Goal: Task Accomplishment & Management: Manage account settings

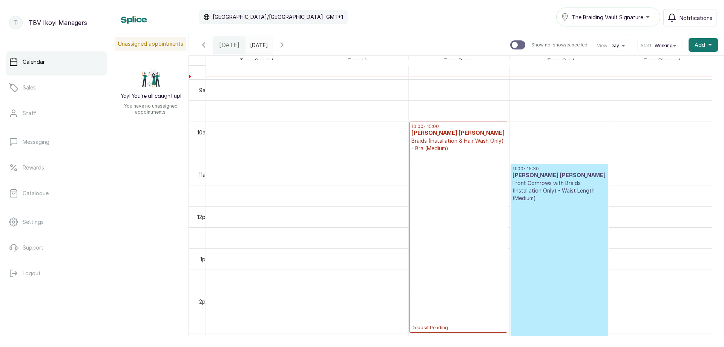
scroll to position [254, 0]
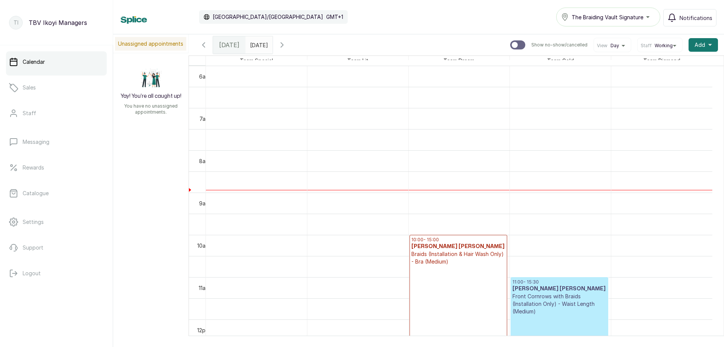
type input "dd/MM/yyyy"
click at [258, 47] on input "dd/MM/yyyy" at bounding box center [252, 43] width 12 height 13
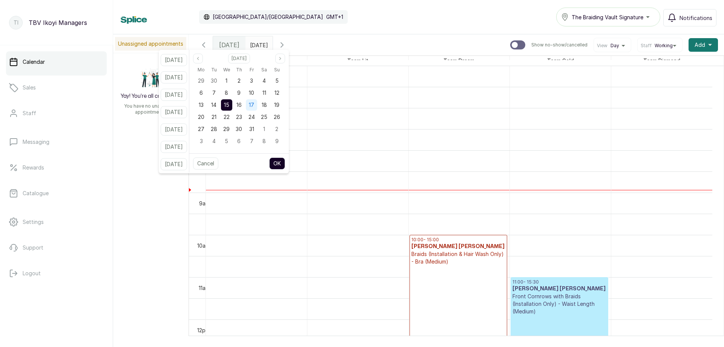
click at [255, 110] on div "17" at bounding box center [251, 104] width 11 height 11
click at [285, 160] on button "OK" at bounding box center [277, 163] width 16 height 12
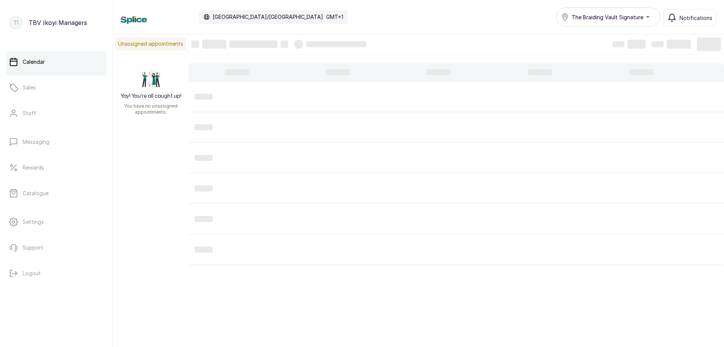
type input "[DATE]"
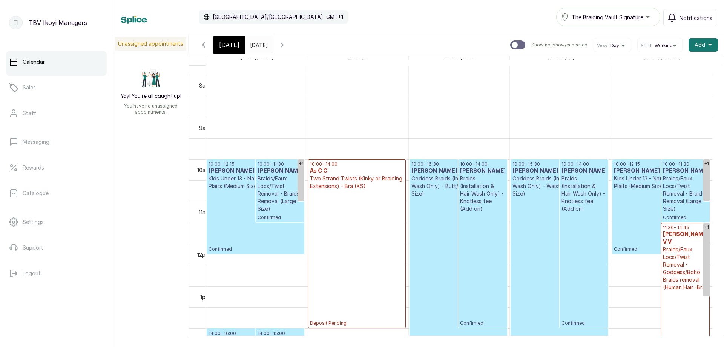
scroll to position [405, 0]
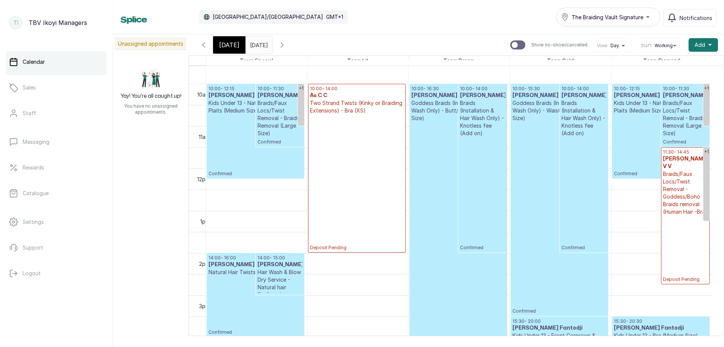
click at [682, 215] on p "Deposit Pending" at bounding box center [685, 248] width 45 height 67
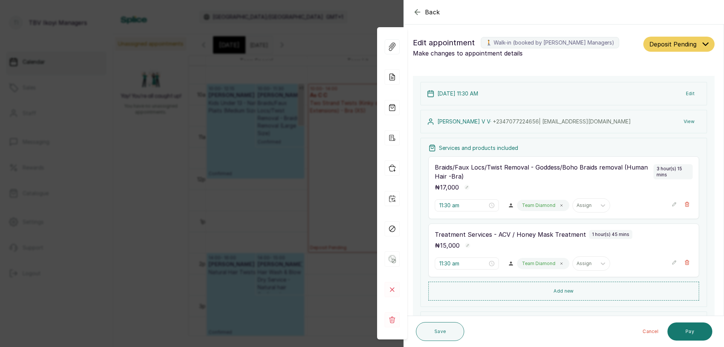
click at [548, 90] on div "[DATE] 11:30 AM Edit" at bounding box center [563, 93] width 287 height 23
click at [455, 94] on p "[DATE] 11:30 AM" at bounding box center [457, 94] width 41 height 8
click at [465, 94] on p "[DATE] 11:30 AM" at bounding box center [457, 94] width 41 height 8
click at [684, 94] on button "Edit" at bounding box center [690, 94] width 21 height 14
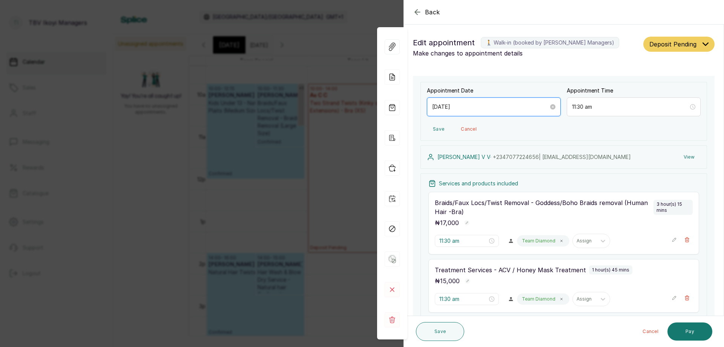
click at [494, 109] on input "[DATE]" at bounding box center [490, 107] width 117 height 8
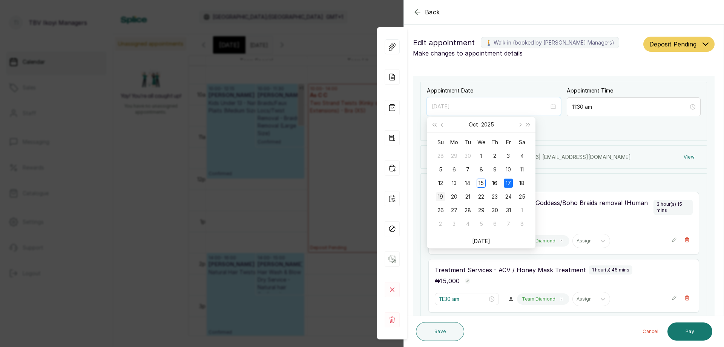
type input "[DATE]"
click at [441, 197] on div "19" at bounding box center [440, 196] width 9 height 9
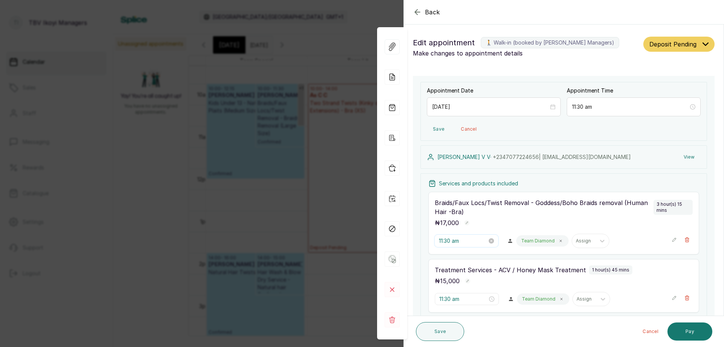
click at [464, 242] on input "11:30 am" at bounding box center [463, 240] width 48 height 8
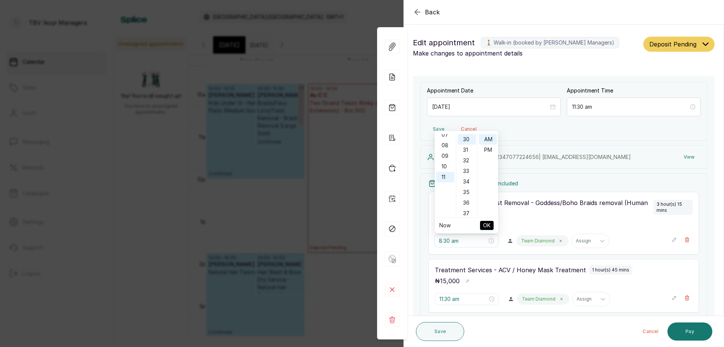
scroll to position [3, 0]
click at [439, 149] on div "01" at bounding box center [445, 146] width 18 height 11
click at [466, 143] on div "00" at bounding box center [467, 139] width 18 height 11
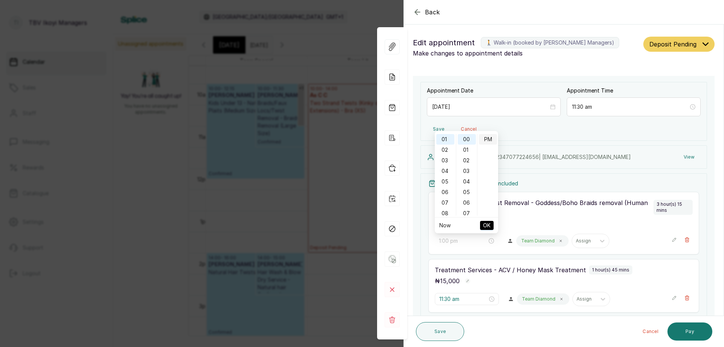
click at [486, 142] on div "PM" at bounding box center [488, 139] width 18 height 11
click at [485, 222] on span "OK" at bounding box center [487, 225] width 8 height 14
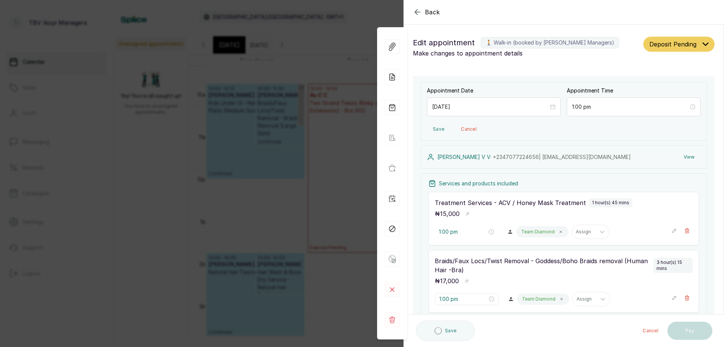
type input "11:30 am"
type input "1:00 pm"
click at [463, 230] on input "11:30 am" at bounding box center [463, 231] width 48 height 8
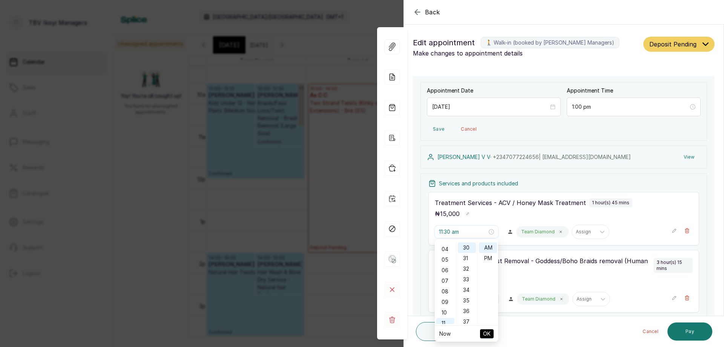
scroll to position [0, 0]
click at [447, 258] on div "01" at bounding box center [445, 258] width 18 height 11
click at [465, 249] on div "00" at bounding box center [467, 247] width 18 height 11
type input "1:00 pm"
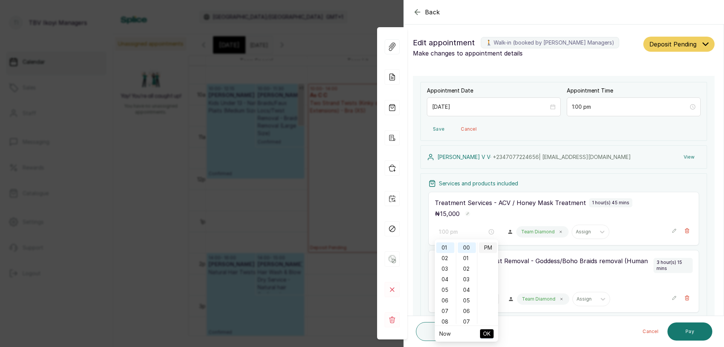
click at [488, 245] on div "PM" at bounding box center [488, 247] width 18 height 11
click at [486, 330] on span "OK" at bounding box center [487, 333] width 8 height 14
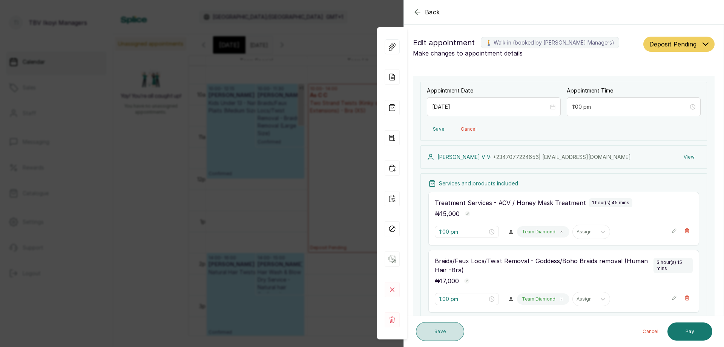
click at [461, 329] on button "Save" at bounding box center [440, 331] width 48 height 19
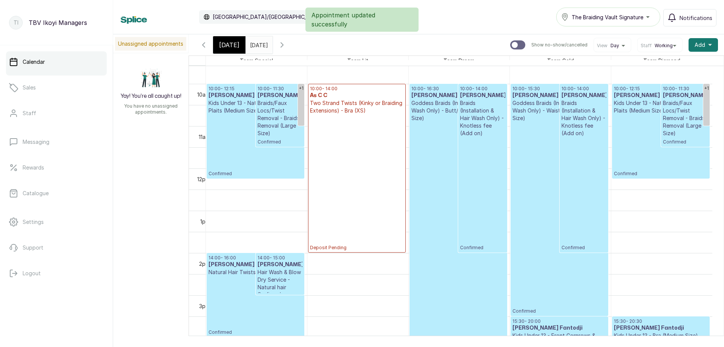
click at [232, 47] on span "[DATE]" at bounding box center [229, 44] width 20 height 9
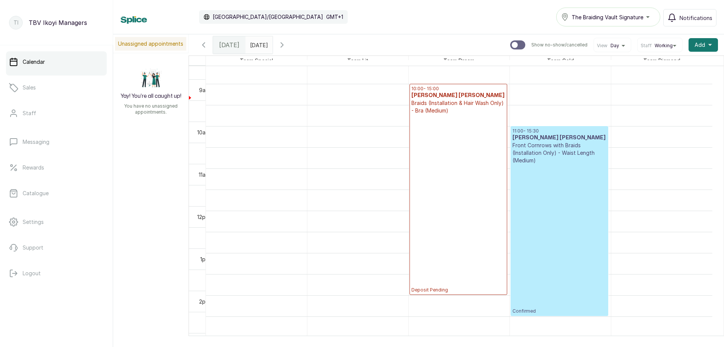
scroll to position [405, 0]
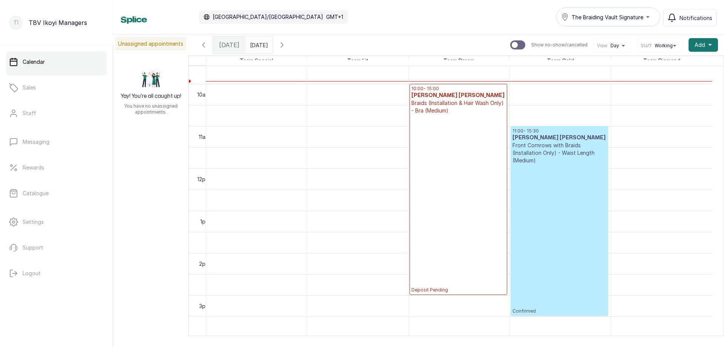
click at [249, 46] on input "[DATE]" at bounding box center [252, 43] width 12 height 13
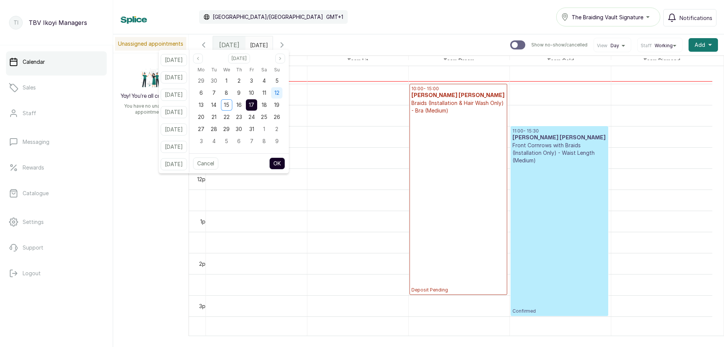
click at [279, 91] on span "12" at bounding box center [277, 92] width 5 height 6
click at [256, 90] on div "10" at bounding box center [251, 92] width 11 height 11
click at [283, 163] on button "OK" at bounding box center [277, 163] width 16 height 12
type input "[DATE]"
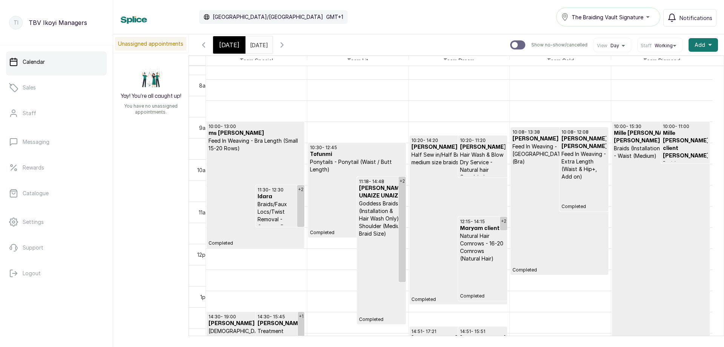
scroll to position [367, 0]
click at [287, 42] on icon "button" at bounding box center [282, 44] width 9 height 9
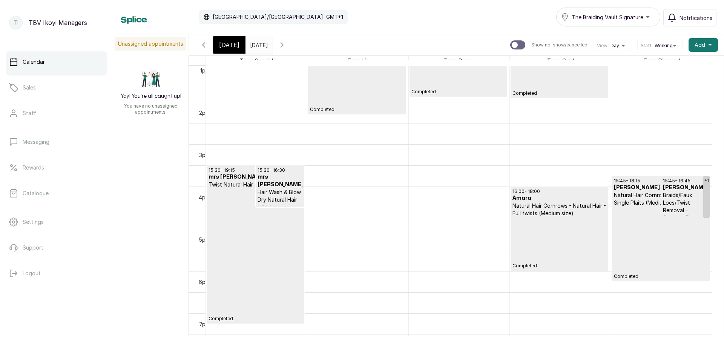
scroll to position [0, 0]
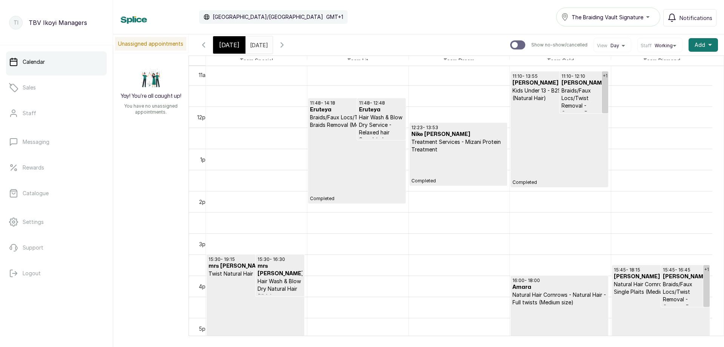
click at [203, 47] on icon "button" at bounding box center [203, 44] width 9 height 9
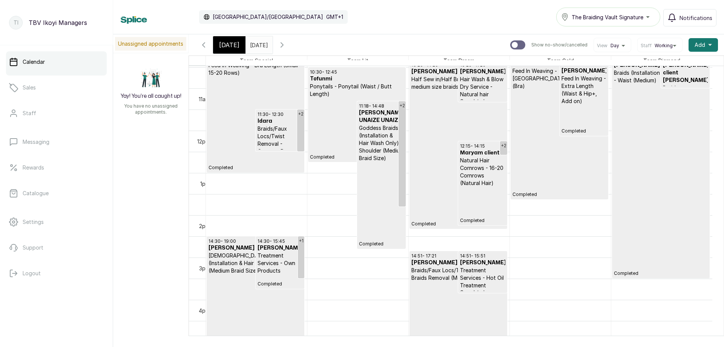
click at [207, 48] on icon "button" at bounding box center [203, 44] width 9 height 9
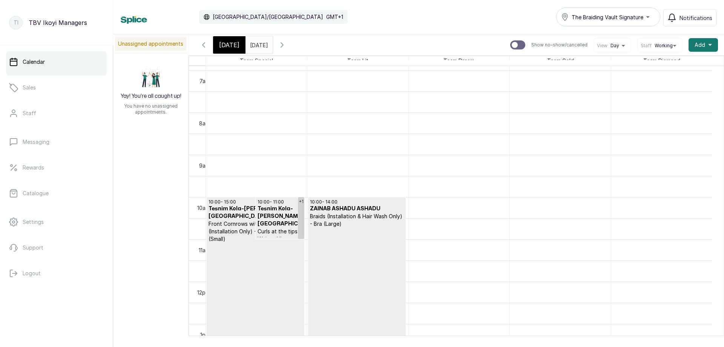
click at [287, 44] on icon "button" at bounding box center [282, 44] width 9 height 9
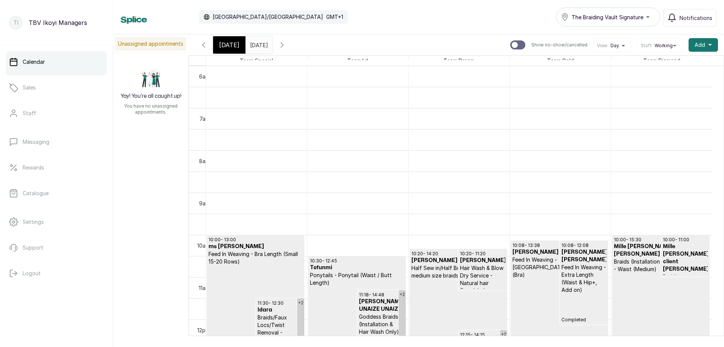
click at [287, 44] on icon "button" at bounding box center [282, 44] width 9 height 9
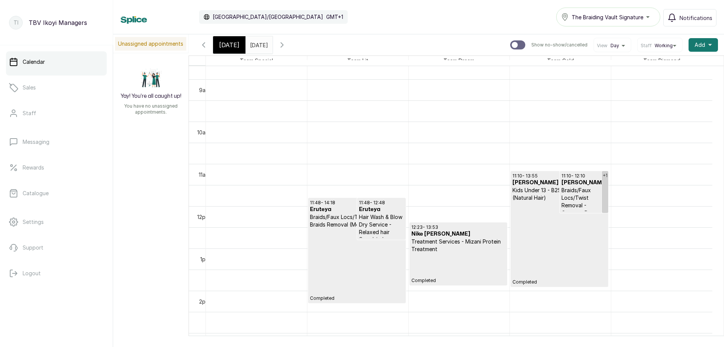
click at [234, 46] on span "[DATE]" at bounding box center [229, 44] width 20 height 9
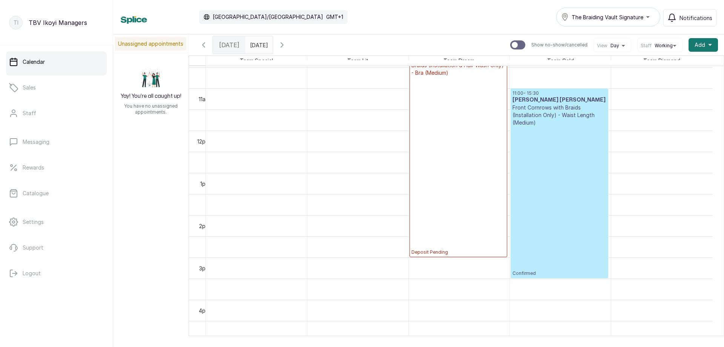
scroll to position [367, 0]
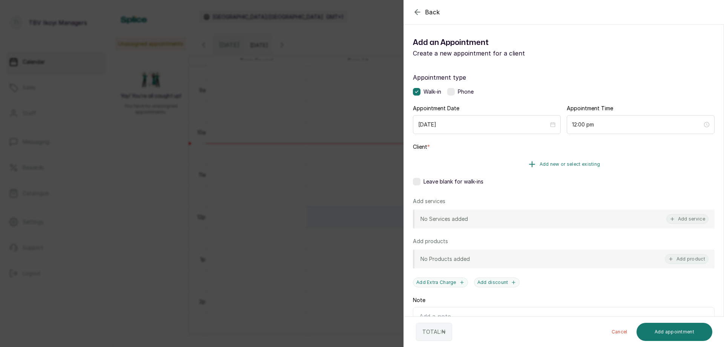
click at [598, 166] on button "Add new or select existing" at bounding box center [564, 163] width 302 height 21
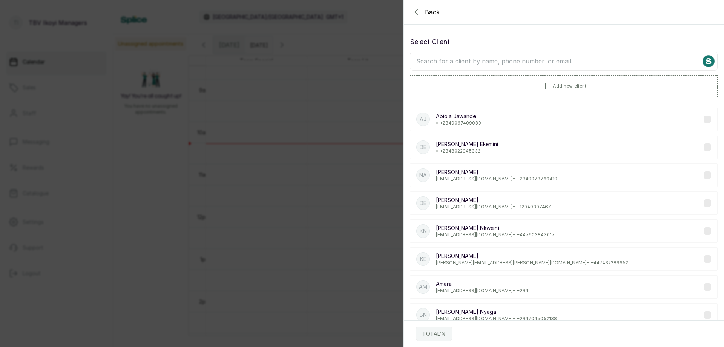
click at [555, 60] on input "text" at bounding box center [564, 61] width 308 height 19
click at [481, 66] on input "text" at bounding box center [564, 61] width 308 height 19
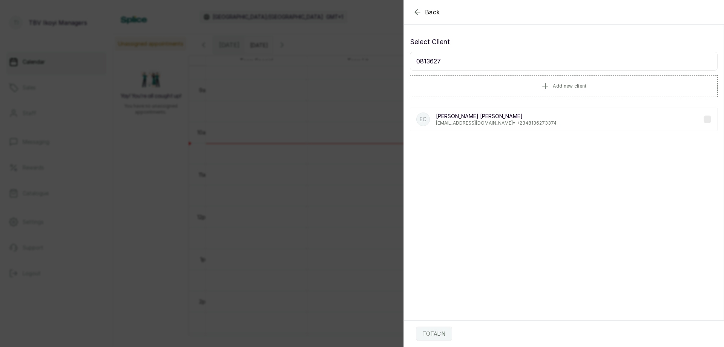
type input "0813627"
click at [486, 118] on p "[PERSON_NAME]" at bounding box center [496, 116] width 121 height 8
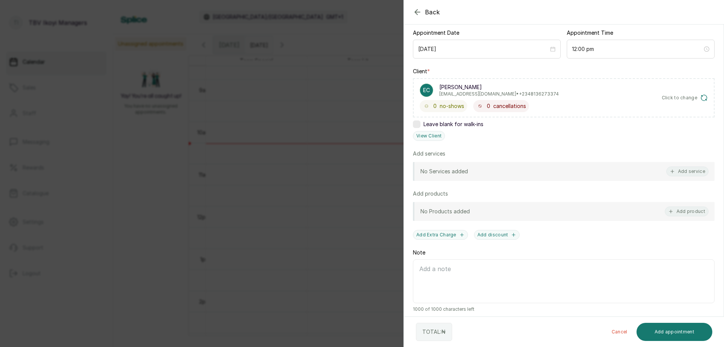
scroll to position [38, 0]
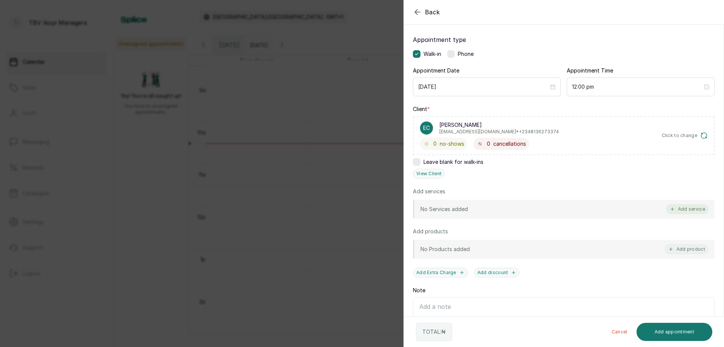
click at [671, 206] on button "Add service" at bounding box center [687, 209] width 42 height 10
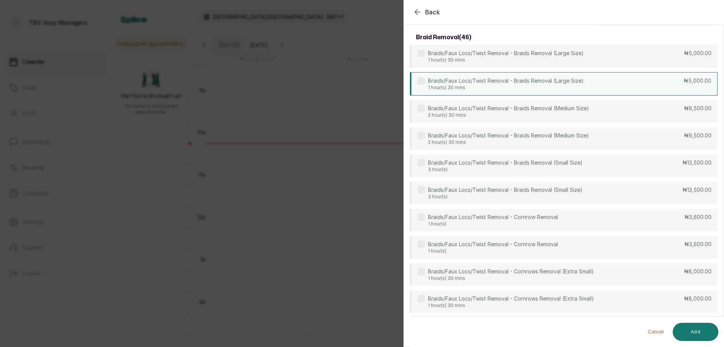
scroll to position [0, 0]
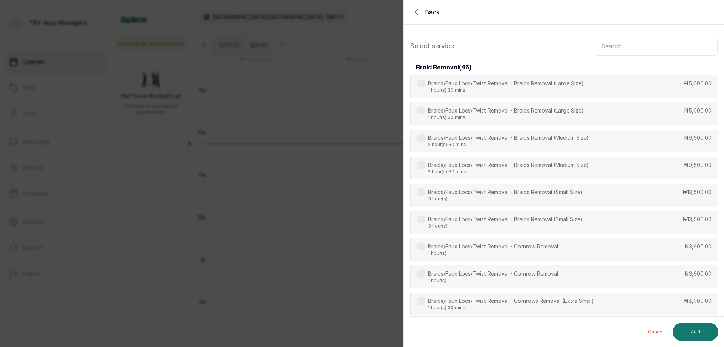
click at [610, 48] on input "text" at bounding box center [656, 46] width 123 height 19
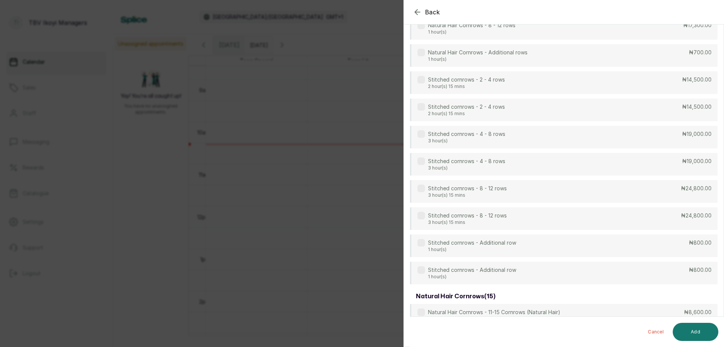
scroll to position [1545, 0]
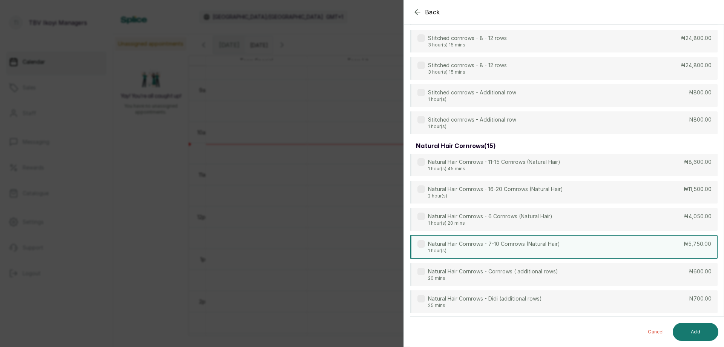
type input "corn"
click at [524, 242] on p "Natural Hair Cornrows - 7-10 Cornrows (Natural Hair)" at bounding box center [494, 244] width 132 height 8
click at [699, 335] on button "Add" at bounding box center [696, 331] width 46 height 18
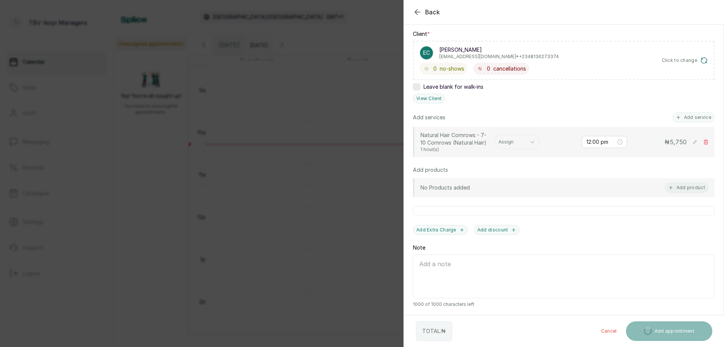
scroll to position [167, 0]
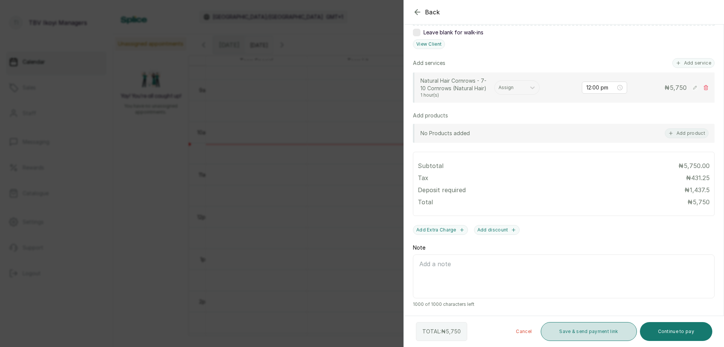
click at [620, 337] on button "Save & send payment link" at bounding box center [589, 331] width 96 height 19
click at [550, 334] on button "Save & send payment link" at bounding box center [589, 331] width 96 height 19
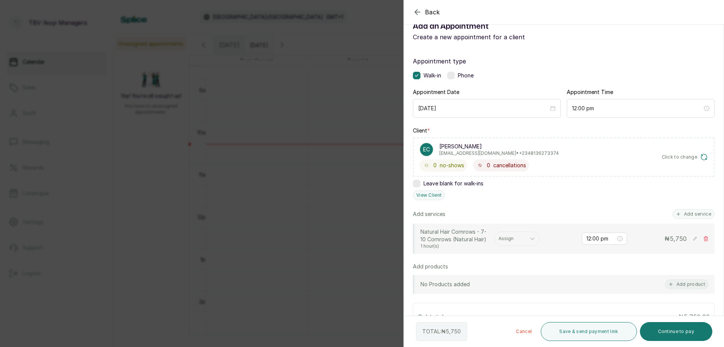
scroll to position [54, 0]
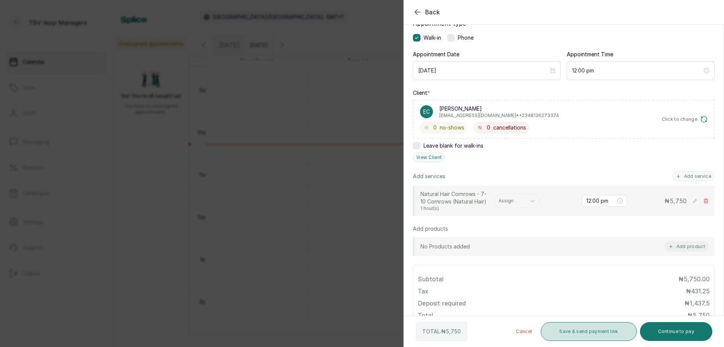
click at [559, 336] on button "Save & send payment link" at bounding box center [589, 331] width 96 height 19
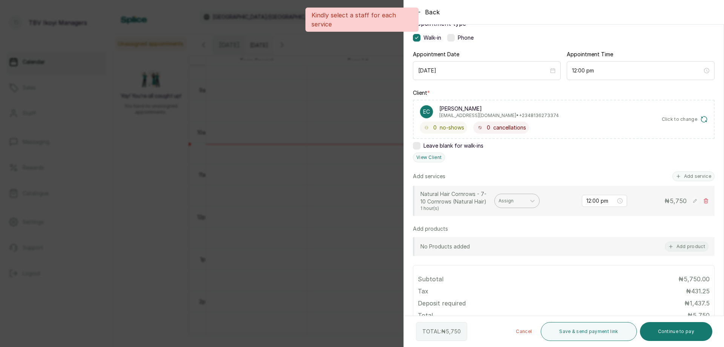
click at [516, 206] on div "Assign" at bounding box center [516, 200] width 45 height 14
click at [529, 200] on icon at bounding box center [533, 201] width 8 height 8
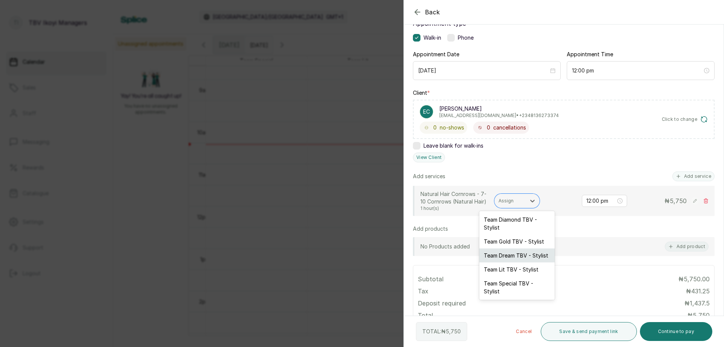
click at [511, 260] on div "Team Dream TBV - Stylist" at bounding box center [516, 255] width 75 height 14
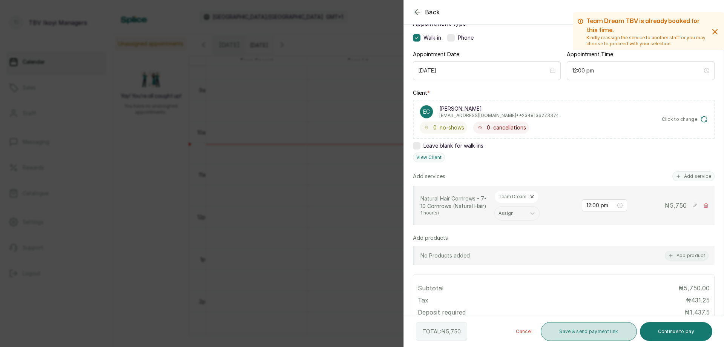
click at [567, 336] on button "Save & send payment link" at bounding box center [589, 331] width 96 height 19
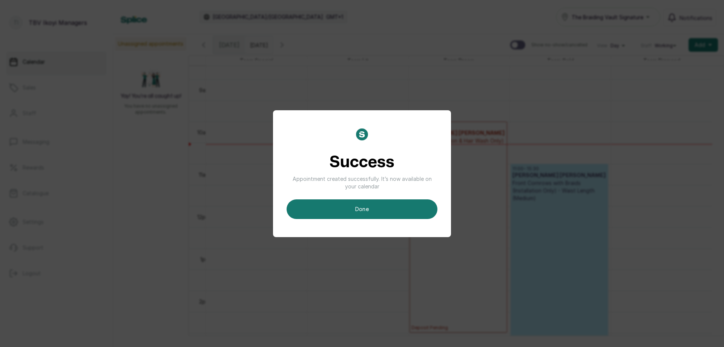
click at [323, 138] on div "Success Appointment created successfully. It’s now available on your calendar d…" at bounding box center [362, 173] width 151 height 91
click at [388, 217] on button "done" at bounding box center [362, 209] width 151 height 20
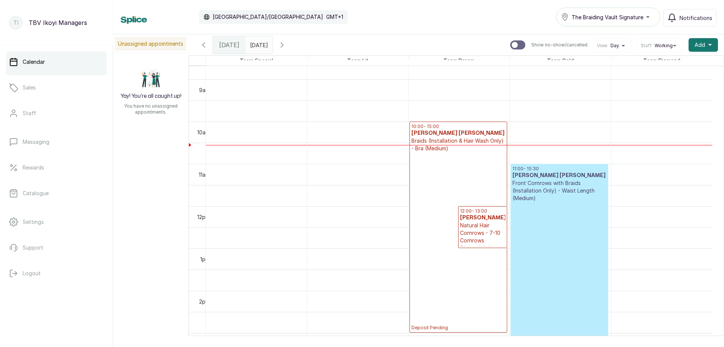
click at [430, 175] on p "Deposit Pending" at bounding box center [458, 241] width 94 height 178
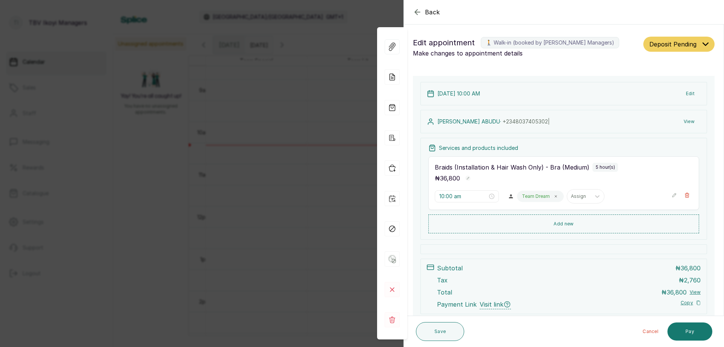
click at [681, 49] on button "Deposit Pending" at bounding box center [678, 44] width 71 height 15
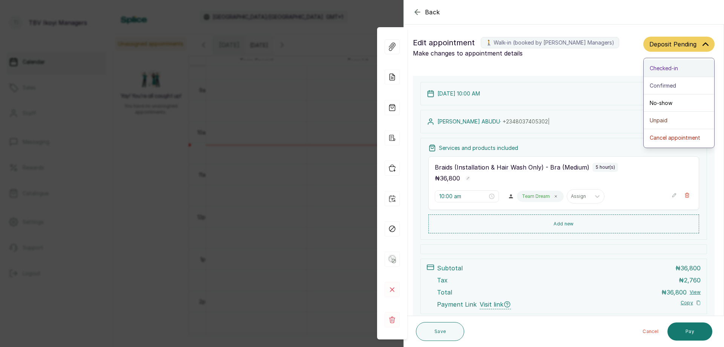
click at [675, 70] on div "Checked-in" at bounding box center [679, 68] width 58 height 8
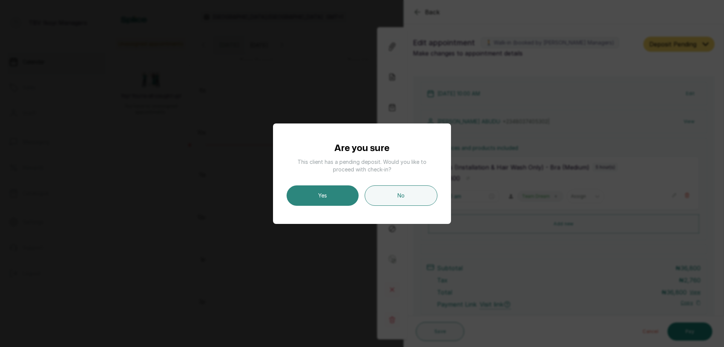
click at [316, 195] on button "Yes" at bounding box center [323, 195] width 72 height 20
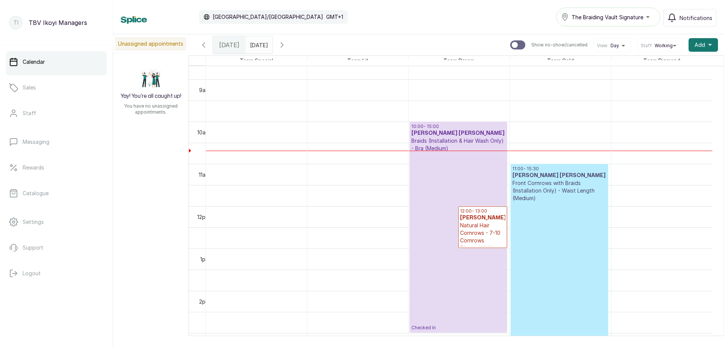
click at [462, 157] on p "Checked In" at bounding box center [458, 241] width 94 height 178
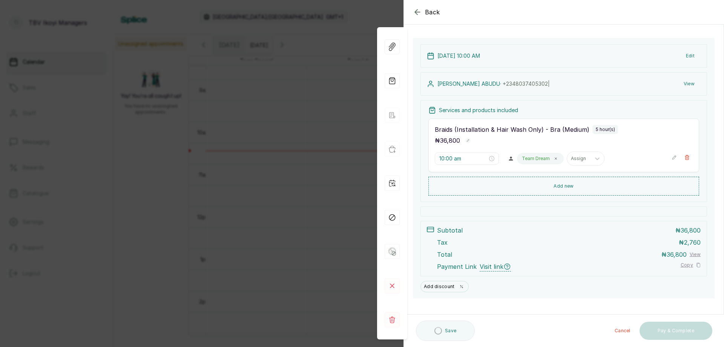
scroll to position [0, 0]
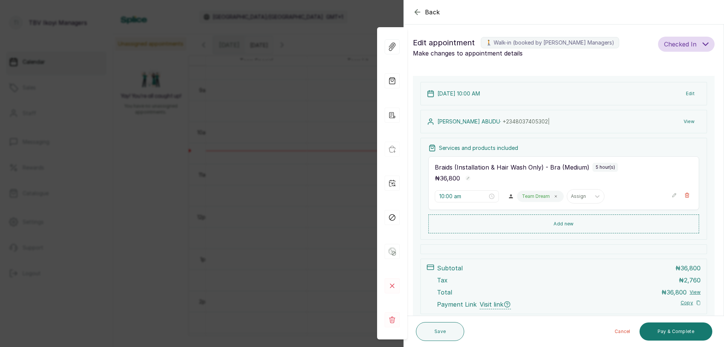
click at [672, 194] on icon "button" at bounding box center [674, 194] width 5 height 5
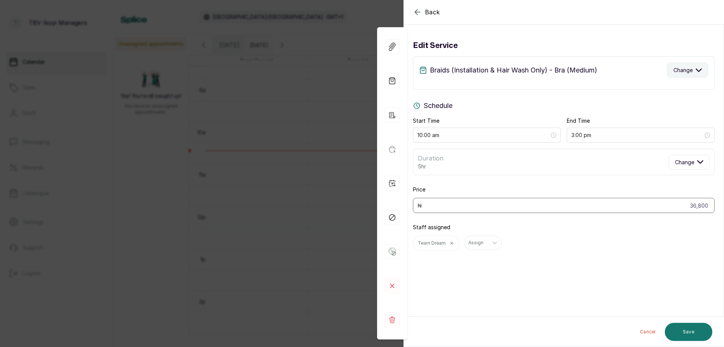
click at [667, 69] on button "Change" at bounding box center [687, 70] width 41 height 15
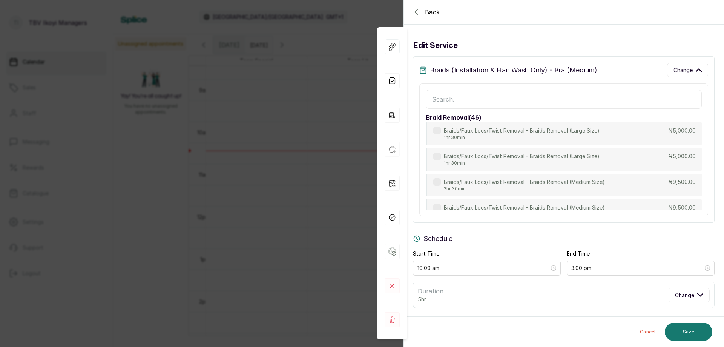
click at [519, 97] on input "text" at bounding box center [564, 99] width 276 height 19
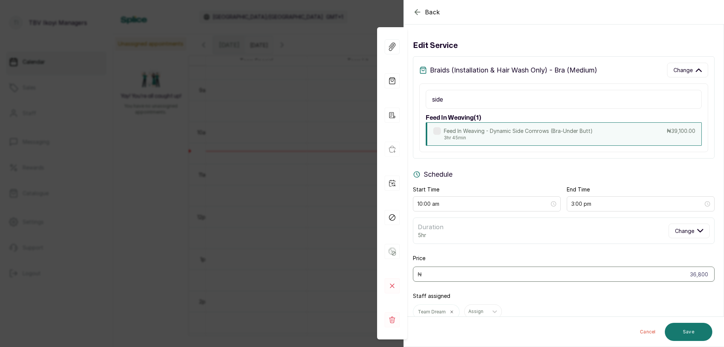
type input "side"
click at [501, 135] on p "3hr 45min" at bounding box center [518, 138] width 149 height 6
type input "1:45 pm"
type input "39,100"
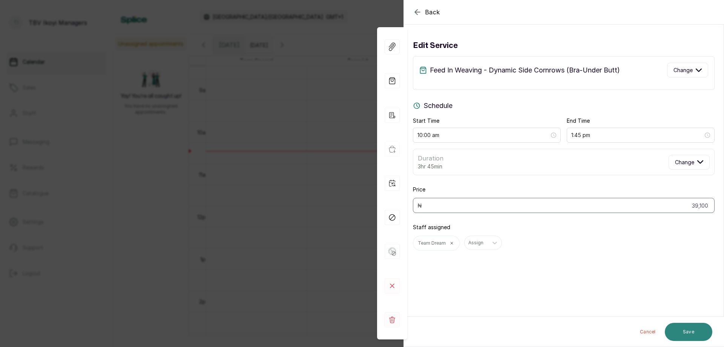
click at [694, 335] on button "Save" at bounding box center [689, 331] width 48 height 18
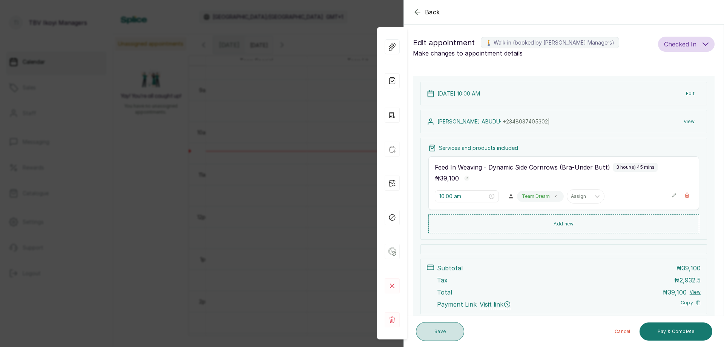
click at [434, 326] on button "Save" at bounding box center [440, 331] width 48 height 19
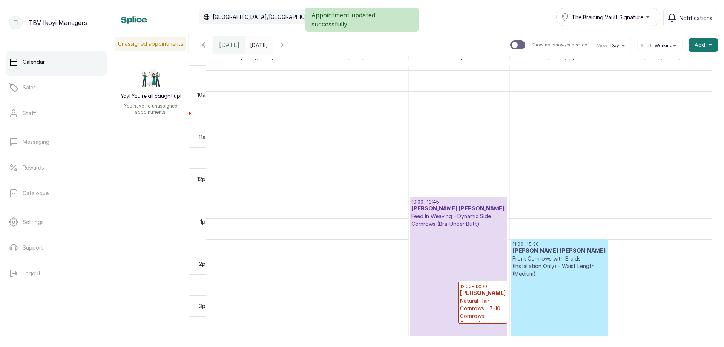
scroll to position [292, 0]
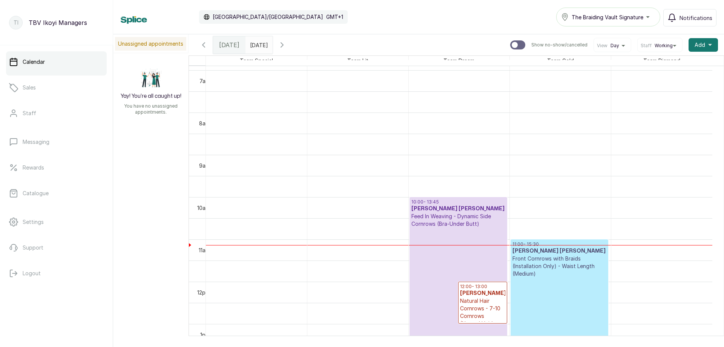
click at [201, 41] on icon "button" at bounding box center [203, 44] width 9 height 9
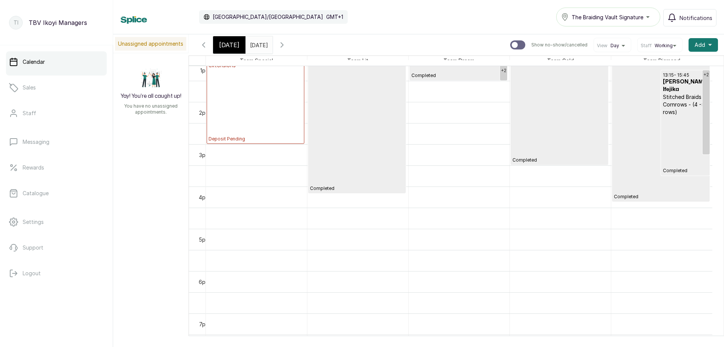
scroll to position [405, 0]
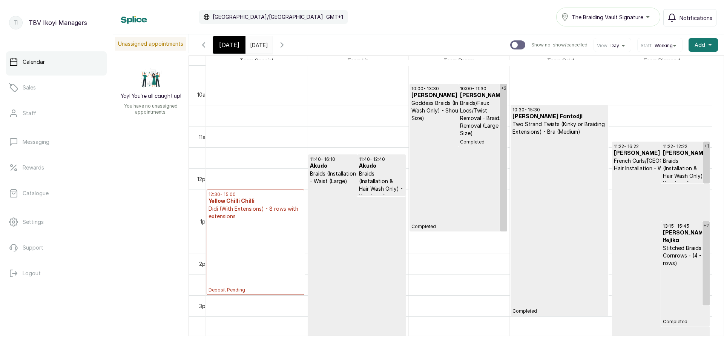
click at [234, 48] on span "[DATE]" at bounding box center [229, 44] width 20 height 9
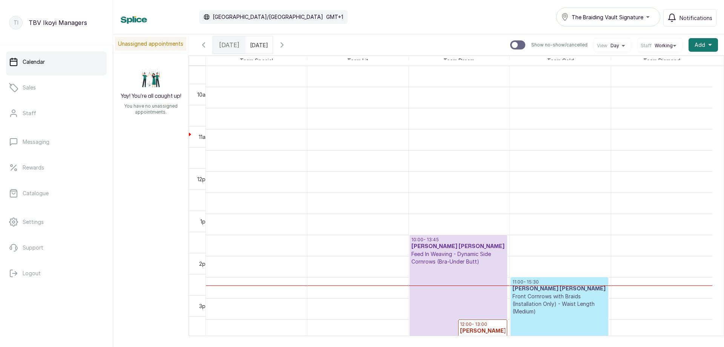
scroll to position [254, 0]
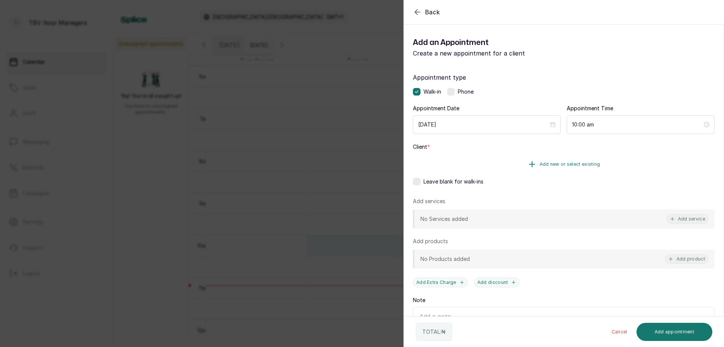
click at [555, 165] on span "Add new or select existing" at bounding box center [570, 164] width 61 height 6
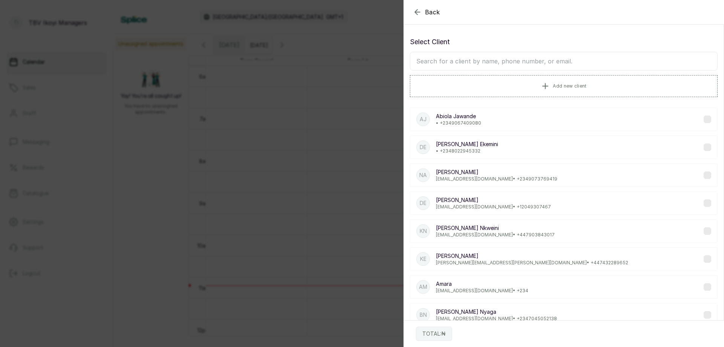
click at [419, 11] on icon "button" at bounding box center [417, 12] width 9 height 9
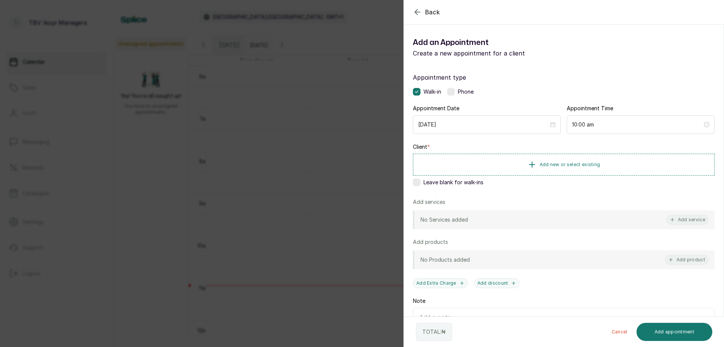
click at [416, 11] on icon "button" at bounding box center [417, 11] width 5 height 5
click at [692, 218] on button "Add service" at bounding box center [687, 220] width 42 height 10
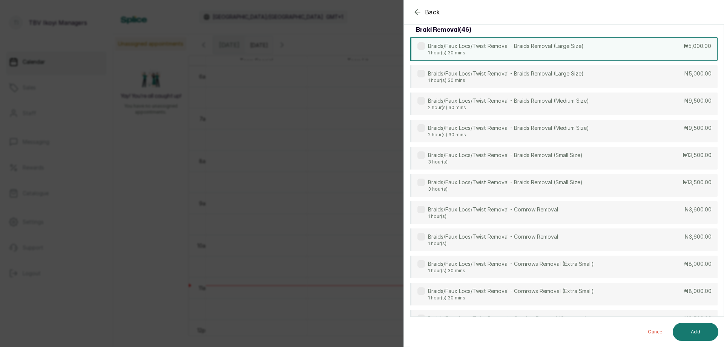
scroll to position [0, 0]
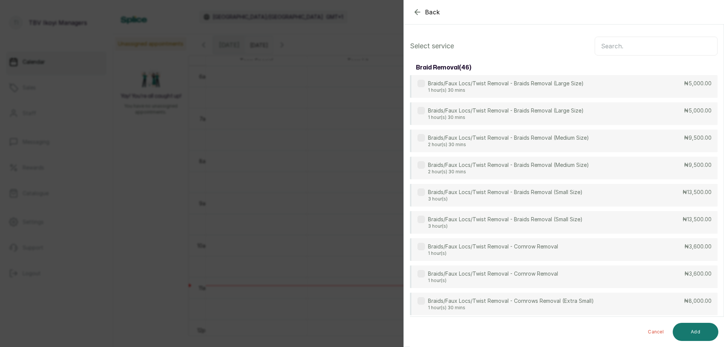
click at [646, 46] on input "text" at bounding box center [656, 46] width 123 height 19
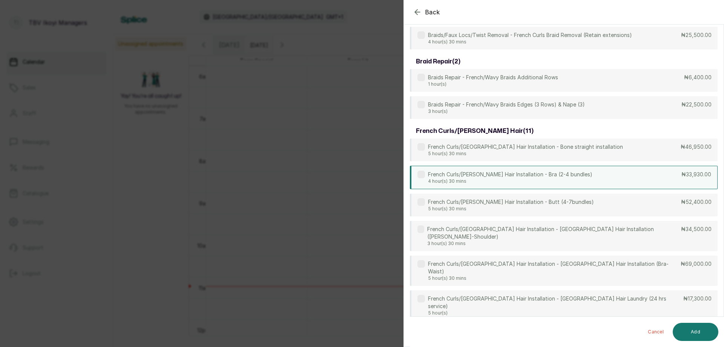
scroll to position [226, 0]
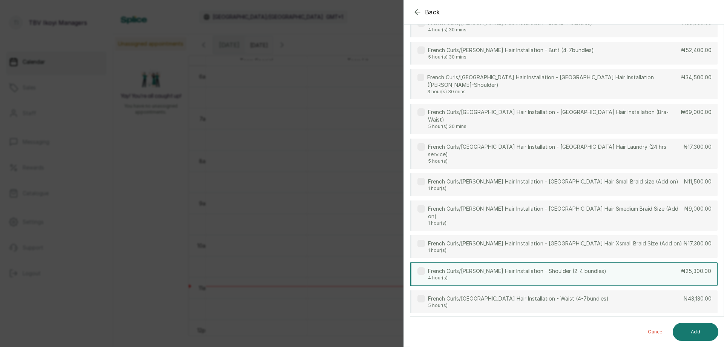
type input "fre"
click at [605, 262] on div "French Curls/[PERSON_NAME] Hair Installation - Shoulder (2-4 bundles) 4 hour(s)…" at bounding box center [564, 273] width 308 height 23
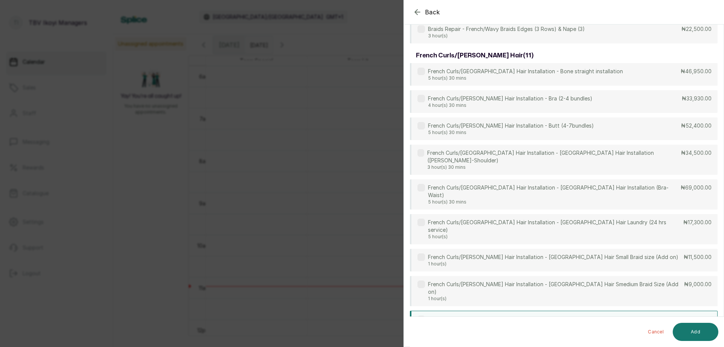
scroll to position [189, 0]
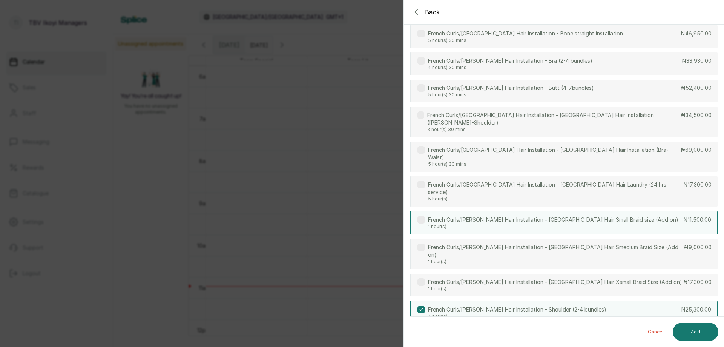
click at [565, 211] on div "French Curls/[GEOGRAPHIC_DATA] Hair Installation - [GEOGRAPHIC_DATA] Hair Small…" at bounding box center [564, 222] width 308 height 23
click at [623, 211] on div "French Curls/[GEOGRAPHIC_DATA] Hair Installation - [GEOGRAPHIC_DATA] Hair Small…" at bounding box center [564, 222] width 308 height 23
click at [688, 333] on button "Add" at bounding box center [696, 331] width 46 height 18
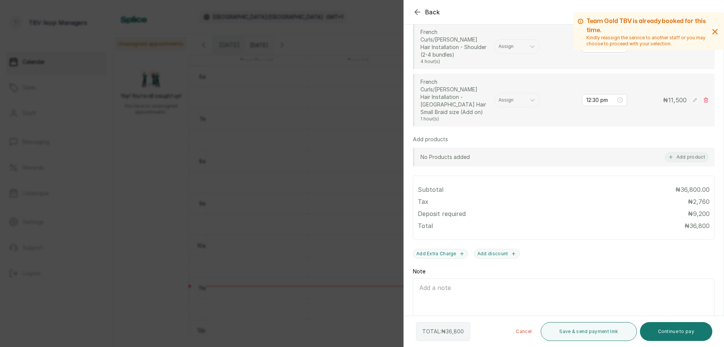
scroll to position [190, 0]
click at [713, 34] on icon "button" at bounding box center [715, 31] width 5 height 5
click at [710, 29] on icon "button" at bounding box center [714, 31] width 9 height 9
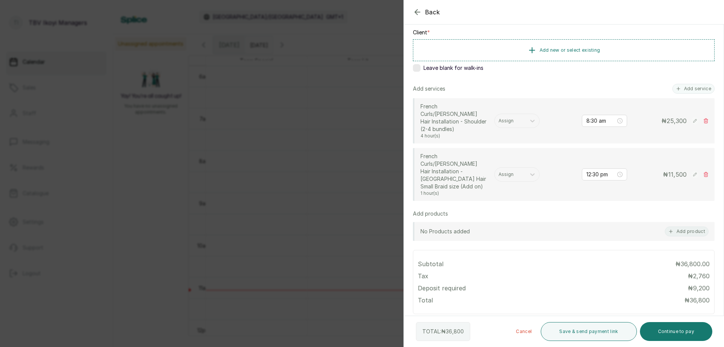
scroll to position [77, 0]
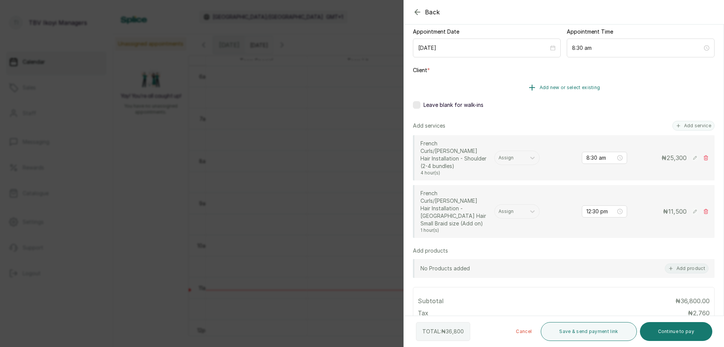
click at [569, 86] on span "Add new or select existing" at bounding box center [570, 87] width 61 height 6
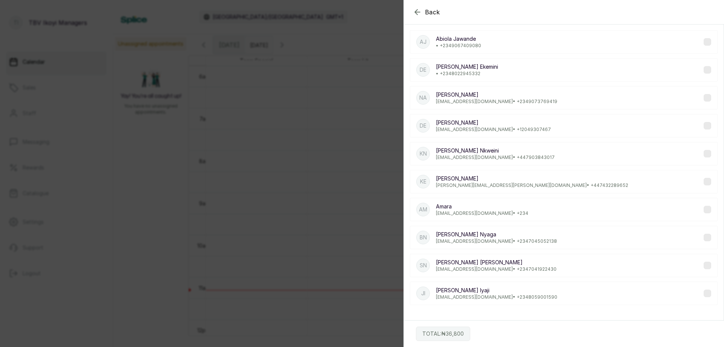
scroll to position [0, 0]
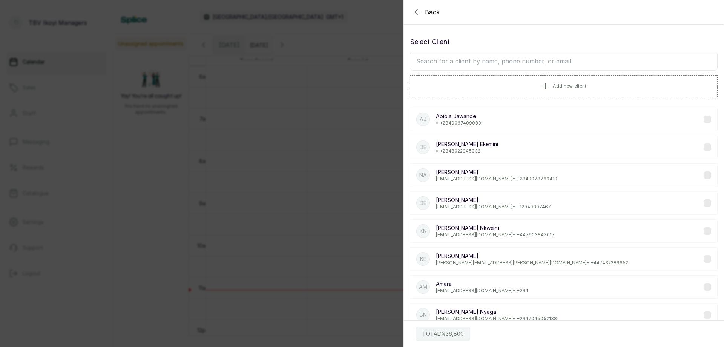
click at [544, 66] on input "text" at bounding box center [564, 61] width 308 height 19
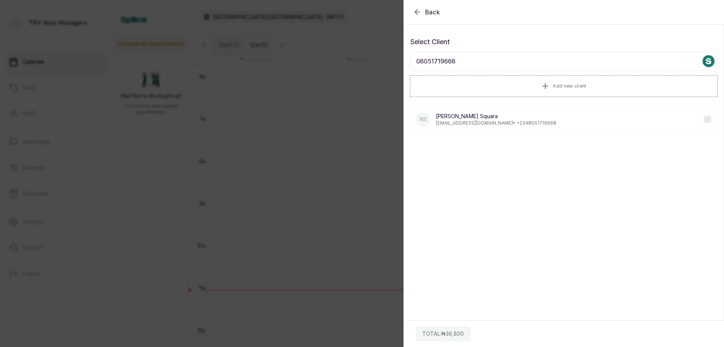
type input "08051719668"
click at [552, 120] on div "NS [PERSON_NAME] [PERSON_NAME] [EMAIL_ADDRESS][DOMAIN_NAME] • [PHONE_NUMBER]" at bounding box center [564, 118] width 308 height 23
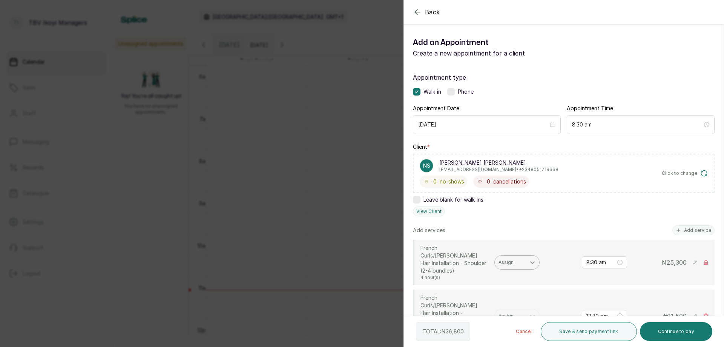
click at [531, 261] on icon at bounding box center [532, 262] width 5 height 3
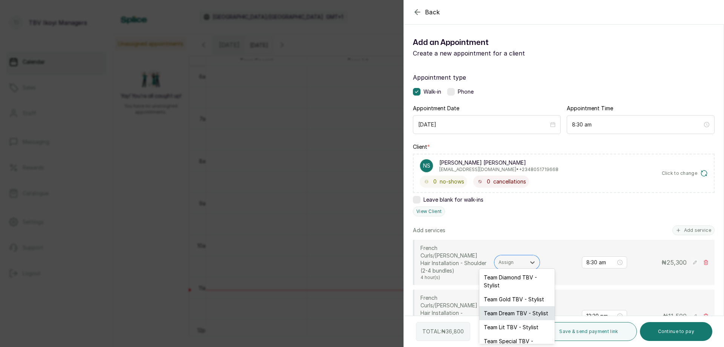
scroll to position [21, 0]
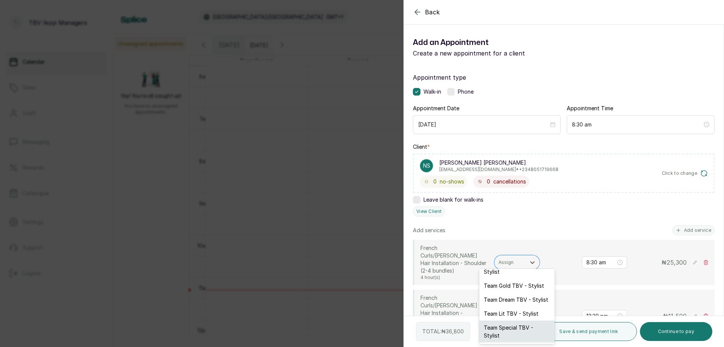
click at [521, 329] on div "Team Special TBV - Stylist" at bounding box center [516, 331] width 75 height 22
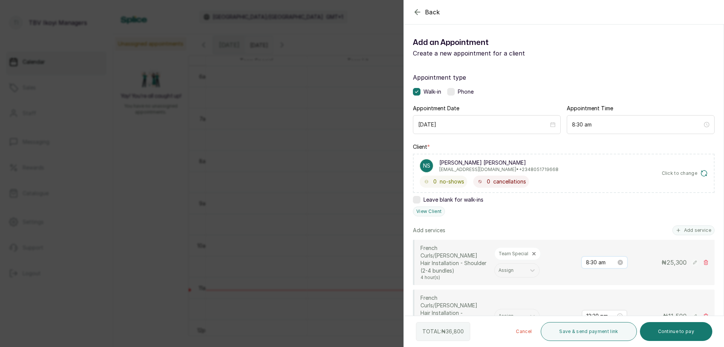
click at [598, 261] on input "8:30 am" at bounding box center [601, 262] width 30 height 8
click at [585, 185] on div "11" at bounding box center [587, 189] width 18 height 11
click at [612, 175] on div "10" at bounding box center [608, 173] width 18 height 11
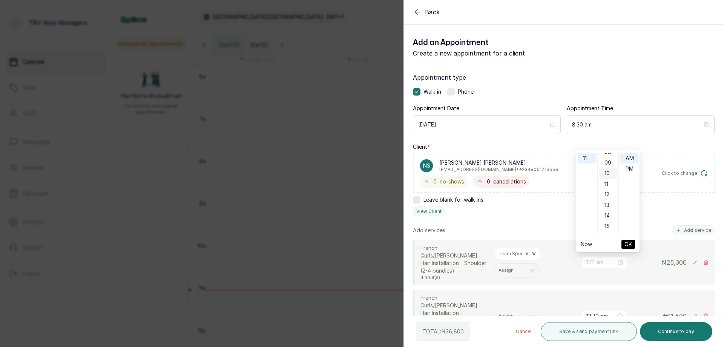
scroll to position [106, 0]
type input "11:10 am"
click at [629, 244] on span "OK" at bounding box center [629, 244] width 8 height 14
type input "3:10 pm"
click at [691, 262] on rect at bounding box center [695, 262] width 8 height 8
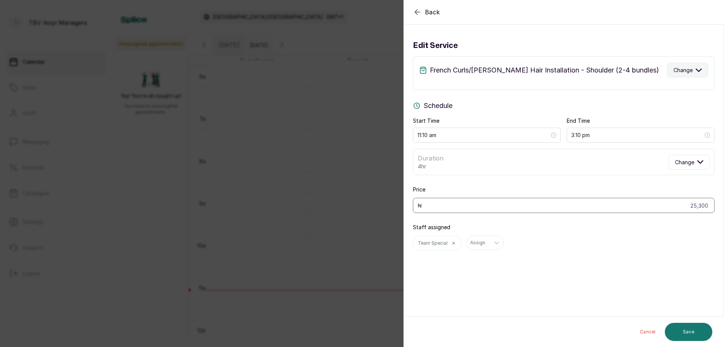
click at [675, 74] on button "Change" at bounding box center [687, 70] width 41 height 15
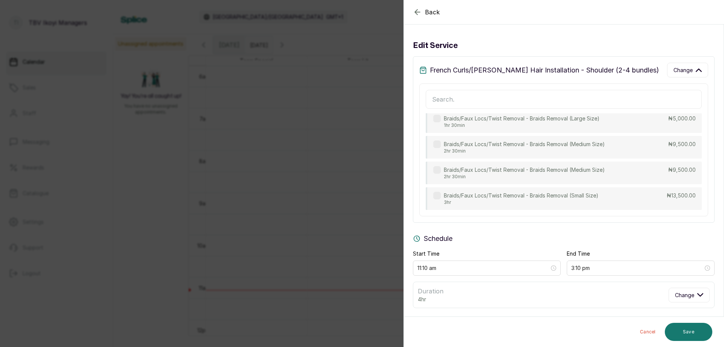
scroll to position [37, 0]
click at [583, 97] on input "text" at bounding box center [564, 99] width 276 height 19
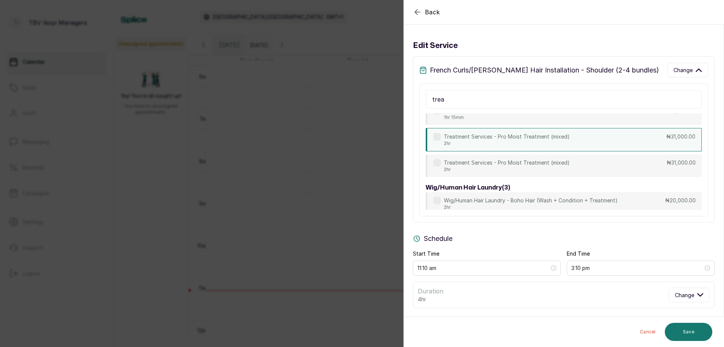
scroll to position [748, 0]
type input "trea"
click at [565, 145] on p "2hr" at bounding box center [507, 144] width 126 height 6
type input "1:10 pm"
type input "31,000"
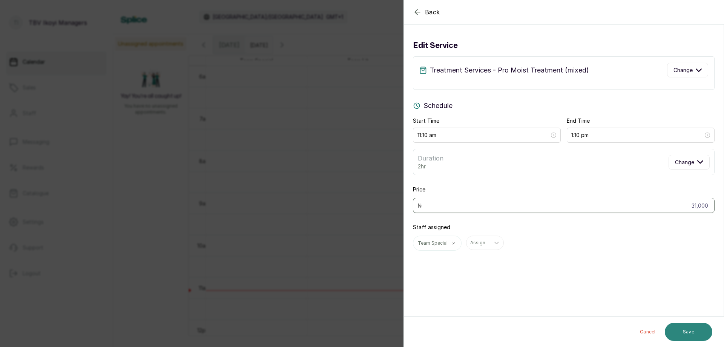
click at [677, 333] on button "Save" at bounding box center [689, 331] width 48 height 18
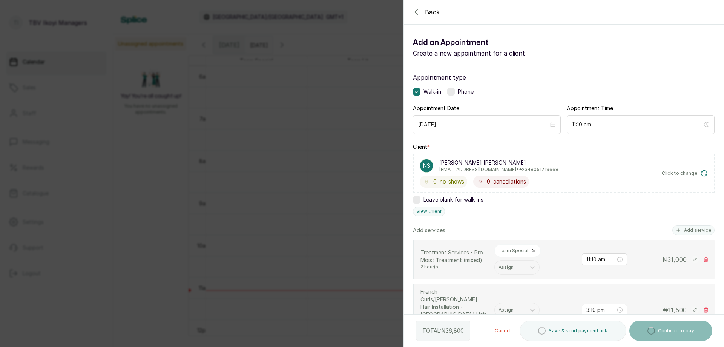
scroll to position [75, 0]
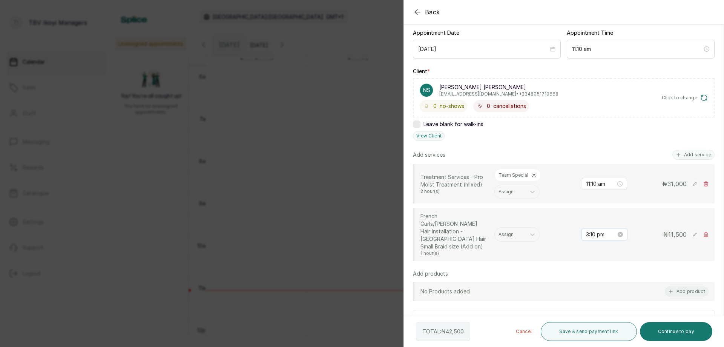
click at [592, 230] on input "3:10 pm" at bounding box center [601, 234] width 30 height 8
click at [588, 284] on div "11" at bounding box center [587, 283] width 18 height 11
click at [605, 296] on div "15" at bounding box center [608, 295] width 18 height 11
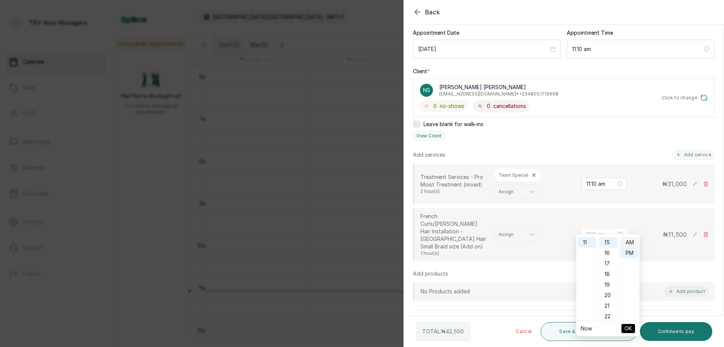
click at [629, 239] on div "AM" at bounding box center [629, 242] width 18 height 11
type input "11:15 am"
click at [629, 327] on span "OK" at bounding box center [629, 328] width 8 height 14
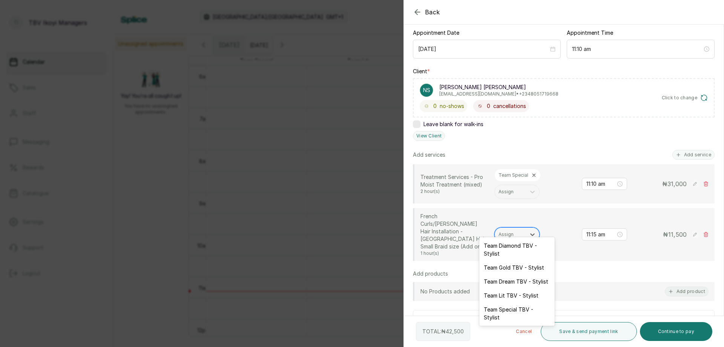
click at [513, 231] on div at bounding box center [510, 234] width 23 height 7
click at [523, 309] on div "Team Special TBV - Stylist" at bounding box center [516, 313] width 75 height 22
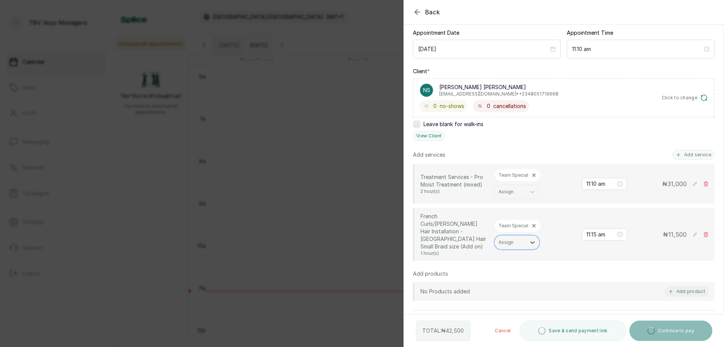
click at [465, 228] on p "French Curls/[PERSON_NAME] Hair Installation - [GEOGRAPHIC_DATA] Hair Small Bra…" at bounding box center [454, 231] width 68 height 38
click at [693, 232] on icon at bounding box center [694, 233] width 3 height 3
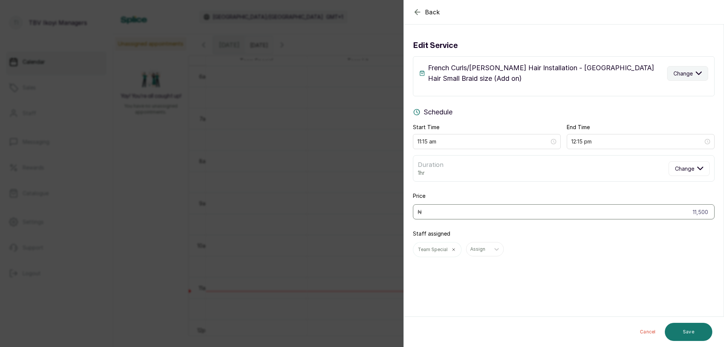
click at [678, 75] on button "Change" at bounding box center [687, 73] width 41 height 15
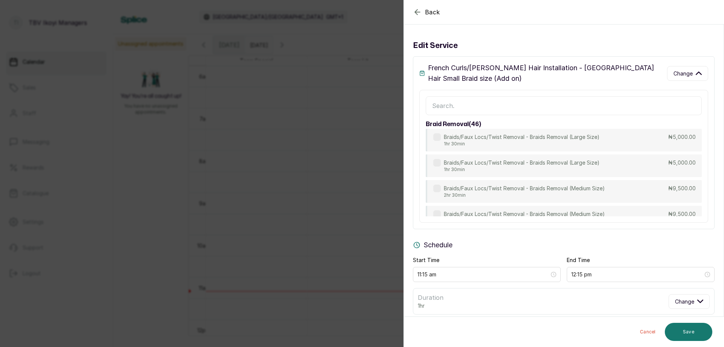
click at [531, 104] on input "text" at bounding box center [564, 105] width 276 height 19
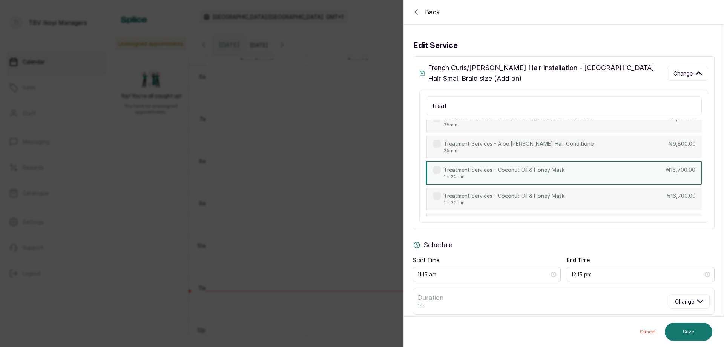
scroll to position [376, 0]
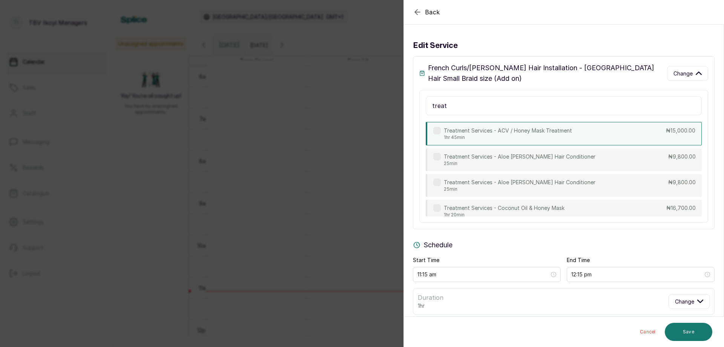
type input "treat"
click at [577, 127] on div "Treatment Services - ACV / Honey Mask Treatment 1hr 45min ₦15,000.00" at bounding box center [564, 133] width 276 height 23
type input "1:00 pm"
type input "15,000"
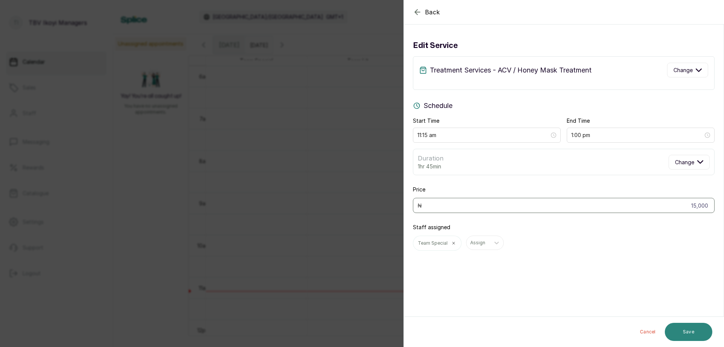
click at [686, 327] on button "Save" at bounding box center [689, 331] width 48 height 18
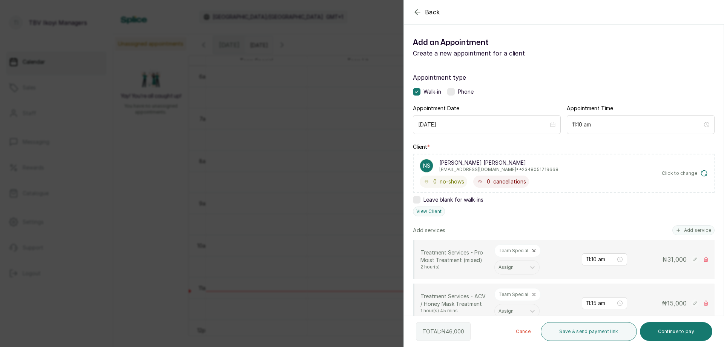
scroll to position [113, 0]
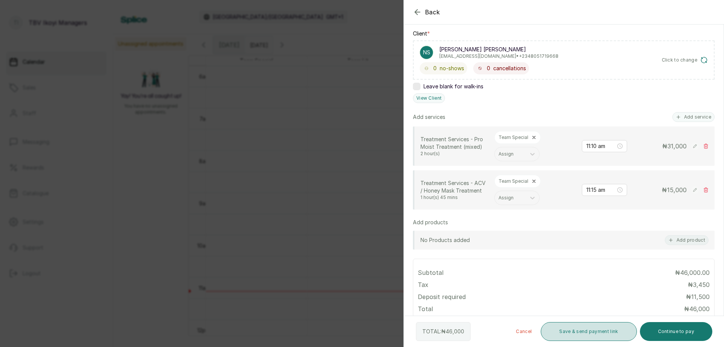
click at [554, 328] on button "Save & send payment link" at bounding box center [589, 331] width 96 height 19
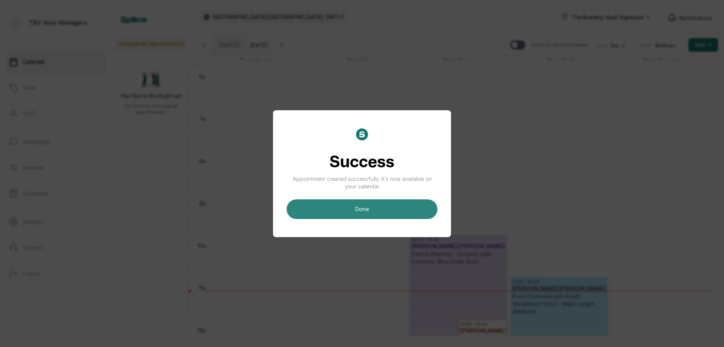
click at [423, 216] on button "done" at bounding box center [362, 209] width 151 height 20
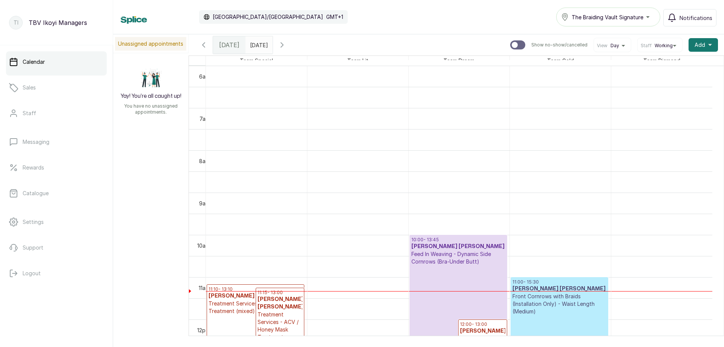
scroll to position [329, 0]
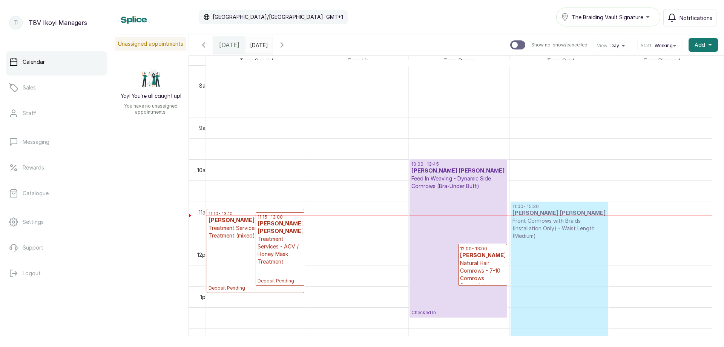
drag, startPoint x: 570, startPoint y: 232, endPoint x: 571, endPoint y: 239, distance: 7.3
click at [571, 239] on div "11:00 - 15:30 [PERSON_NAME] [PERSON_NAME] Front Cornrows with Braids (Installat…" at bounding box center [560, 244] width 101 height 1014
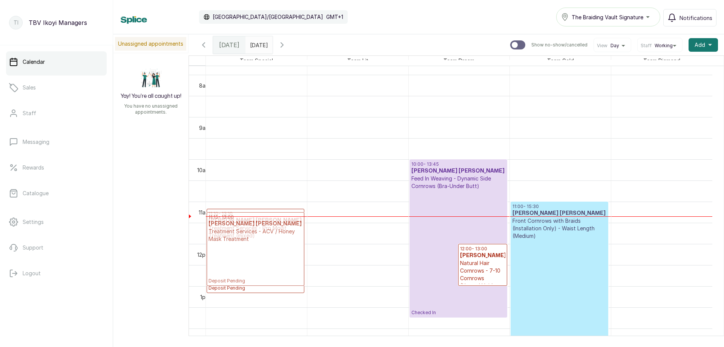
click at [288, 221] on div "11:10 - 13:10 [PERSON_NAME] [PERSON_NAME] Treatment Services - Pro Moist Treatm…" at bounding box center [256, 244] width 101 height 1014
drag, startPoint x: 288, startPoint y: 221, endPoint x: 288, endPoint y: 207, distance: 14.3
click at [288, 207] on div "11:10 - 13:10 [PERSON_NAME] [PERSON_NAME] Treatment Services - Pro Moist Treatm…" at bounding box center [459, 244] width 506 height 1014
click at [278, 225] on h3 "[PERSON_NAME] [PERSON_NAME]" at bounding box center [280, 227] width 45 height 15
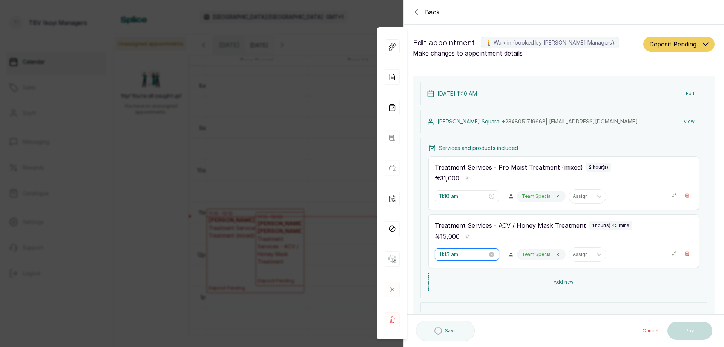
click at [470, 256] on input "11:15 am" at bounding box center [463, 254] width 48 height 8
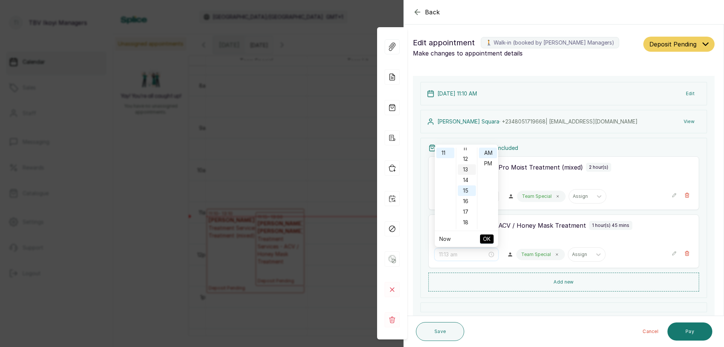
scroll to position [83, 0]
click at [466, 172] on div "10" at bounding box center [467, 175] width 18 height 11
type input "11:10 am"
click at [484, 240] on span "OK" at bounding box center [487, 239] width 8 height 14
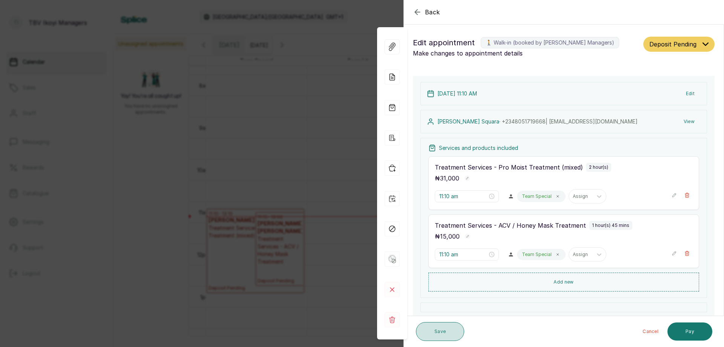
click at [444, 336] on button "Save" at bounding box center [440, 331] width 48 height 19
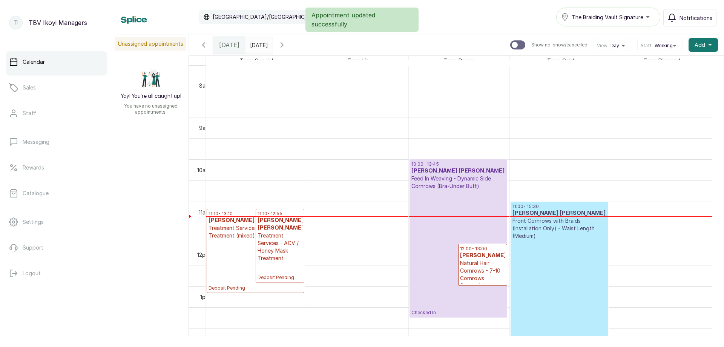
click at [569, 254] on p "Confirmed" at bounding box center [560, 314] width 94 height 150
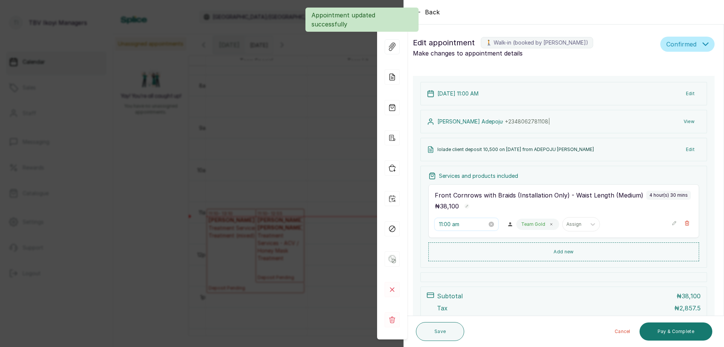
click at [477, 227] on input "11:00 am" at bounding box center [463, 224] width 48 height 8
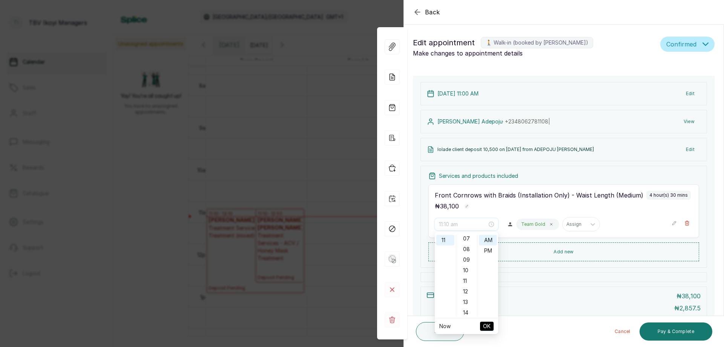
scroll to position [151, 0]
click at [469, 246] on div "15" at bounding box center [467, 247] width 18 height 11
type input "11:15 am"
click at [490, 326] on span "OK" at bounding box center [487, 326] width 8 height 14
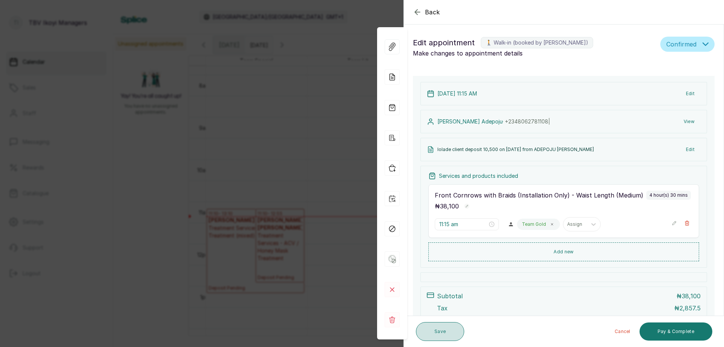
click at [437, 328] on button "Save" at bounding box center [440, 331] width 48 height 19
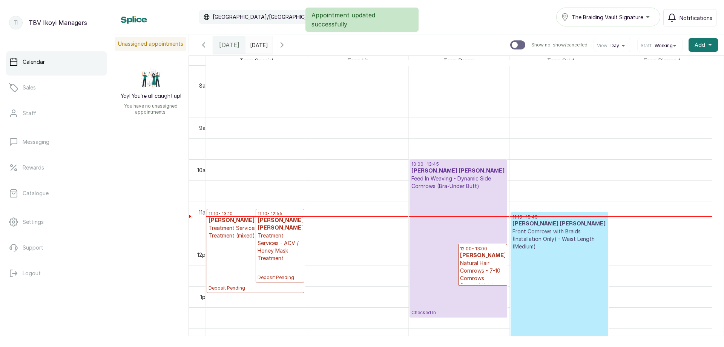
click at [282, 237] on p "Treatment Services - ACV / Honey Mask Treatment" at bounding box center [280, 247] width 45 height 30
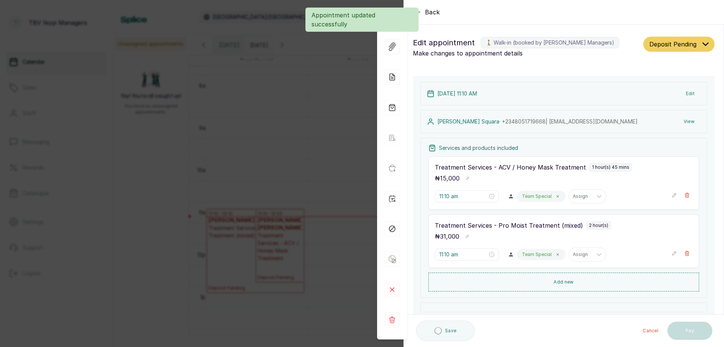
click at [699, 49] on button "Deposit Pending" at bounding box center [678, 44] width 71 height 15
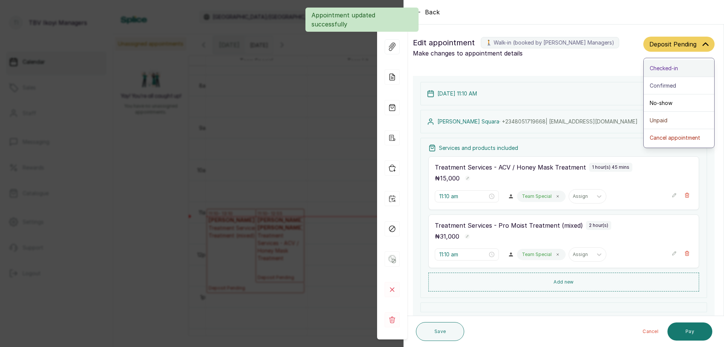
click at [690, 72] on button "Checked-in" at bounding box center [679, 68] width 71 height 17
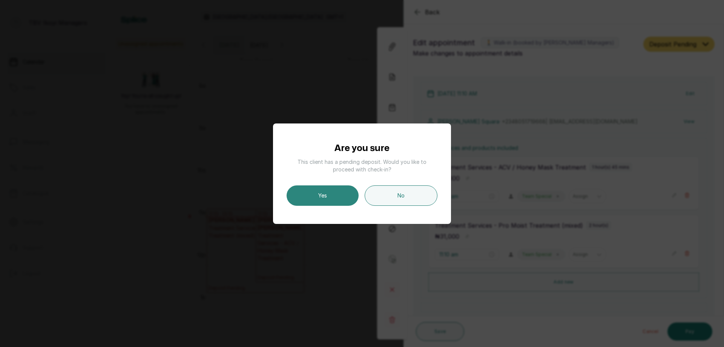
click at [343, 193] on button "Yes" at bounding box center [323, 195] width 72 height 20
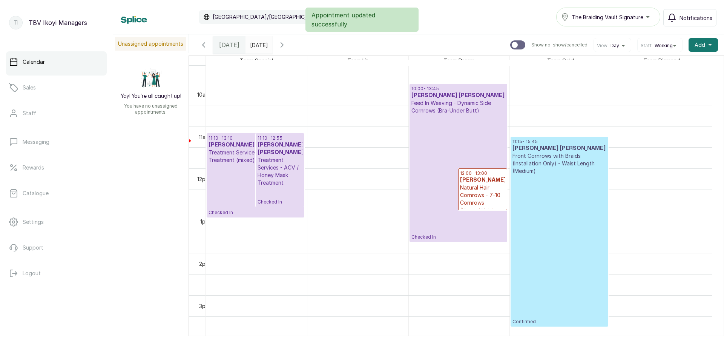
scroll to position [292, 0]
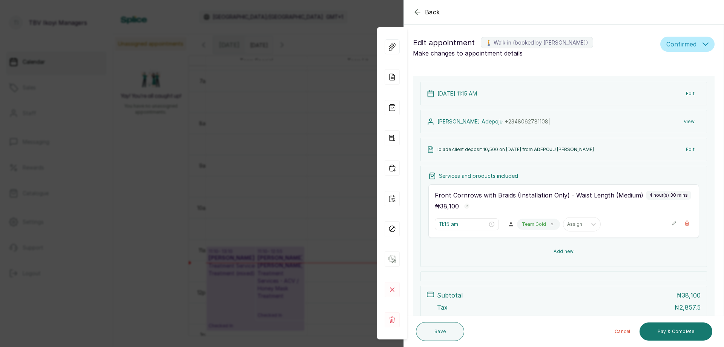
click at [619, 251] on button "Add new" at bounding box center [563, 251] width 271 height 18
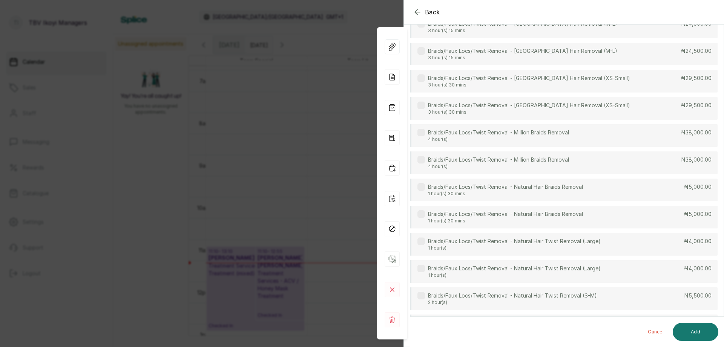
scroll to position [939, 0]
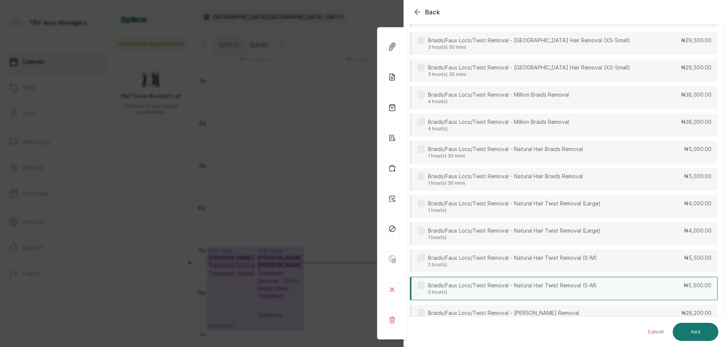
click at [584, 288] on p "Braids/Faux Locs/Twist Removal - Natural Hair Twist Removal (S-M)" at bounding box center [512, 285] width 169 height 8
click at [682, 329] on button "Add" at bounding box center [696, 331] width 46 height 18
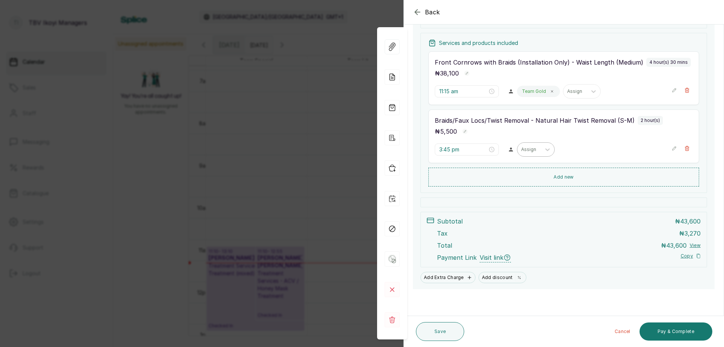
scroll to position [133, 0]
click at [471, 150] on input "3:45 pm" at bounding box center [463, 149] width 48 height 8
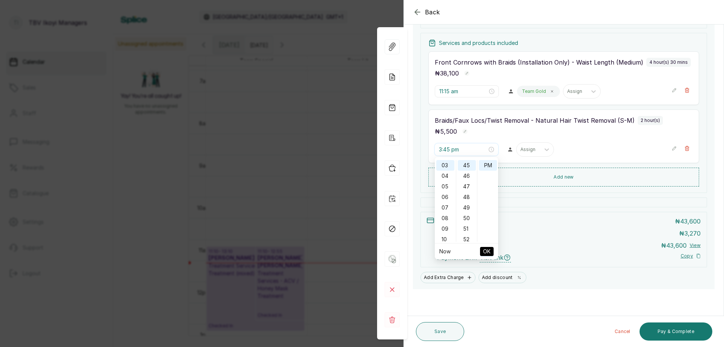
scroll to position [107, 0]
click at [445, 175] on div "11" at bounding box center [445, 174] width 18 height 11
click at [468, 188] on div "15" at bounding box center [467, 188] width 18 height 11
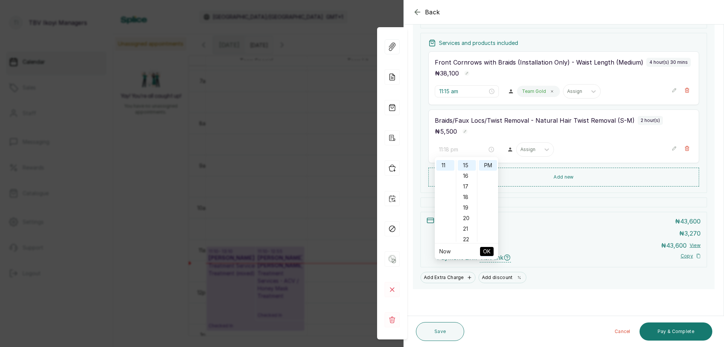
type input "11:15 pm"
click at [485, 247] on span "OK" at bounding box center [487, 251] width 8 height 14
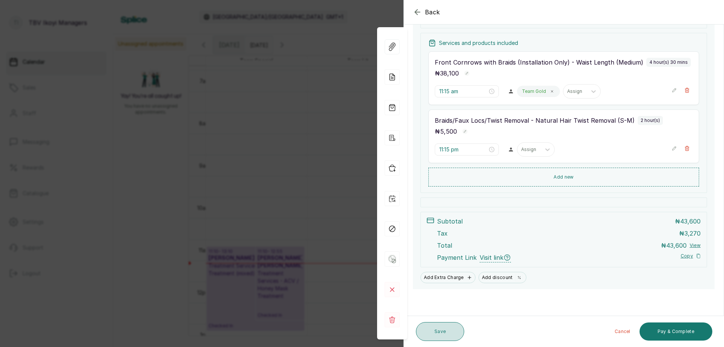
click at [445, 323] on button "Save" at bounding box center [440, 331] width 48 height 19
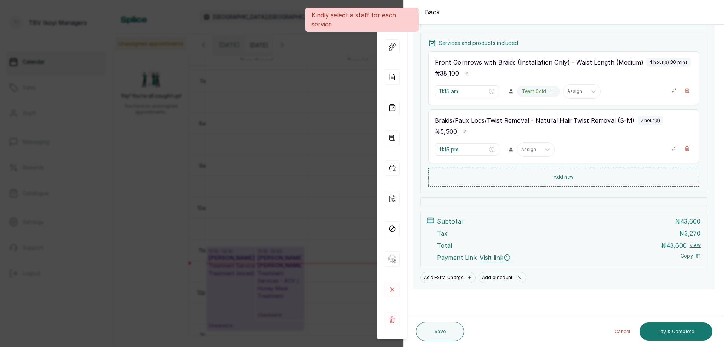
scroll to position [133, 0]
click at [527, 149] on div at bounding box center [529, 149] width 16 height 7
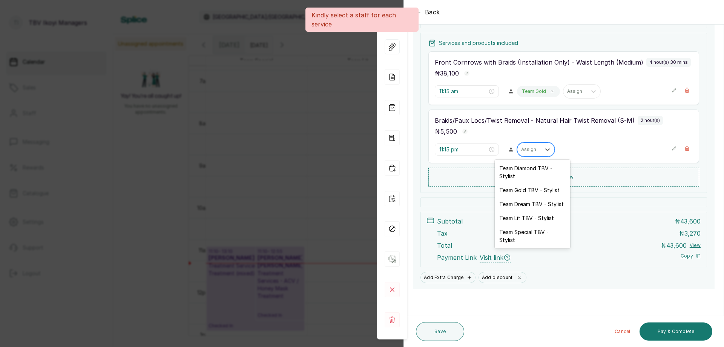
click at [527, 149] on div at bounding box center [529, 149] width 16 height 7
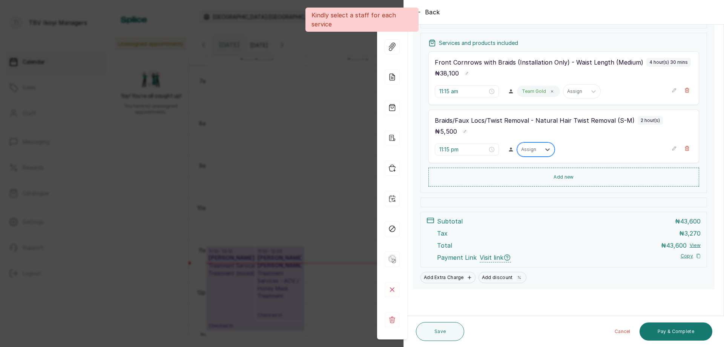
click at [528, 150] on div at bounding box center [529, 149] width 16 height 7
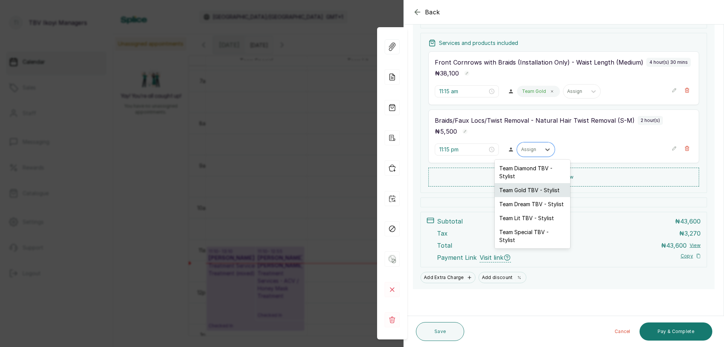
click at [525, 189] on div "Team Gold TBV - Stylist" at bounding box center [532, 190] width 75 height 14
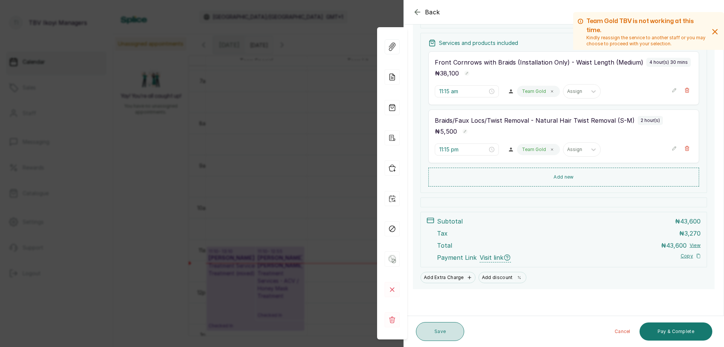
click at [445, 337] on button "Save" at bounding box center [440, 331] width 48 height 19
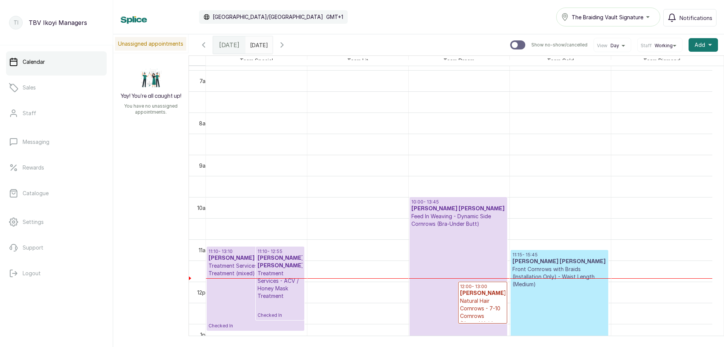
click at [477, 295] on h3 "[PERSON_NAME]" at bounding box center [482, 293] width 45 height 8
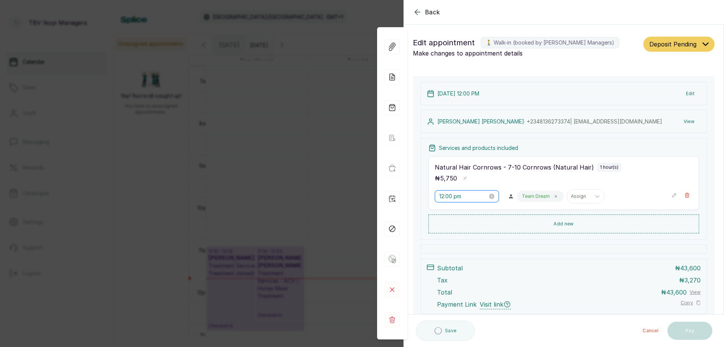
click at [462, 195] on input "12:00 pm" at bounding box center [463, 196] width 48 height 8
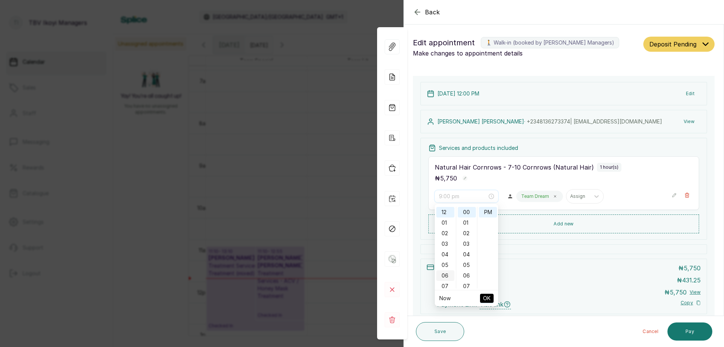
scroll to position [113, 0]
click at [445, 211] on div "11" at bounding box center [445, 215] width 18 height 11
click at [468, 233] on div "54" at bounding box center [467, 234] width 18 height 11
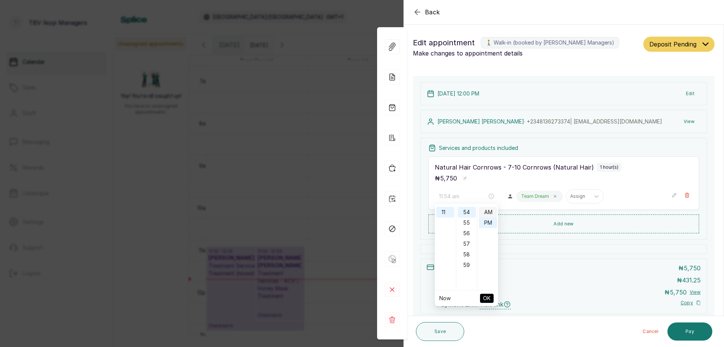
click at [489, 213] on div "AM" at bounding box center [488, 212] width 18 height 11
click at [488, 213] on div "AM" at bounding box center [488, 212] width 18 height 11
type input "11:54 am"
click at [485, 297] on span "OK" at bounding box center [487, 298] width 8 height 14
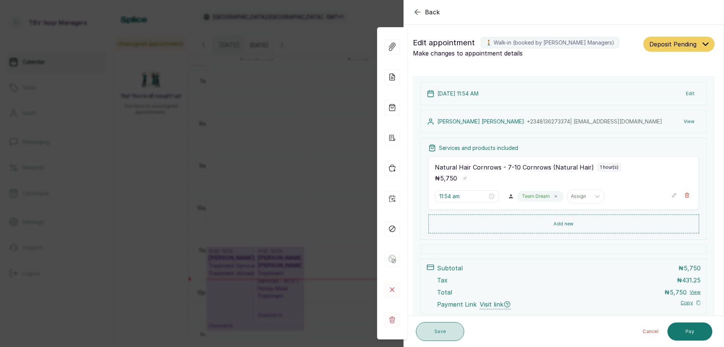
click at [451, 334] on button "Save" at bounding box center [440, 331] width 48 height 19
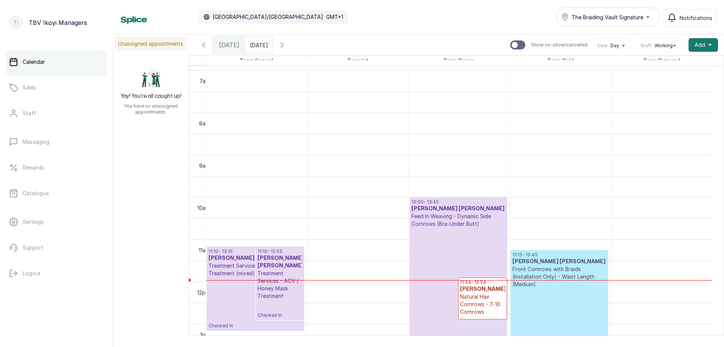
click at [492, 293] on h3 "[PERSON_NAME]" at bounding box center [482, 289] width 45 height 8
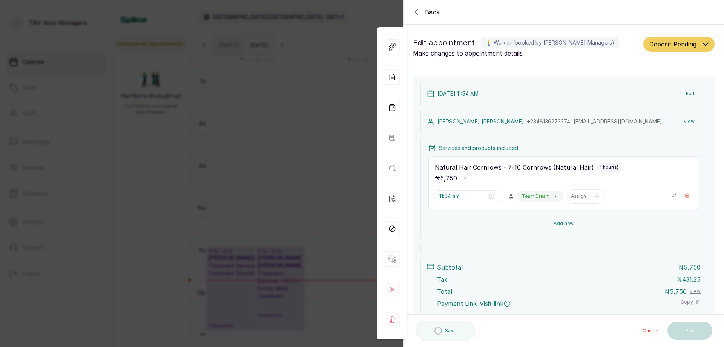
click at [550, 223] on button "Add new" at bounding box center [563, 223] width 271 height 18
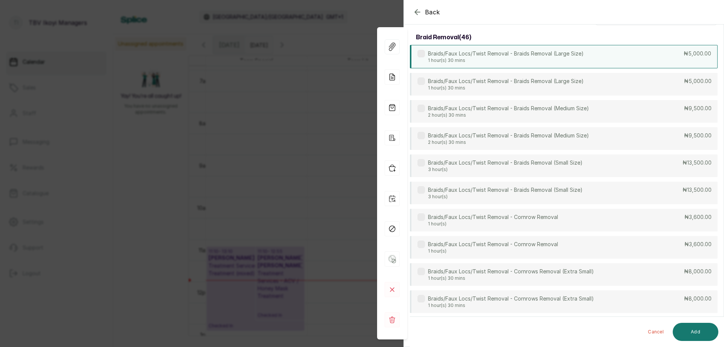
scroll to position [38, 0]
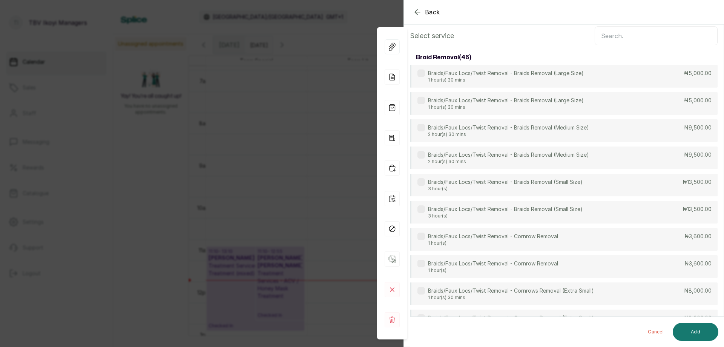
click at [680, 39] on input "text" at bounding box center [656, 35] width 123 height 19
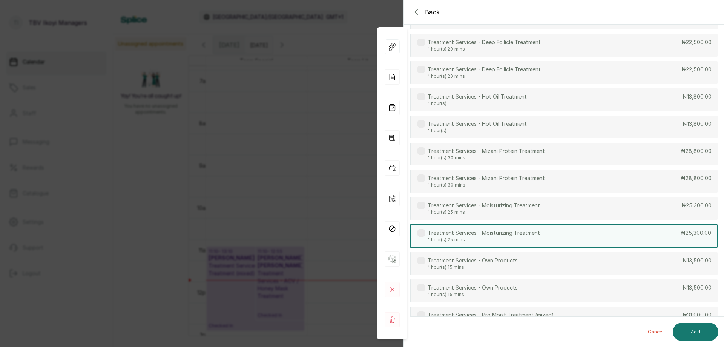
scroll to position [602, 0]
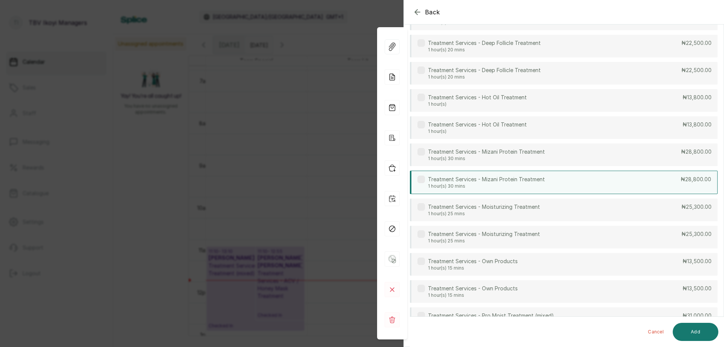
type input "trea"
click at [592, 177] on div "Treatment Services - Mizani Protein Treatment 1 hour(s) 30 mins ₦28,800.00" at bounding box center [564, 181] width 308 height 23
click at [680, 335] on button "Add" at bounding box center [696, 331] width 46 height 18
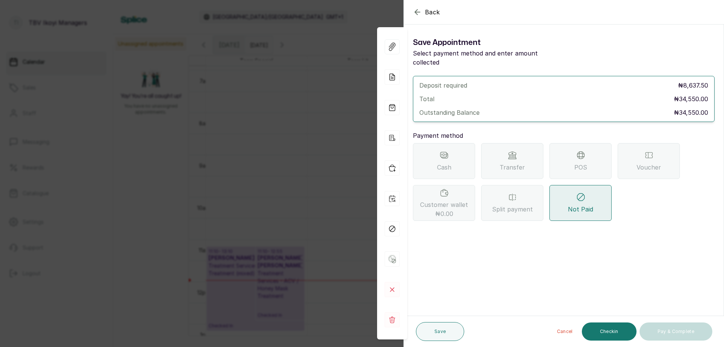
click at [418, 13] on icon "button" at bounding box center [417, 12] width 9 height 9
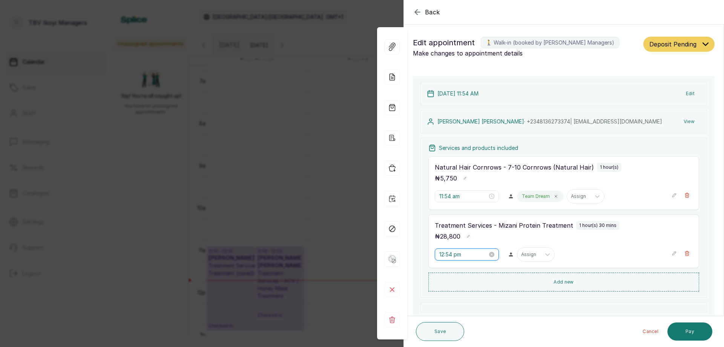
click at [465, 253] on input "12:54 pm" at bounding box center [463, 254] width 48 height 8
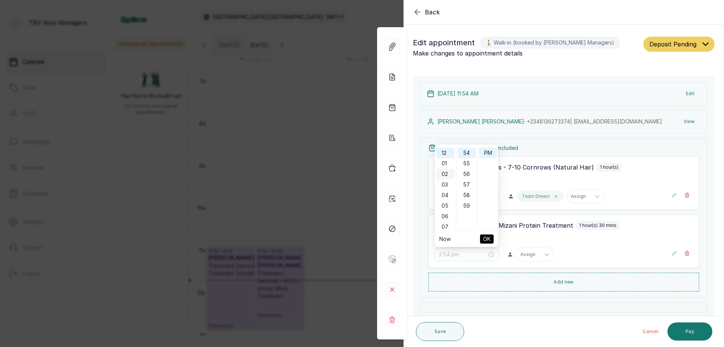
scroll to position [113, 0]
click at [443, 156] on div "11" at bounding box center [445, 155] width 18 height 11
click at [487, 235] on span "OK" at bounding box center [487, 239] width 8 height 14
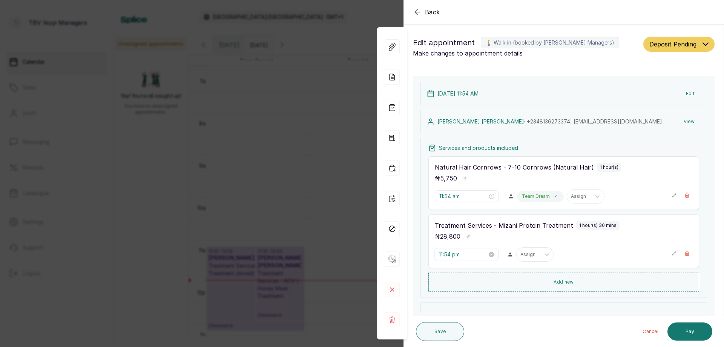
click at [463, 255] on input "11:54 pm" at bounding box center [463, 254] width 48 height 8
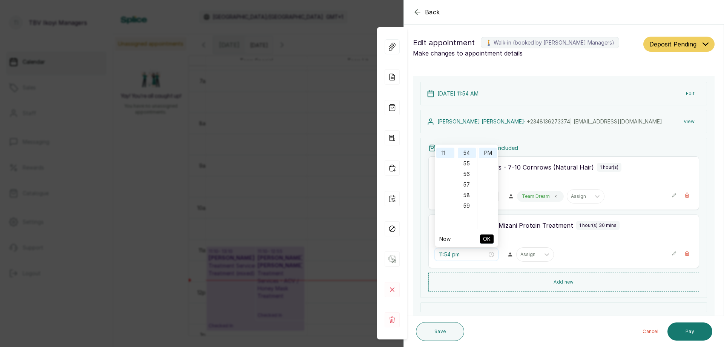
scroll to position [0, 0]
click at [490, 152] on div "AM" at bounding box center [488, 152] width 18 height 11
click at [485, 154] on div "AM" at bounding box center [488, 152] width 18 height 11
type input "11:54 am"
click at [488, 241] on span "OK" at bounding box center [487, 239] width 8 height 14
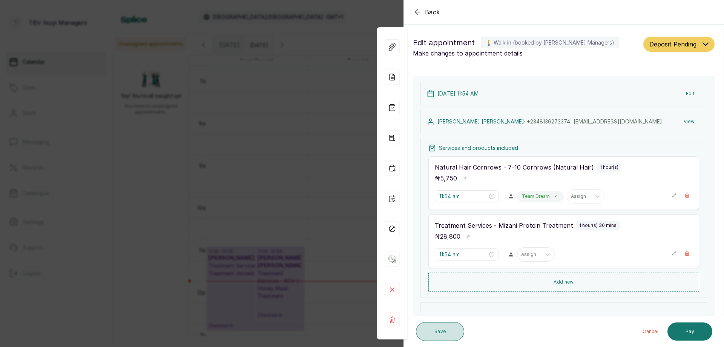
click at [441, 325] on button "Save" at bounding box center [440, 331] width 48 height 19
click at [450, 333] on button "Save" at bounding box center [440, 331] width 48 height 19
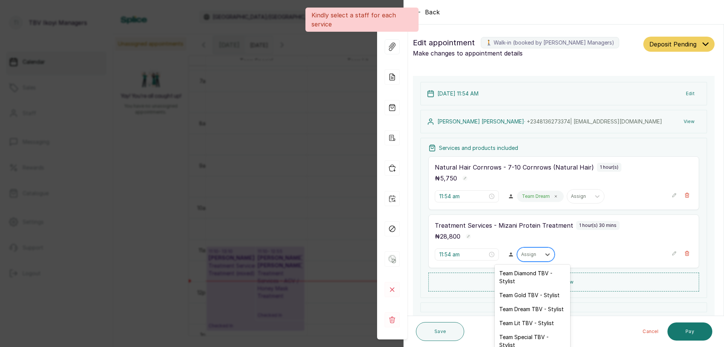
click at [527, 253] on div at bounding box center [529, 254] width 16 height 7
click at [526, 301] on div "Team Gold TBV - Stylist" at bounding box center [532, 295] width 75 height 14
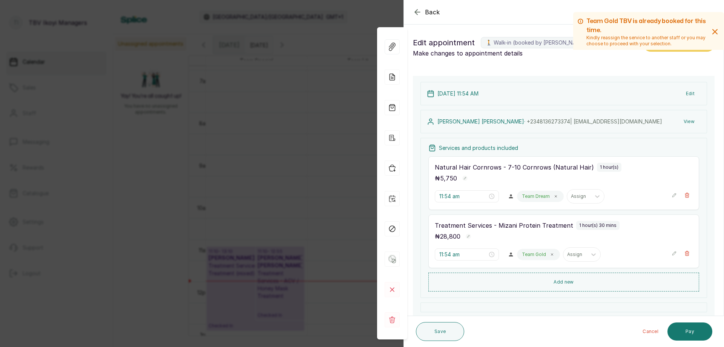
click at [536, 255] on p "Team Gold" at bounding box center [534, 254] width 24 height 6
click at [537, 259] on div "Team Gold" at bounding box center [538, 254] width 43 height 11
click at [550, 253] on icon at bounding box center [552, 254] width 4 height 4
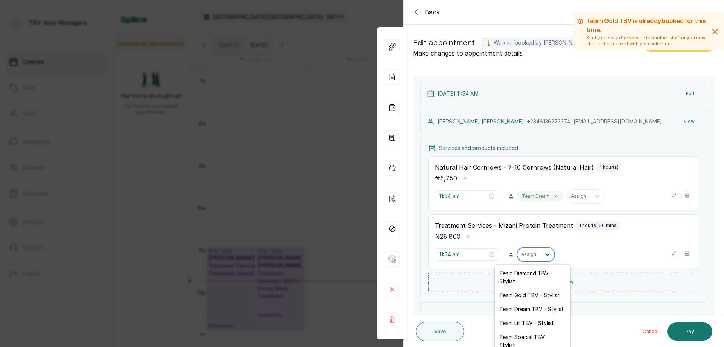
click at [541, 255] on div at bounding box center [548, 254] width 14 height 14
click at [528, 310] on div "Team Dream TBV - Stylist" at bounding box center [532, 309] width 75 height 14
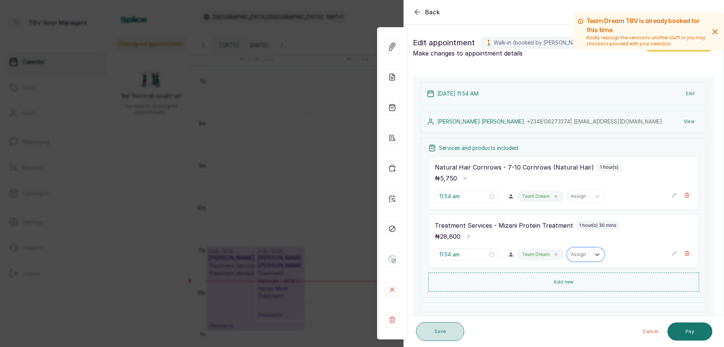
click at [431, 332] on button "Save" at bounding box center [440, 331] width 48 height 19
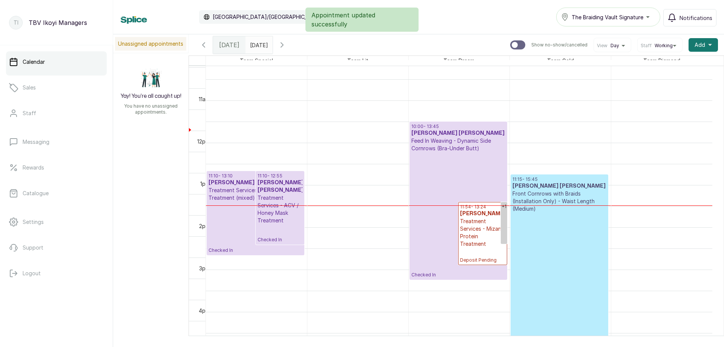
scroll to position [329, 0]
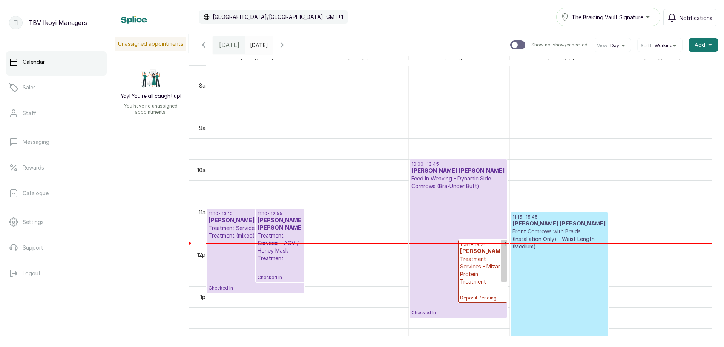
click at [546, 236] on p "Front Cornrows with Braids (Installation Only) - Waist Length (Medium)" at bounding box center [560, 238] width 94 height 23
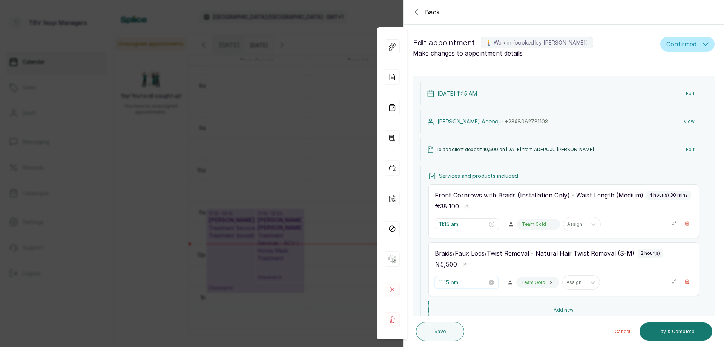
click at [476, 284] on input "11:15 pm" at bounding box center [463, 282] width 48 height 8
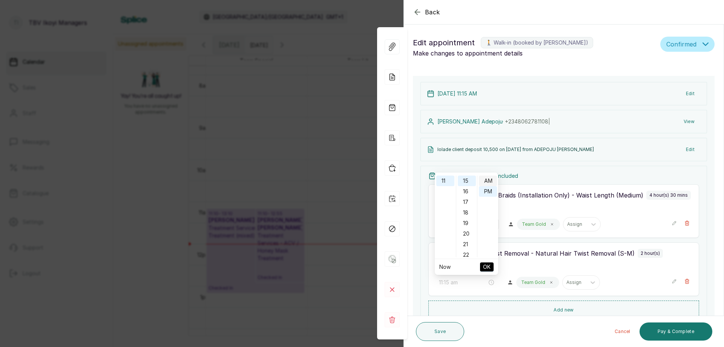
click at [483, 183] on div "AM" at bounding box center [488, 180] width 18 height 11
type input "11:15 am"
click at [489, 267] on span "OK" at bounding box center [487, 266] width 8 height 14
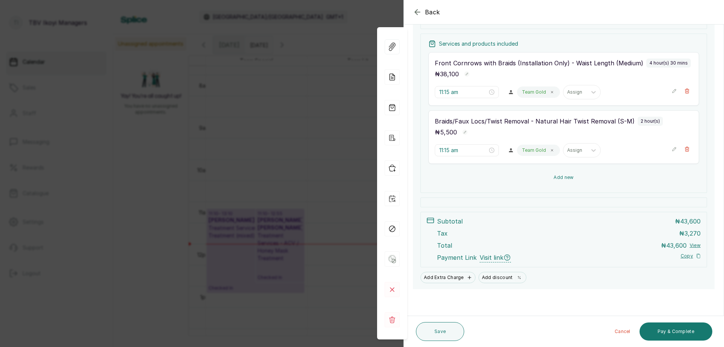
click at [542, 173] on button "Add new" at bounding box center [563, 177] width 271 height 18
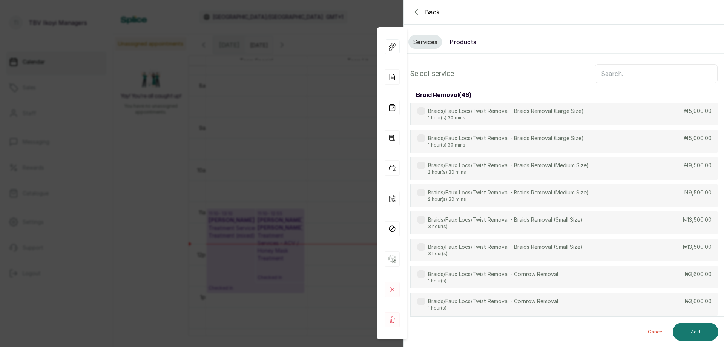
click at [611, 74] on input "text" at bounding box center [656, 73] width 123 height 19
click at [629, 77] on input "text" at bounding box center [656, 73] width 123 height 19
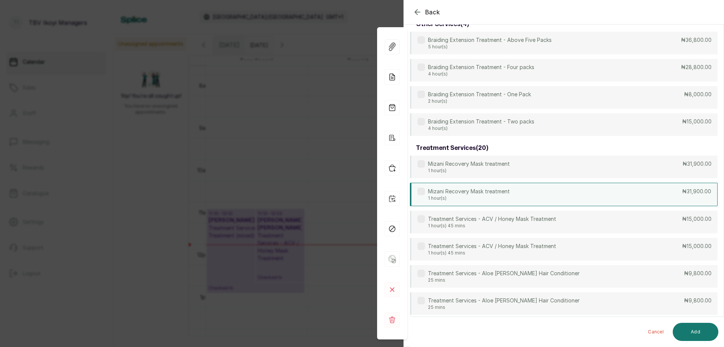
scroll to position [263, 0]
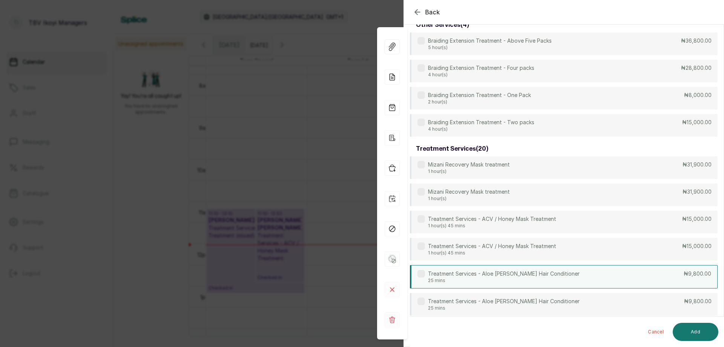
type input "trea"
click at [577, 272] on div "Treatment Services - Aloe [PERSON_NAME] Hair Conditioner 25 mins ₦9,800.00" at bounding box center [564, 276] width 308 height 23
click at [690, 328] on button "Add" at bounding box center [696, 331] width 46 height 18
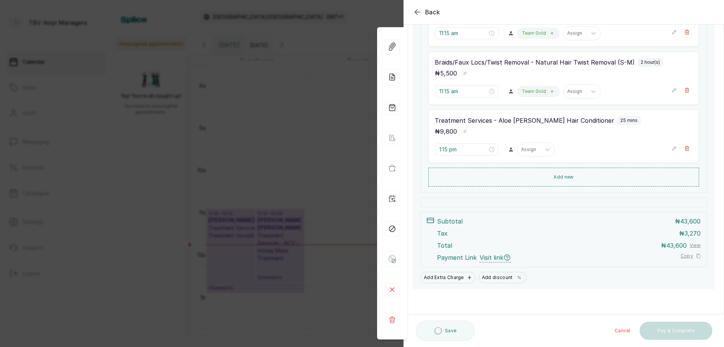
scroll to position [191, 0]
click at [468, 150] on input "1:15 pm" at bounding box center [463, 149] width 48 height 8
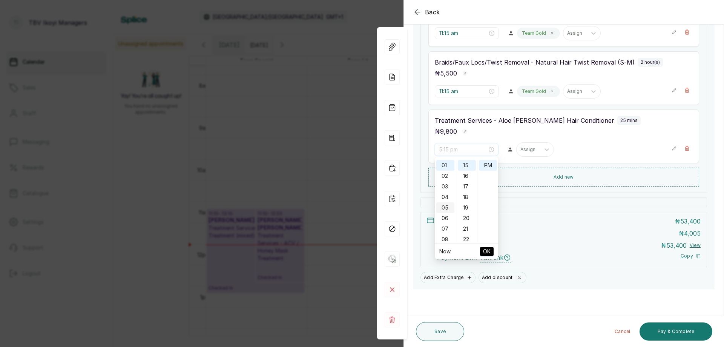
scroll to position [116, 0]
click at [443, 168] on div "11" at bounding box center [445, 165] width 18 height 11
click at [489, 166] on div "AM" at bounding box center [488, 165] width 18 height 11
type input "11:15 am"
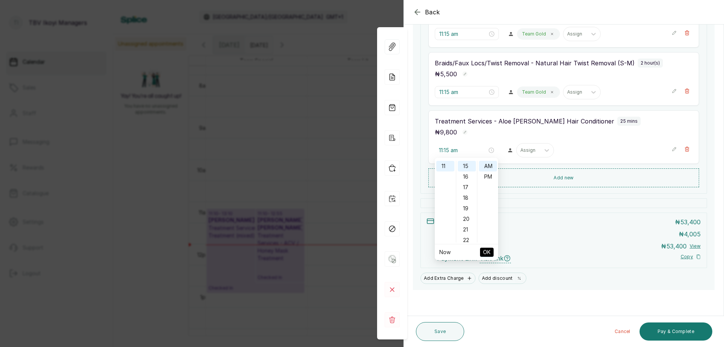
scroll to position [191, 0]
click at [485, 245] on span "OK" at bounding box center [487, 251] width 8 height 14
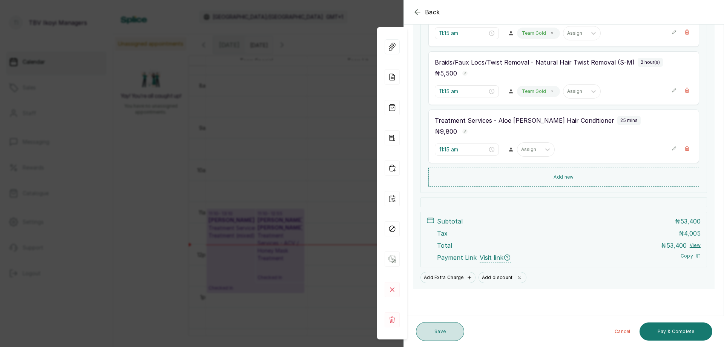
click at [448, 336] on button "Save" at bounding box center [440, 331] width 48 height 19
click at [427, 334] on button "Save" at bounding box center [440, 331] width 48 height 19
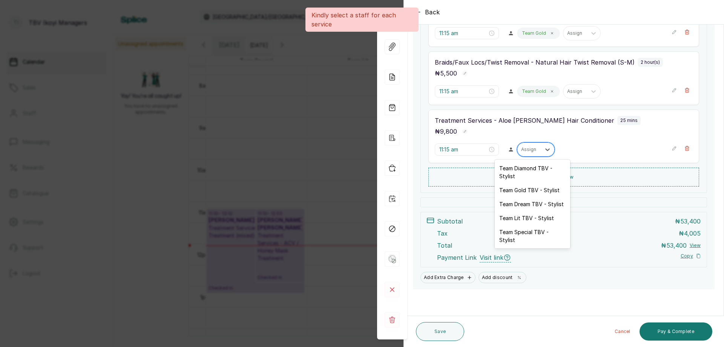
click at [523, 149] on div at bounding box center [529, 149] width 16 height 7
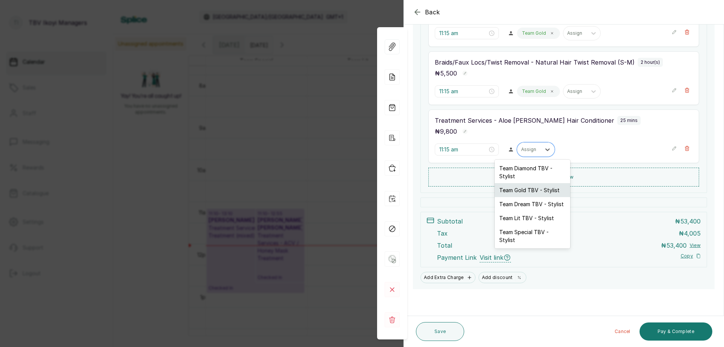
click at [540, 189] on div "Team Gold TBV - Stylist" at bounding box center [532, 190] width 75 height 14
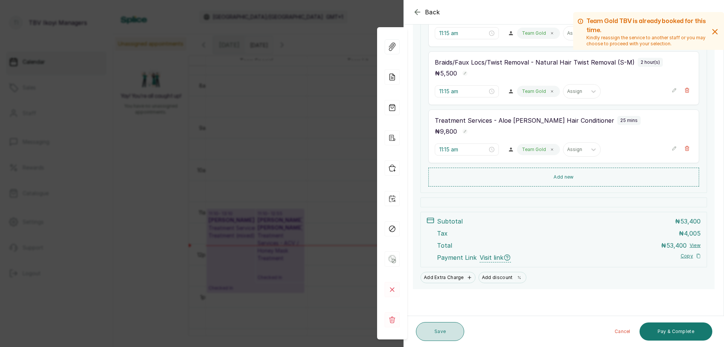
click at [450, 332] on button "Save" at bounding box center [440, 331] width 48 height 19
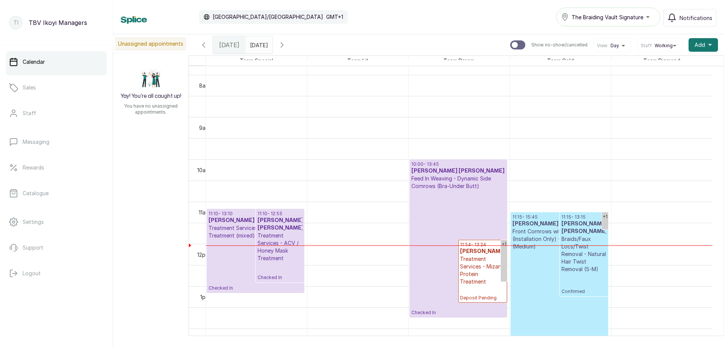
click at [221, 46] on span "[DATE]" at bounding box center [229, 44] width 20 height 9
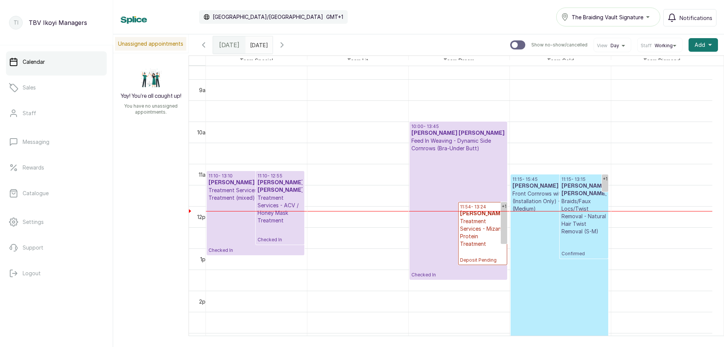
click at [436, 156] on p "Checked In" at bounding box center [458, 215] width 94 height 126
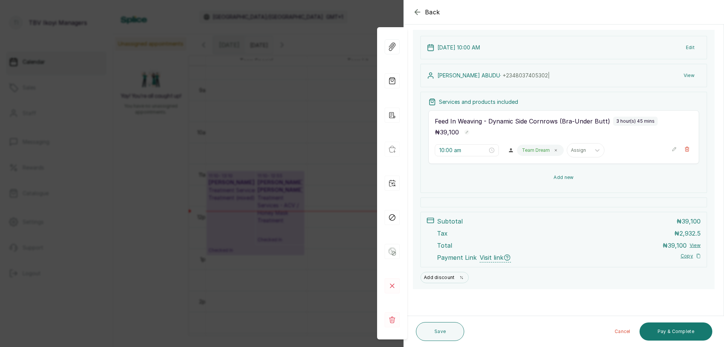
click at [558, 176] on button "Add new" at bounding box center [563, 177] width 271 height 18
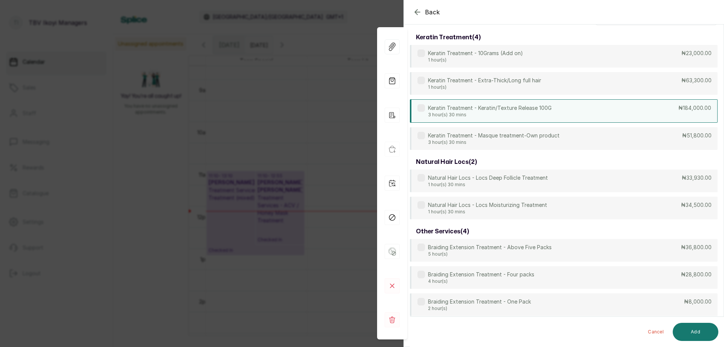
scroll to position [0, 0]
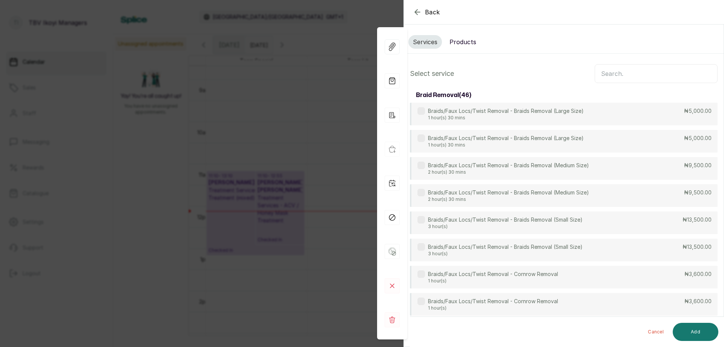
click at [663, 75] on input "text" at bounding box center [656, 73] width 123 height 19
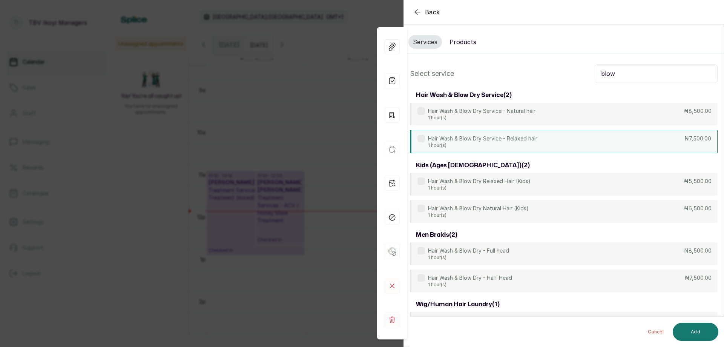
type input "blow"
click at [477, 144] on p "1 hour(s)" at bounding box center [482, 145] width 109 height 6
click at [687, 330] on button "Add" at bounding box center [696, 331] width 46 height 18
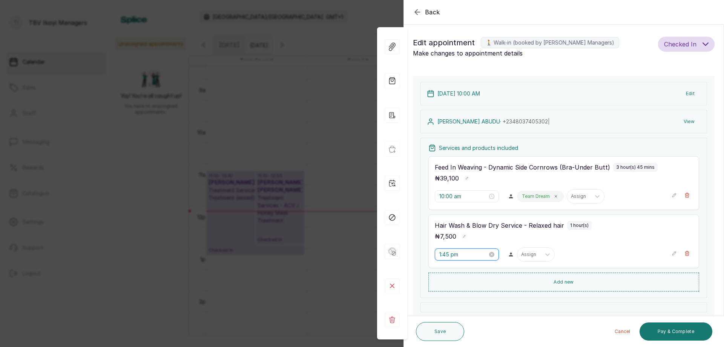
click at [466, 256] on input "1:45 pm" at bounding box center [463, 254] width 48 height 8
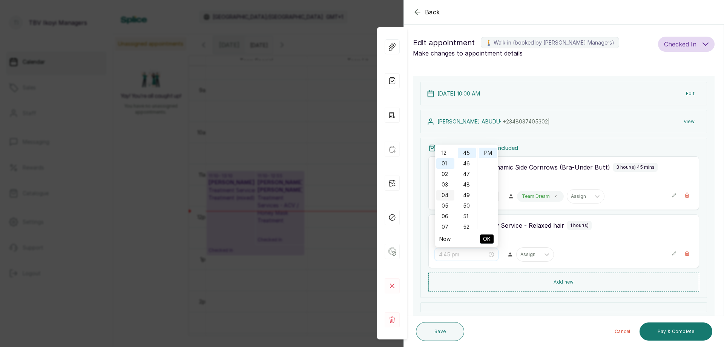
scroll to position [75, 0]
click at [442, 187] on div "10" at bounding box center [445, 183] width 18 height 11
click at [465, 154] on div "00" at bounding box center [467, 152] width 18 height 11
click at [491, 152] on div "PM" at bounding box center [488, 152] width 18 height 11
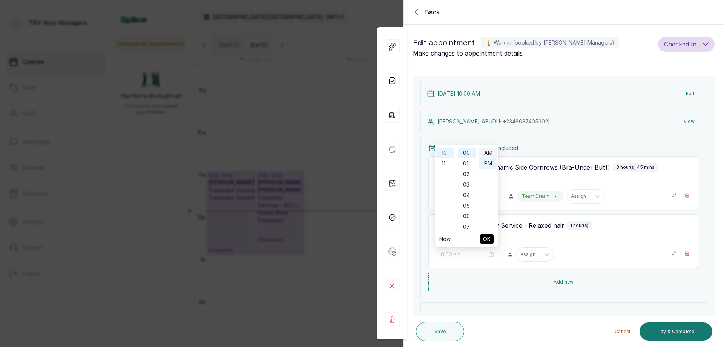
click at [487, 152] on div "AM" at bounding box center [488, 152] width 18 height 11
type input "10:00 am"
click at [487, 240] on span "OK" at bounding box center [487, 239] width 8 height 14
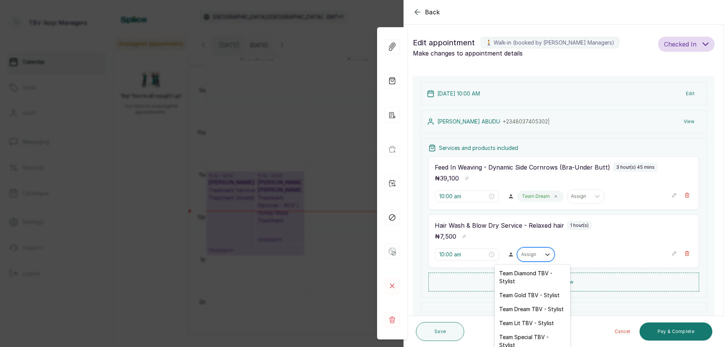
click at [534, 250] on div "Assign" at bounding box center [528, 254] width 23 height 10
click at [532, 311] on div "Team Dream TBV - Stylist" at bounding box center [532, 309] width 75 height 14
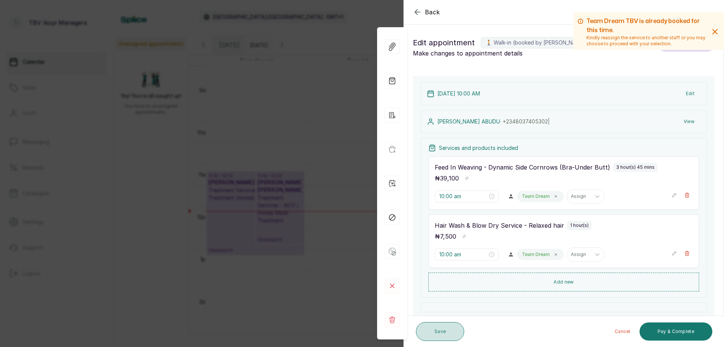
click at [450, 330] on button "Save" at bounding box center [440, 331] width 48 height 19
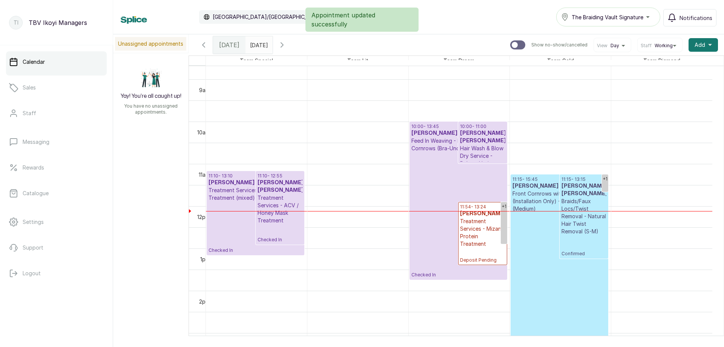
click at [482, 242] on p "Treatment Services - Mizani Protein Treatment" at bounding box center [482, 232] width 45 height 30
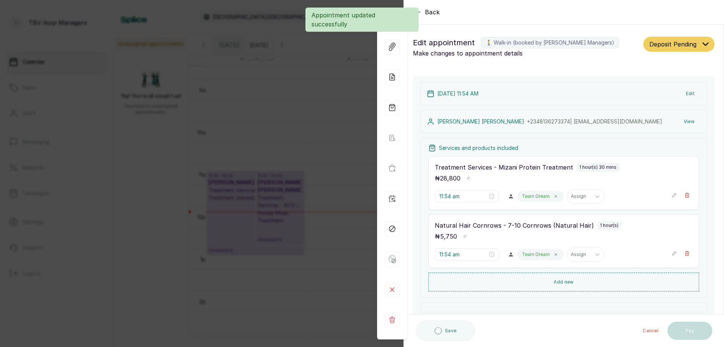
click at [678, 40] on span "Deposit Pending" at bounding box center [672, 44] width 47 height 9
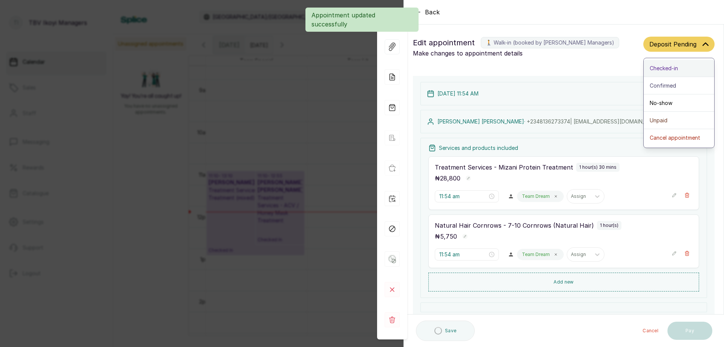
click at [677, 69] on div "Checked-in" at bounding box center [679, 68] width 58 height 8
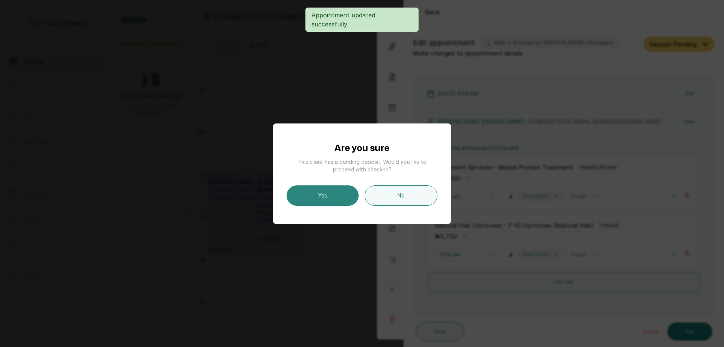
click at [324, 198] on button "Yes" at bounding box center [323, 195] width 72 height 20
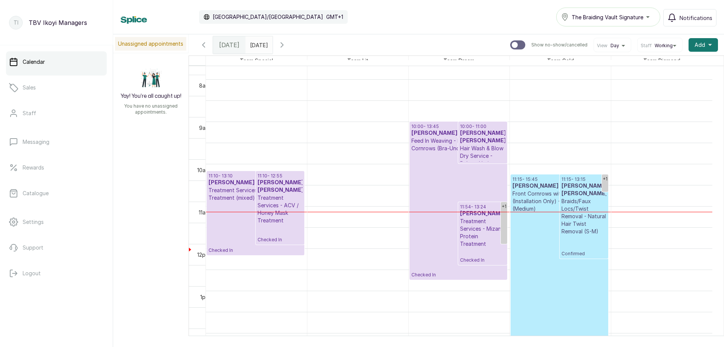
scroll to position [367, 0]
click at [203, 45] on icon "button" at bounding box center [204, 45] width 2 height 5
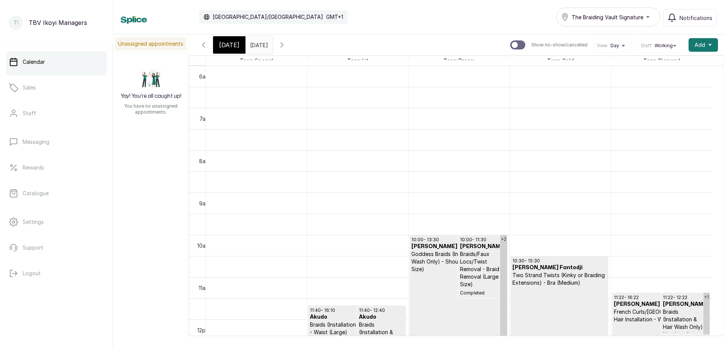
scroll to position [405, 0]
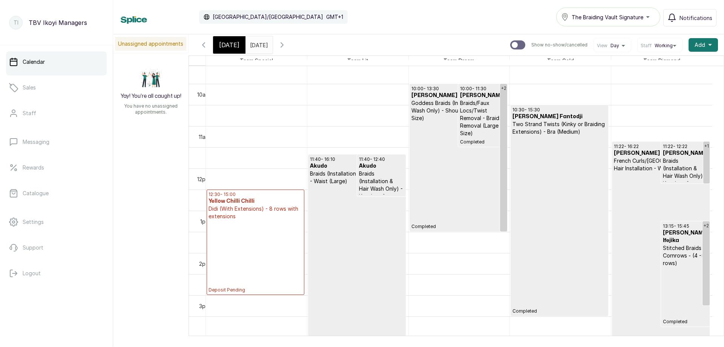
click at [223, 38] on div "[DATE]" at bounding box center [229, 44] width 32 height 17
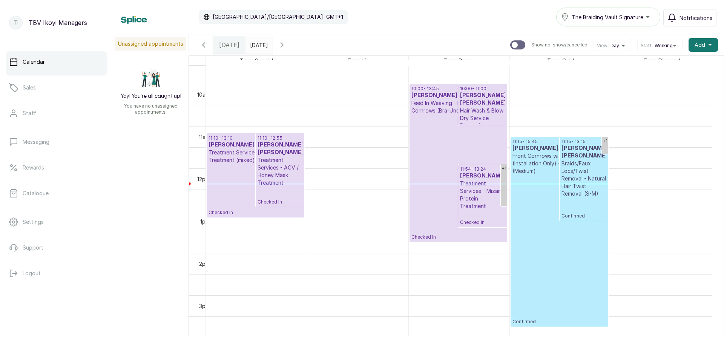
scroll to position [329, 0]
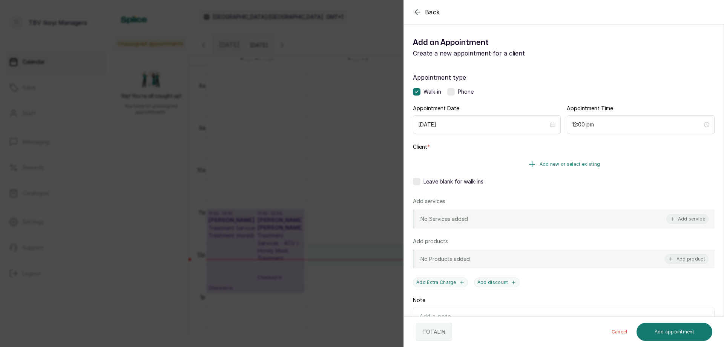
click at [578, 167] on button "Add new or select existing" at bounding box center [564, 163] width 302 height 21
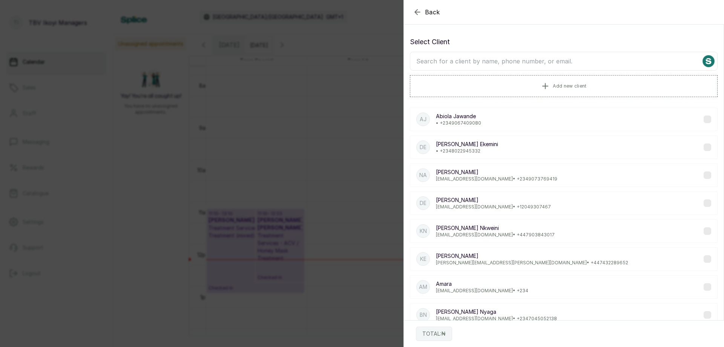
click at [577, 66] on input "text" at bounding box center [564, 61] width 308 height 19
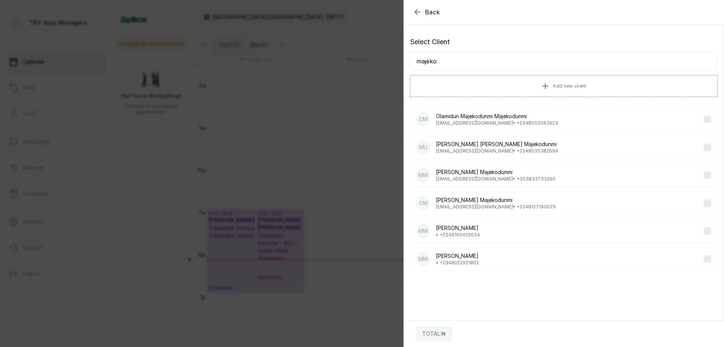
type input "majeko"
click at [482, 257] on div "MM [PERSON_NAME] • [PHONE_NUMBER]" at bounding box center [564, 258] width 308 height 23
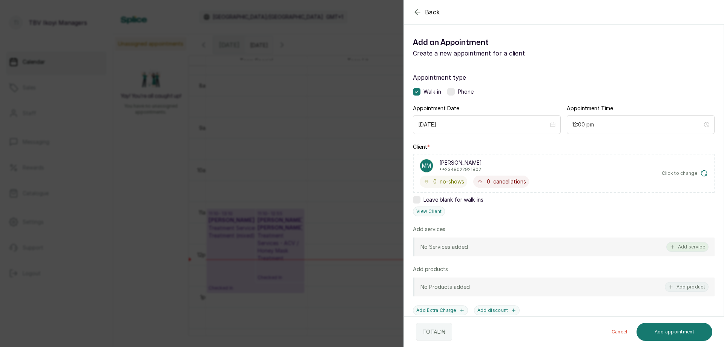
click at [690, 248] on button "Add service" at bounding box center [687, 247] width 42 height 10
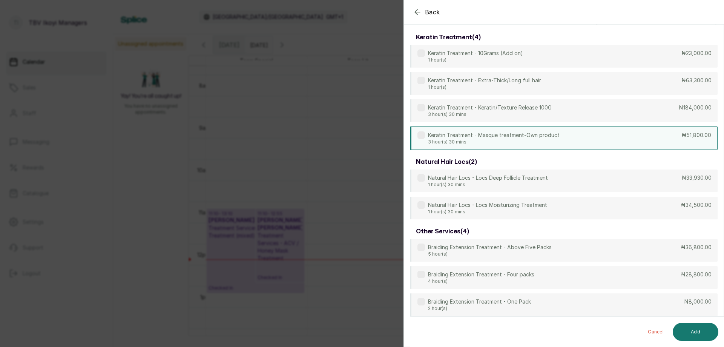
scroll to position [0, 0]
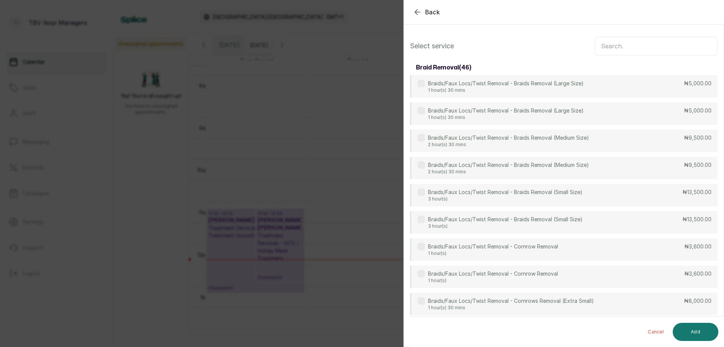
click at [613, 41] on input "text" at bounding box center [656, 46] width 123 height 19
type input "remova"
click at [532, 95] on div "Braids/Faux Locs/Twist Removal - Braids Removal (Large Size) 1 hour(s) 30 mins …" at bounding box center [564, 86] width 308 height 23
click at [688, 331] on button "Add" at bounding box center [696, 331] width 46 height 18
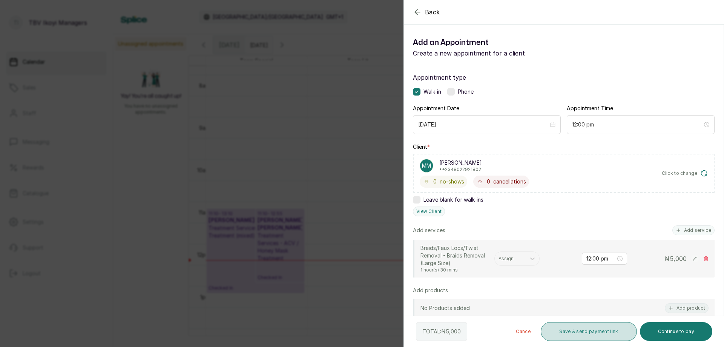
click at [574, 335] on button "Save & send payment link" at bounding box center [589, 331] width 96 height 19
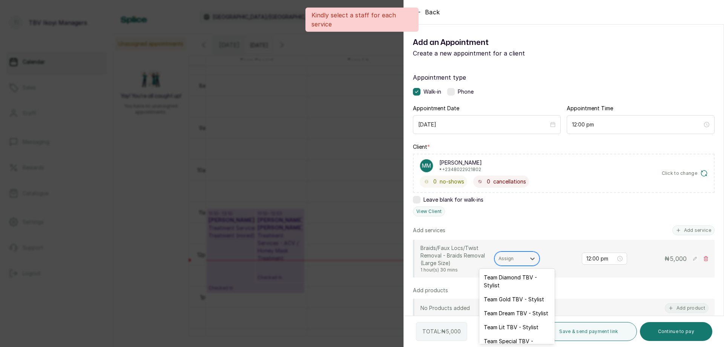
click at [516, 262] on div "Assign" at bounding box center [510, 258] width 31 height 10
click at [502, 334] on div "Team Lit TBV - Stylist" at bounding box center [516, 327] width 75 height 14
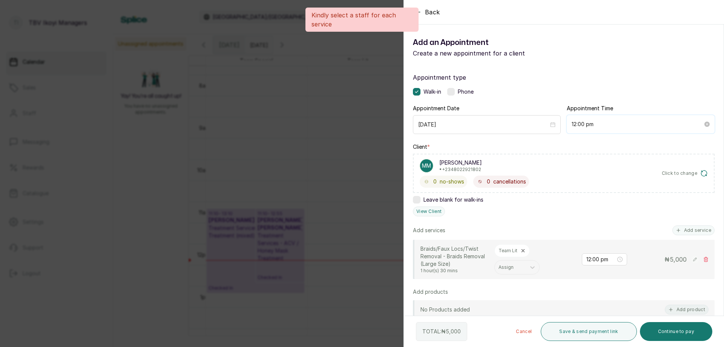
click at [590, 126] on input "12:00 pm" at bounding box center [637, 124] width 131 height 8
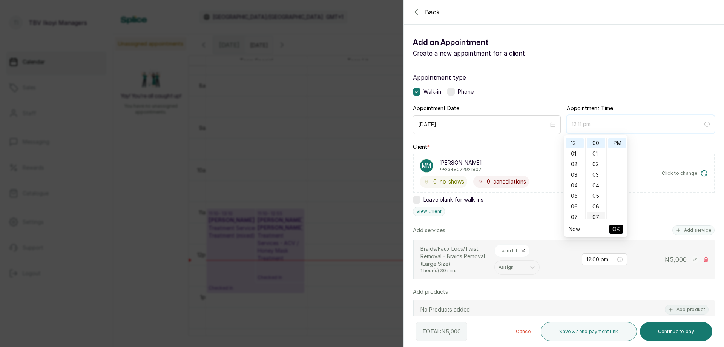
scroll to position [75, 0]
click at [594, 171] on div "10" at bounding box center [596, 173] width 18 height 11
type input "12:10 pm"
click at [612, 224] on span "OK" at bounding box center [616, 229] width 8 height 14
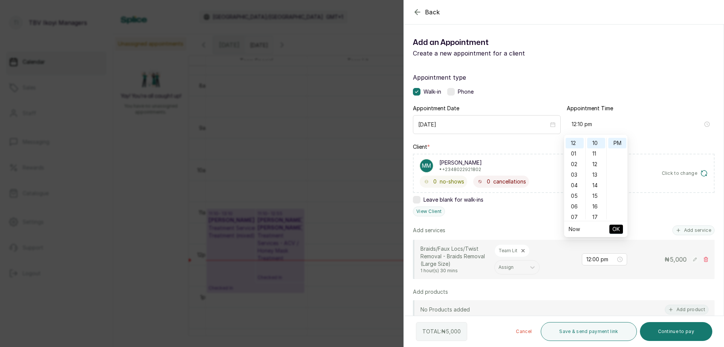
type input "12:10 pm"
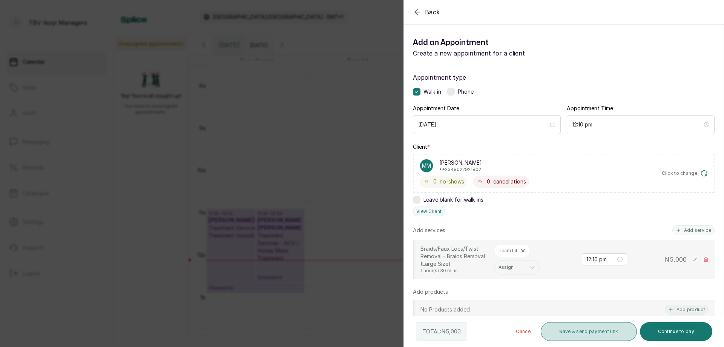
click at [572, 339] on button "Save & send payment link" at bounding box center [589, 331] width 96 height 19
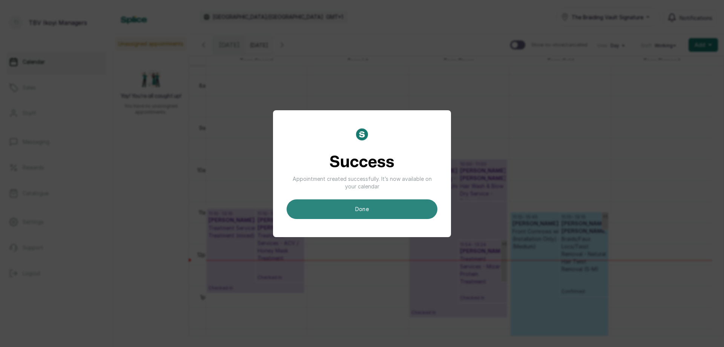
click at [350, 212] on button "done" at bounding box center [362, 209] width 151 height 20
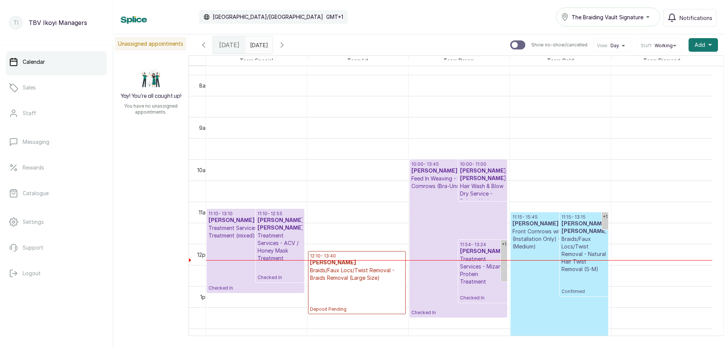
scroll to position [405, 0]
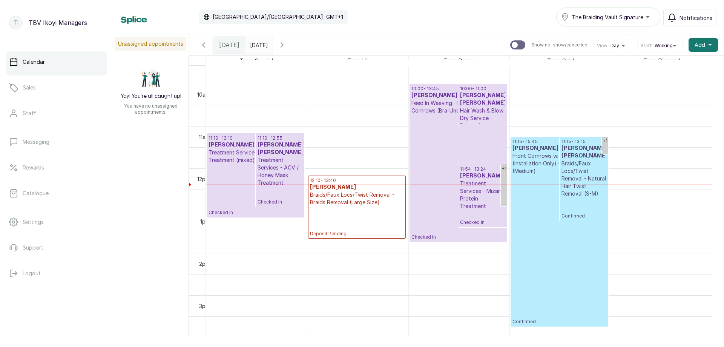
click at [371, 203] on p "Braids/Faux Locs/Twist Removal - Braids Removal (Large Size)" at bounding box center [357, 198] width 94 height 15
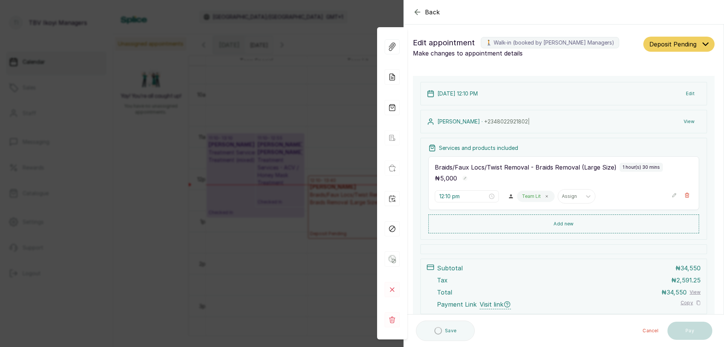
click at [688, 46] on span "Deposit Pending" at bounding box center [672, 44] width 47 height 9
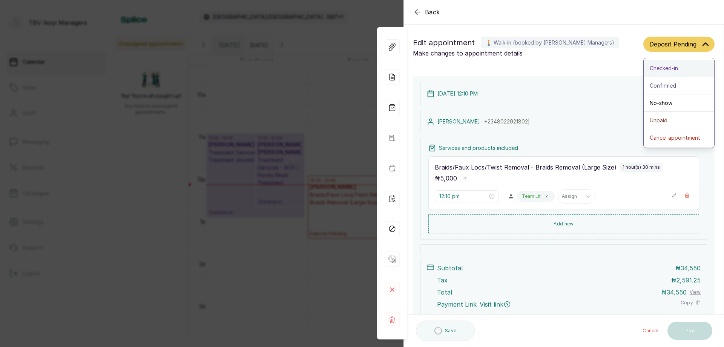
click at [680, 71] on div "Checked-in" at bounding box center [679, 68] width 58 height 8
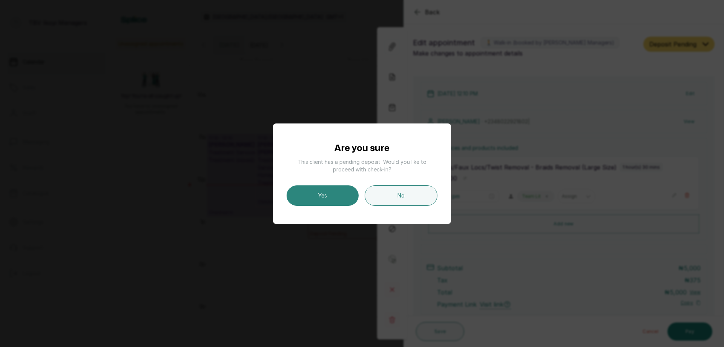
click at [322, 203] on button "Yes" at bounding box center [323, 195] width 72 height 20
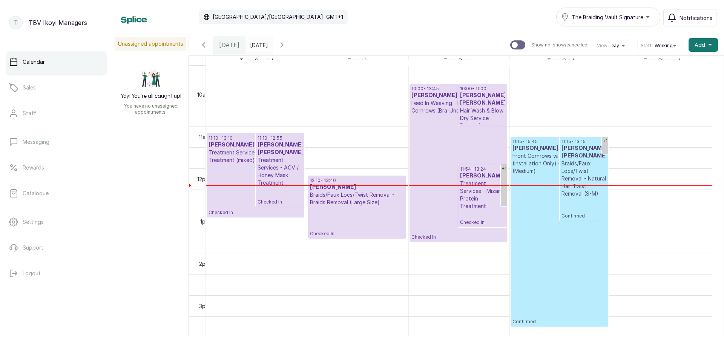
click at [258, 38] on input "[DATE]" at bounding box center [252, 43] width 12 height 13
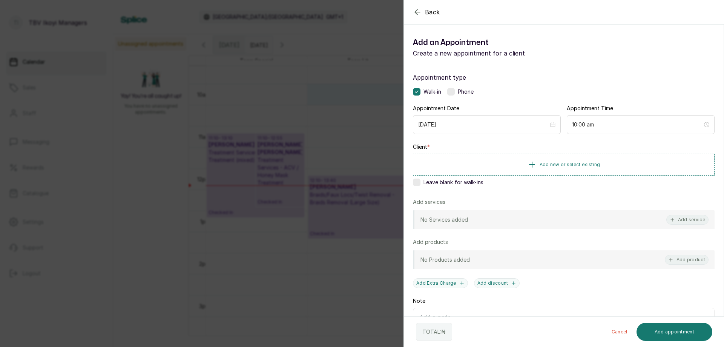
click at [415, 9] on icon "button" at bounding box center [417, 12] width 9 height 9
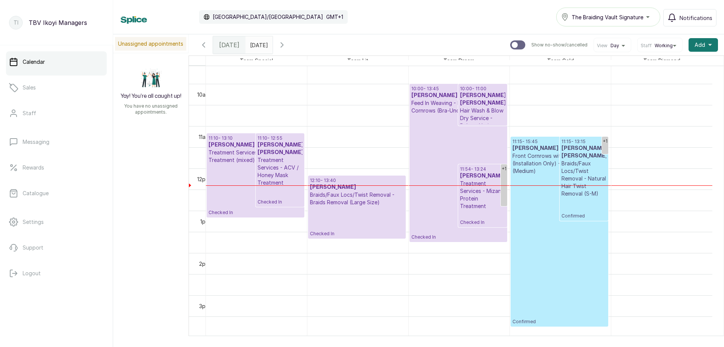
click at [283, 46] on icon "button" at bounding box center [282, 45] width 2 height 5
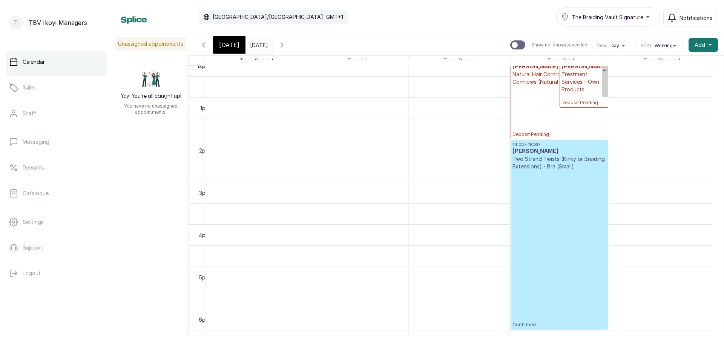
scroll to position [555, 0]
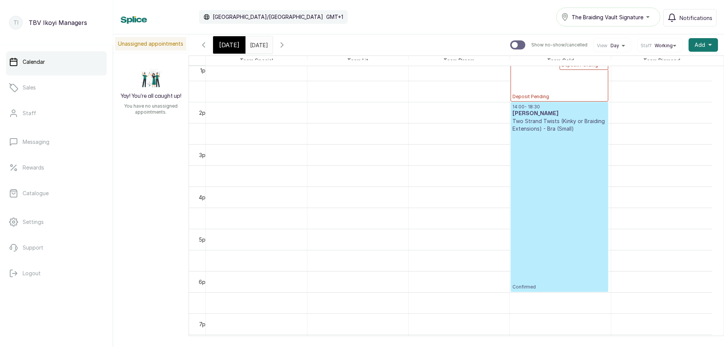
click at [548, 229] on p "Confirmed" at bounding box center [560, 210] width 94 height 157
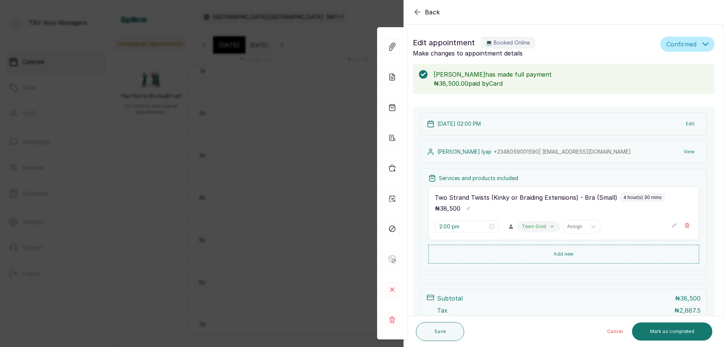
click at [575, 41] on h1 "Edit appointment 💻 Booked Online" at bounding box center [535, 43] width 244 height 12
click at [425, 11] on button "Back" at bounding box center [426, 12] width 27 height 9
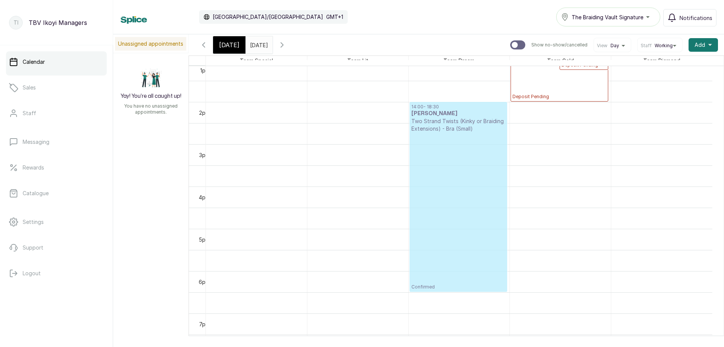
drag, startPoint x: 532, startPoint y: 164, endPoint x: 480, endPoint y: 166, distance: 51.3
click at [480, 166] on tr "10:00 - 11:20 Aima Braids Repair - Braids Wash Deposit Pending 14:00 - 18:30 [P…" at bounding box center [459, 18] width 506 height 1014
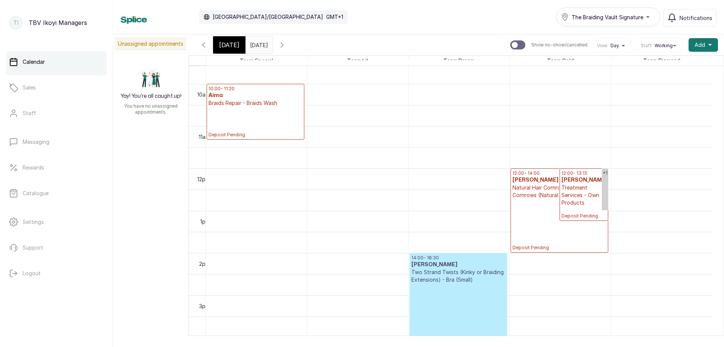
scroll to position [367, 0]
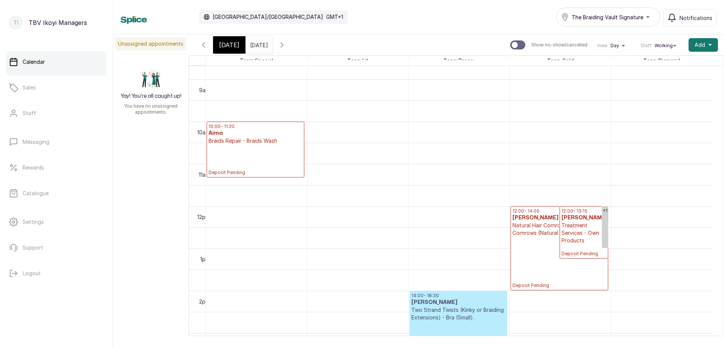
click at [229, 46] on span "[DATE]" at bounding box center [229, 44] width 20 height 9
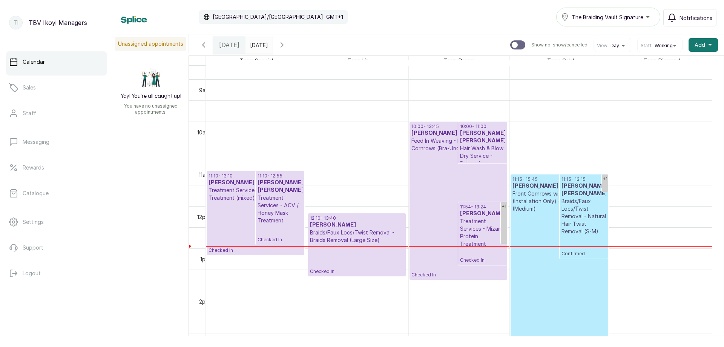
click at [364, 219] on p "12:10 - 13:40" at bounding box center [357, 218] width 94 height 6
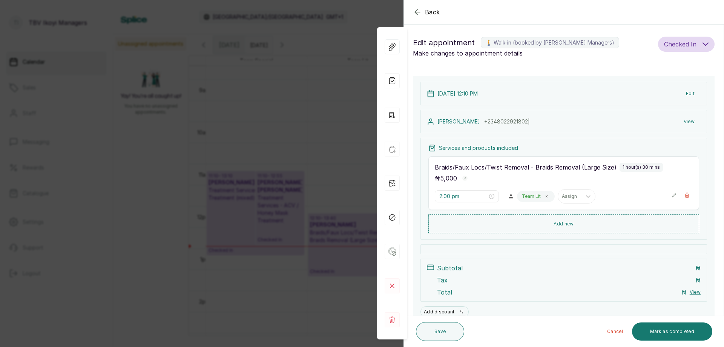
type input "12:10 pm"
click at [415, 12] on icon "button" at bounding box center [417, 11] width 5 height 5
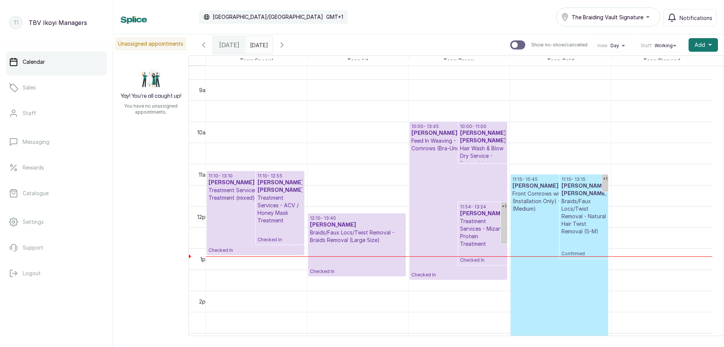
click at [364, 246] on p "Checked In" at bounding box center [357, 259] width 94 height 31
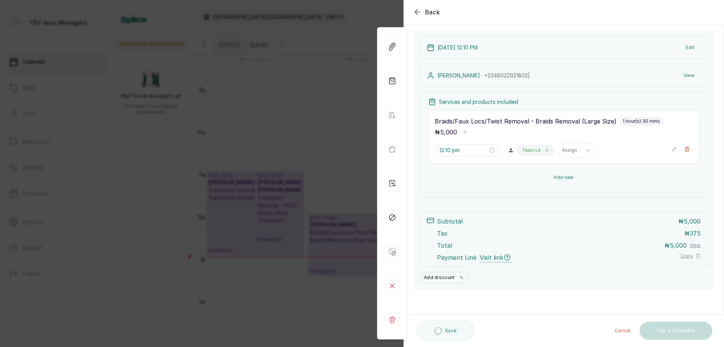
scroll to position [46, 0]
click at [550, 178] on button "Add new" at bounding box center [563, 177] width 271 height 18
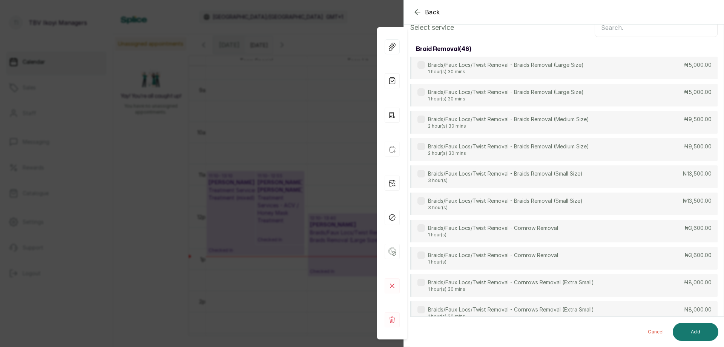
click at [612, 25] on input "text" at bounding box center [656, 27] width 123 height 19
type input "d"
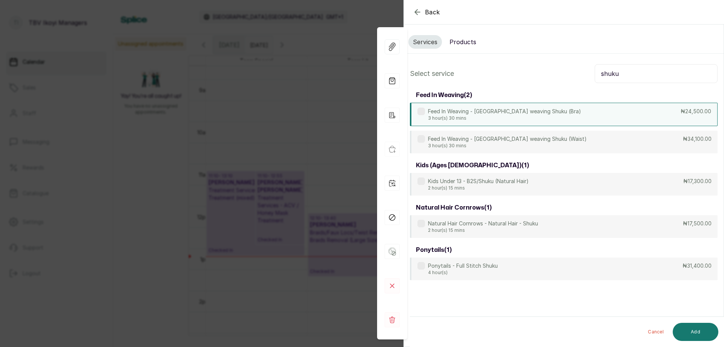
type input "shuku"
click at [496, 124] on div "Feed In Weaving - [GEOGRAPHIC_DATA] weaving Shuku (Bra) 3 hour(s) 30 mins ₦24,5…" at bounding box center [564, 114] width 308 height 23
click at [704, 333] on button "Add" at bounding box center [696, 331] width 46 height 18
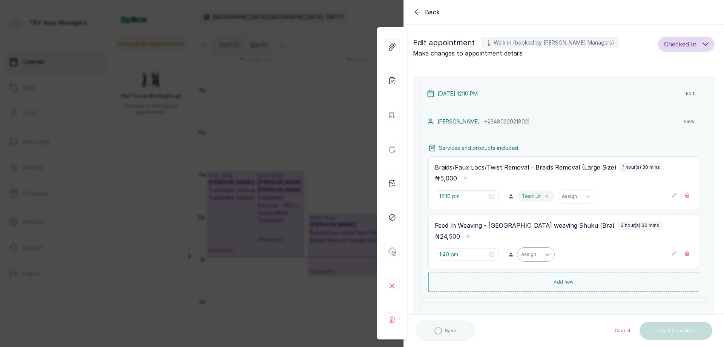
click at [541, 255] on div at bounding box center [548, 254] width 14 height 14
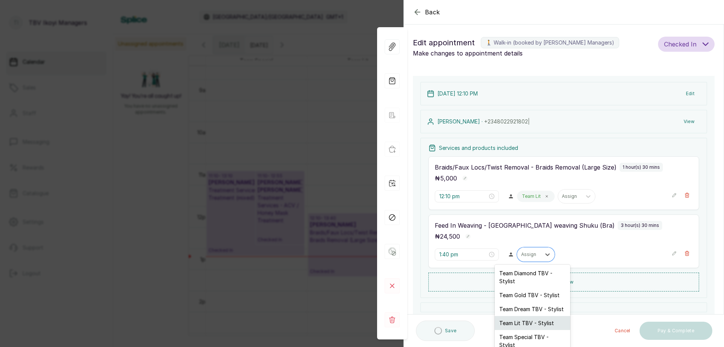
drag, startPoint x: 533, startPoint y: 325, endPoint x: 536, endPoint y: 311, distance: 14.3
click at [534, 325] on div "Team Lit TBV - Stylist" at bounding box center [532, 323] width 75 height 14
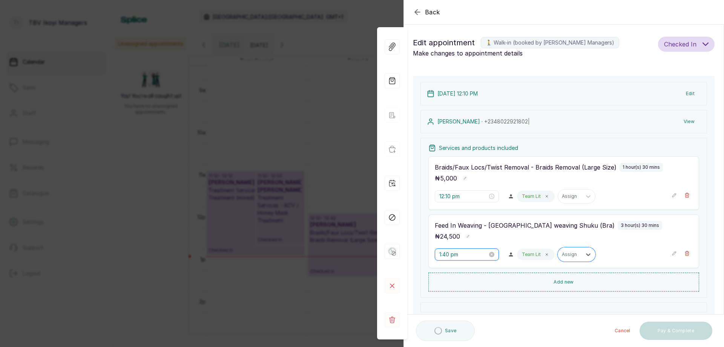
click at [465, 256] on input "1:40 pm" at bounding box center [463, 254] width 48 height 8
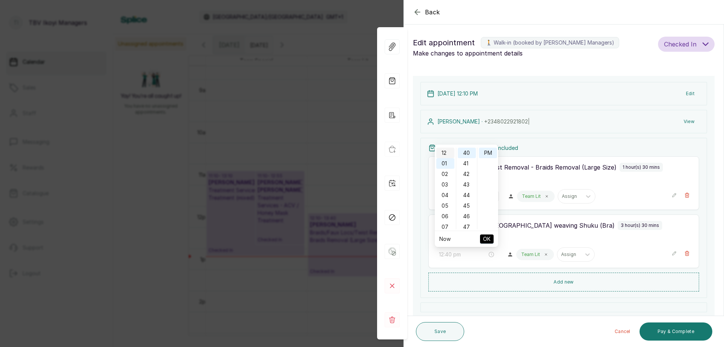
click at [446, 155] on div "12" at bounding box center [445, 152] width 18 height 11
click at [466, 218] on div "11" at bounding box center [467, 223] width 18 height 11
click at [470, 158] on div "10" at bounding box center [467, 157] width 18 height 11
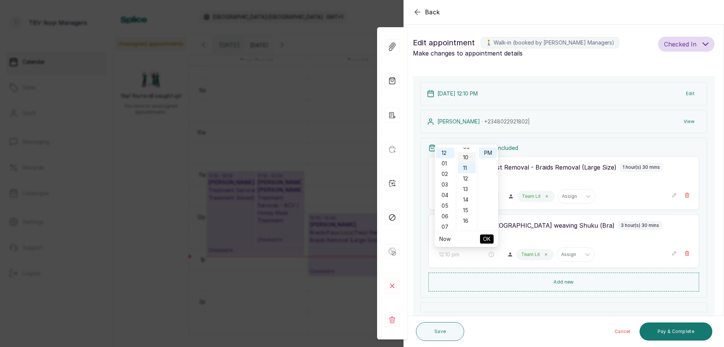
scroll to position [106, 0]
type input "12:10 pm"
click at [488, 242] on span "OK" at bounding box center [487, 239] width 8 height 14
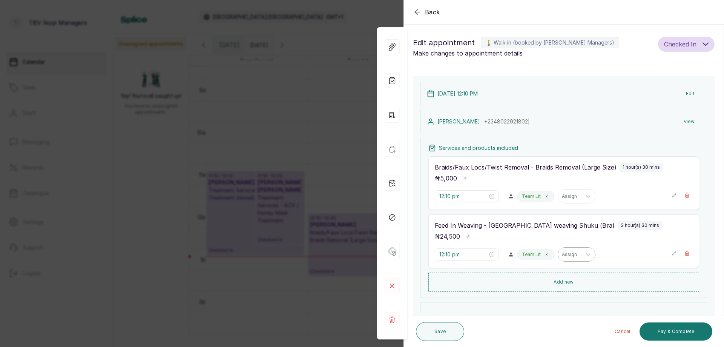
scroll to position [75, 0]
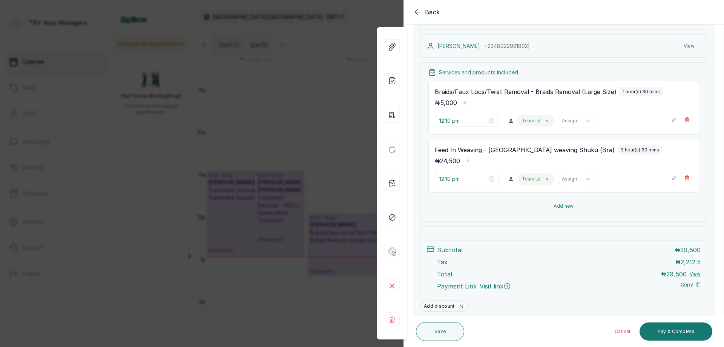
click at [579, 200] on button "Add new" at bounding box center [563, 206] width 271 height 18
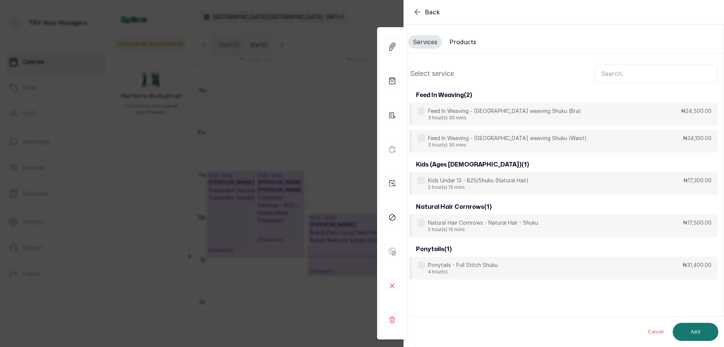
scroll to position [0, 0]
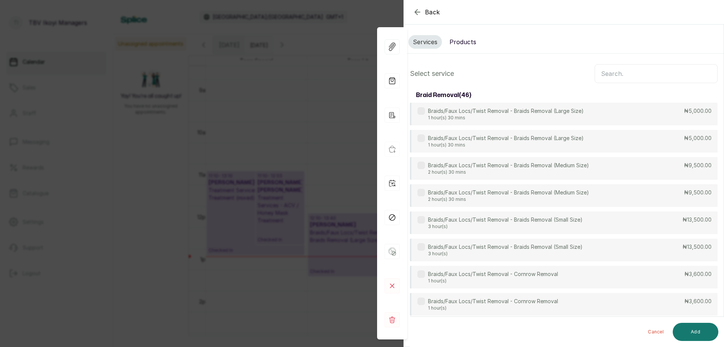
click at [611, 72] on input "text" at bounding box center [656, 73] width 123 height 19
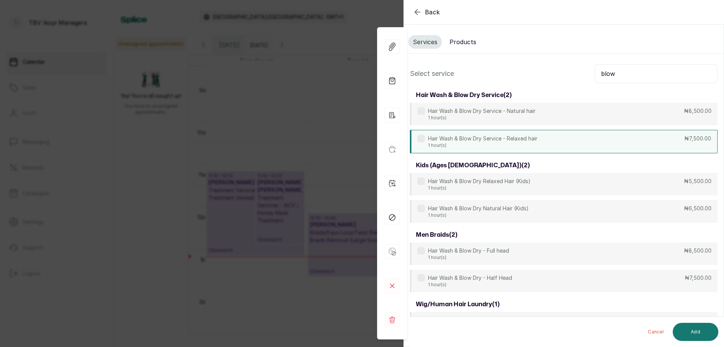
type input "blow"
click at [496, 135] on p "Hair Wash & Blow Dry Service - Relaxed hair" at bounding box center [482, 139] width 109 height 8
click at [695, 328] on button "Add" at bounding box center [696, 331] width 46 height 18
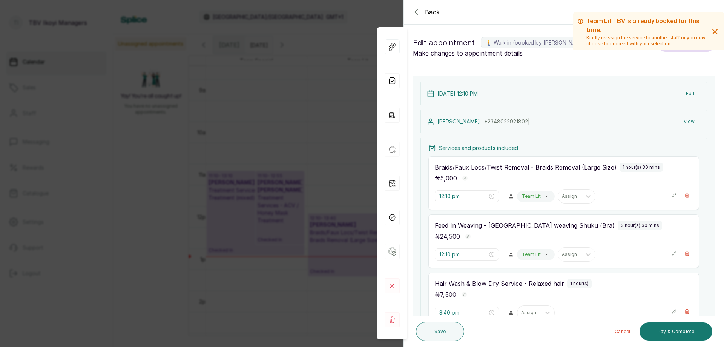
scroll to position [113, 0]
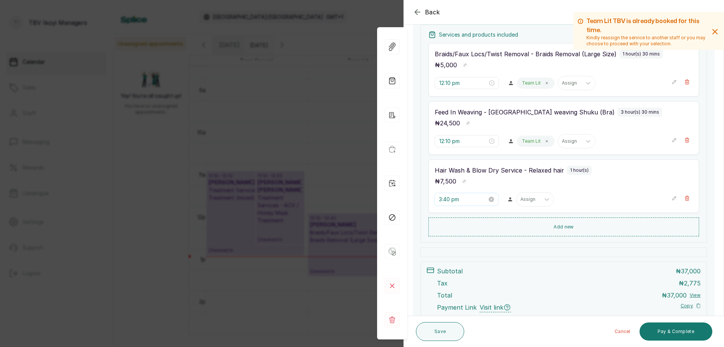
click at [474, 196] on input "3:40 pm" at bounding box center [463, 199] width 48 height 8
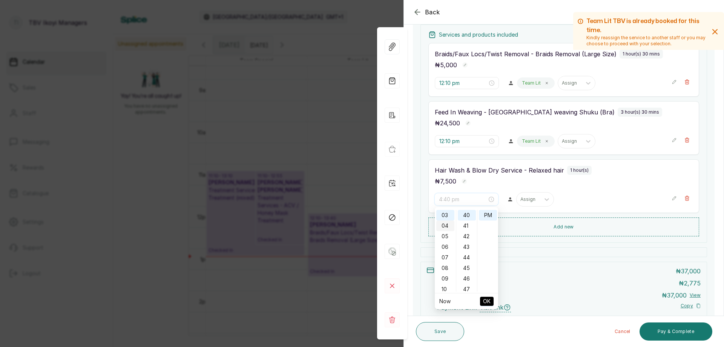
scroll to position [0, 0]
click at [444, 216] on div "12" at bounding box center [445, 215] width 18 height 11
click at [468, 279] on div "10" at bounding box center [467, 275] width 18 height 11
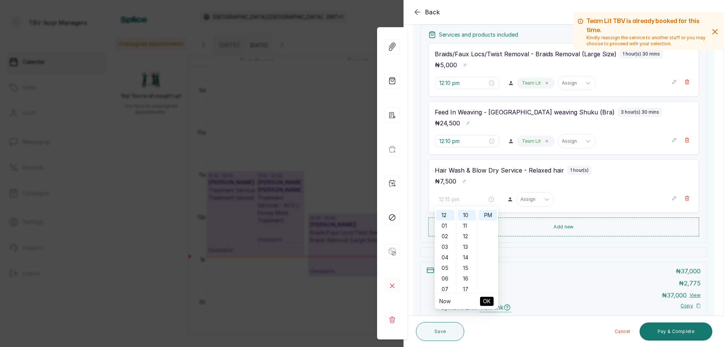
type input "12:10 pm"
click at [491, 302] on button "OK" at bounding box center [487, 300] width 14 height 9
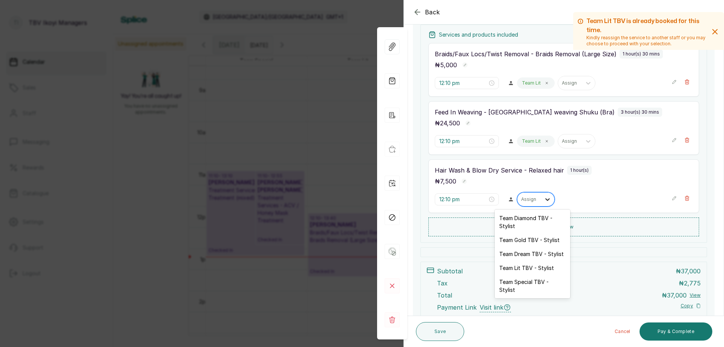
click at [541, 204] on div at bounding box center [548, 199] width 14 height 14
click at [513, 273] on div "Team Lit TBV - Stylist" at bounding box center [532, 268] width 75 height 14
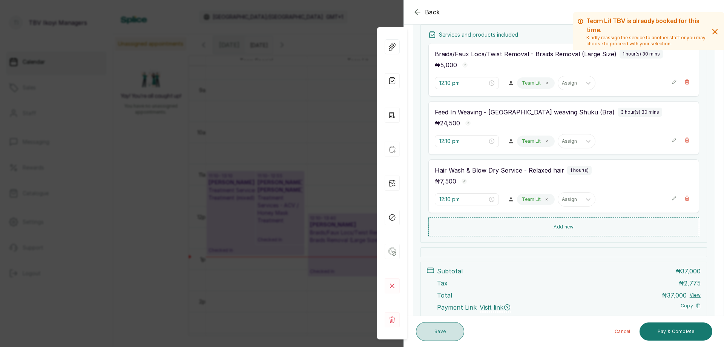
click at [442, 340] on button "Save" at bounding box center [440, 331] width 48 height 19
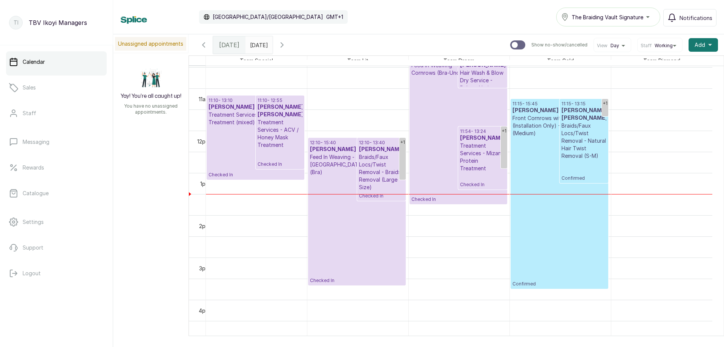
scroll to position [367, 0]
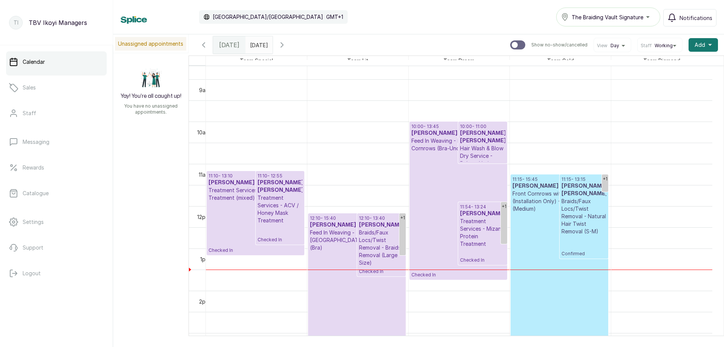
click at [452, 183] on div "+1 10:00 - 13:45 [PERSON_NAME] [PERSON_NAME] Feed In Weaving - Dynamic Side Cor…" at bounding box center [459, 206] width 101 height 1014
click at [452, 166] on p "Checked In" at bounding box center [458, 215] width 94 height 126
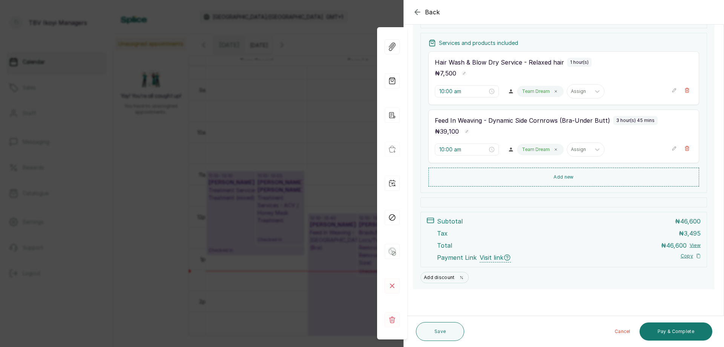
scroll to position [105, 0]
click at [416, 14] on icon "button" at bounding box center [417, 12] width 9 height 9
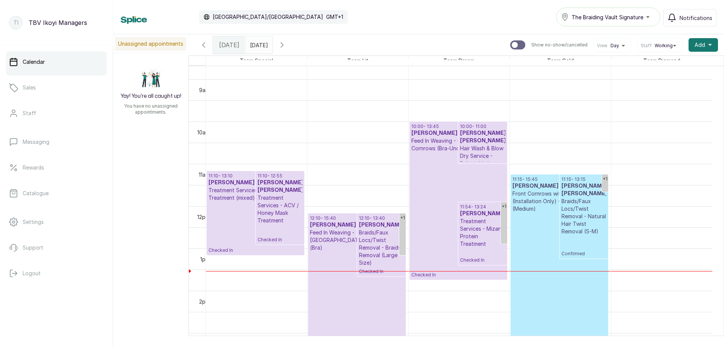
click at [231, 210] on p "Checked In" at bounding box center [256, 227] width 94 height 52
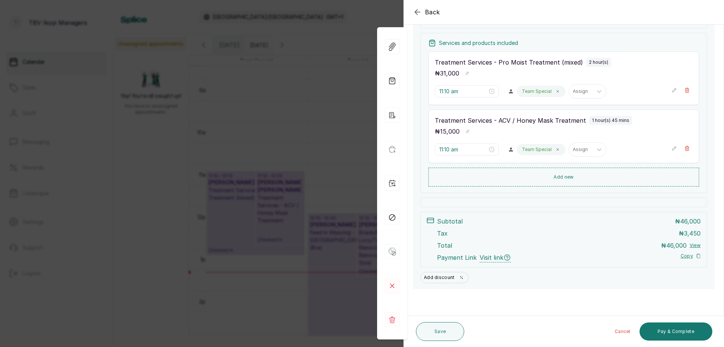
click at [416, 12] on icon "button" at bounding box center [417, 11] width 5 height 5
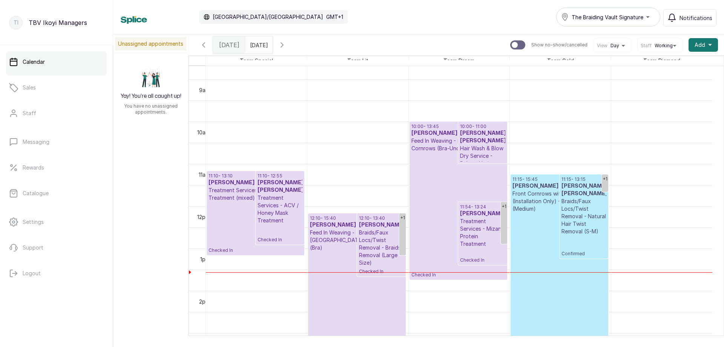
click at [542, 238] on p "Confirmed" at bounding box center [560, 287] width 94 height 150
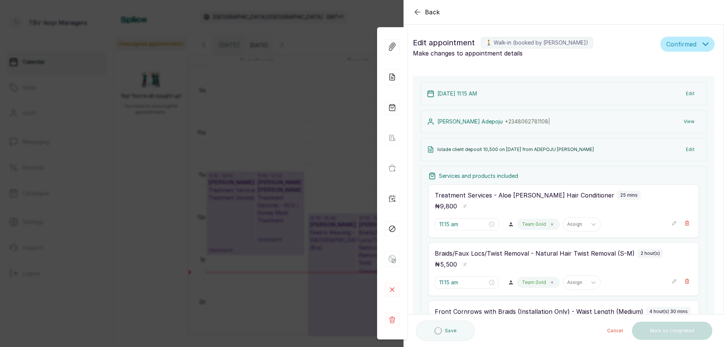
type input "11:15 am"
click at [417, 11] on icon "button" at bounding box center [417, 12] width 9 height 9
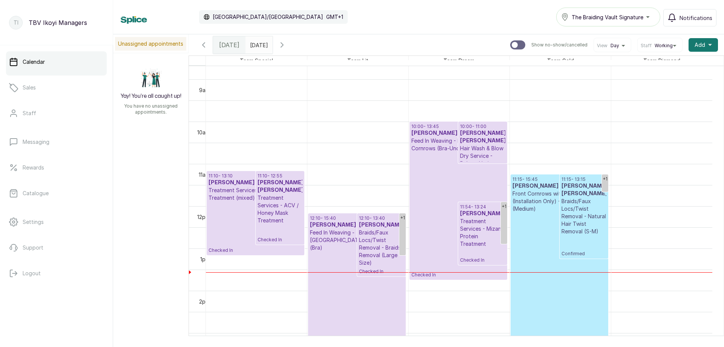
click at [443, 174] on p "Checked In" at bounding box center [458, 215] width 94 height 126
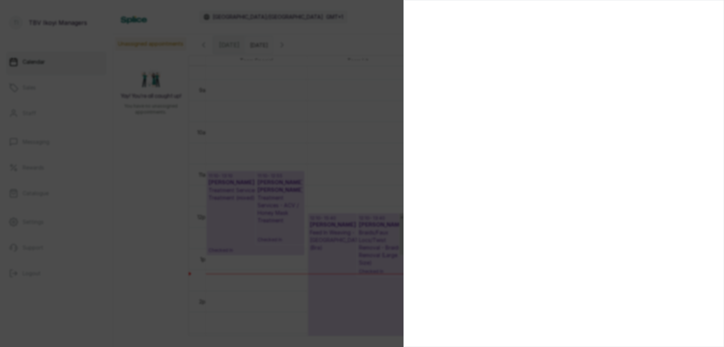
click at [516, 198] on section at bounding box center [564, 173] width 321 height 347
click at [348, 119] on div at bounding box center [362, 173] width 724 height 347
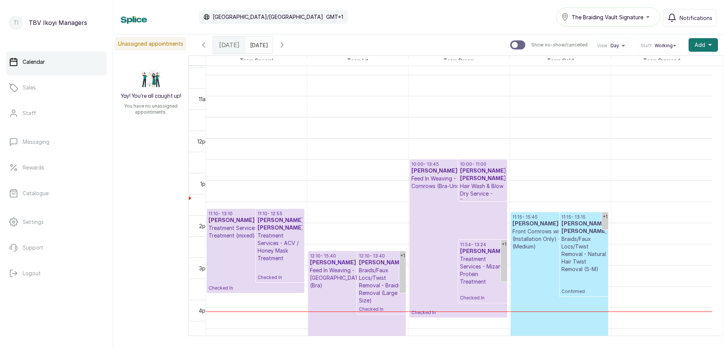
scroll to position [329, 0]
click at [434, 217] on p "Checked In" at bounding box center [458, 253] width 94 height 126
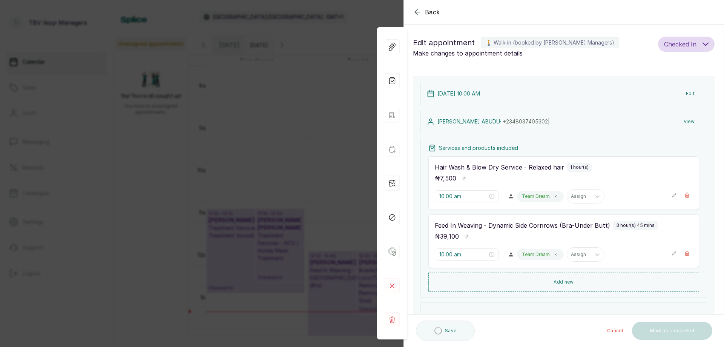
type input "10:00 am"
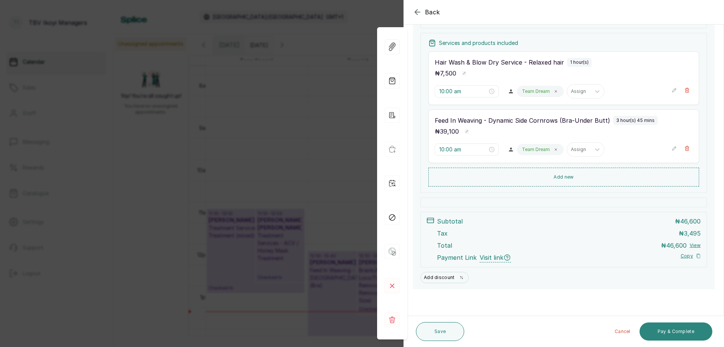
click at [657, 329] on button "Pay & Complete" at bounding box center [676, 331] width 73 height 18
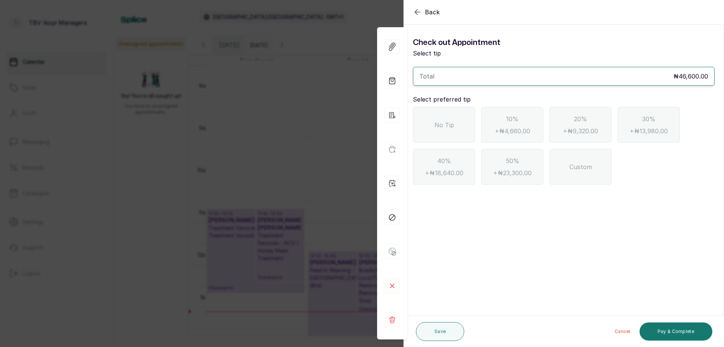
click at [453, 138] on div "No Tip" at bounding box center [444, 125] width 62 height 36
click at [678, 335] on button "Pay & Complete" at bounding box center [676, 331] width 73 height 18
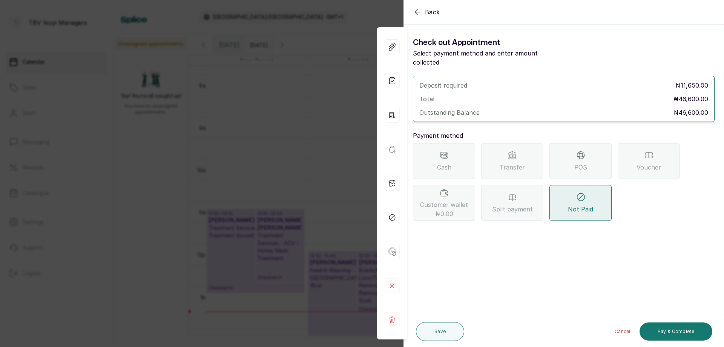
click at [586, 150] on div "POS" at bounding box center [580, 161] width 62 height 36
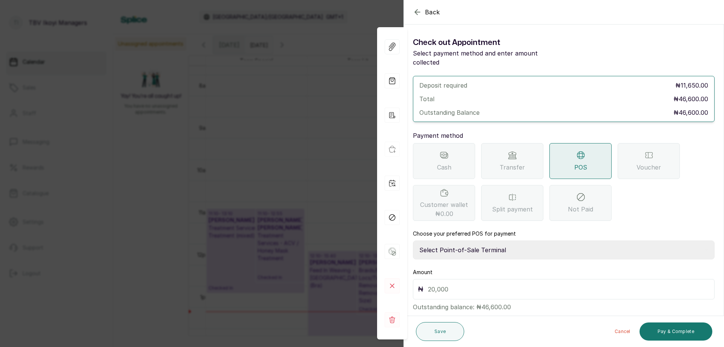
click at [455, 284] on input "text" at bounding box center [569, 289] width 282 height 11
type input "46,000"
click at [479, 243] on select "Select Point-of-Sale Terminal Traction TBV Ikoyi Wema Bank" at bounding box center [564, 249] width 302 height 19
select select "39210e6c-3b8d-4b88-bda6-239acd35150f"
click at [413, 240] on select "Select Point-of-Sale Terminal Traction TBV Ikoyi Wema Bank" at bounding box center [564, 249] width 302 height 19
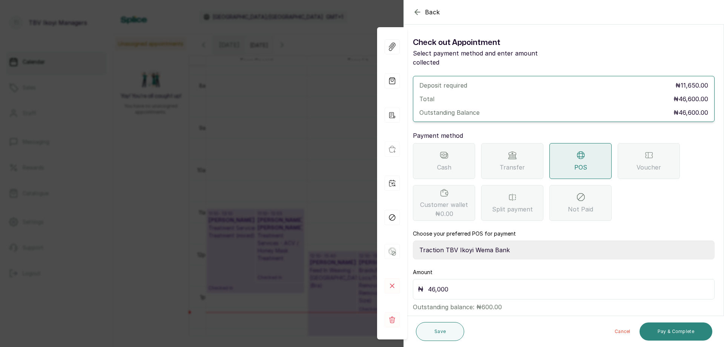
click at [663, 328] on button "Pay & Complete" at bounding box center [676, 331] width 73 height 18
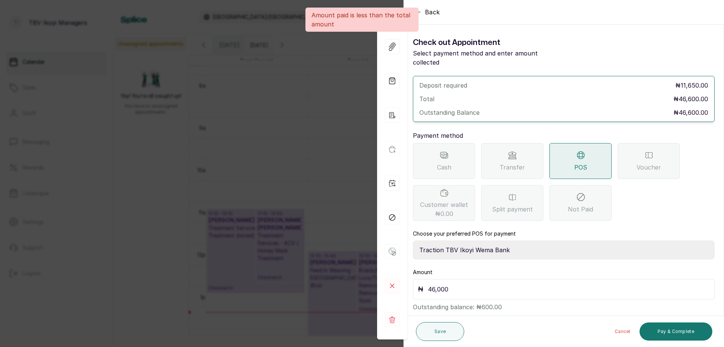
click at [452, 284] on input "46,000" at bounding box center [569, 289] width 282 height 11
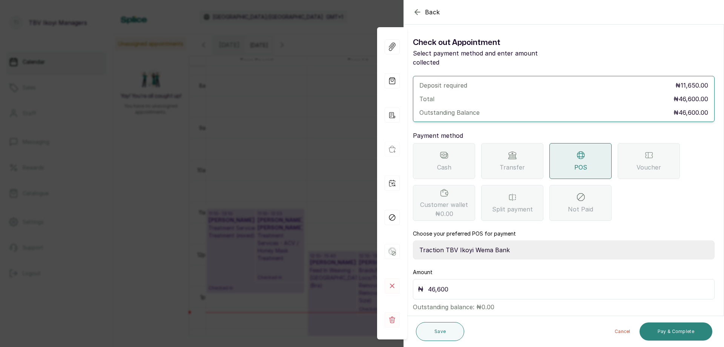
type input "46,600"
click at [689, 332] on button "Pay & Complete" at bounding box center [676, 331] width 73 height 18
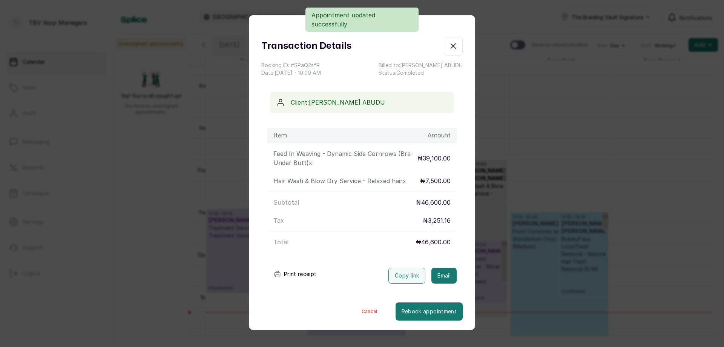
click at [308, 275] on button "Print receipt" at bounding box center [294, 273] width 55 height 15
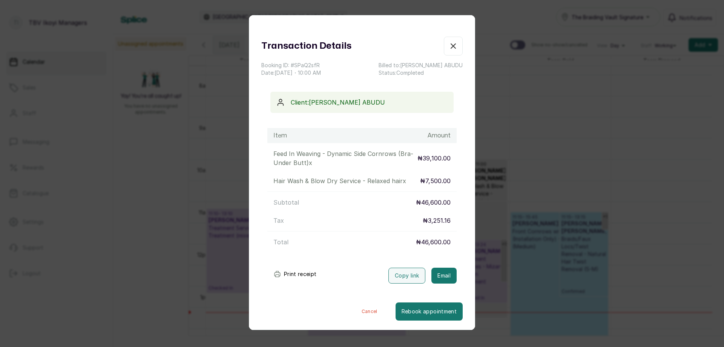
drag, startPoint x: 364, startPoint y: 305, endPoint x: 366, endPoint y: 309, distance: 4.8
click at [364, 305] on button "Cancel" at bounding box center [370, 311] width 52 height 18
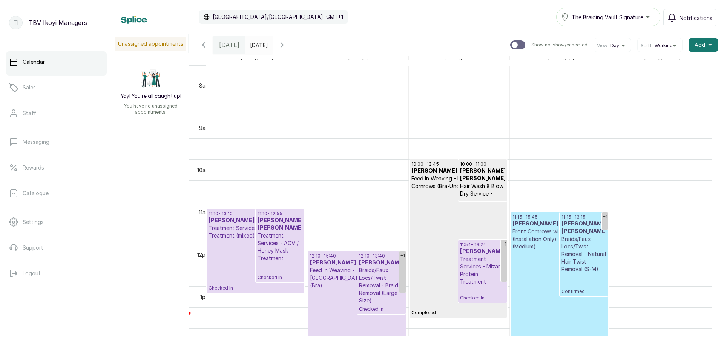
click at [248, 236] on p "Treatment Services - Pro Moist Treatment (mixed)" at bounding box center [256, 231] width 94 height 15
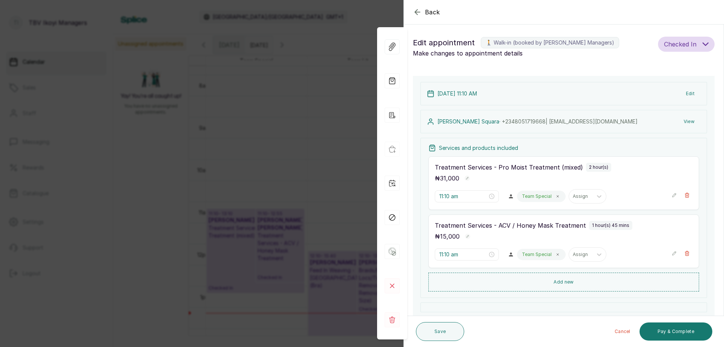
scroll to position [105, 0]
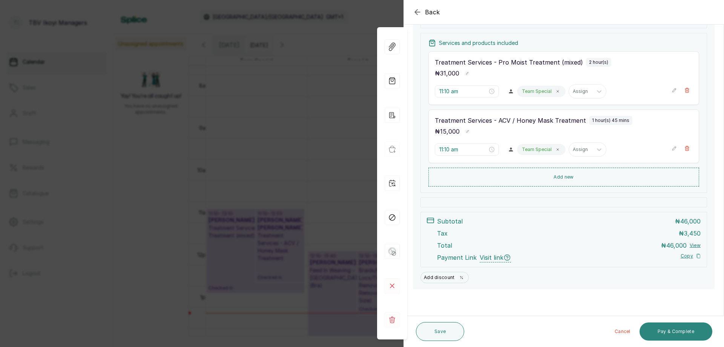
click at [664, 331] on button "Pay & Complete" at bounding box center [676, 331] width 73 height 18
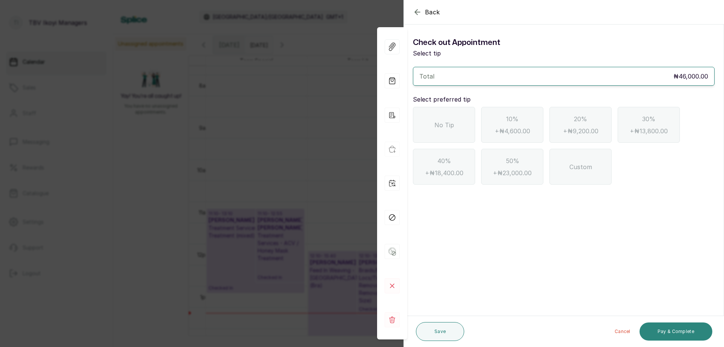
scroll to position [0, 0]
click at [448, 108] on div "No Tip" at bounding box center [444, 125] width 62 height 36
click at [671, 325] on button "Pay & Complete" at bounding box center [676, 331] width 73 height 18
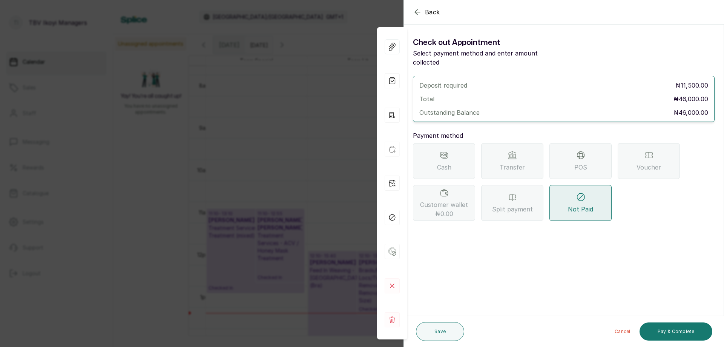
click at [570, 143] on div "POS" at bounding box center [580, 161] width 62 height 36
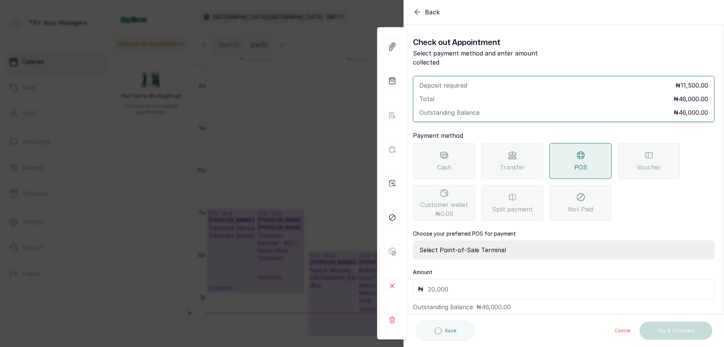
click at [461, 284] on input "text" at bounding box center [569, 289] width 282 height 11
type input "46,000"
click at [462, 241] on select "Select Point-of-Sale Terminal Traction TBV Ikoyi Wema Bank" at bounding box center [564, 249] width 302 height 19
select select "39210e6c-3b8d-4b88-bda6-239acd35150f"
click at [413, 240] on select "Select Point-of-Sale Terminal Traction TBV Ikoyi Wema Bank" at bounding box center [564, 249] width 302 height 19
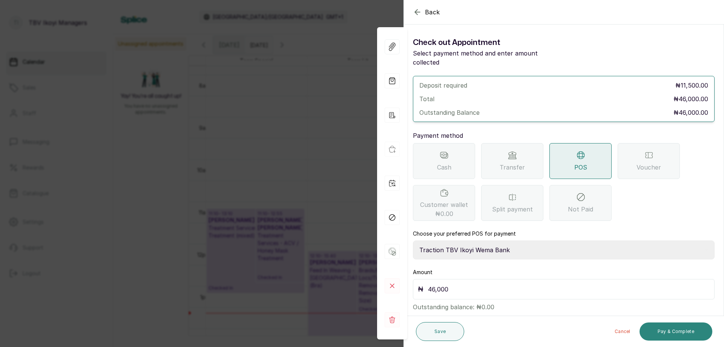
click at [680, 336] on button "Pay & Complete" at bounding box center [676, 331] width 73 height 18
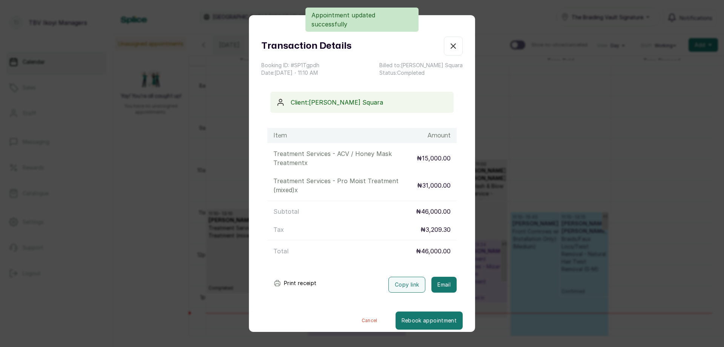
click at [304, 284] on button "Print receipt" at bounding box center [294, 282] width 55 height 15
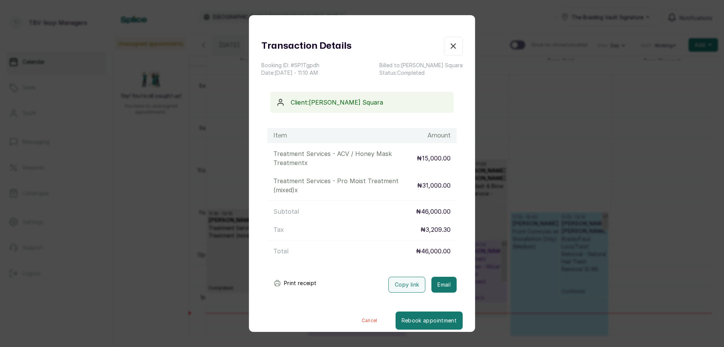
click at [451, 40] on div "Transaction Details Booking ID: # SP1Tgpdh Date: [DATE] ・ 11:10 AM Billed to: […" at bounding box center [362, 183] width 226 height 293
click at [449, 50] on icon "button" at bounding box center [453, 45] width 9 height 9
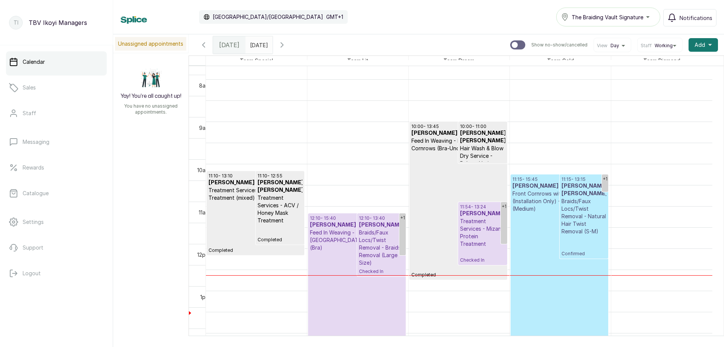
scroll to position [367, 0]
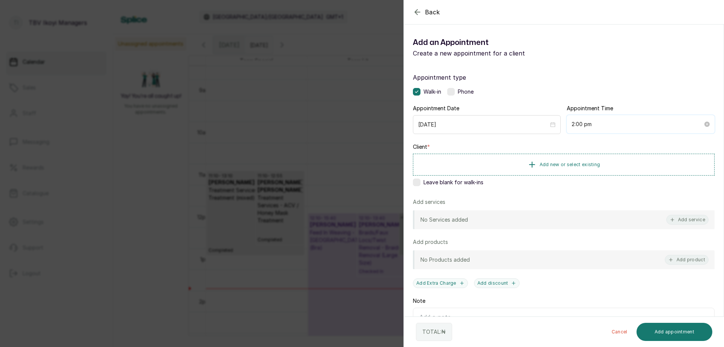
click at [583, 125] on input "2:00 pm" at bounding box center [637, 124] width 131 height 8
click at [572, 151] on div "01" at bounding box center [575, 153] width 18 height 11
click at [597, 190] on div "56" at bounding box center [596, 186] width 18 height 11
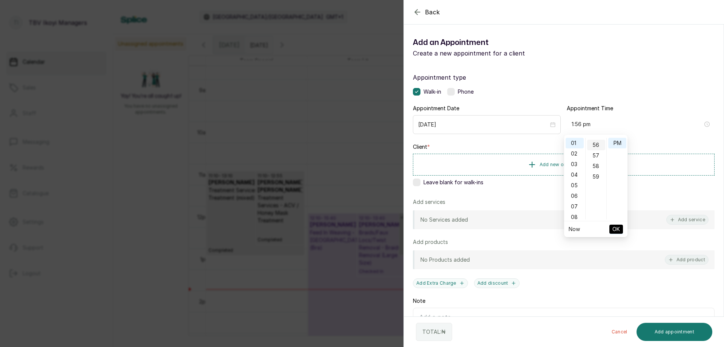
scroll to position [591, 0]
click at [598, 157] on div "57" at bounding box center [596, 153] width 18 height 11
type input "1:57 pm"
click at [615, 230] on span "OK" at bounding box center [616, 229] width 8 height 14
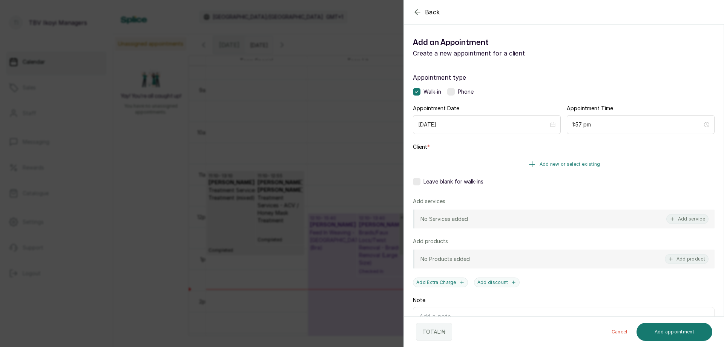
click at [556, 163] on span "Add new or select existing" at bounding box center [570, 164] width 61 height 6
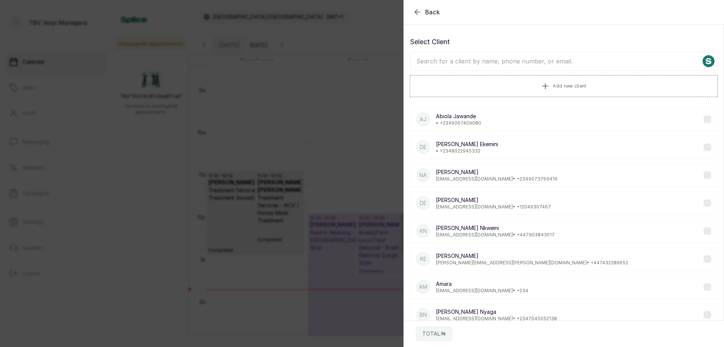
click at [551, 59] on input "text" at bounding box center [564, 61] width 308 height 19
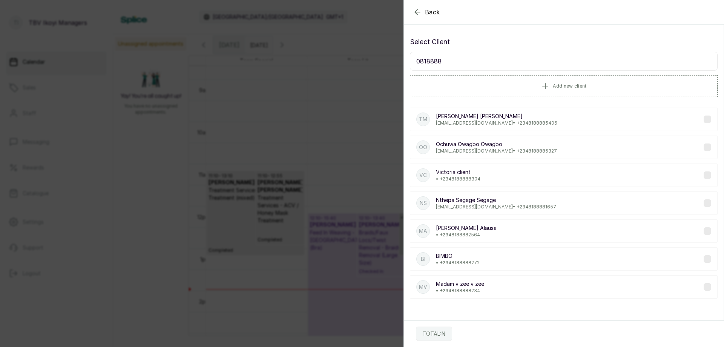
type input "0818888"
click at [507, 209] on p "[EMAIL_ADDRESS][DOMAIN_NAME] • [PHONE_NUMBER]" at bounding box center [496, 207] width 120 height 6
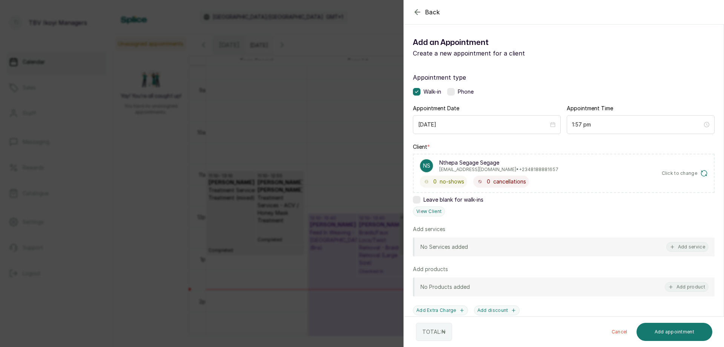
scroll to position [75, 0]
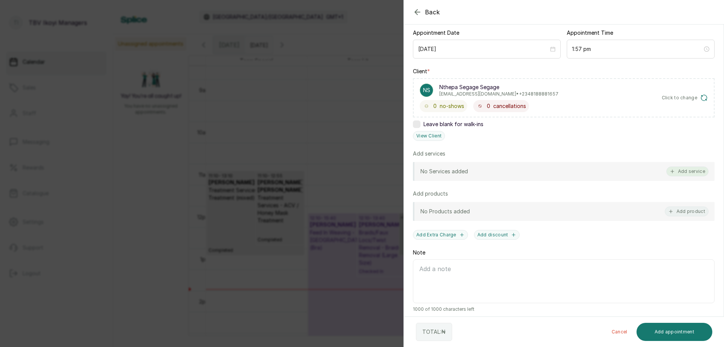
click at [682, 172] on button "Add service" at bounding box center [687, 171] width 42 height 10
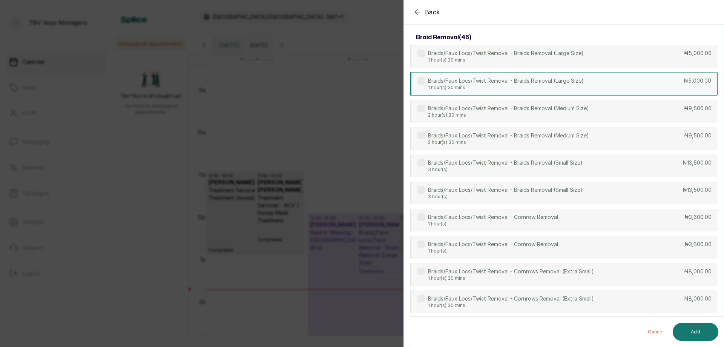
scroll to position [0, 0]
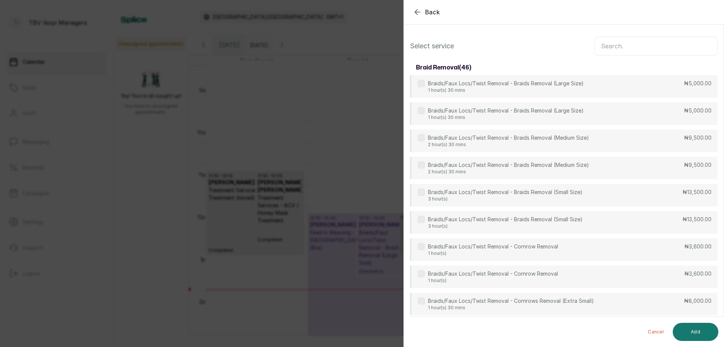
click at [643, 38] on input "text" at bounding box center [656, 46] width 123 height 19
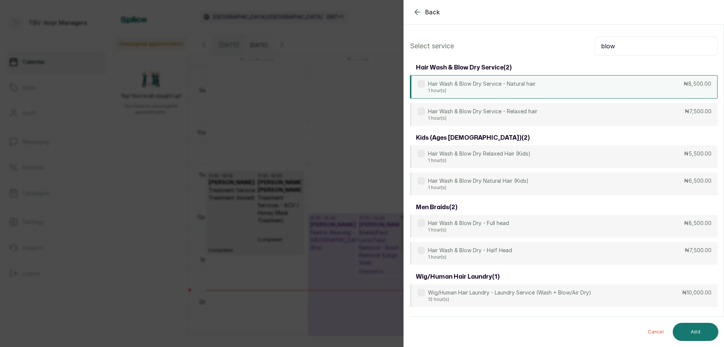
type input "blow"
click at [532, 85] on p "Hair Wash & Blow Dry Service - Natural hair" at bounding box center [481, 84] width 107 height 8
click at [691, 327] on button "Add" at bounding box center [696, 331] width 46 height 18
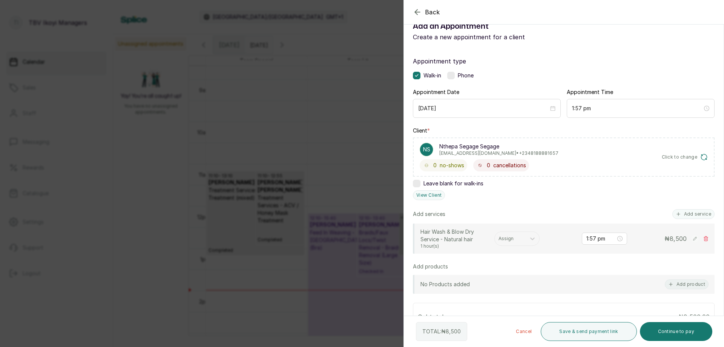
scroll to position [129, 0]
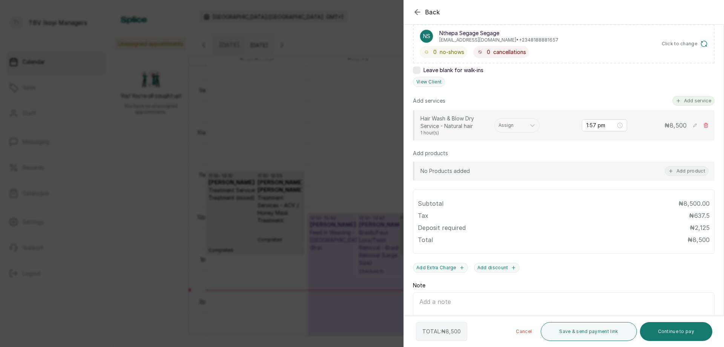
click at [689, 103] on button "Add service" at bounding box center [693, 101] width 42 height 10
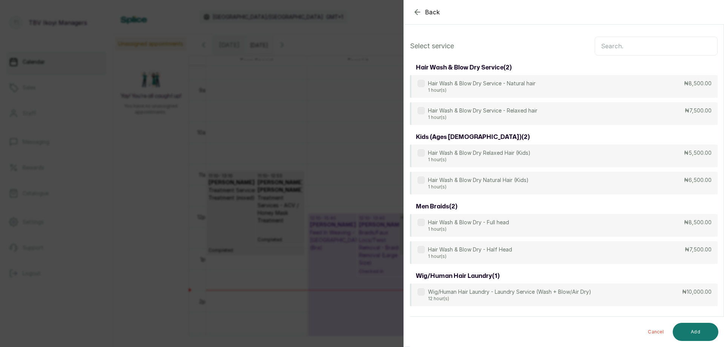
scroll to position [0, 0]
click at [651, 46] on input "text" at bounding box center [656, 46] width 123 height 19
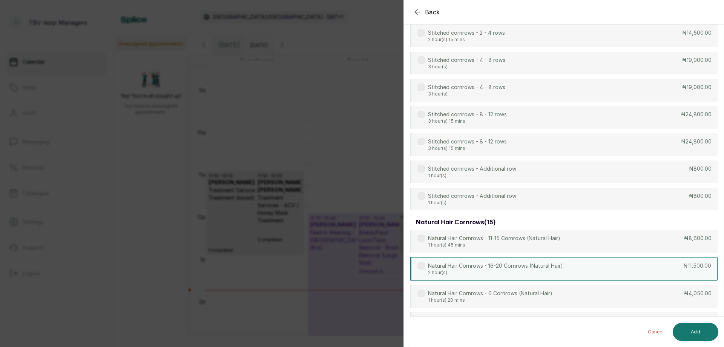
scroll to position [1582, 0]
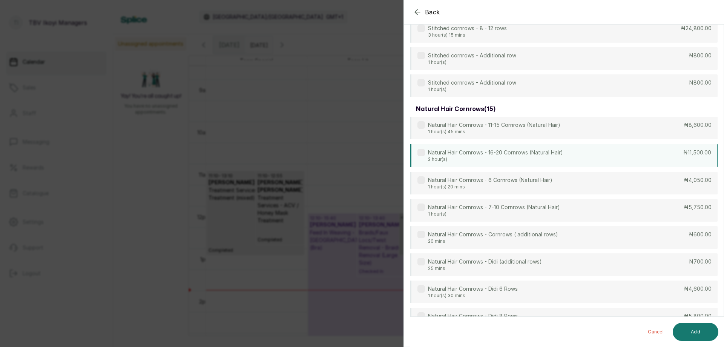
type input "corn"
click at [548, 158] on p "2 hour(s)" at bounding box center [495, 159] width 135 height 6
click at [689, 322] on div "Cancel Add" at bounding box center [570, 331] width 321 height 30
click at [690, 330] on button "Add" at bounding box center [696, 331] width 46 height 18
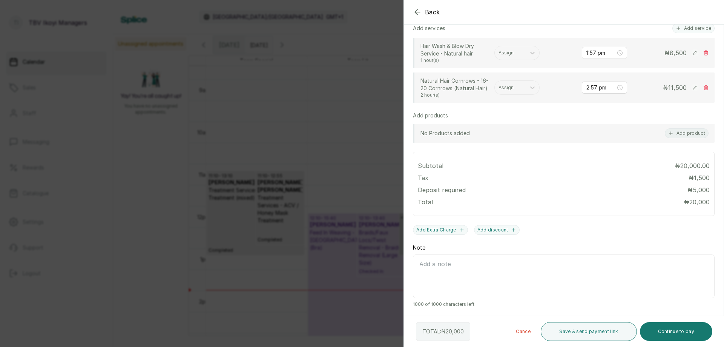
scroll to position [51, 0]
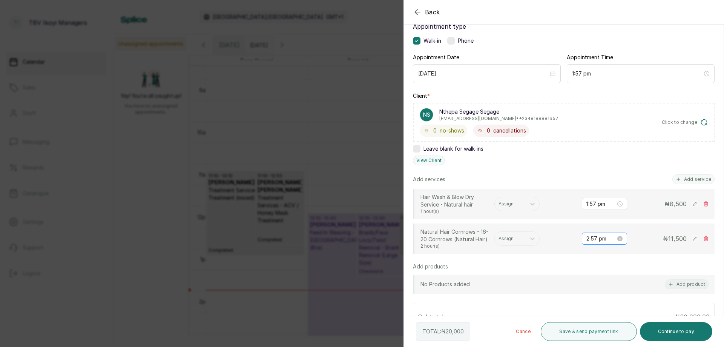
click at [583, 233] on div "2:57 pm" at bounding box center [604, 238] width 45 height 12
click at [586, 147] on div "01" at bounding box center [587, 148] width 18 height 11
type input "1:57 pm"
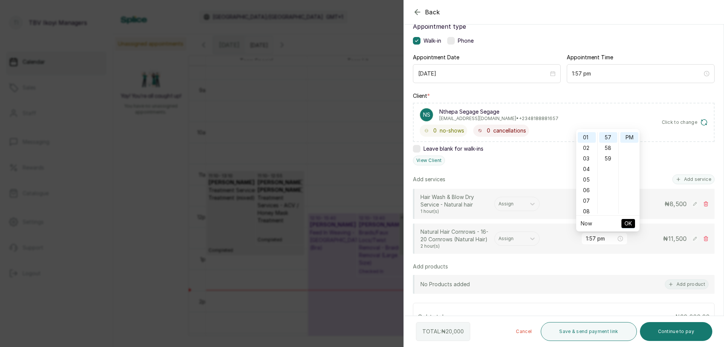
click at [625, 224] on span "OK" at bounding box center [629, 223] width 8 height 14
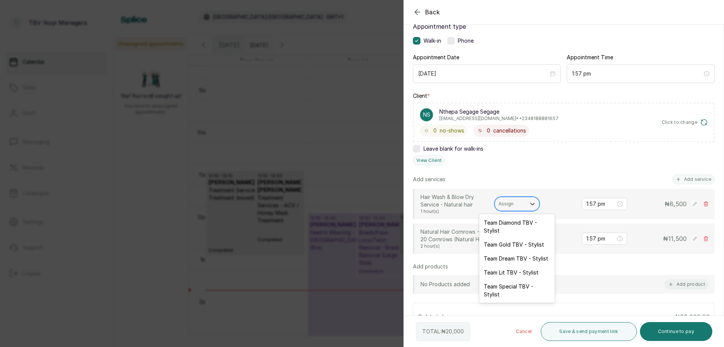
click at [514, 201] on div at bounding box center [510, 203] width 23 height 7
click at [514, 224] on div "Team Diamond TBV - Stylist" at bounding box center [516, 226] width 75 height 22
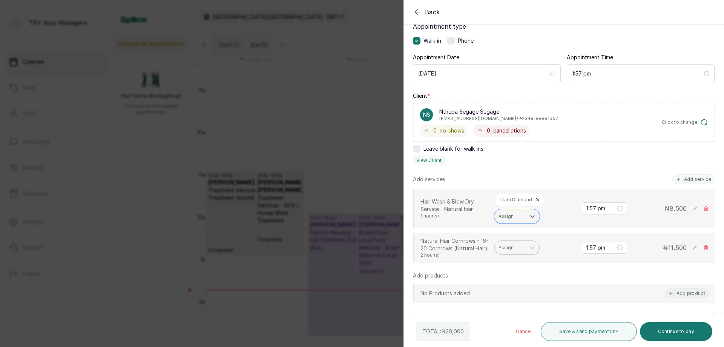
click at [514, 246] on div at bounding box center [510, 247] width 23 height 7
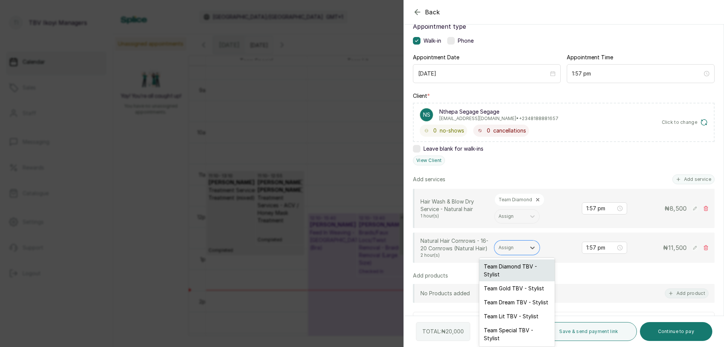
click at [508, 275] on div "Team Diamond TBV - Stylist" at bounding box center [516, 270] width 75 height 22
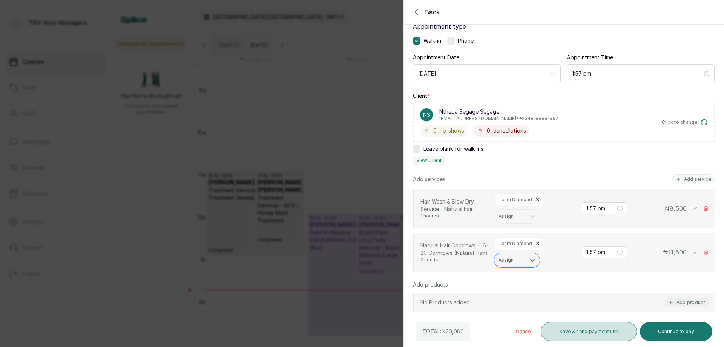
click at [575, 332] on button "Save & send payment link" at bounding box center [589, 331] width 96 height 19
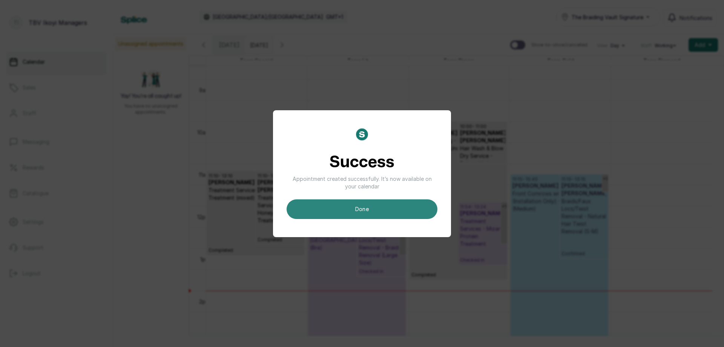
click at [373, 203] on button "done" at bounding box center [362, 209] width 151 height 20
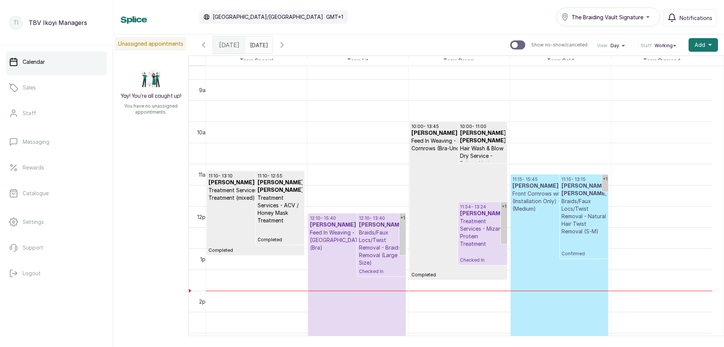
scroll to position [442, 0]
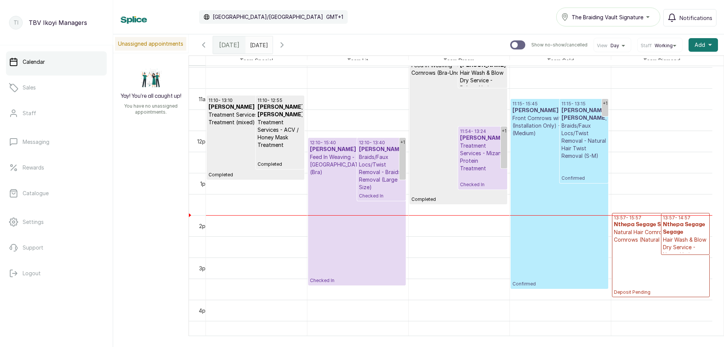
click at [639, 259] on p "Deposit Pending" at bounding box center [661, 269] width 94 height 52
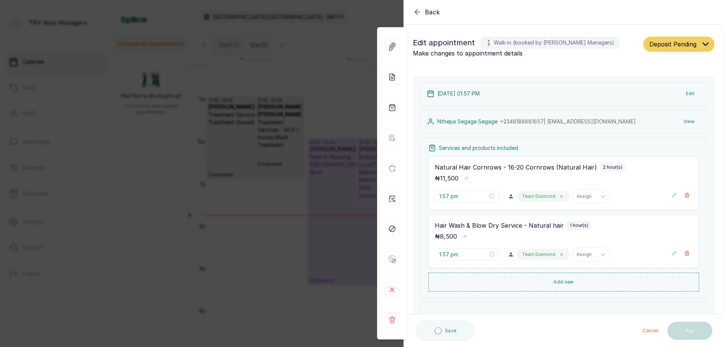
click at [669, 48] on span "Deposit Pending" at bounding box center [672, 44] width 47 height 9
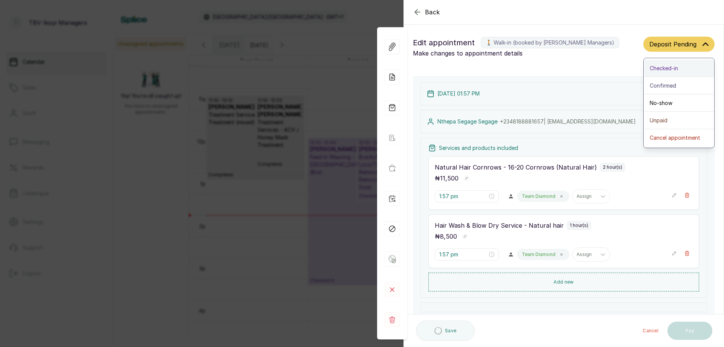
click at [669, 68] on span "Checked-in" at bounding box center [664, 68] width 28 height 8
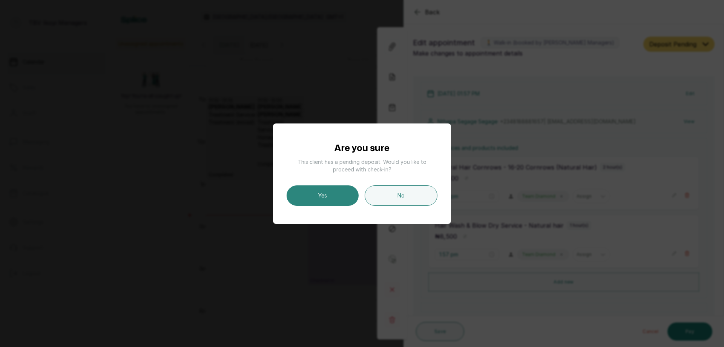
click at [320, 195] on button "Yes" at bounding box center [323, 195] width 72 height 20
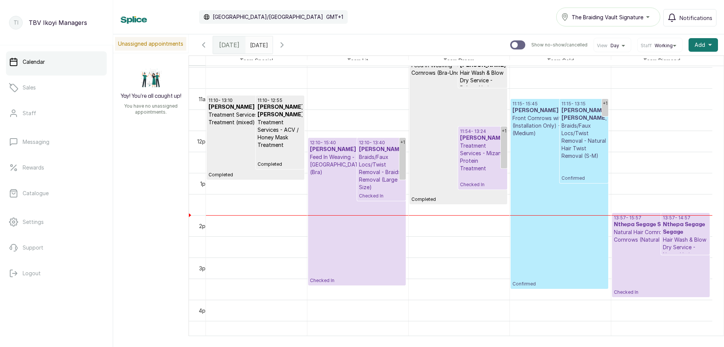
click at [480, 161] on p "Treatment Services - Mizani Protein Treatment" at bounding box center [482, 157] width 45 height 30
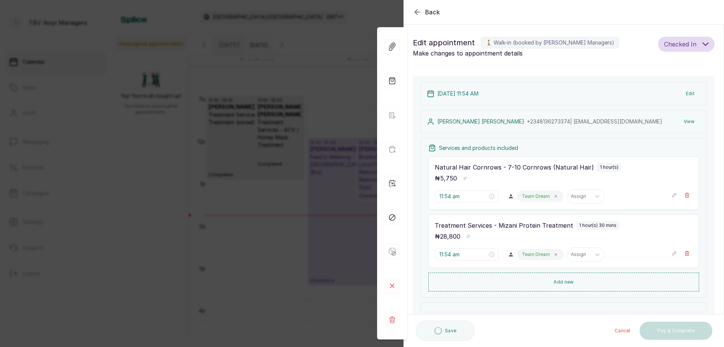
scroll to position [38, 0]
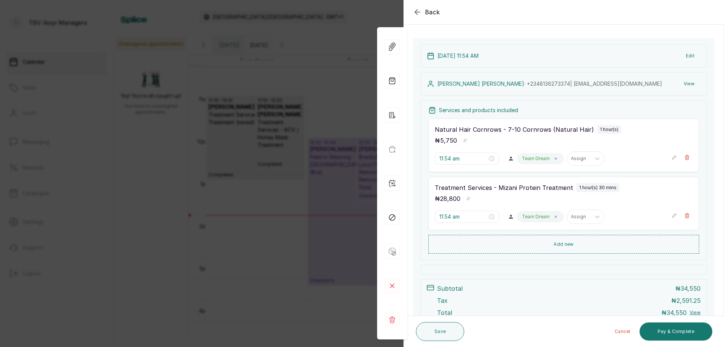
click at [423, 10] on button "Back" at bounding box center [426, 12] width 27 height 9
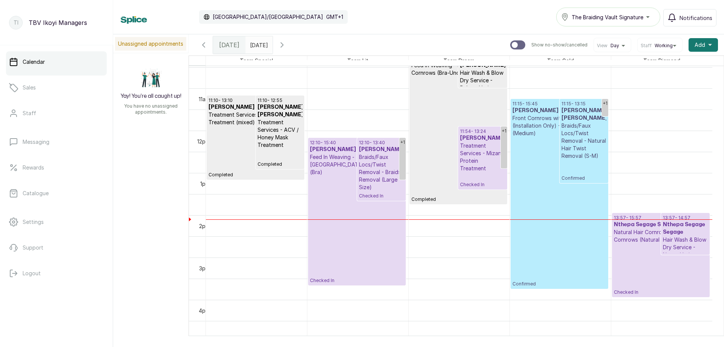
click at [491, 149] on p "Treatment Services - Mizani Protein Treatment" at bounding box center [482, 157] width 45 height 30
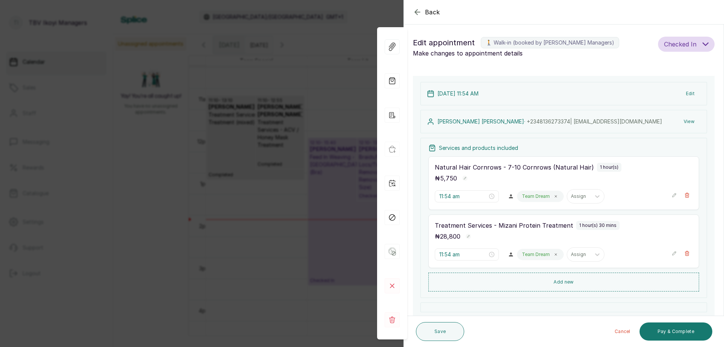
scroll to position [75, 0]
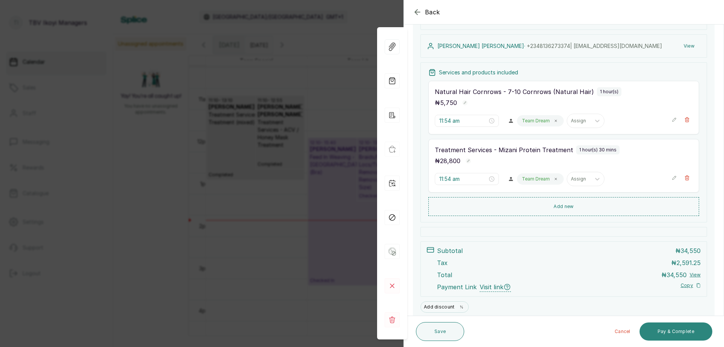
click at [645, 324] on button "Pay & Complete" at bounding box center [676, 331] width 73 height 18
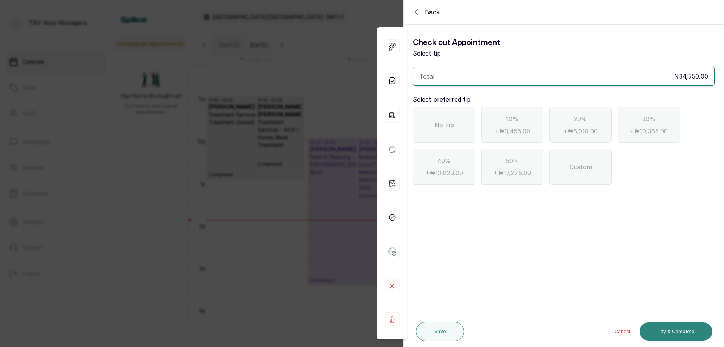
scroll to position [0, 0]
click at [430, 122] on div "No Tip" at bounding box center [444, 125] width 62 height 36
click at [656, 327] on button "Pay & Complete" at bounding box center [676, 331] width 73 height 18
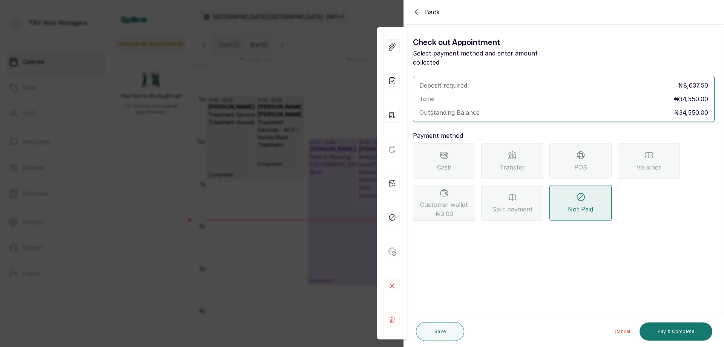
click at [574, 143] on div "POS" at bounding box center [580, 161] width 62 height 36
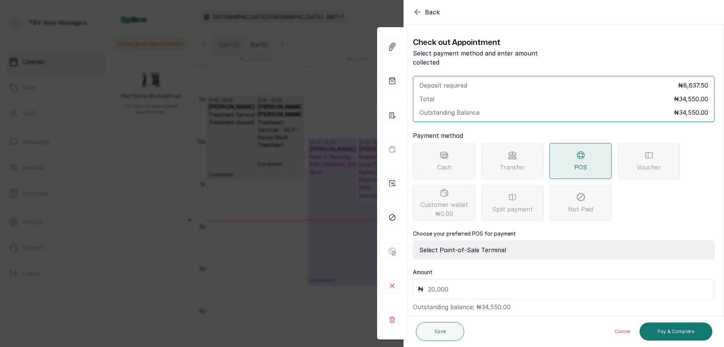
click at [517, 245] on select "Select Point-of-Sale Terminal Traction TBV Ikoyi Wema Bank" at bounding box center [564, 249] width 302 height 19
select select "39210e6c-3b8d-4b88-bda6-239acd35150f"
click at [413, 240] on select "Select Point-of-Sale Terminal Traction TBV Ikoyi Wema Bank" at bounding box center [564, 249] width 302 height 19
click at [521, 279] on div "₦" at bounding box center [564, 289] width 302 height 20
click at [517, 284] on input "text" at bounding box center [569, 289] width 282 height 11
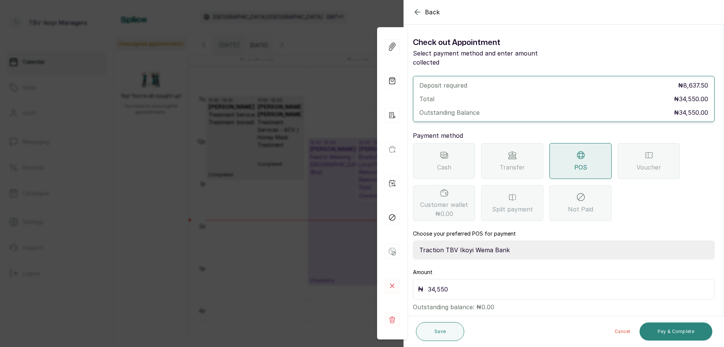
type input "34,550"
click at [702, 328] on button "Pay & Complete" at bounding box center [676, 331] width 73 height 18
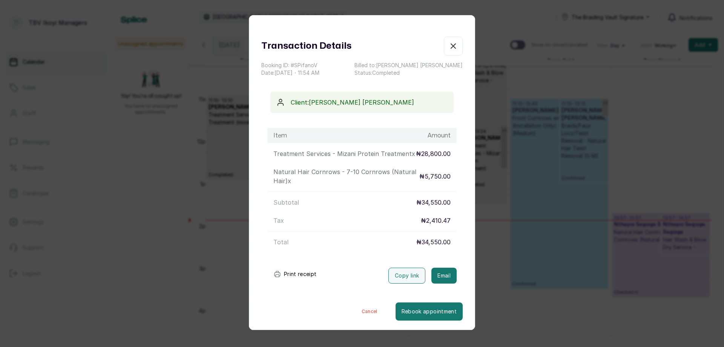
click at [313, 273] on button "Print receipt" at bounding box center [294, 273] width 55 height 15
click at [449, 46] on icon "button" at bounding box center [453, 45] width 9 height 9
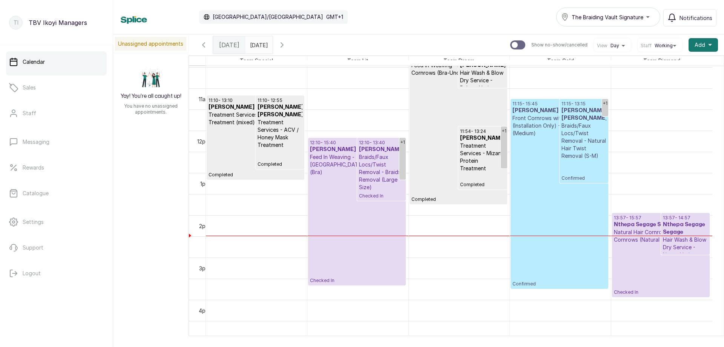
click at [291, 40] on button "Show no-show/cancelled" at bounding box center [282, 45] width 18 height 18
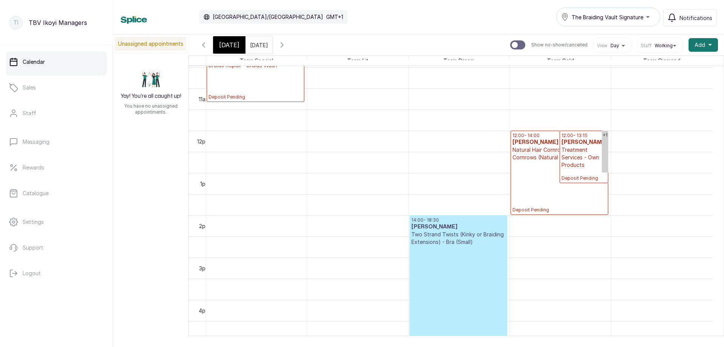
scroll to position [254, 0]
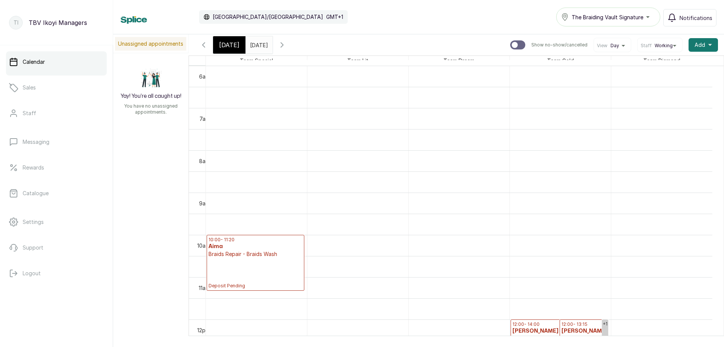
click at [228, 42] on span "[DATE]" at bounding box center [229, 44] width 20 height 9
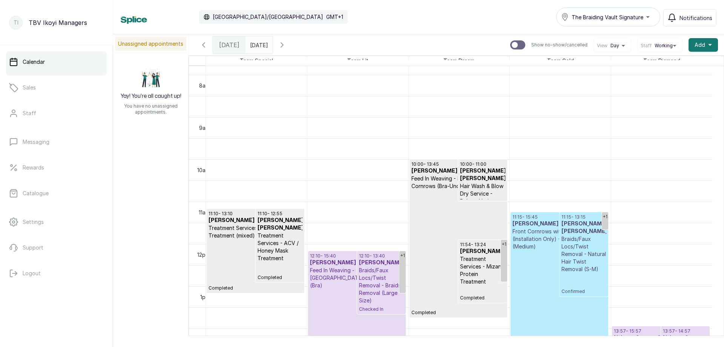
scroll to position [405, 0]
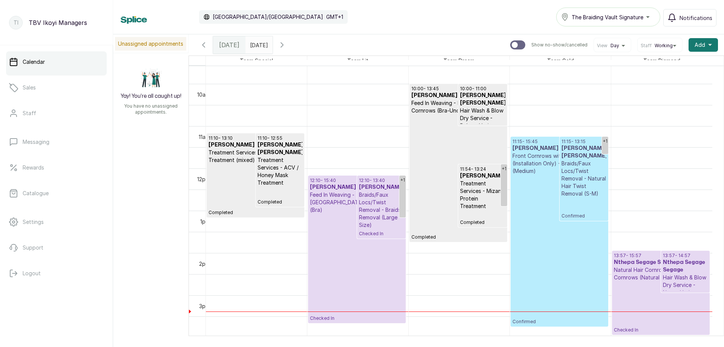
click at [651, 295] on p "Checked In" at bounding box center [661, 307] width 94 height 52
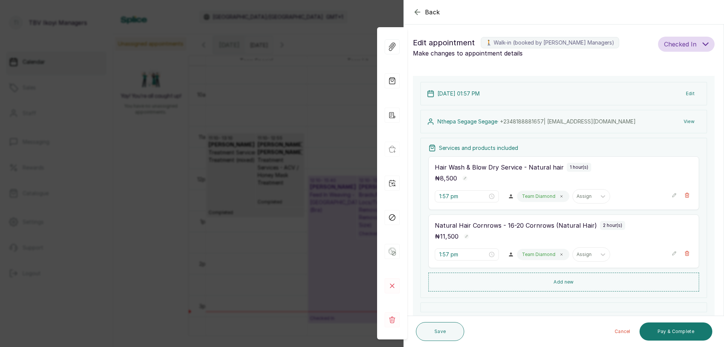
click at [672, 253] on icon "button" at bounding box center [674, 252] width 5 height 5
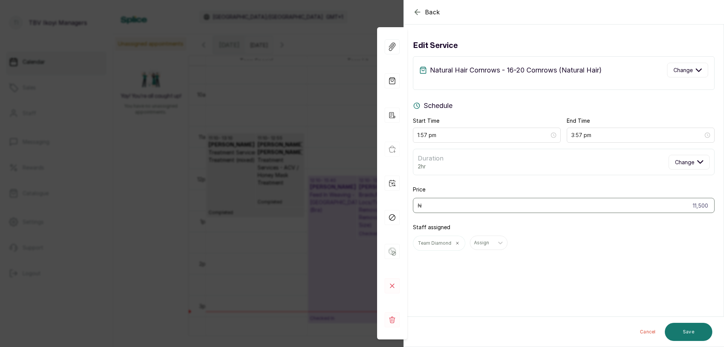
click at [601, 86] on div "Natural Hair Cornrows - 16-20 Cornrows (Natural Hair) Change" at bounding box center [564, 73] width 302 height 34
click at [608, 76] on div "Natural Hair Cornrows - 16-20 Cornrows (Natural Hair) Change" at bounding box center [563, 70] width 289 height 15
click at [684, 74] on button "Change" at bounding box center [687, 70] width 41 height 15
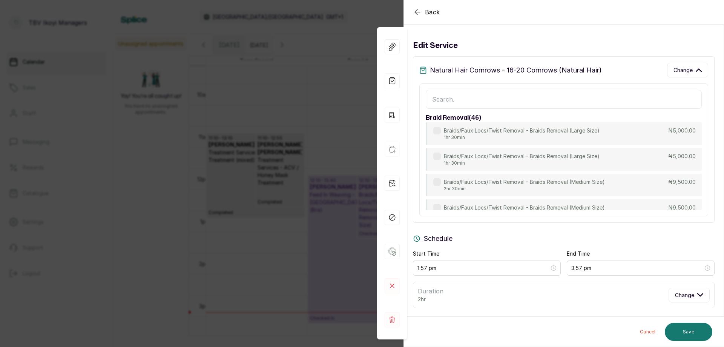
click at [559, 95] on input "text" at bounding box center [564, 99] width 276 height 19
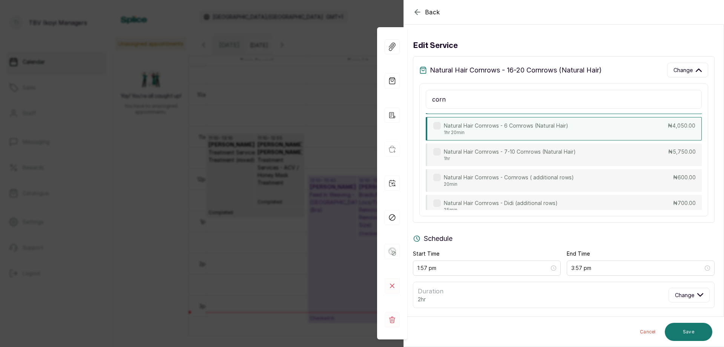
scroll to position [1579, 0]
type input "corn"
click at [584, 147] on div "Natural Hair Cornrows - 7-10 Cornrows (Natural Hair) 1hr ₦5,750.00" at bounding box center [564, 154] width 276 height 23
type input "5,750"
type input "2:57 pm"
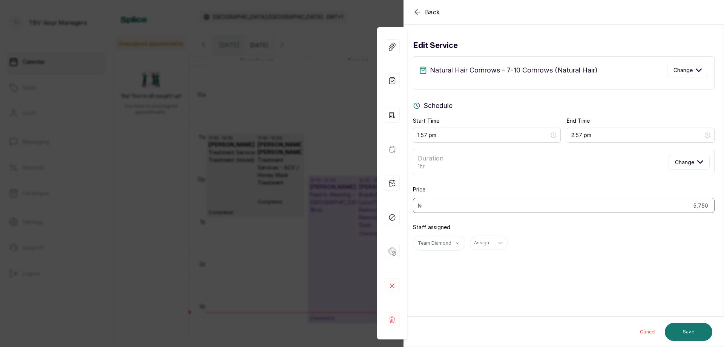
click at [417, 16] on icon "button" at bounding box center [417, 12] width 9 height 9
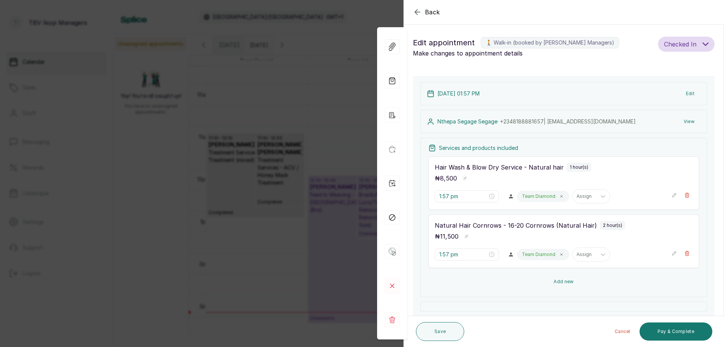
click at [567, 280] on button "Add new" at bounding box center [563, 281] width 271 height 18
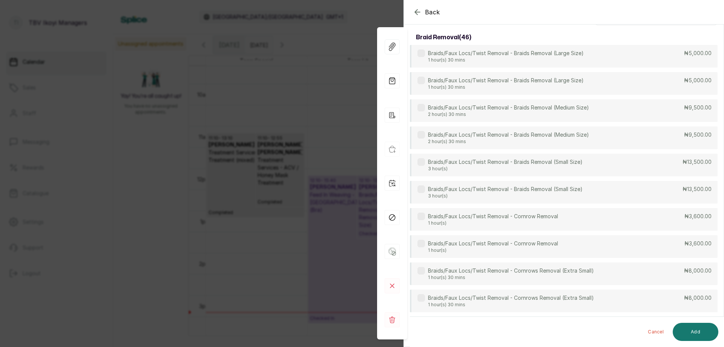
scroll to position [0, 0]
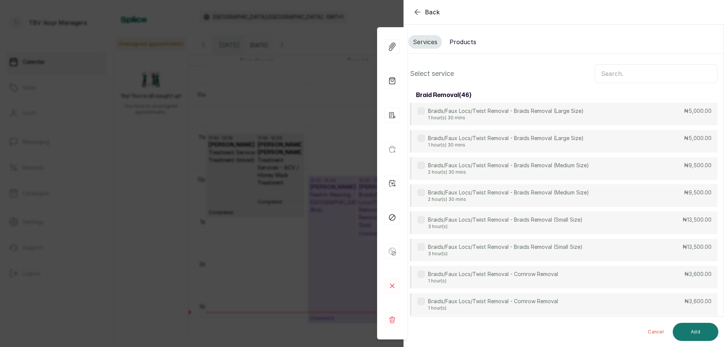
click at [619, 78] on input "text" at bounding box center [656, 73] width 123 height 19
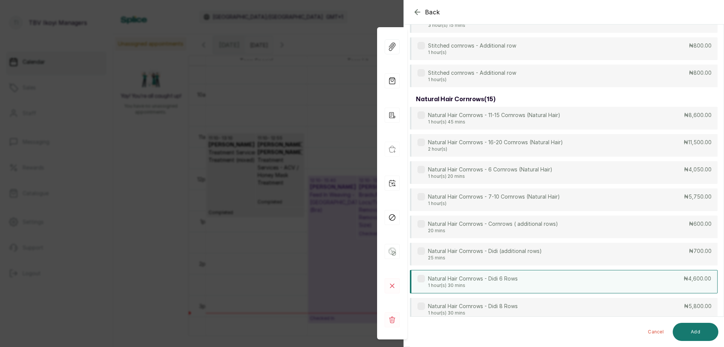
scroll to position [1581, 0]
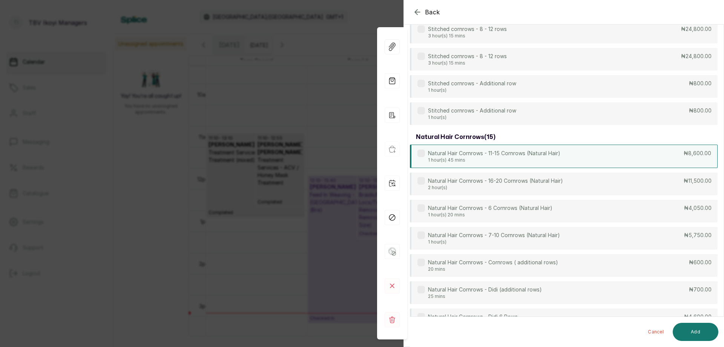
type input "corn"
click at [580, 153] on div "Natural Hair Cornrows - 11-15 Cornrows (Natural Hair) 1 hour(s) 45 mins ₦8,600.…" at bounding box center [564, 155] width 308 height 23
click at [701, 335] on button "Add" at bounding box center [696, 331] width 46 height 18
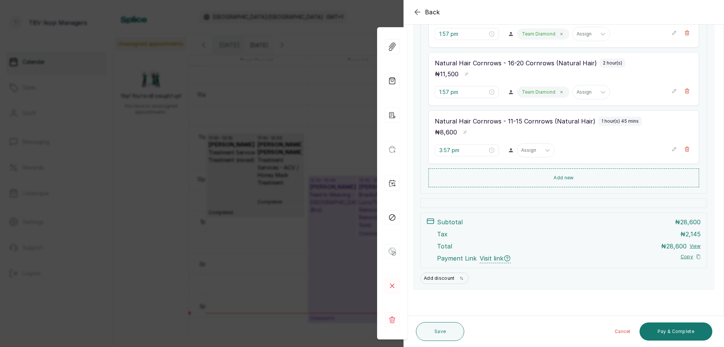
scroll to position [163, 0]
click at [470, 149] on input "3:57 pm" at bounding box center [463, 149] width 48 height 8
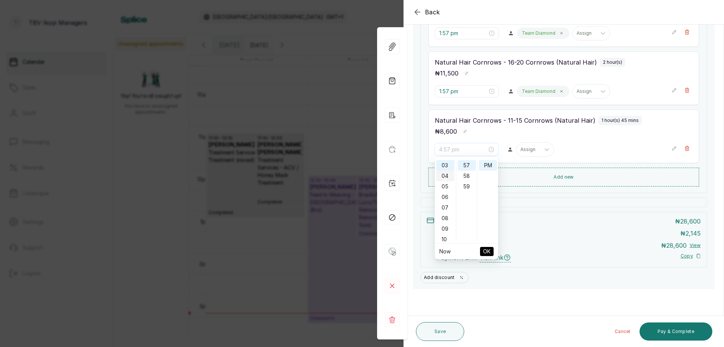
scroll to position [0, 0]
click at [443, 175] on div "01" at bounding box center [445, 175] width 18 height 11
type input "1:57 pm"
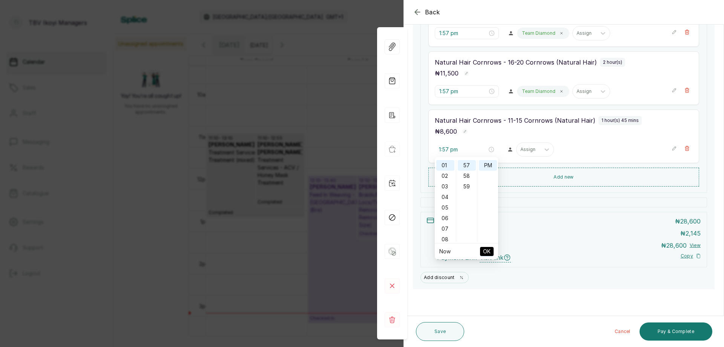
click at [485, 250] on span "OK" at bounding box center [487, 251] width 8 height 14
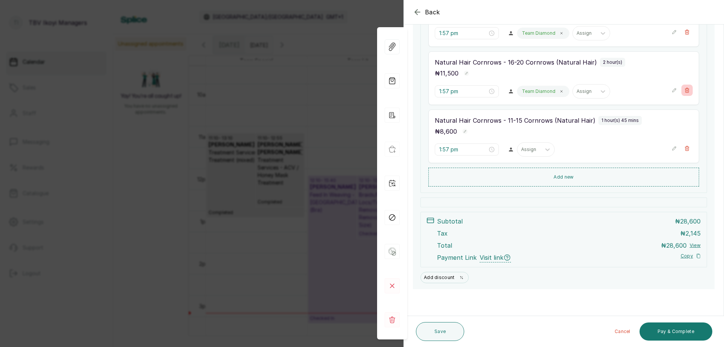
click at [685, 90] on icon "button" at bounding box center [687, 90] width 4 height 5
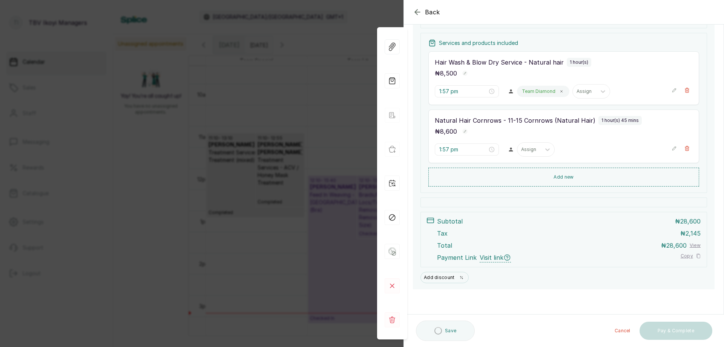
scroll to position [105, 0]
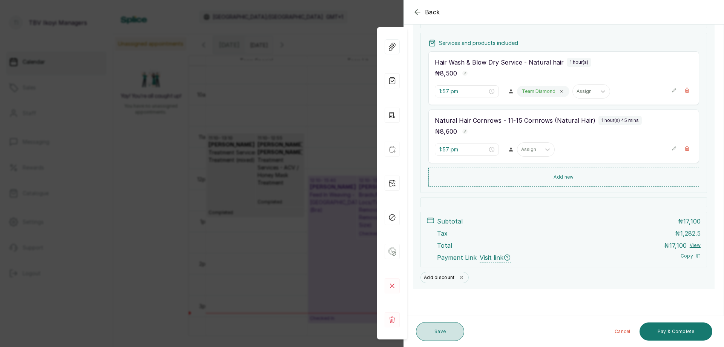
click at [436, 338] on button "Save" at bounding box center [440, 331] width 48 height 19
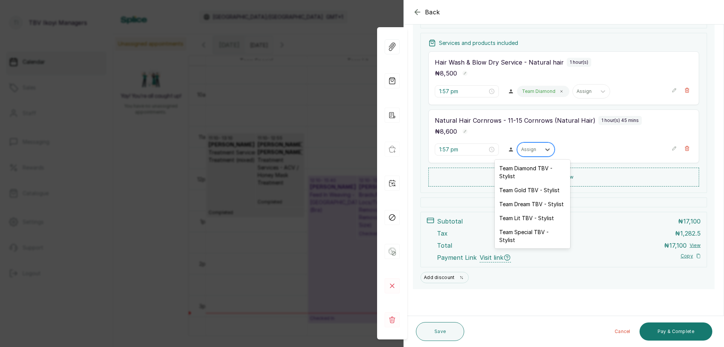
click at [525, 154] on div "Assign" at bounding box center [536, 149] width 38 height 14
click at [526, 173] on div "Team Diamond TBV - Stylist" at bounding box center [532, 172] width 75 height 22
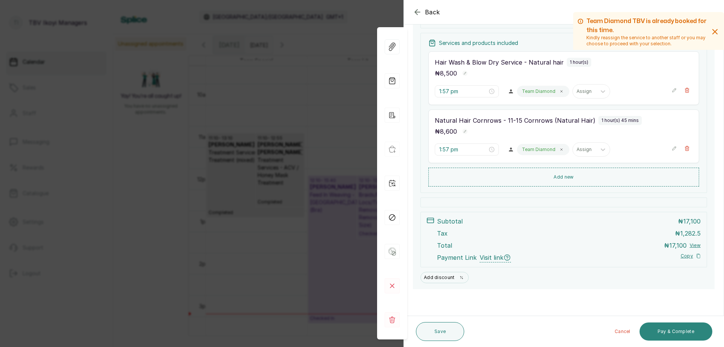
click at [699, 324] on button "Pay & Complete" at bounding box center [676, 331] width 73 height 18
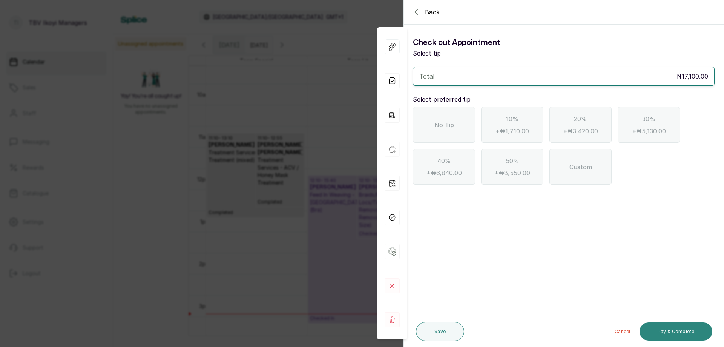
scroll to position [0, 0]
click at [469, 122] on div "No Tip" at bounding box center [444, 125] width 62 height 36
click at [703, 328] on button "Pay & Complete" at bounding box center [676, 331] width 73 height 18
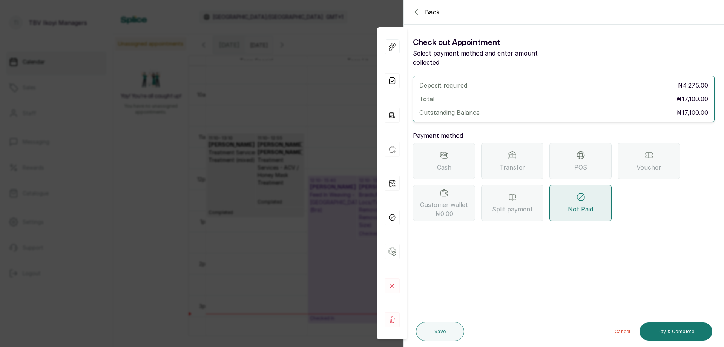
click at [571, 150] on div "POS" at bounding box center [580, 161] width 62 height 36
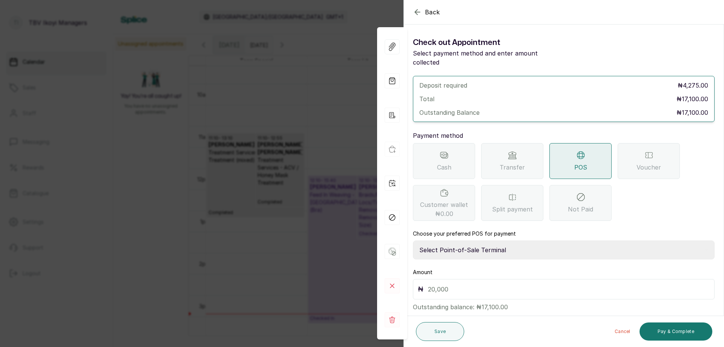
click at [521, 240] on select "Select Point-of-Sale Terminal Traction TBV Ikoyi Wema Bank" at bounding box center [564, 249] width 302 height 19
select select "39210e6c-3b8d-4b88-bda6-239acd35150f"
click at [413, 240] on select "Select Point-of-Sale Terminal Traction TBV Ikoyi Wema Bank" at bounding box center [564, 249] width 302 height 19
click at [507, 284] on input "text" at bounding box center [569, 289] width 282 height 11
type input "17,100"
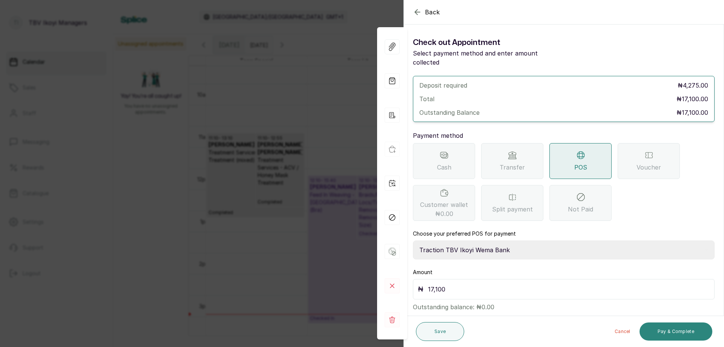
click at [655, 333] on button "Pay & Complete" at bounding box center [676, 331] width 73 height 18
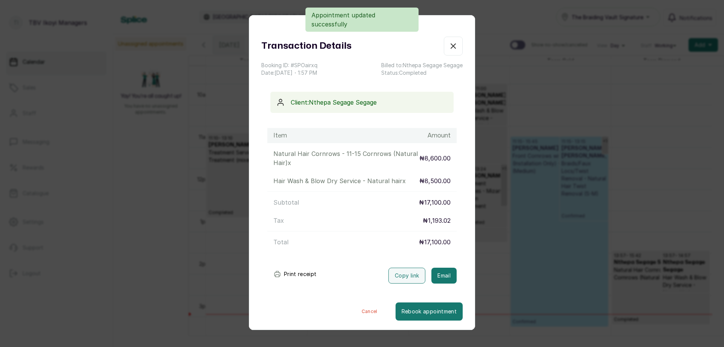
drag, startPoint x: 308, startPoint y: 285, endPoint x: 308, endPoint y: 279, distance: 6.8
click at [308, 283] on div "Transaction Details Booking ID: # SPOairxq Date: [DATE] ・ 1:57 PM Billed to: Nt…" at bounding box center [361, 179] width 201 height 284
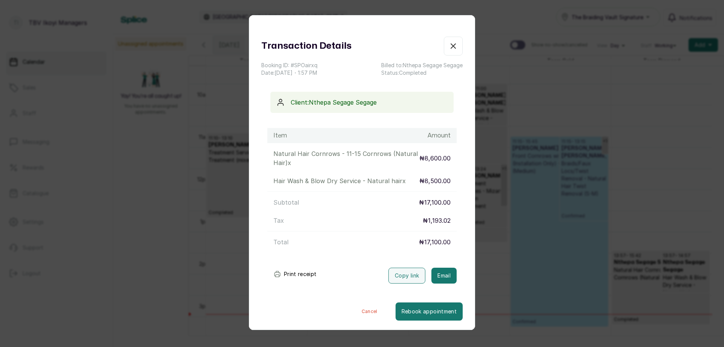
click at [312, 271] on button "Print receipt" at bounding box center [294, 273] width 55 height 15
click at [449, 43] on icon "button" at bounding box center [453, 45] width 9 height 9
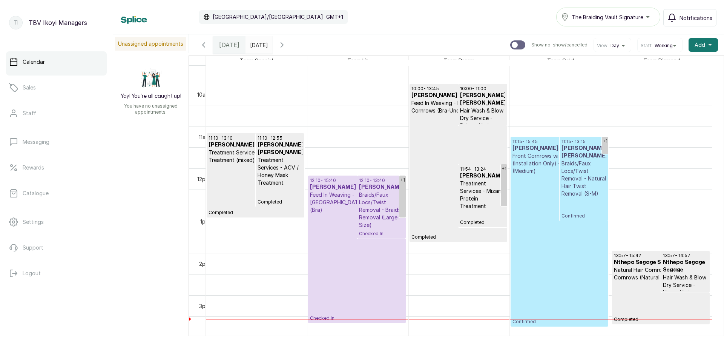
click at [568, 273] on p "Confirmed" at bounding box center [560, 250] width 94 height 150
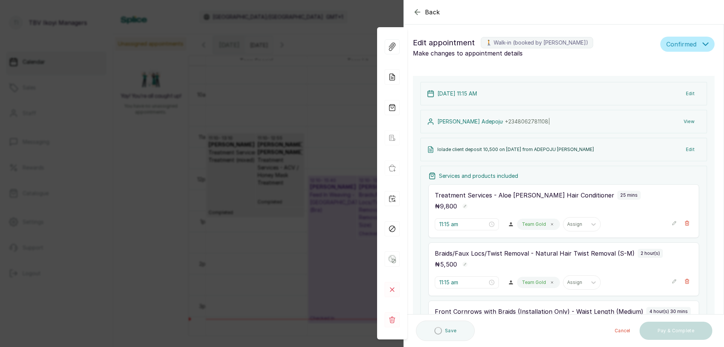
scroll to position [113, 0]
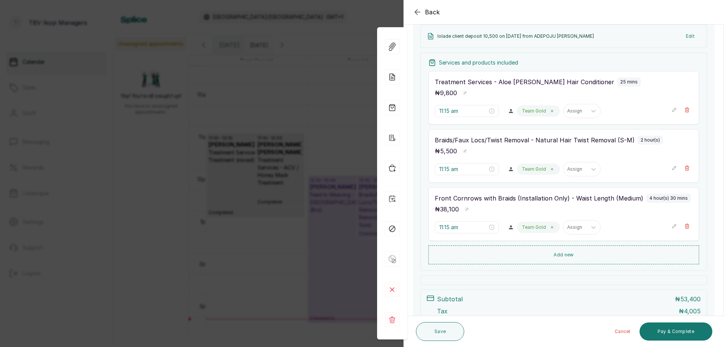
click at [672, 226] on icon "button" at bounding box center [674, 225] width 5 height 5
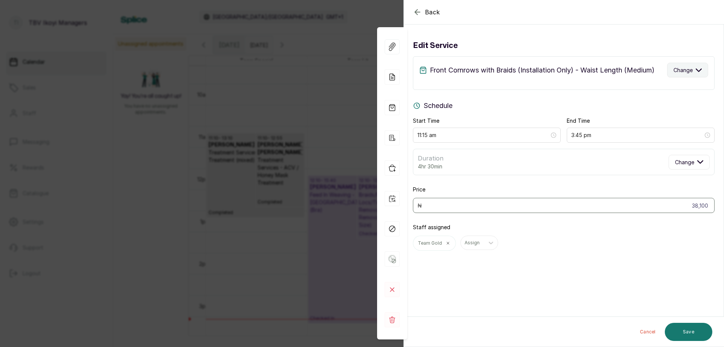
click at [667, 66] on button "Change" at bounding box center [687, 70] width 41 height 15
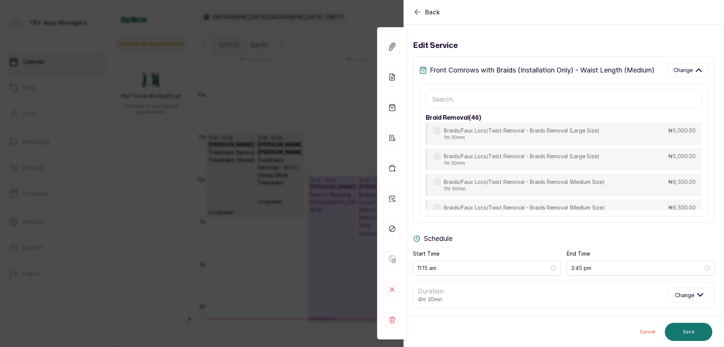
click at [456, 97] on input "text" at bounding box center [564, 99] width 276 height 19
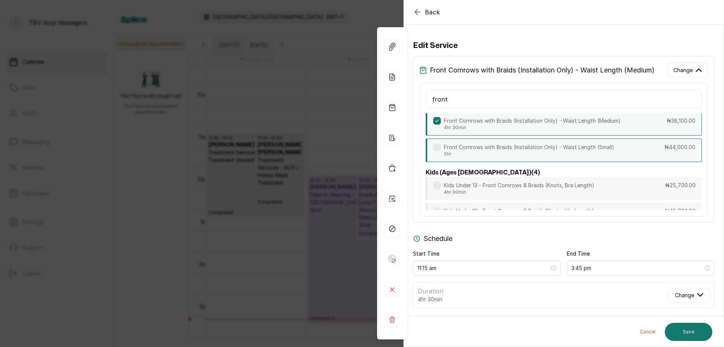
type input "front"
click at [617, 158] on div "Front Cornrows with Braids (Installation Only) - Waist Length (Small) 5hr ₦44,0…" at bounding box center [564, 149] width 276 height 23
type input "4:15 pm"
type input "44,000"
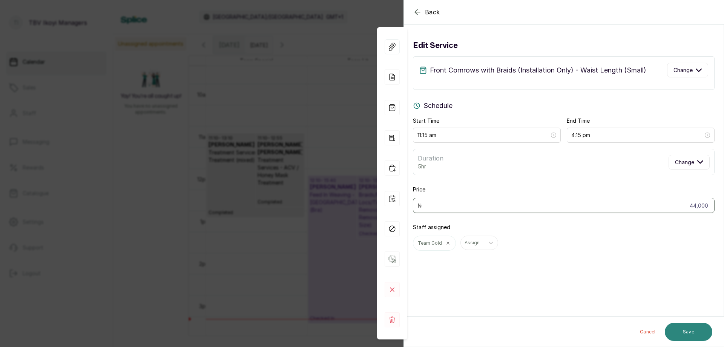
click at [680, 330] on button "Save" at bounding box center [689, 331] width 48 height 18
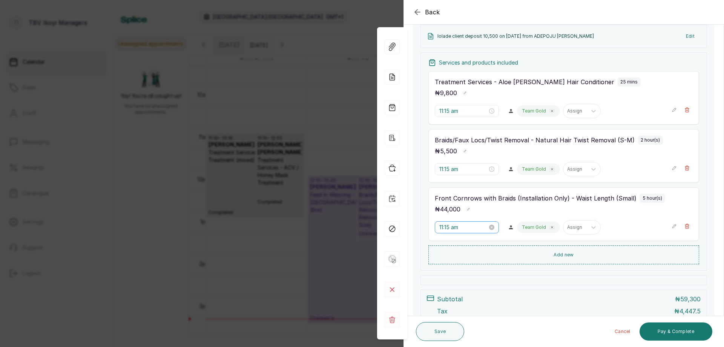
scroll to position [75, 0]
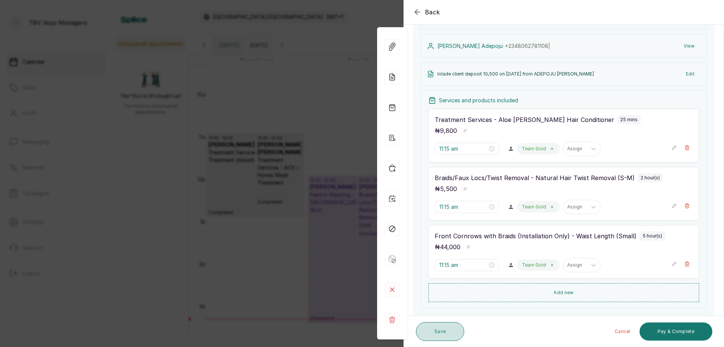
click at [442, 322] on button "Save" at bounding box center [440, 331] width 48 height 19
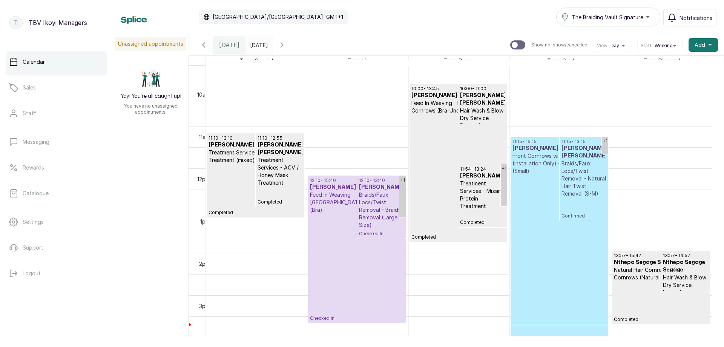
click at [551, 248] on p "Confirmed" at bounding box center [560, 260] width 94 height 171
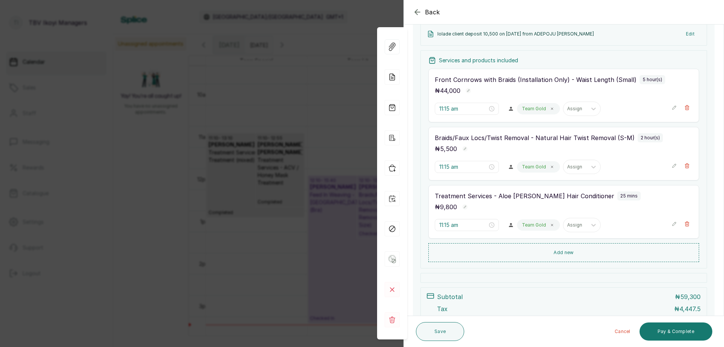
scroll to position [40, 0]
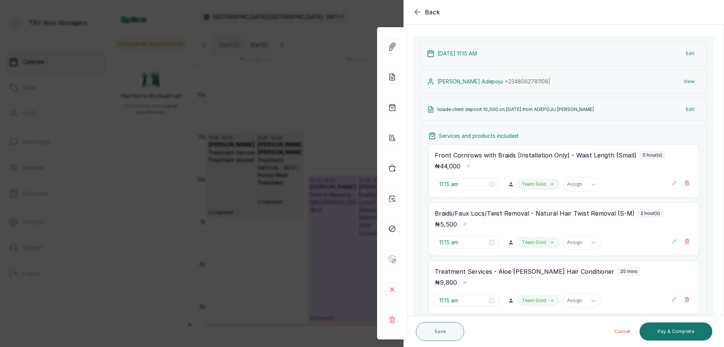
click at [420, 13] on icon "button" at bounding box center [417, 12] width 9 height 9
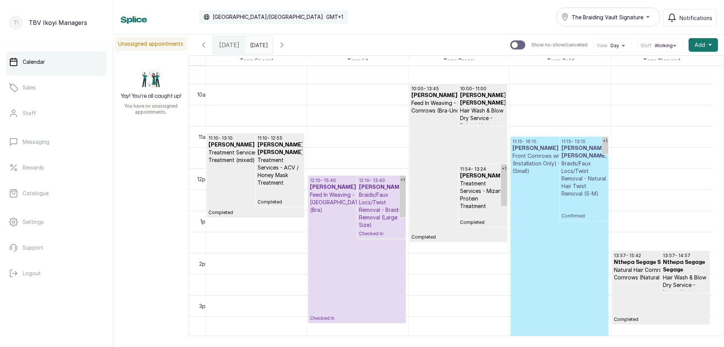
click at [287, 43] on icon "button" at bounding box center [282, 44] width 9 height 9
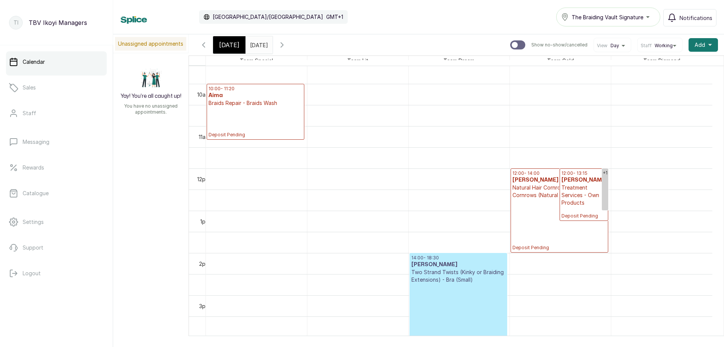
scroll to position [254, 0]
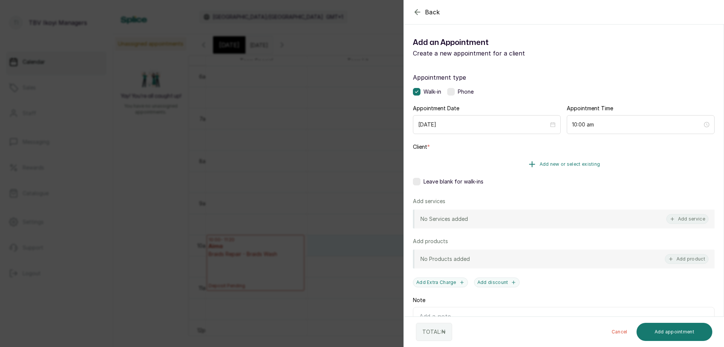
click at [582, 164] on span "Add new or select existing" at bounding box center [570, 164] width 61 height 6
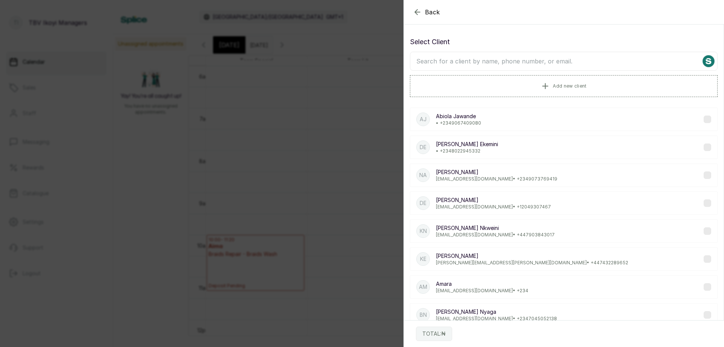
click at [501, 55] on input "text" at bounding box center [564, 61] width 308 height 19
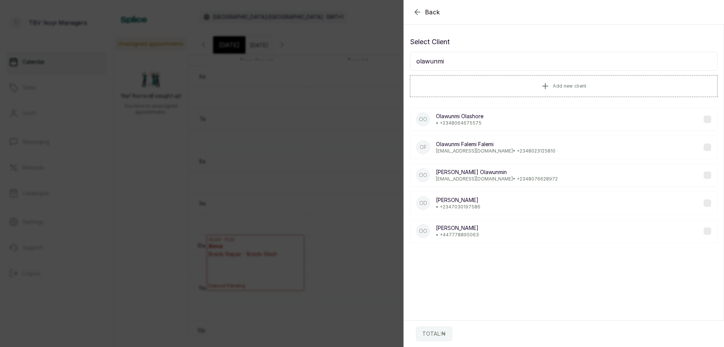
type input "olawunmi"
click at [486, 116] on div "OO [PERSON_NAME] • [PHONE_NUMBER]" at bounding box center [564, 118] width 308 height 23
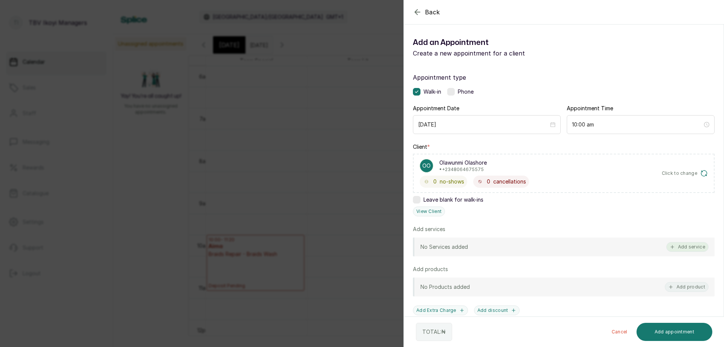
click at [681, 245] on button "Add service" at bounding box center [687, 247] width 42 height 10
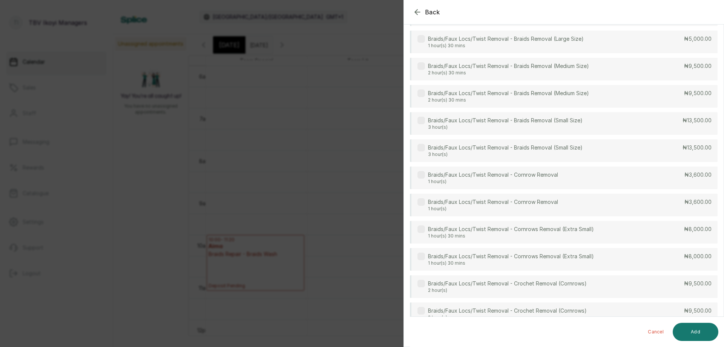
scroll to position [0, 0]
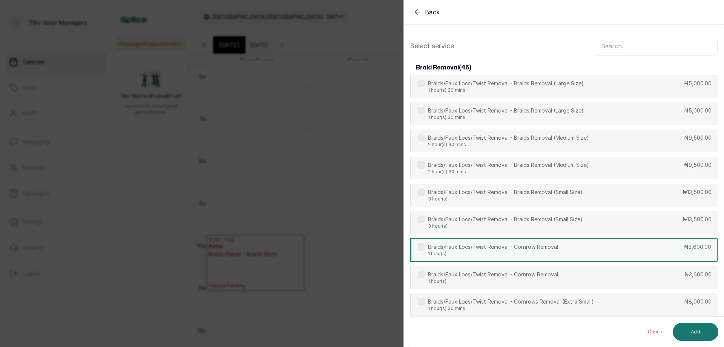
click at [582, 244] on div "Braids/Faux Locs/Twist Removal - Cornrow Removal 1 hour(s) ₦3,600.00" at bounding box center [564, 249] width 308 height 23
click at [657, 46] on input "text" at bounding box center [656, 46] width 123 height 19
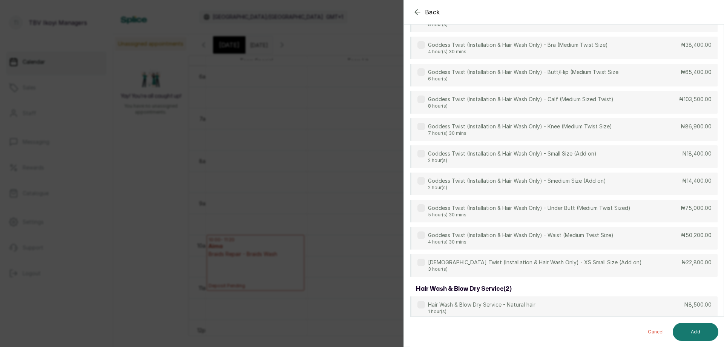
scroll to position [1957, 0]
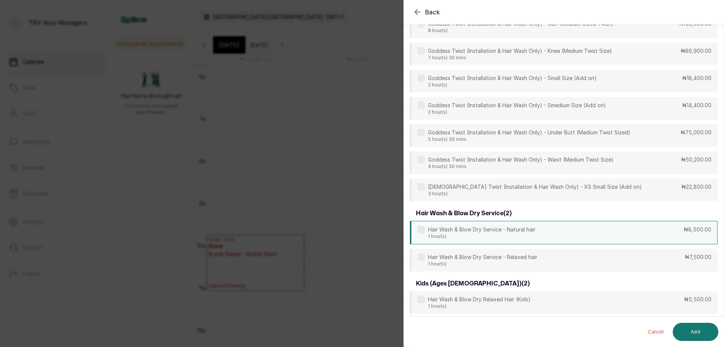
click at [604, 229] on div "Hair Wash & Blow Dry Service - Natural hair 1 hour(s) ₦8,500.00" at bounding box center [564, 232] width 308 height 23
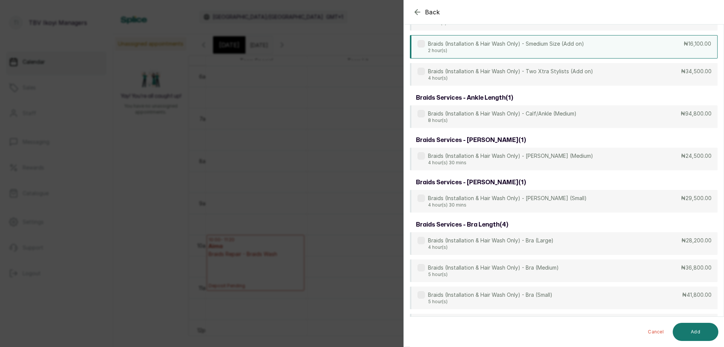
scroll to position [0, 0]
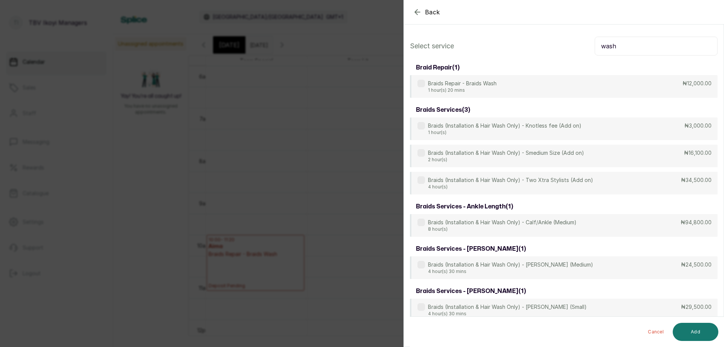
click at [636, 40] on input "wash" at bounding box center [656, 46] width 123 height 19
type input "w"
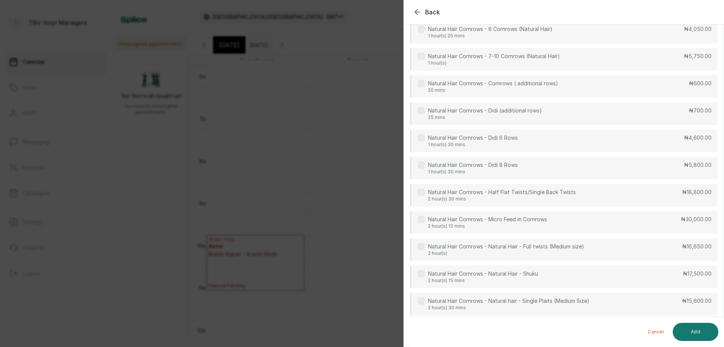
scroll to position [1657, 0]
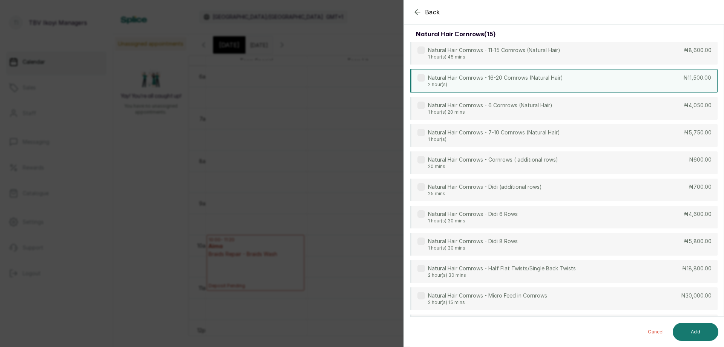
type input "corn"
click at [586, 84] on div "Natural Hair Cornrows - 16-20 Cornrows (Natural Hair) 2 hour(s) ₦11,500.00" at bounding box center [564, 80] width 308 height 23
click at [690, 336] on button "Add" at bounding box center [696, 331] width 46 height 18
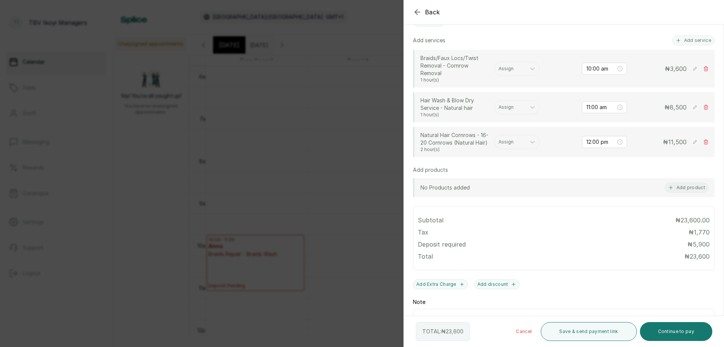
scroll to position [244, 0]
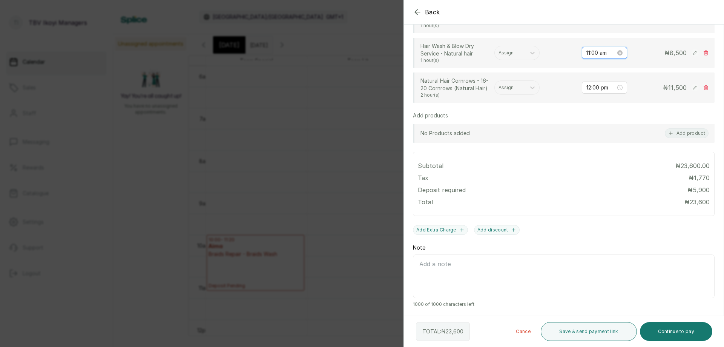
click at [593, 50] on input "11:00 am" at bounding box center [600, 53] width 29 height 8
click at [588, 92] on div "10" at bounding box center [587, 95] width 18 height 11
type input "10:00 am"
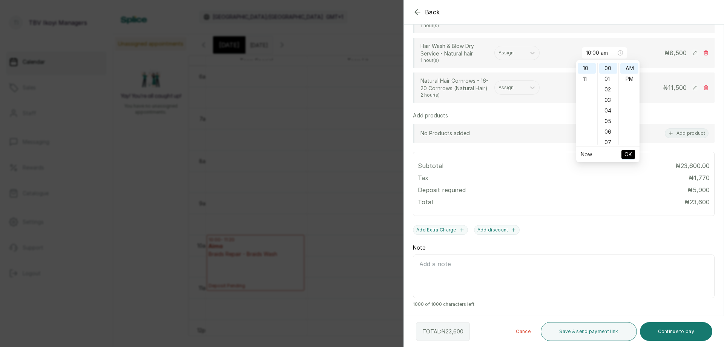
click at [630, 155] on span "OK" at bounding box center [629, 154] width 8 height 14
click at [597, 93] on div "12:00 pm" at bounding box center [604, 87] width 45 height 12
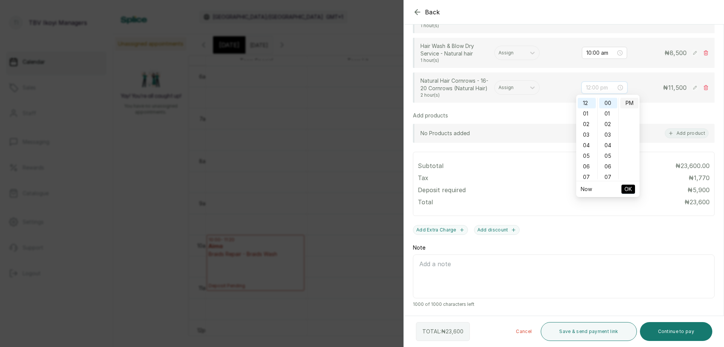
scroll to position [0, 0]
click at [628, 106] on div "AM" at bounding box center [629, 103] width 18 height 11
click at [584, 126] on div "10" at bounding box center [587, 130] width 18 height 11
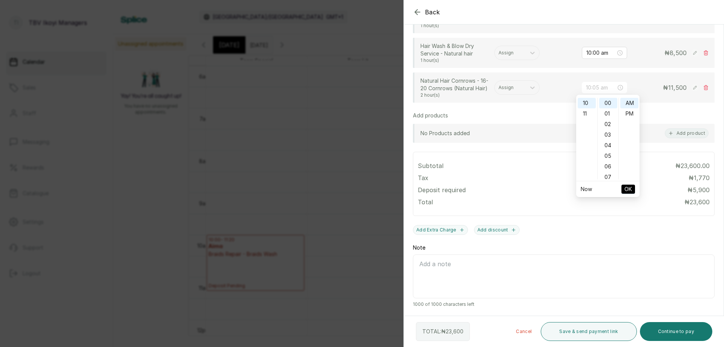
type input "10:00 am"
click at [627, 187] on span "OK" at bounding box center [629, 189] width 8 height 14
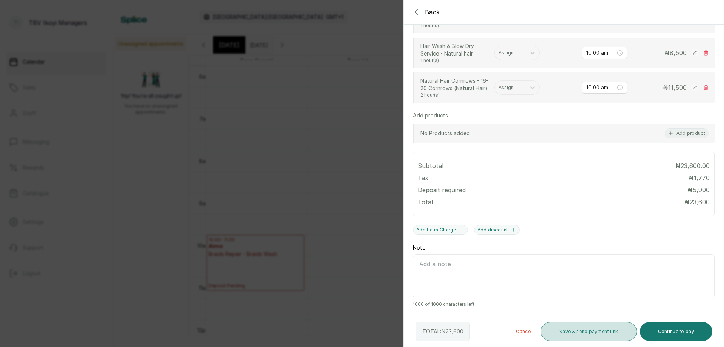
click at [568, 324] on button "Save & send payment link" at bounding box center [589, 331] width 96 height 19
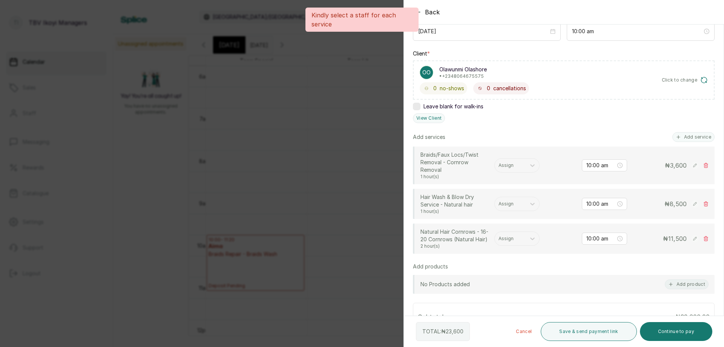
scroll to position [131, 0]
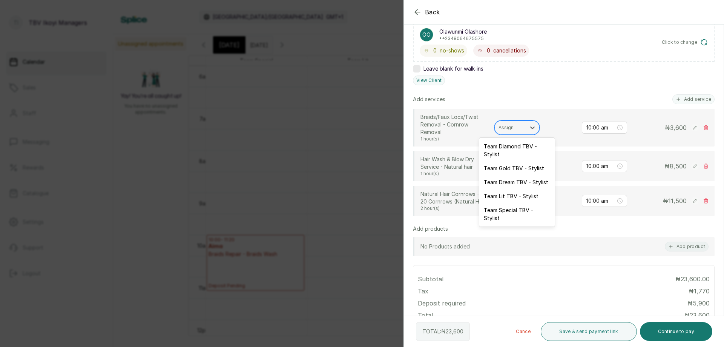
click at [515, 125] on div at bounding box center [510, 127] width 23 height 7
click at [509, 193] on div "Team Lit TBV - Stylist" at bounding box center [516, 196] width 75 height 14
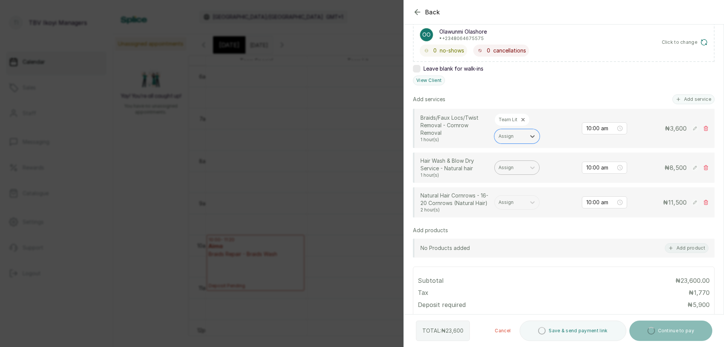
drag, startPoint x: 520, startPoint y: 172, endPoint x: 519, endPoint y: 166, distance: 6.2
click at [519, 166] on div "Assign" at bounding box center [510, 168] width 31 height 10
click at [519, 166] on div at bounding box center [510, 167] width 23 height 7
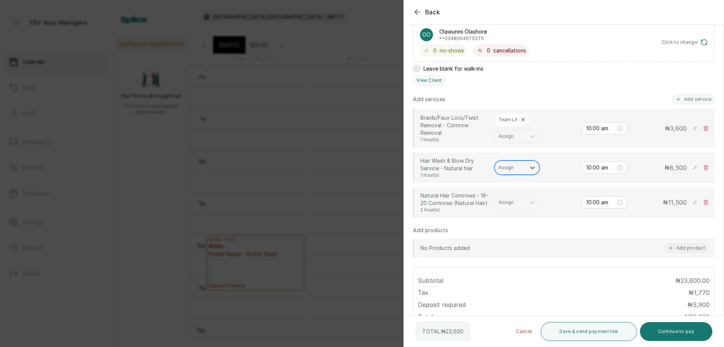
click at [516, 166] on div at bounding box center [510, 167] width 23 height 7
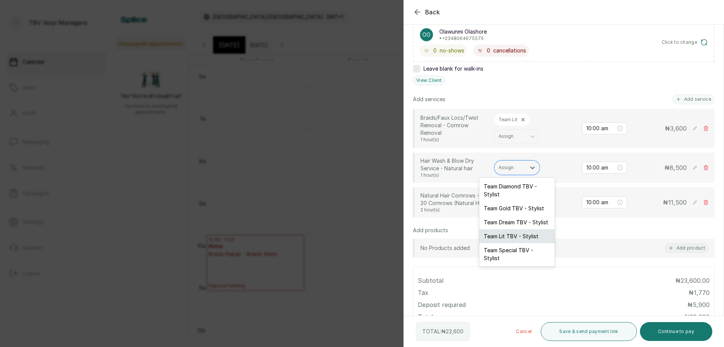
click at [514, 241] on div "Team Lit TBV - Stylist" at bounding box center [516, 236] width 75 height 14
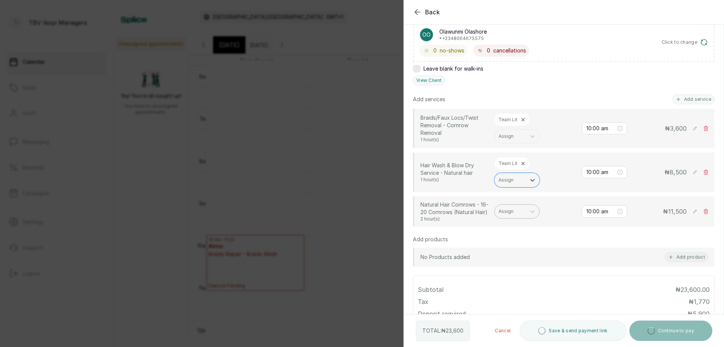
click at [506, 207] on div "Assign" at bounding box center [510, 211] width 31 height 10
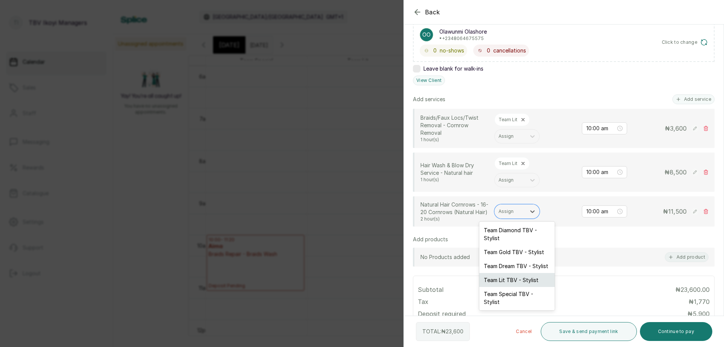
click at [527, 284] on div "Team Lit TBV - Stylist" at bounding box center [516, 280] width 75 height 14
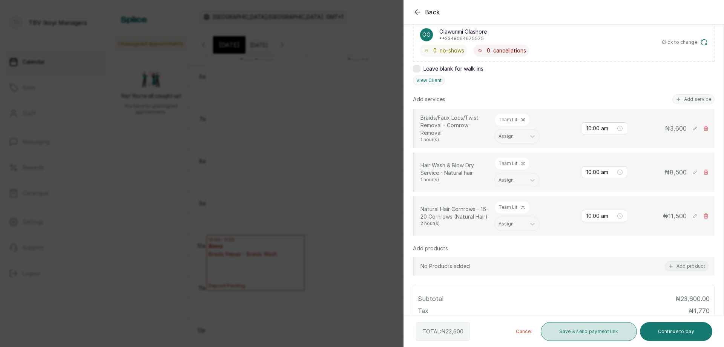
click at [614, 326] on button "Save & send payment link" at bounding box center [589, 331] width 96 height 19
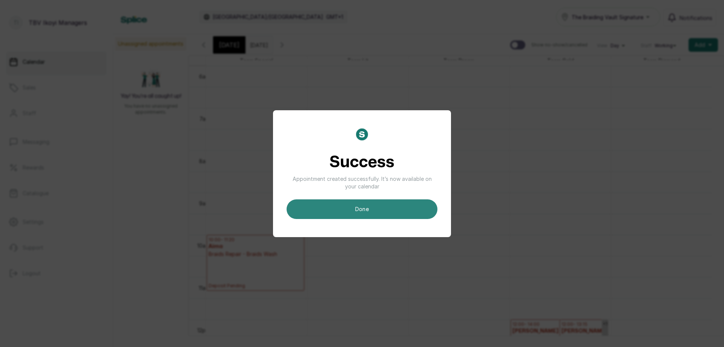
click at [422, 208] on button "done" at bounding box center [362, 209] width 151 height 20
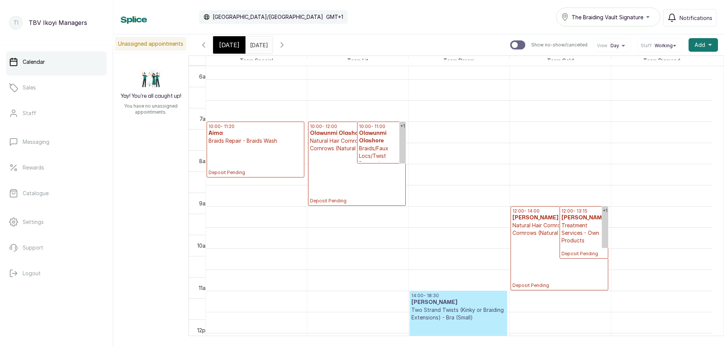
scroll to position [367, 0]
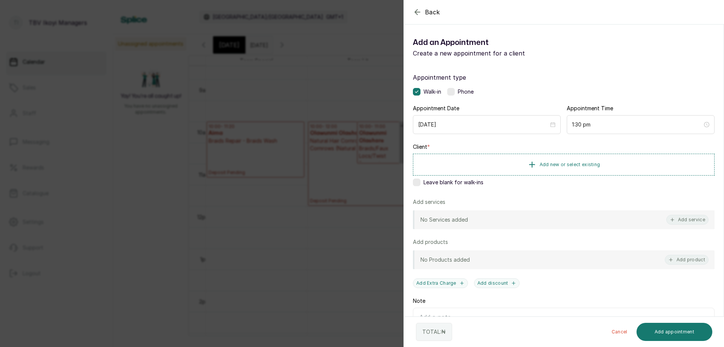
click at [415, 12] on icon "button" at bounding box center [417, 11] width 5 height 5
click at [503, 165] on button "Add new or select existing" at bounding box center [564, 163] width 302 height 21
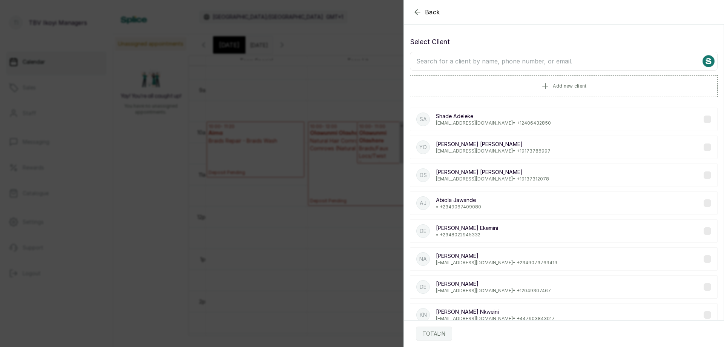
click at [478, 67] on input "text" at bounding box center [564, 61] width 308 height 19
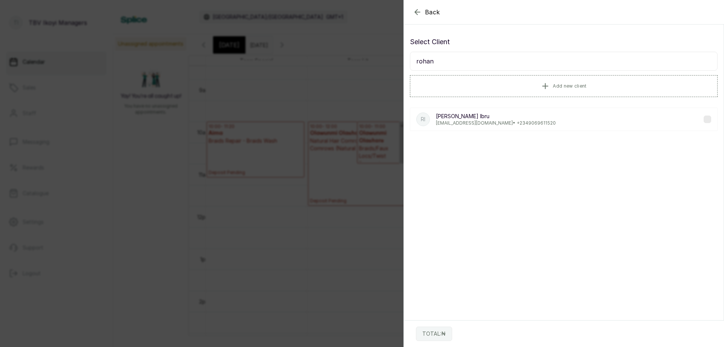
type input "rohan"
click at [484, 119] on p "[PERSON_NAME] Ibru" at bounding box center [496, 116] width 120 height 8
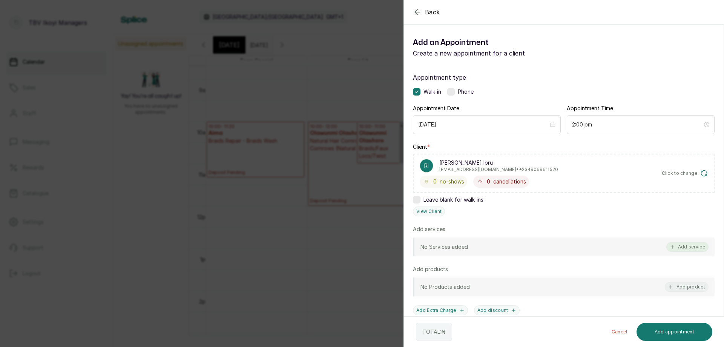
click at [686, 246] on button "Add service" at bounding box center [687, 247] width 42 height 10
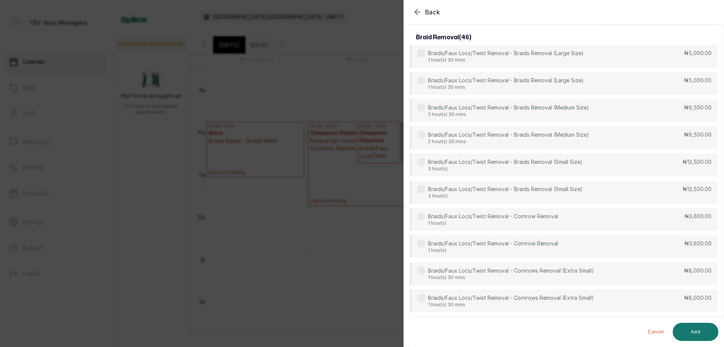
scroll to position [0, 0]
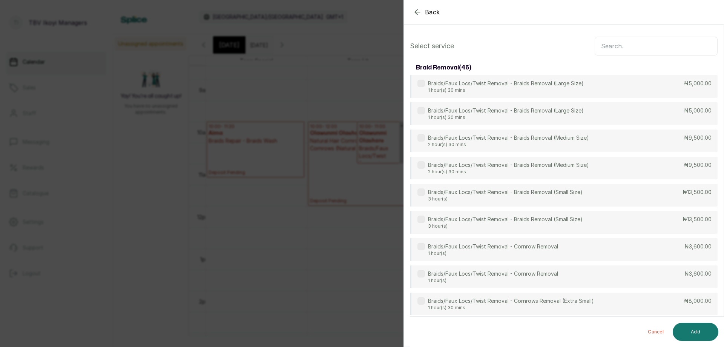
click at [639, 47] on input "text" at bounding box center [656, 46] width 123 height 19
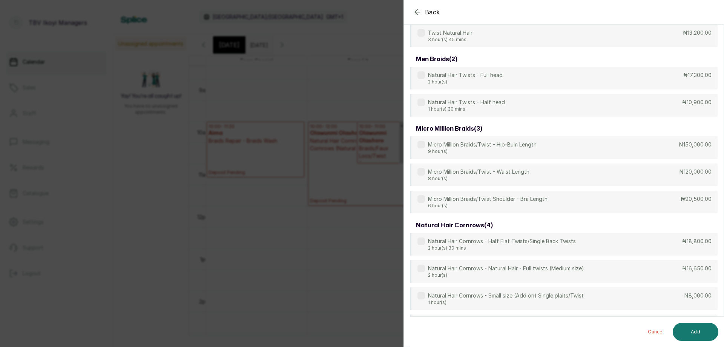
scroll to position [1806, 0]
type input "twist"
click at [584, 78] on div "Natural Hair Twists - Full head 2 hour(s) ₦17,300.00" at bounding box center [564, 78] width 308 height 23
click at [683, 331] on button "Add" at bounding box center [696, 331] width 46 height 18
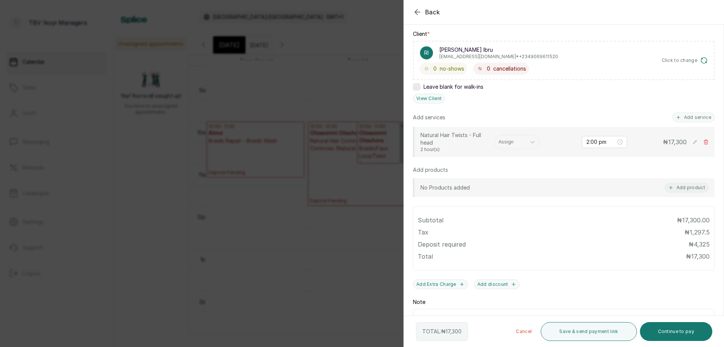
scroll to position [167, 0]
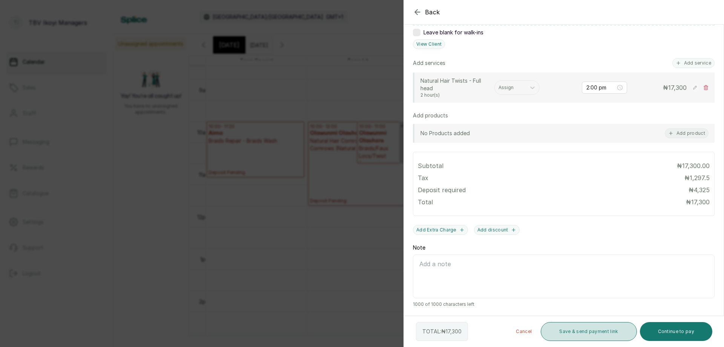
click at [628, 330] on button "Save & send payment link" at bounding box center [589, 331] width 96 height 19
click at [556, 336] on button "Save & send payment link" at bounding box center [589, 331] width 96 height 19
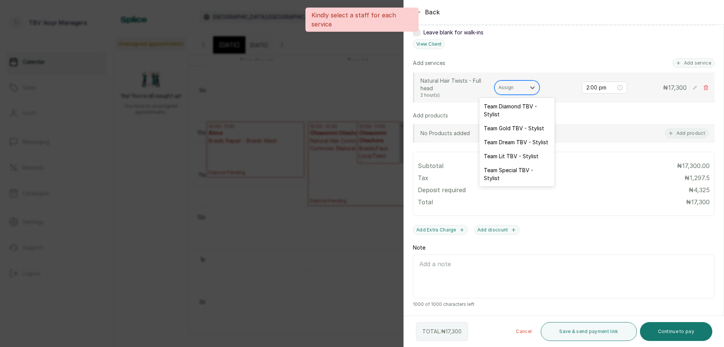
click at [511, 82] on div "Assign" at bounding box center [516, 87] width 45 height 14
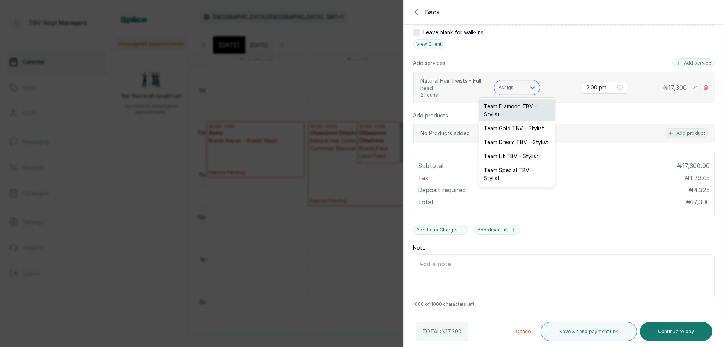
click at [514, 110] on div "Team Diamond TBV - Stylist" at bounding box center [516, 110] width 75 height 22
click at [514, 103] on div "Natural Hair Twists - Full head 2 hour(s) 5 results available. Use Up and Down …" at bounding box center [564, 87] width 302 height 30
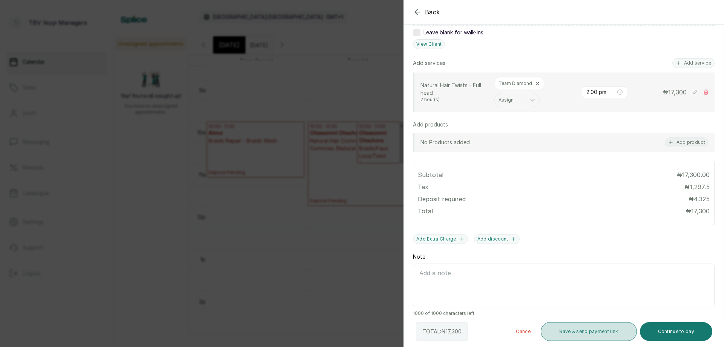
click at [575, 336] on button "Save & send payment link" at bounding box center [589, 331] width 96 height 19
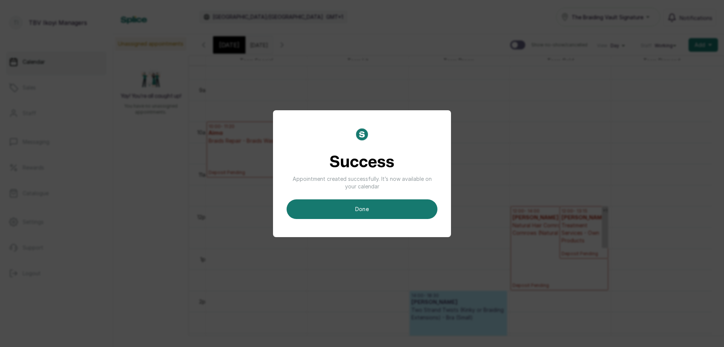
drag, startPoint x: 365, startPoint y: 210, endPoint x: 371, endPoint y: 201, distance: 10.9
click at [366, 210] on button "done" at bounding box center [362, 209] width 151 height 20
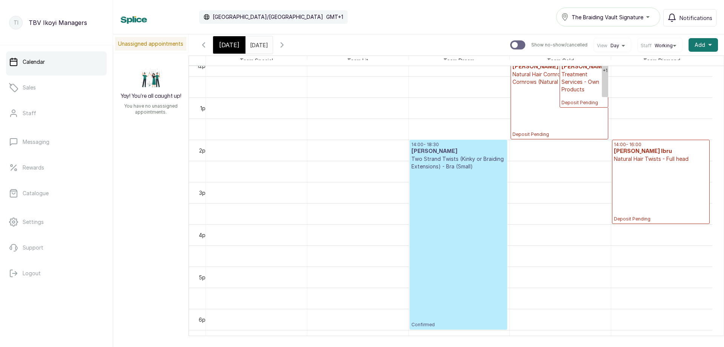
scroll to position [405, 0]
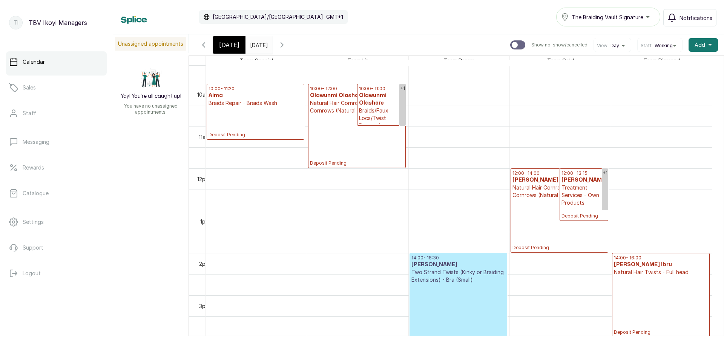
click at [226, 37] on div "[DATE]" at bounding box center [229, 44] width 32 height 17
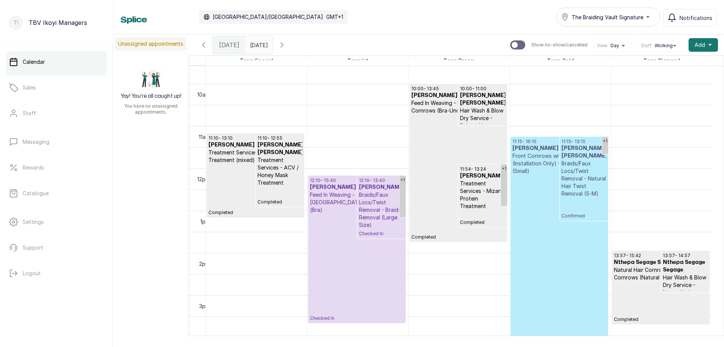
click at [542, 235] on p "Confirmed" at bounding box center [560, 260] width 94 height 171
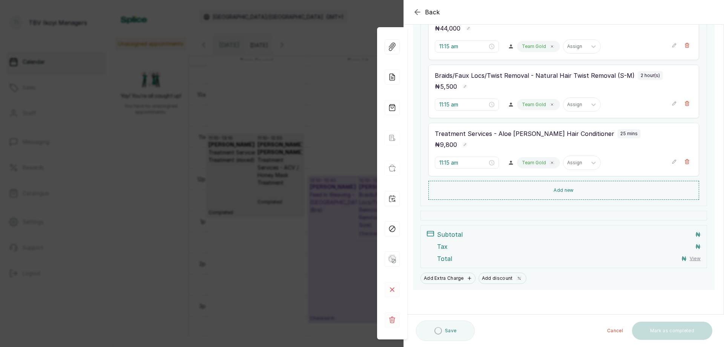
scroll to position [178, 0]
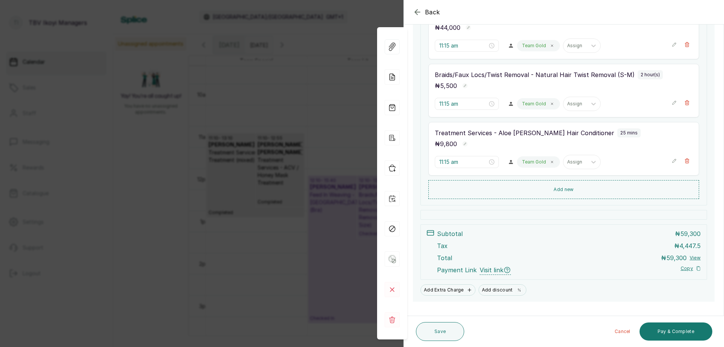
click at [416, 9] on icon "button" at bounding box center [417, 12] width 9 height 9
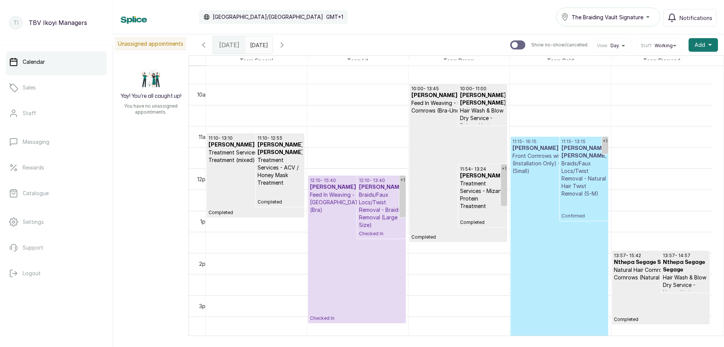
click at [568, 245] on p "Confirmed" at bounding box center [560, 260] width 94 height 171
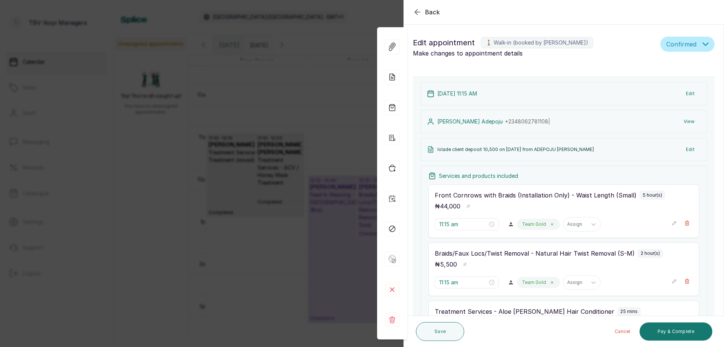
click at [672, 221] on icon "button" at bounding box center [674, 222] width 5 height 5
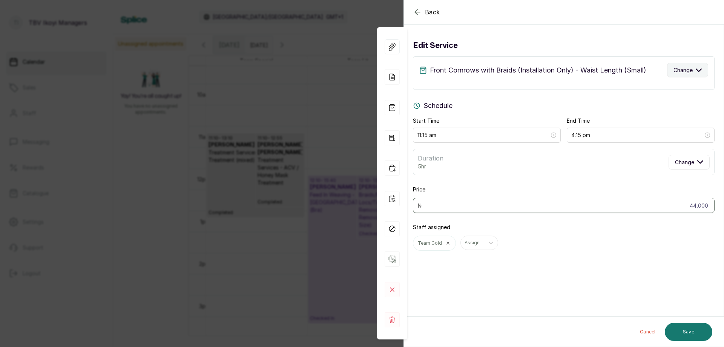
click at [667, 71] on button "Change" at bounding box center [687, 70] width 41 height 15
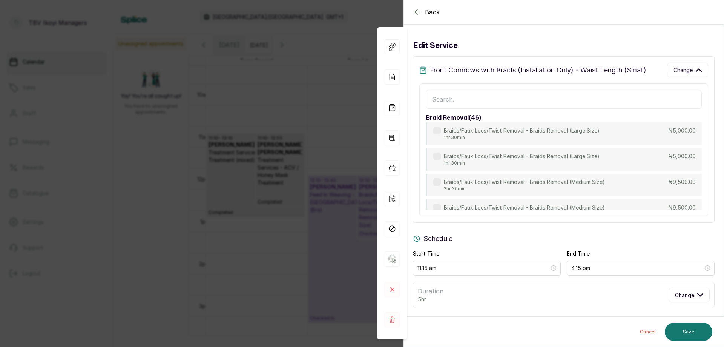
click at [539, 107] on input "text" at bounding box center [564, 99] width 276 height 19
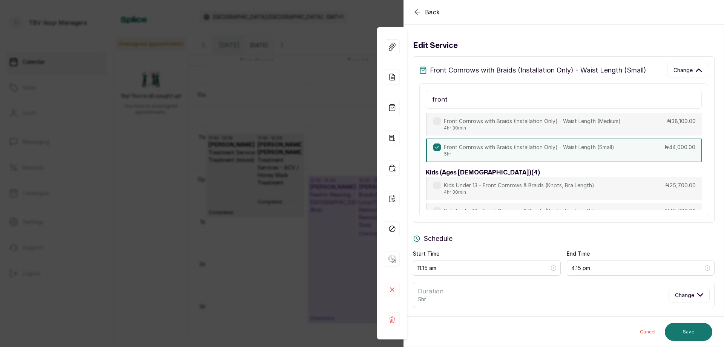
scroll to position [523, 0]
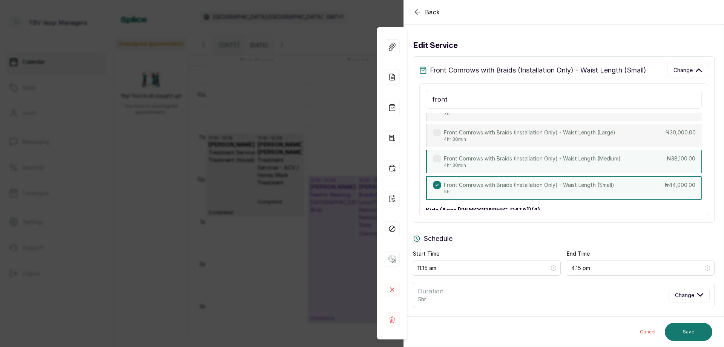
type input "front"
click at [639, 152] on div "Front Cornrows with Braids (Installation Only) - Waist Length (Medium) 4hr 30mi…" at bounding box center [564, 161] width 276 height 23
type input "3:45 pm"
type input "38,100"
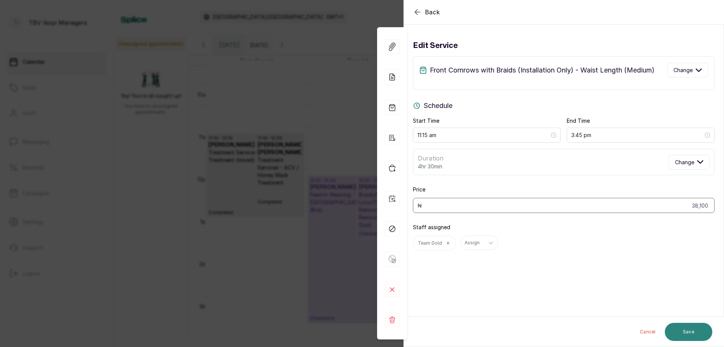
click at [685, 337] on button "Save" at bounding box center [689, 331] width 48 height 18
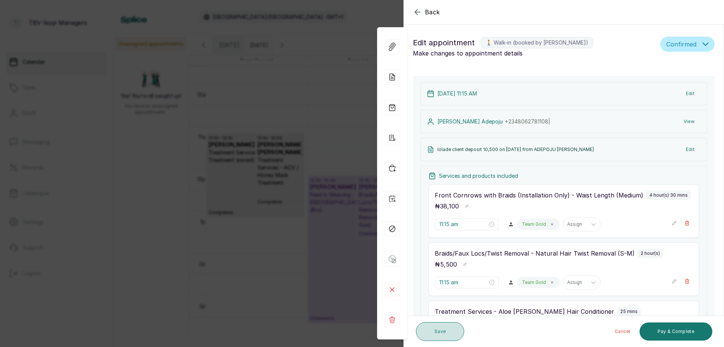
click at [434, 331] on button "Save" at bounding box center [440, 331] width 48 height 19
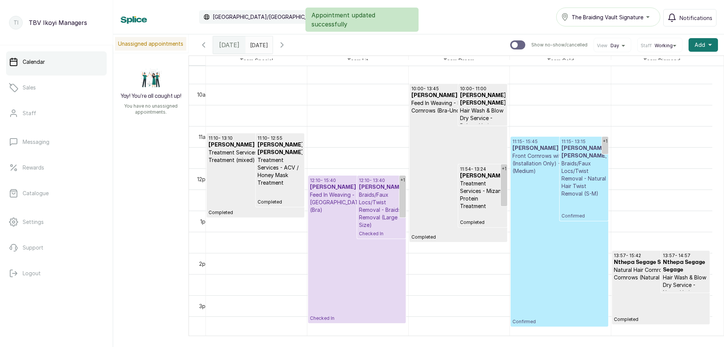
click at [579, 228] on p "Confirmed" at bounding box center [560, 250] width 94 height 150
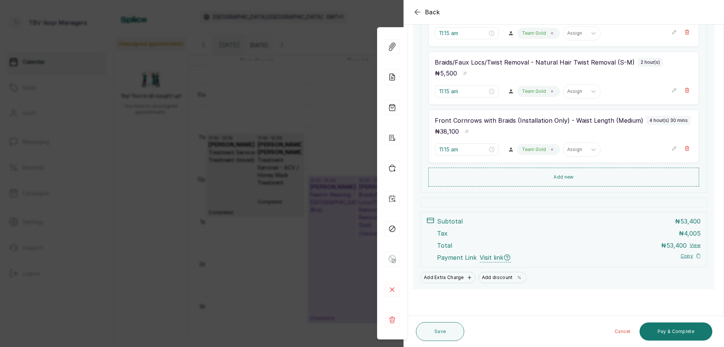
scroll to position [0, 0]
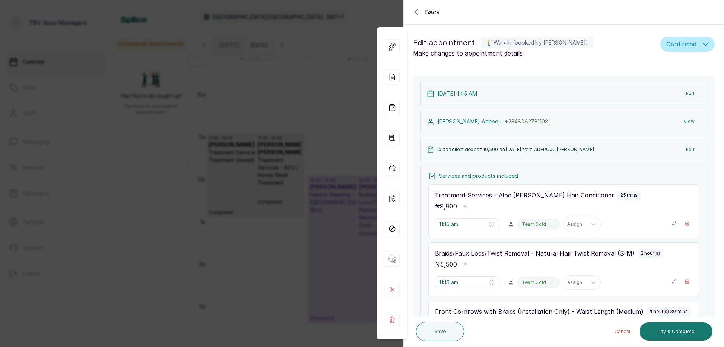
drag, startPoint x: 421, startPoint y: 18, endPoint x: 417, endPoint y: 41, distance: 23.3
click at [420, 11] on icon "button" at bounding box center [417, 12] width 9 height 9
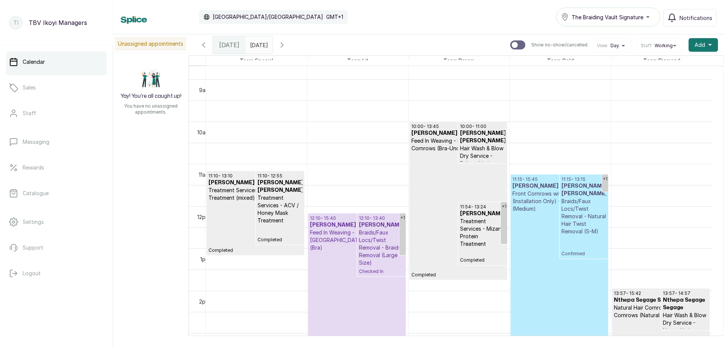
scroll to position [480, 0]
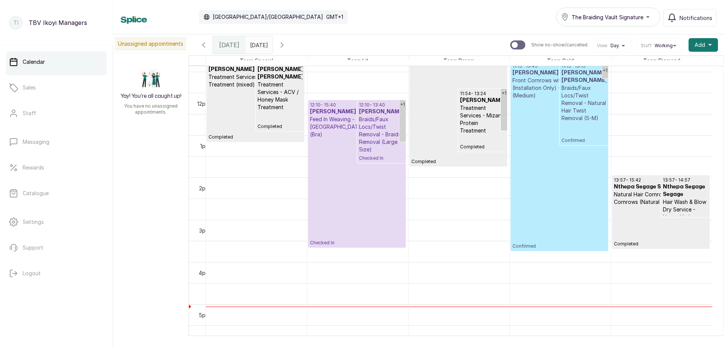
click at [528, 179] on p "Confirmed" at bounding box center [560, 174] width 94 height 150
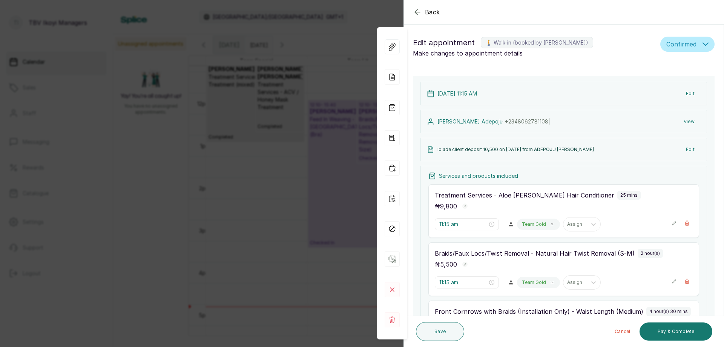
click at [687, 46] on span "Confirmed" at bounding box center [681, 44] width 30 height 9
click at [625, 64] on form "Back Appointment Details Edit appointment 🚶 Walk-in (booked by [PERSON_NAME]) M…" at bounding box center [564, 268] width 320 height 537
click at [417, 16] on icon "button" at bounding box center [417, 12] width 9 height 9
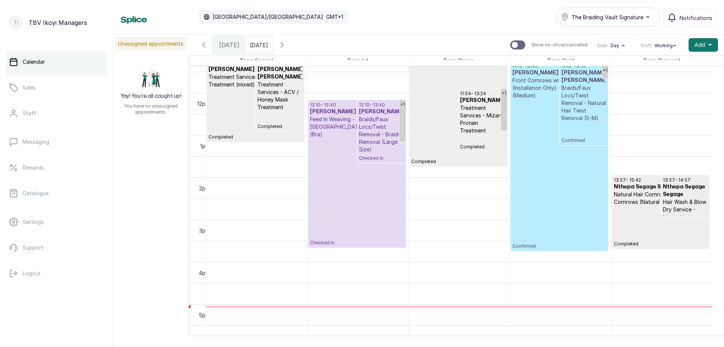
scroll to position [405, 0]
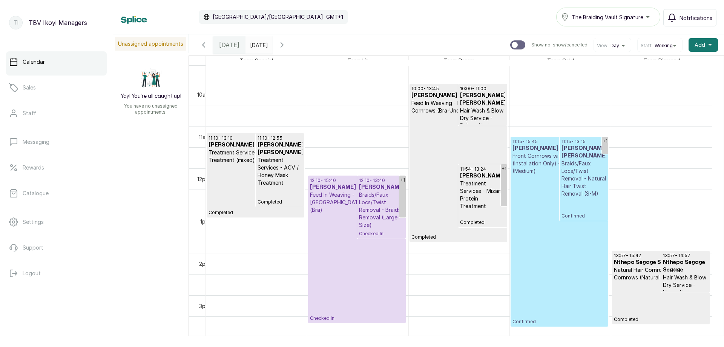
click at [540, 176] on p "Confirmed" at bounding box center [560, 250] width 94 height 150
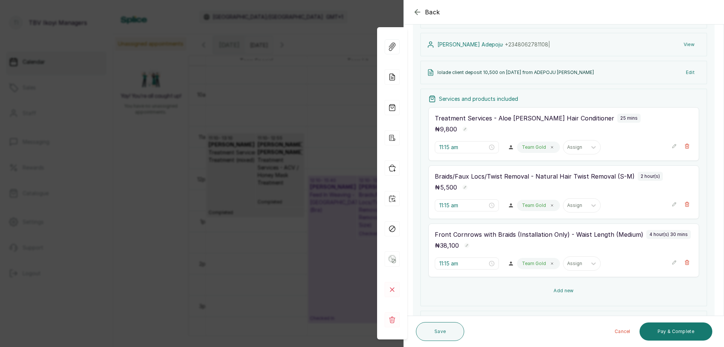
scroll to position [190, 0]
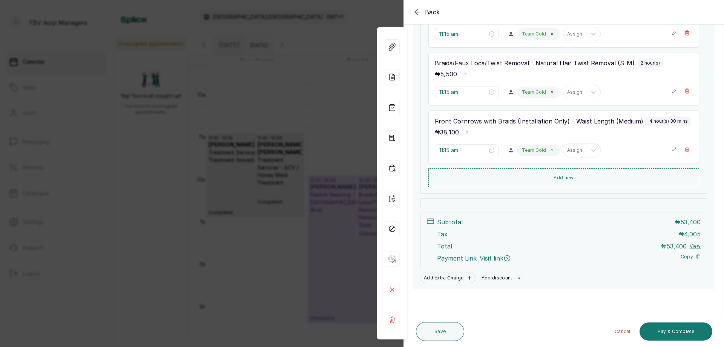
click at [493, 278] on button "Add discount" at bounding box center [503, 277] width 48 height 11
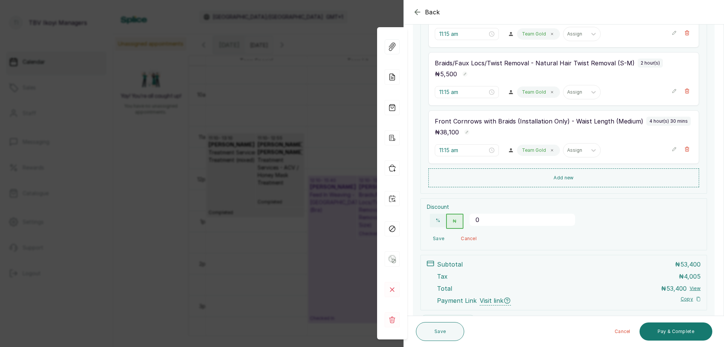
click at [454, 222] on button "₦" at bounding box center [454, 220] width 17 height 15
click at [495, 224] on input "0" at bounding box center [523, 219] width 106 height 12
click at [443, 216] on button "%" at bounding box center [438, 220] width 16 height 14
click at [486, 219] on input "0" at bounding box center [523, 219] width 106 height 12
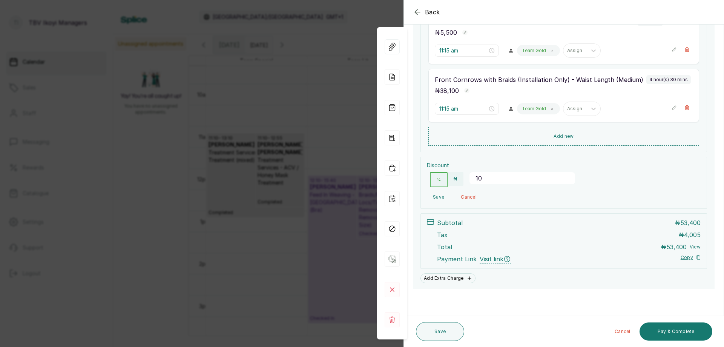
scroll to position [244, 0]
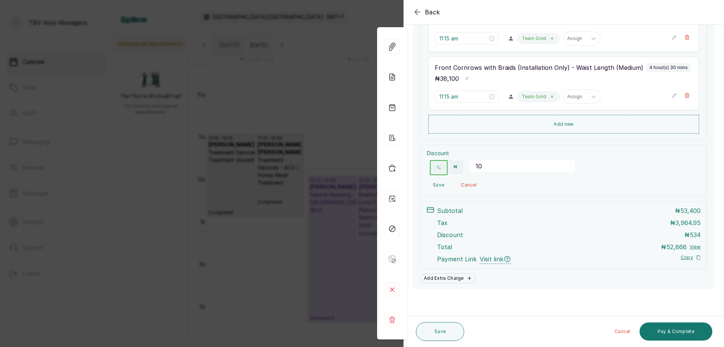
type input "10"
click at [442, 187] on button "Save" at bounding box center [438, 185] width 23 height 14
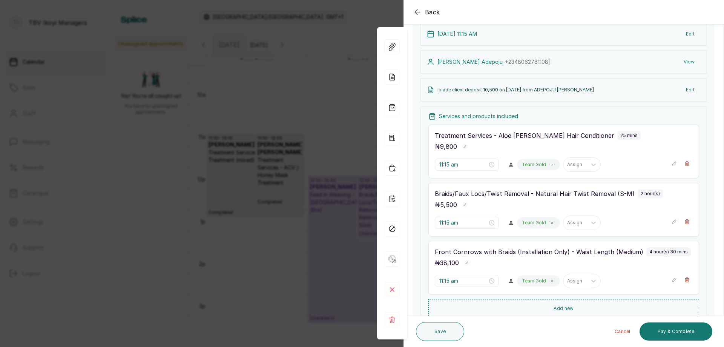
scroll to position [0, 0]
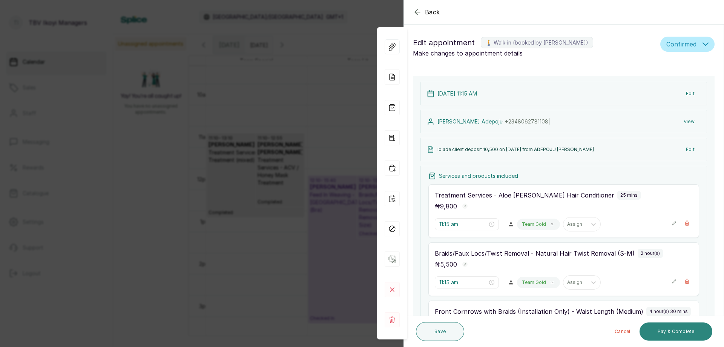
click at [648, 326] on button "Pay & Complete" at bounding box center [676, 331] width 73 height 18
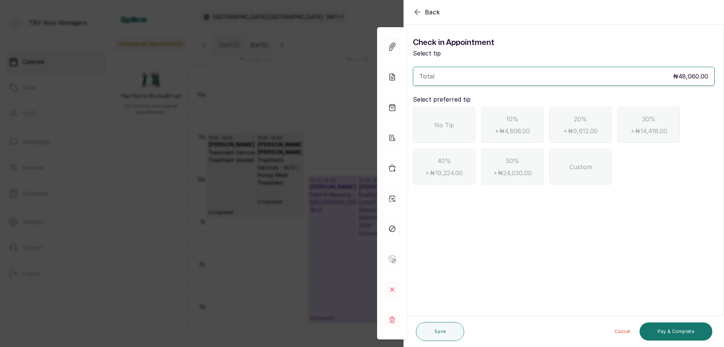
click at [454, 130] on div "No Tip" at bounding box center [444, 125] width 62 height 36
click at [420, 9] on icon "button" at bounding box center [417, 12] width 9 height 9
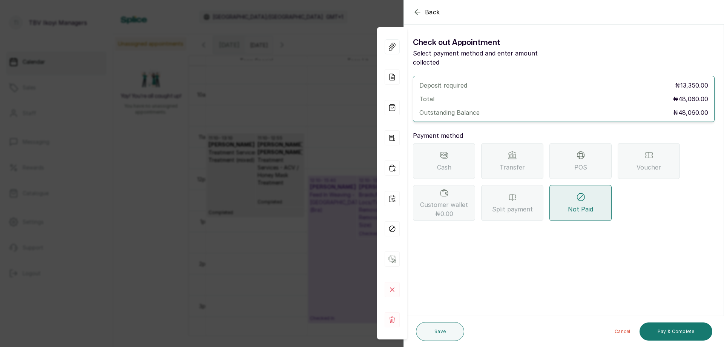
click at [419, 9] on icon "button" at bounding box center [417, 12] width 9 height 9
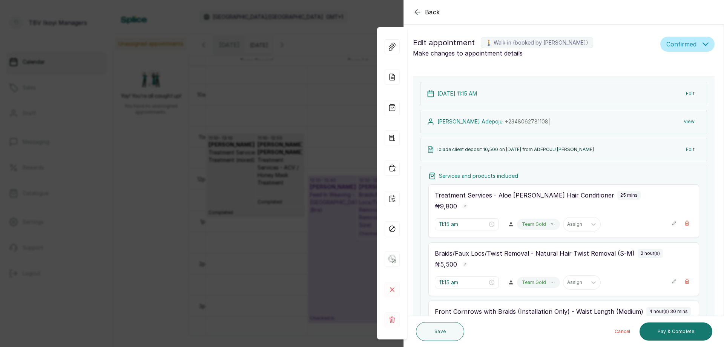
click at [669, 46] on span "Confirmed" at bounding box center [681, 44] width 30 height 9
click at [669, 84] on span "Confirmed" at bounding box center [680, 85] width 26 height 8
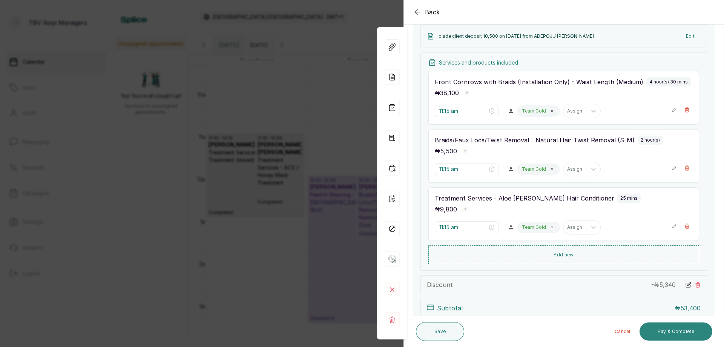
click at [648, 334] on button "Pay & Complete" at bounding box center [676, 331] width 73 height 18
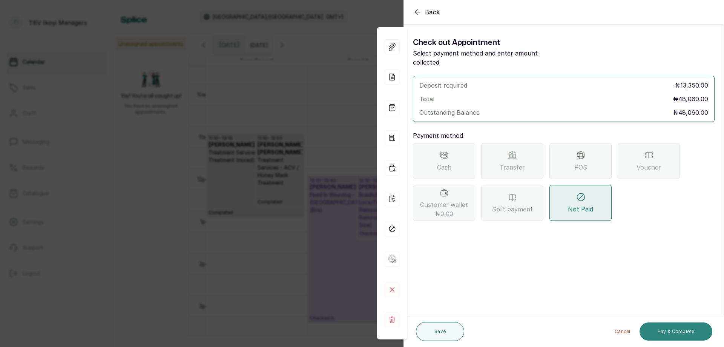
scroll to position [0, 0]
click at [420, 11] on icon "button" at bounding box center [417, 12] width 9 height 9
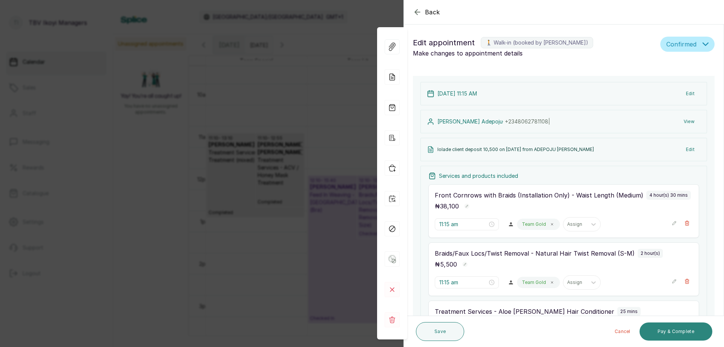
click at [651, 331] on button "Pay & Complete" at bounding box center [676, 331] width 73 height 18
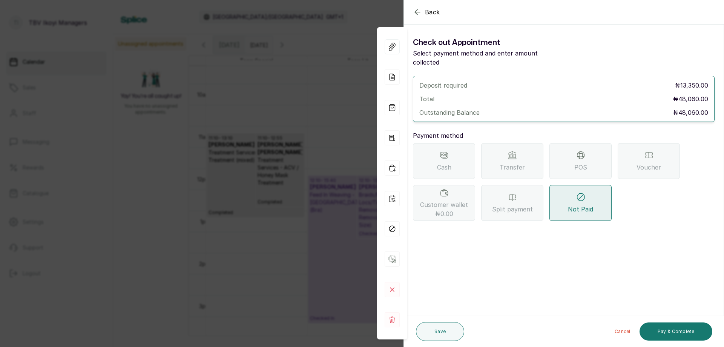
click at [580, 163] on div "POS" at bounding box center [580, 161] width 62 height 36
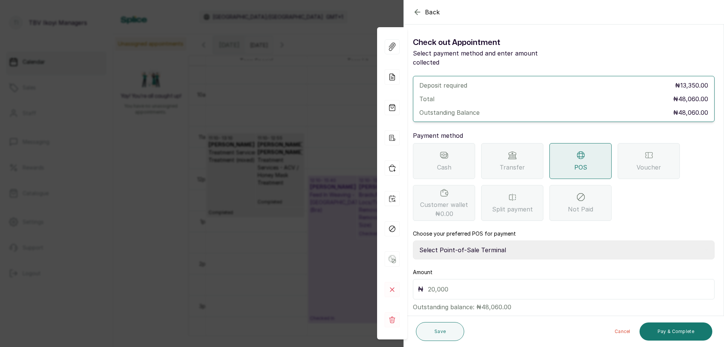
click at [510, 284] on input "text" at bounding box center [569, 289] width 282 height 11
type input "3"
type input "1"
type input "48,060"
click at [697, 336] on button "Pay & Complete" at bounding box center [676, 331] width 73 height 18
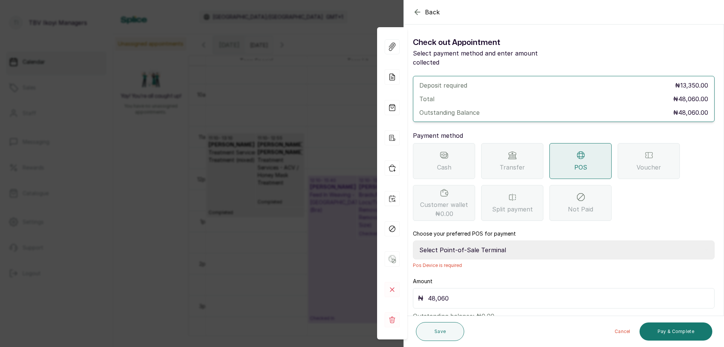
click at [546, 240] on select "Select Point-of-Sale Terminal Traction TBV Ikoyi Wema Bank" at bounding box center [564, 249] width 302 height 19
select select "39210e6c-3b8d-4b88-bda6-239acd35150f"
click at [413, 240] on select "Select Point-of-Sale Terminal Traction TBV Ikoyi Wema Bank" at bounding box center [564, 249] width 302 height 19
click at [702, 329] on button "Pay & Complete" at bounding box center [676, 331] width 73 height 18
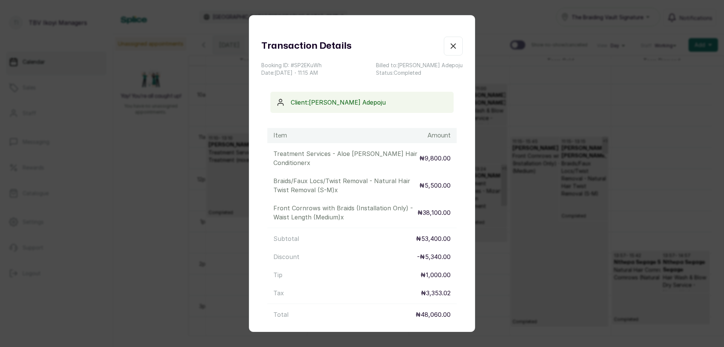
scroll to position [71, 0]
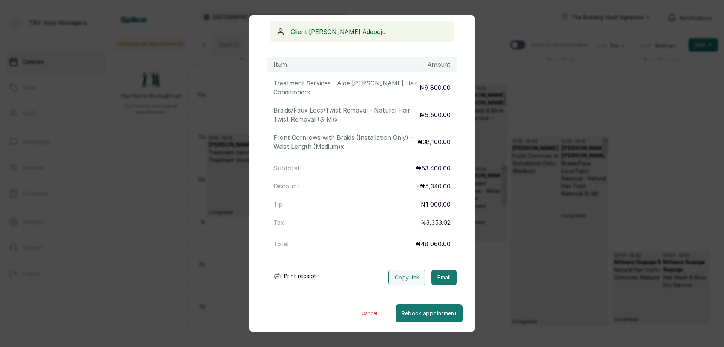
drag, startPoint x: 290, startPoint y: 281, endPoint x: 290, endPoint y: 275, distance: 5.3
click at [290, 275] on button "Print receipt" at bounding box center [294, 275] width 55 height 15
click at [310, 272] on button "Print receipt" at bounding box center [294, 275] width 55 height 15
click at [357, 309] on button "Cancel" at bounding box center [370, 313] width 52 height 18
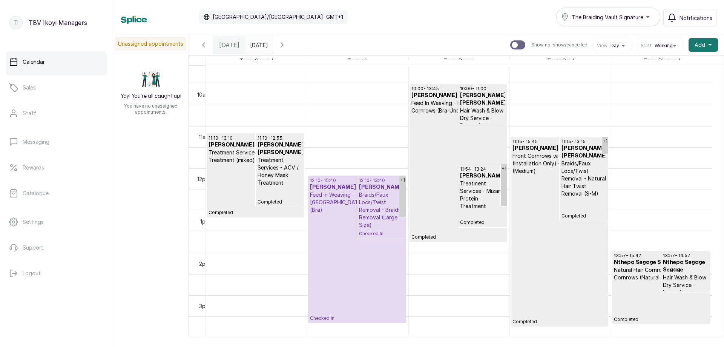
click at [546, 239] on p "Completed" at bounding box center [560, 250] width 94 height 150
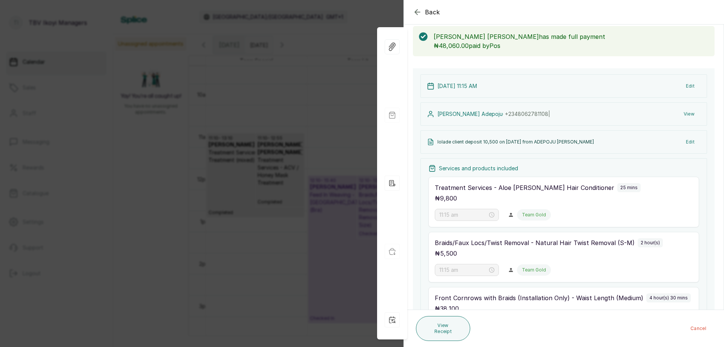
scroll to position [75, 0]
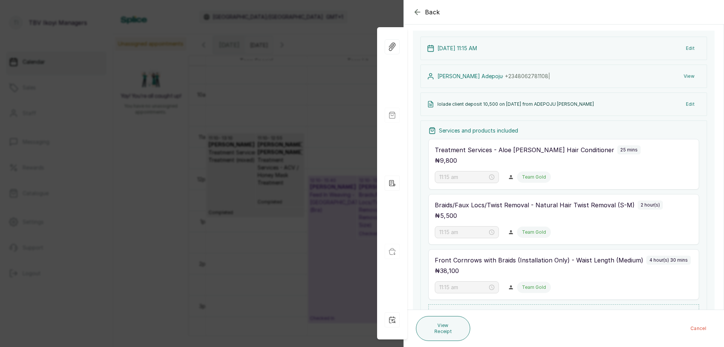
click at [422, 11] on icon "button" at bounding box center [417, 12] width 9 height 9
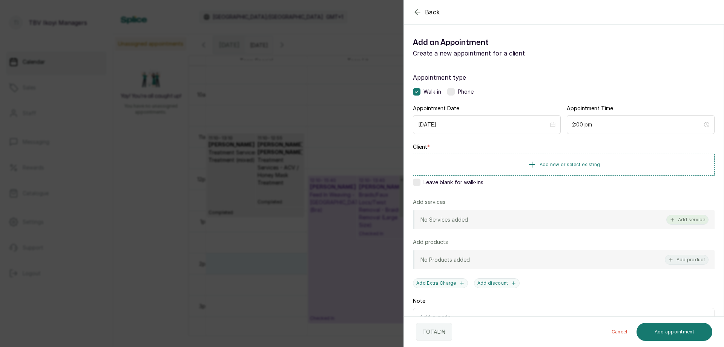
click at [687, 217] on button "Add service" at bounding box center [687, 220] width 42 height 10
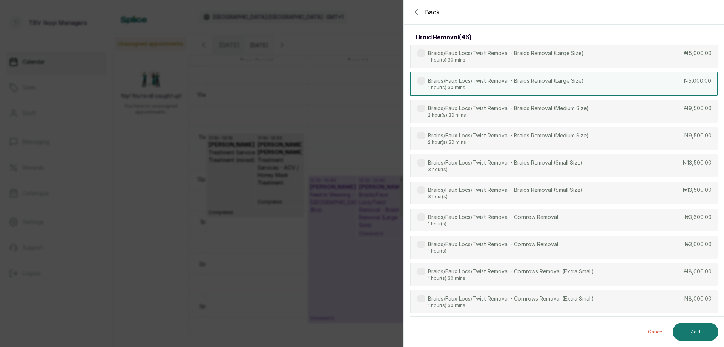
scroll to position [0, 0]
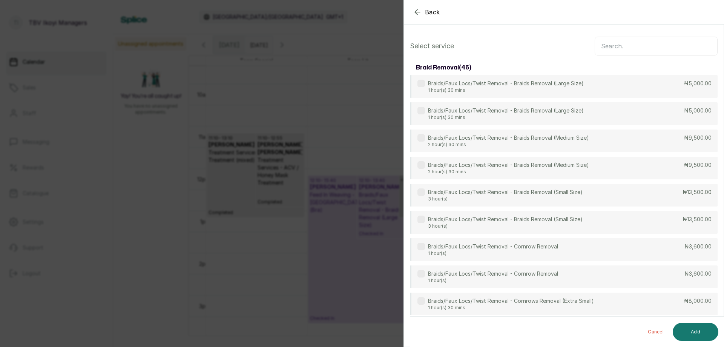
click at [626, 47] on input "text" at bounding box center [656, 46] width 123 height 19
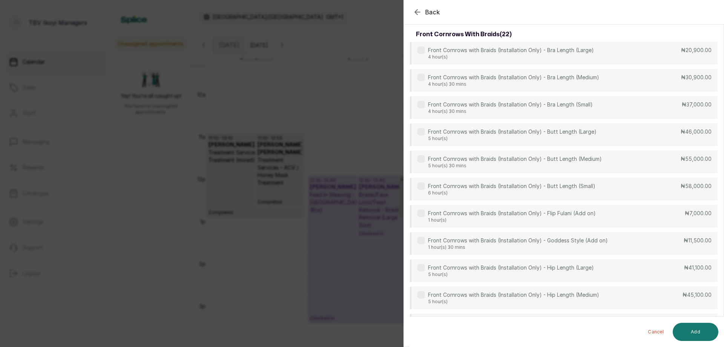
scroll to position [38, 0]
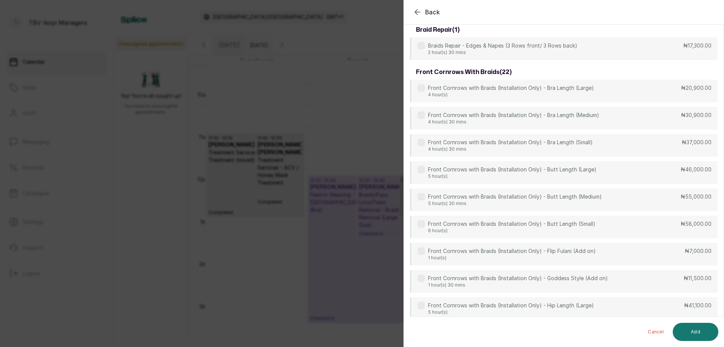
type input "front"
click at [417, 11] on icon "button" at bounding box center [417, 12] width 9 height 9
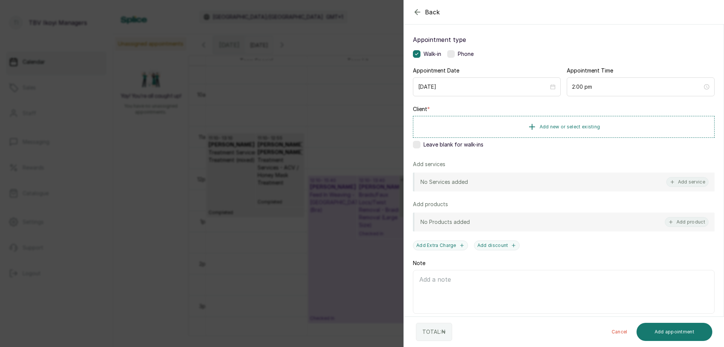
click at [418, 13] on icon "button" at bounding box center [417, 12] width 9 height 9
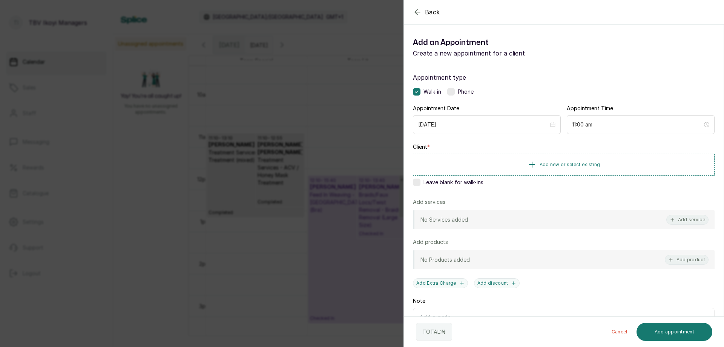
drag, startPoint x: 413, startPoint y: 10, endPoint x: 417, endPoint y: 12, distance: 4.1
click at [413, 10] on icon "button" at bounding box center [417, 12] width 9 height 9
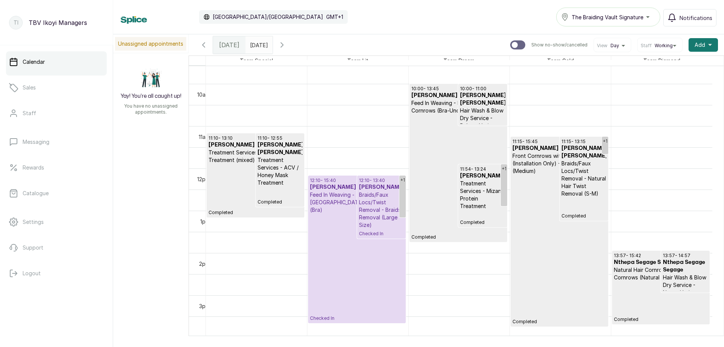
click at [258, 48] on input "[DATE]" at bounding box center [252, 43] width 12 height 13
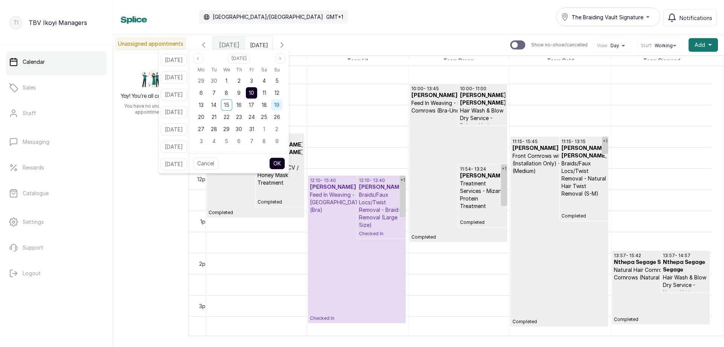
click at [282, 100] on div "19" at bounding box center [276, 104] width 11 height 11
click at [285, 161] on button "OK" at bounding box center [277, 163] width 16 height 12
type input "[DATE]"
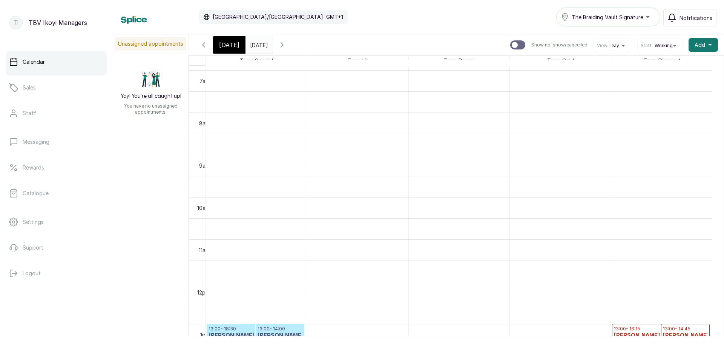
scroll to position [480, 0]
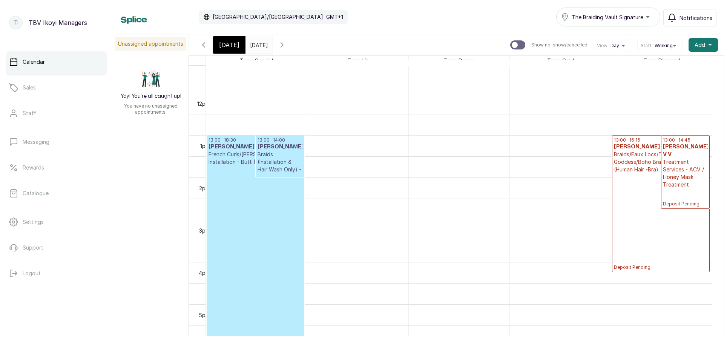
click at [639, 161] on p "Braids/Faux Locs/Twist Removal - Goddess/Boho Braids removal (Human Hair -Bra)" at bounding box center [661, 161] width 94 height 23
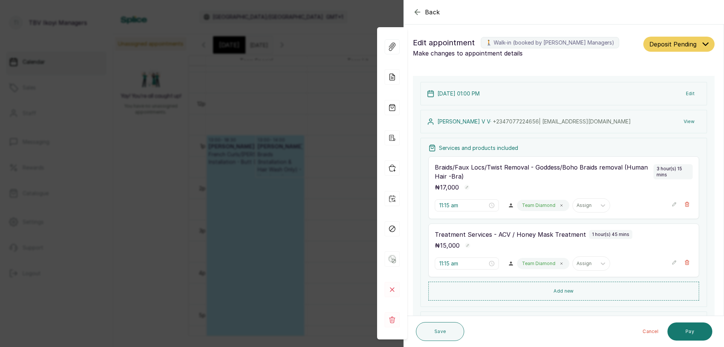
type input "1:00 pm"
click at [438, 321] on div "Save" at bounding box center [440, 331] width 48 height 25
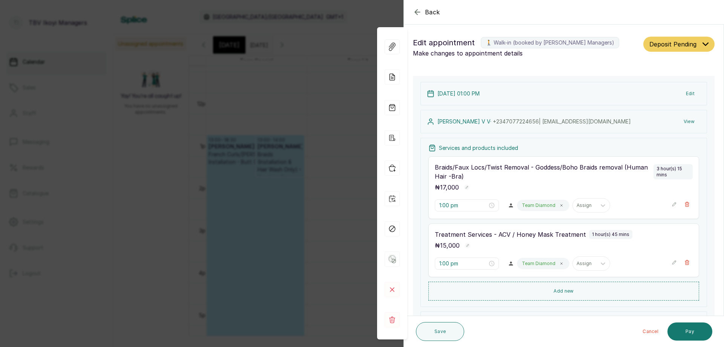
click at [416, 14] on icon "button" at bounding box center [417, 11] width 5 height 5
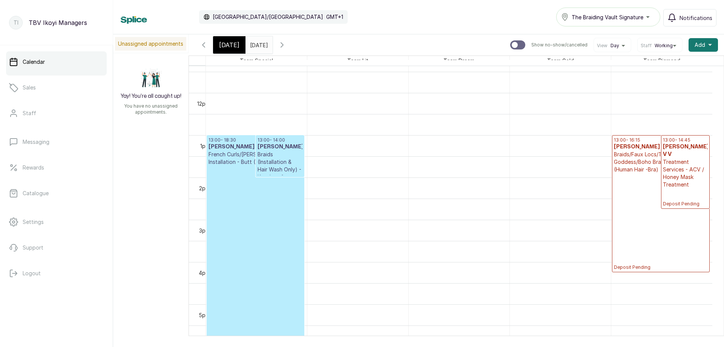
click at [226, 44] on span "[DATE]" at bounding box center [229, 44] width 20 height 9
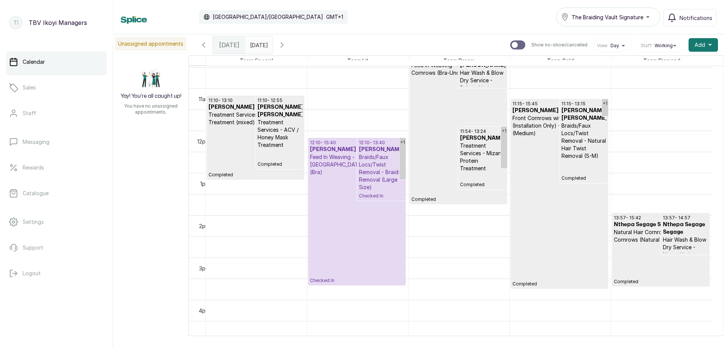
scroll to position [329, 0]
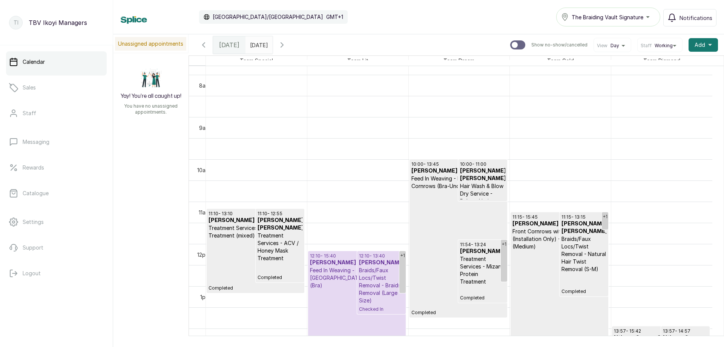
click at [254, 46] on input "[DATE]" at bounding box center [252, 43] width 12 height 13
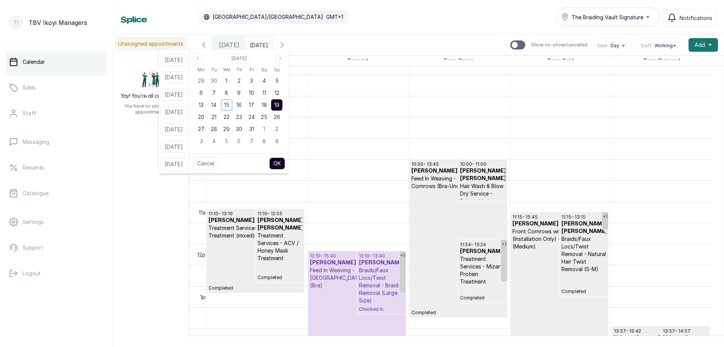
click at [279, 101] on span "19" at bounding box center [276, 104] width 5 height 6
click at [270, 104] on div "18" at bounding box center [264, 104] width 11 height 11
click at [279, 105] on span "19" at bounding box center [276, 104] width 5 height 6
click at [285, 161] on button "OK" at bounding box center [277, 163] width 16 height 12
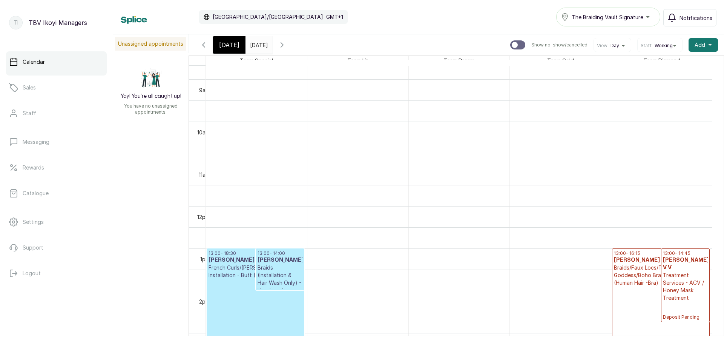
scroll to position [442, 0]
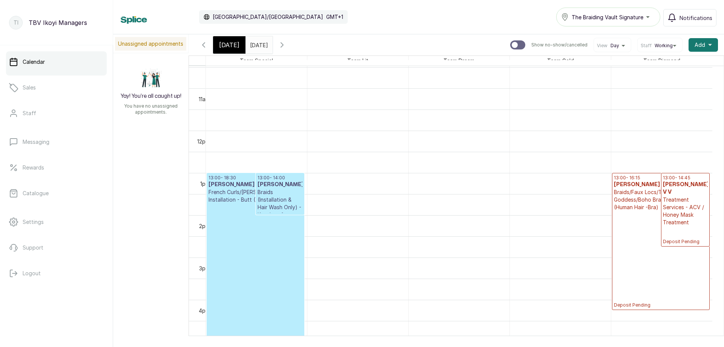
click at [227, 50] on div "[DATE]" at bounding box center [229, 44] width 32 height 17
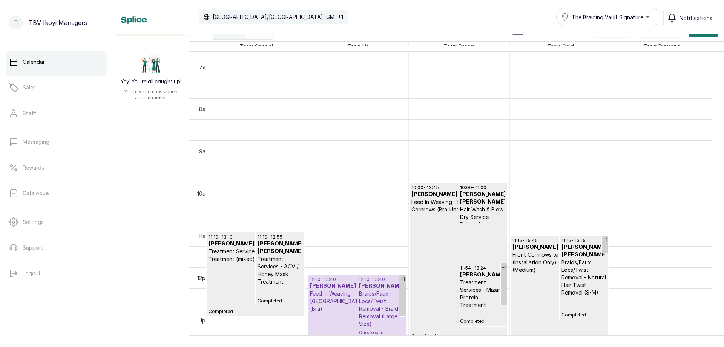
scroll to position [405, 0]
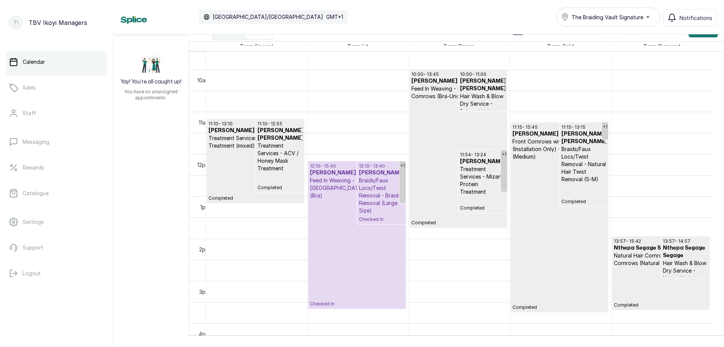
click at [345, 232] on p "Checked In" at bounding box center [357, 252] width 94 height 107
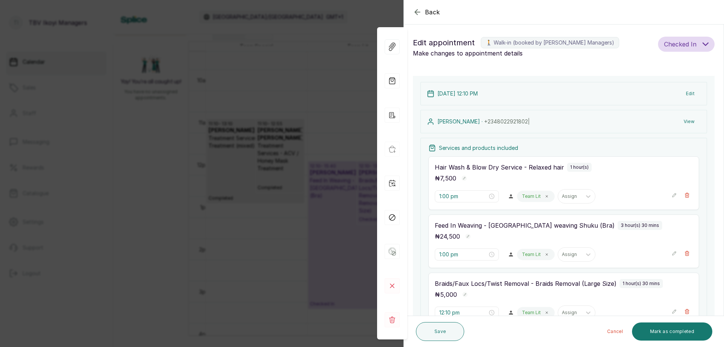
type input "12:10 pm"
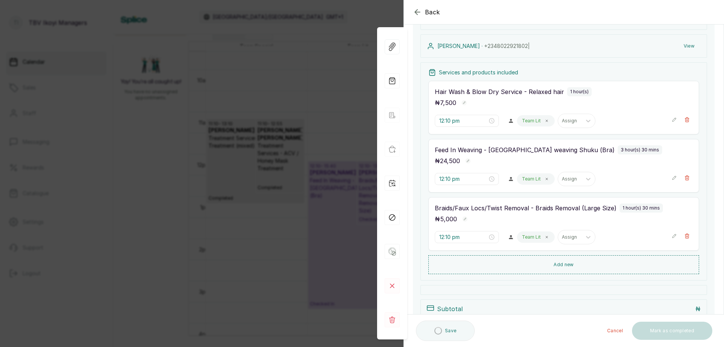
scroll to position [113, 0]
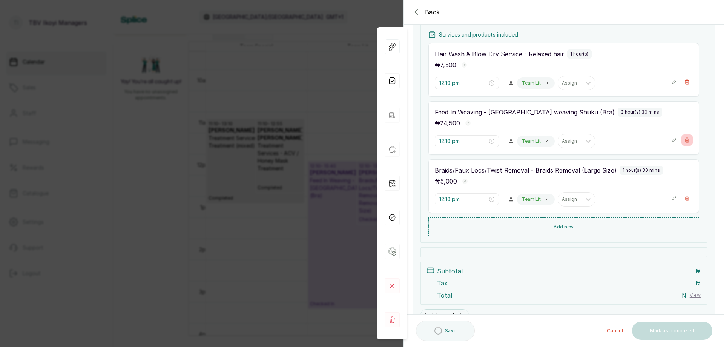
click at [684, 140] on button "Show no-show/cancelled" at bounding box center [686, 139] width 11 height 11
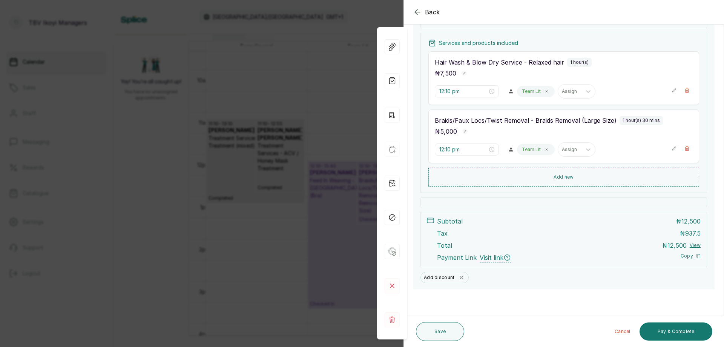
scroll to position [67, 0]
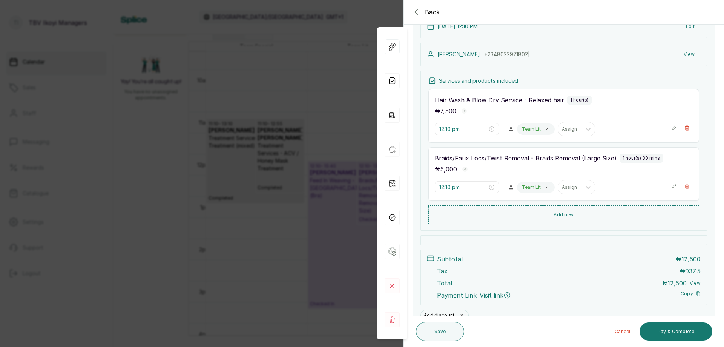
click at [672, 183] on icon "button" at bounding box center [674, 185] width 5 height 5
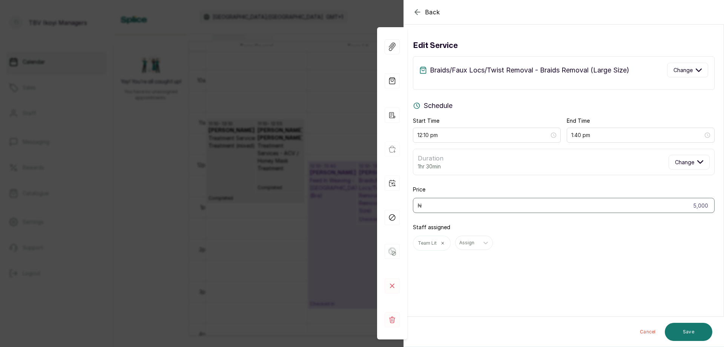
scroll to position [0, 0]
click at [678, 72] on span "Change" at bounding box center [683, 70] width 19 height 8
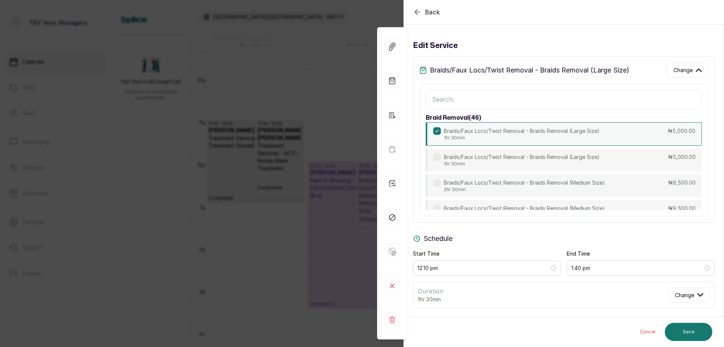
click at [561, 95] on input "text" at bounding box center [564, 99] width 276 height 19
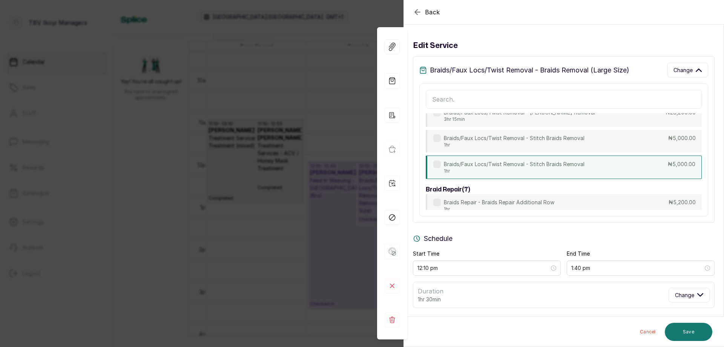
scroll to position [1084, 0]
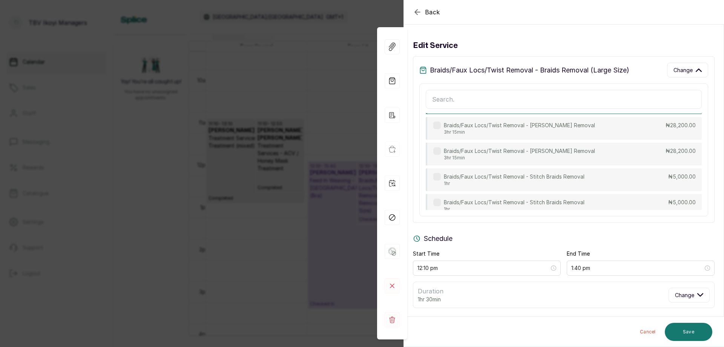
click at [574, 103] on p "Braids/Faux Locs/Twist Removal - Natural Hair Twist Removal (S-M)" at bounding box center [528, 99] width 169 height 8
type input "2:10 pm"
type input "5,500"
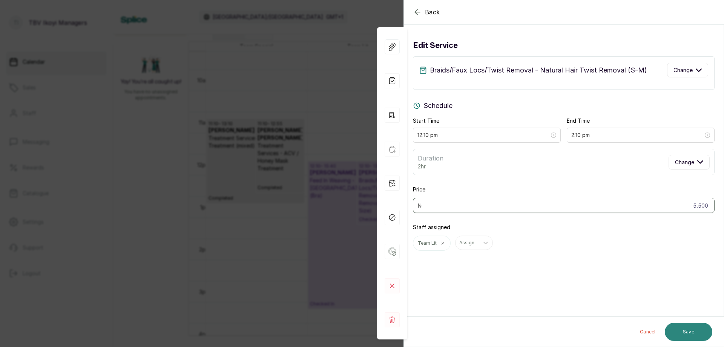
click at [695, 329] on button "Save" at bounding box center [689, 331] width 48 height 18
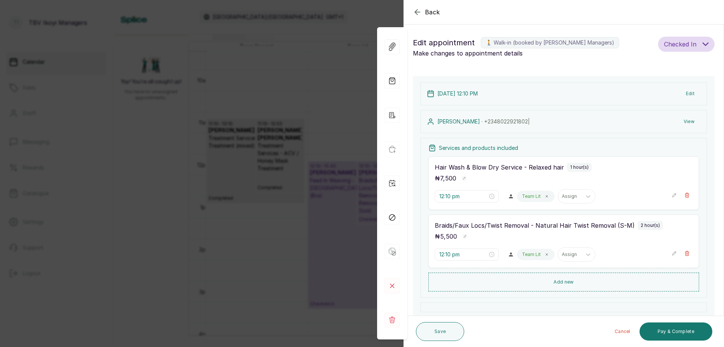
scroll to position [105, 0]
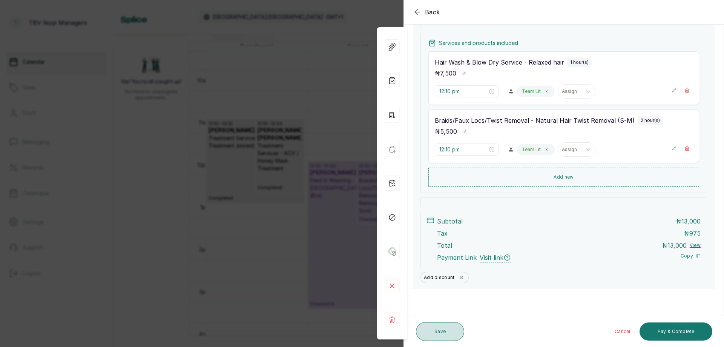
click at [440, 329] on button "Save" at bounding box center [440, 331] width 48 height 19
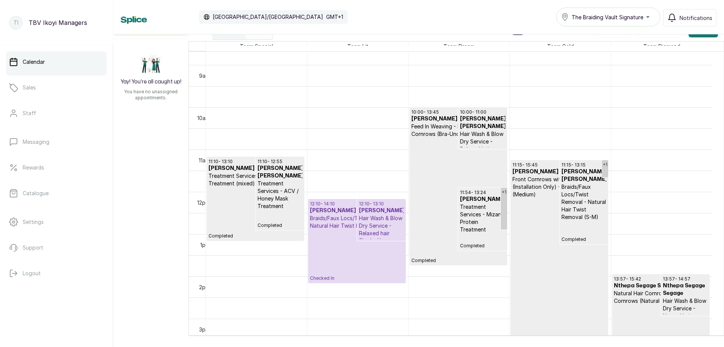
scroll to position [0, 0]
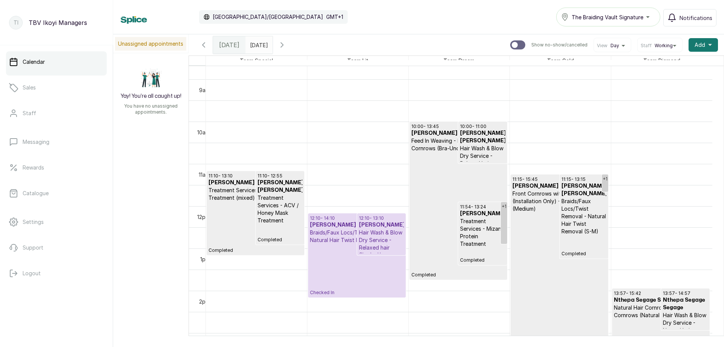
drag, startPoint x: 265, startPoint y: 47, endPoint x: 270, endPoint y: 46, distance: 5.3
click at [258, 46] on input "[DATE]" at bounding box center [252, 43] width 12 height 13
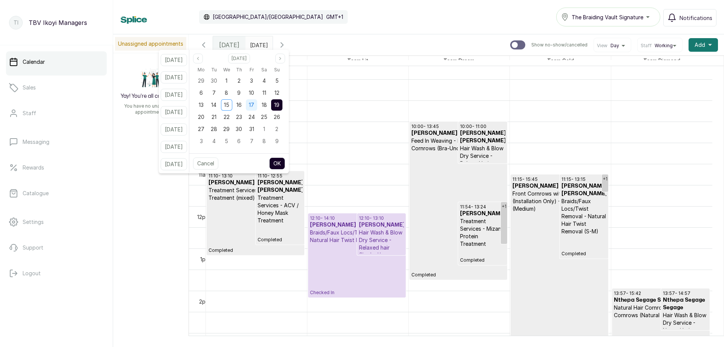
click at [257, 106] on div "17" at bounding box center [251, 104] width 11 height 11
click at [281, 160] on button "OK" at bounding box center [277, 163] width 16 height 12
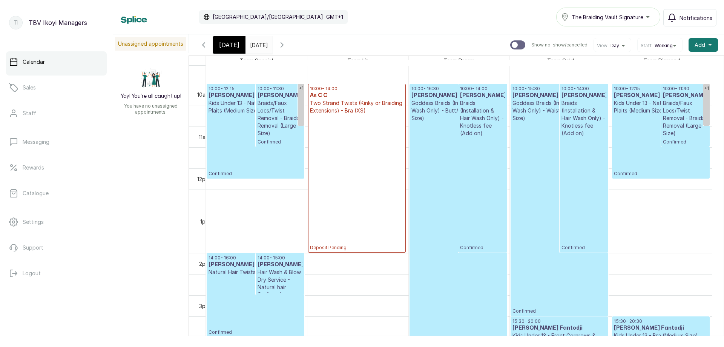
scroll to position [442, 0]
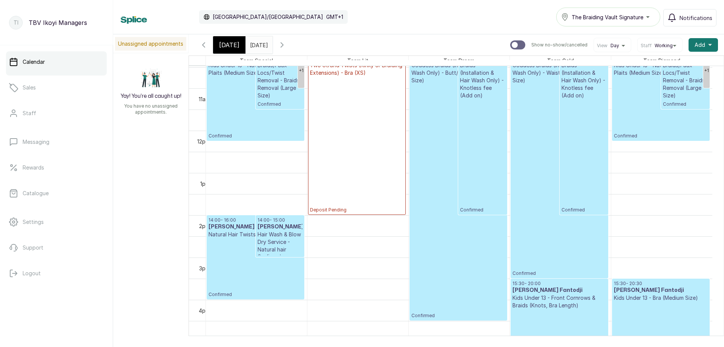
click at [213, 259] on p "Confirmed" at bounding box center [256, 267] width 94 height 59
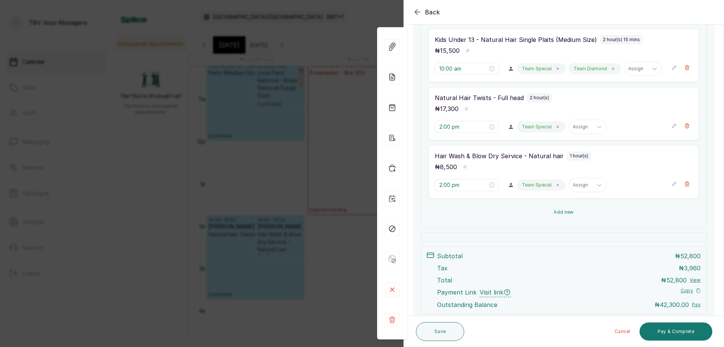
scroll to position [339, 0]
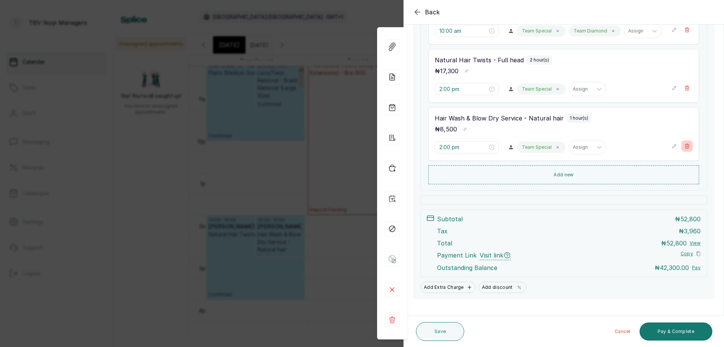
click at [681, 149] on button "Show no-show/cancelled" at bounding box center [686, 145] width 11 height 11
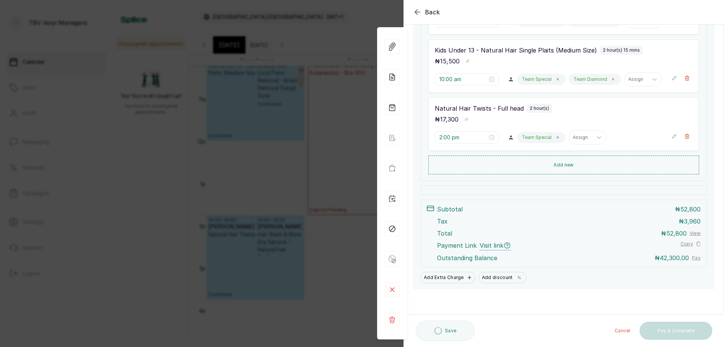
scroll to position [291, 0]
click at [684, 133] on icon "button" at bounding box center [686, 135] width 5 height 5
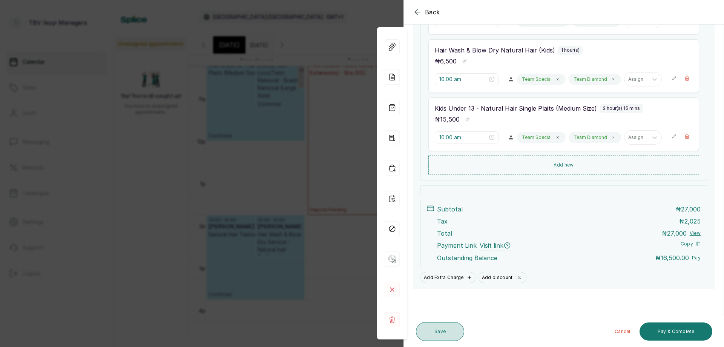
click at [448, 327] on button "Save" at bounding box center [440, 331] width 48 height 19
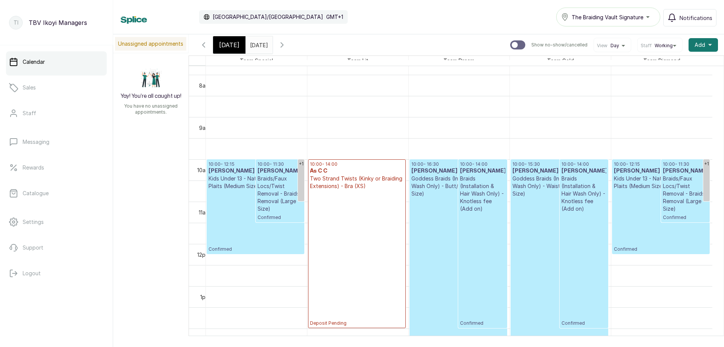
click at [258, 38] on input "[DATE]" at bounding box center [252, 43] width 12 height 13
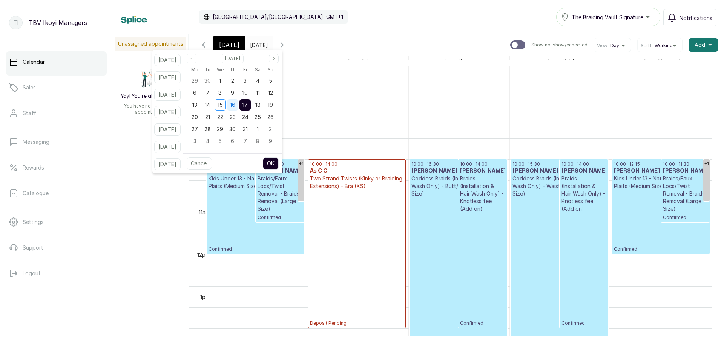
click at [238, 101] on div "16" at bounding box center [232, 104] width 11 height 11
click at [274, 162] on button "OK" at bounding box center [271, 163] width 16 height 12
type input "[DATE]"
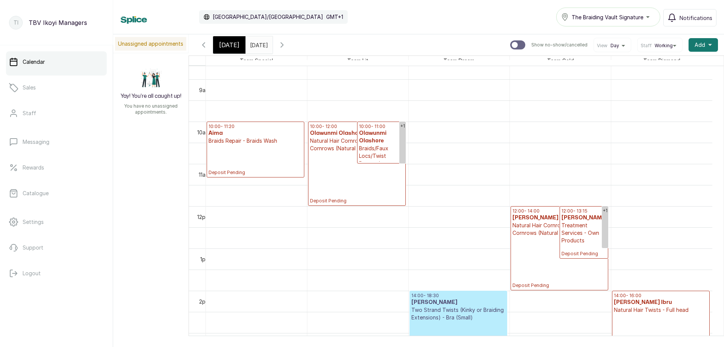
scroll to position [405, 0]
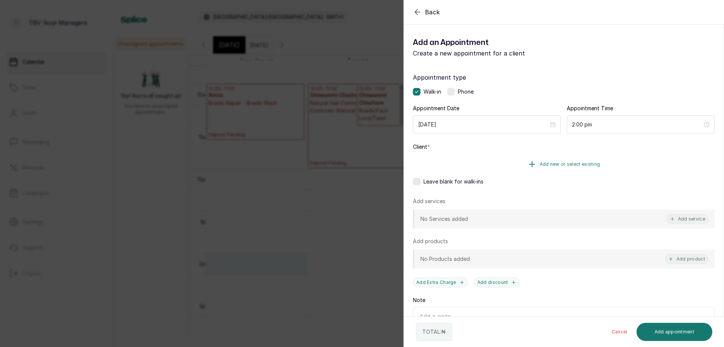
click at [558, 155] on button "Add new or select existing" at bounding box center [564, 163] width 302 height 21
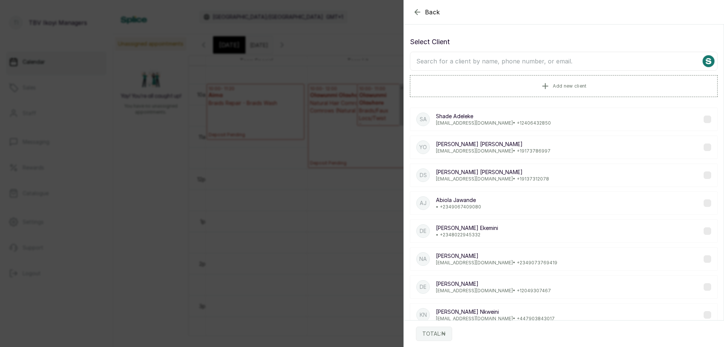
click at [568, 58] on input "text" at bounding box center [564, 61] width 308 height 19
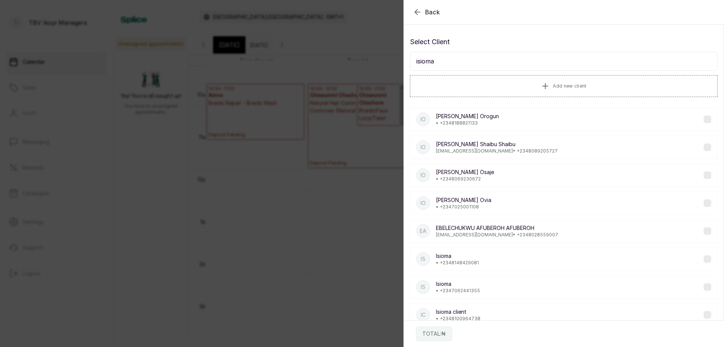
type input "isioma"
click at [504, 202] on div "IO [PERSON_NAME] Ovia • [PHONE_NUMBER]" at bounding box center [564, 202] width 308 height 23
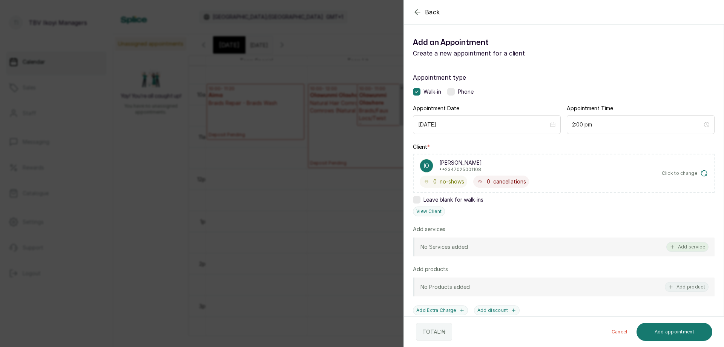
click at [687, 247] on button "Add service" at bounding box center [687, 247] width 42 height 10
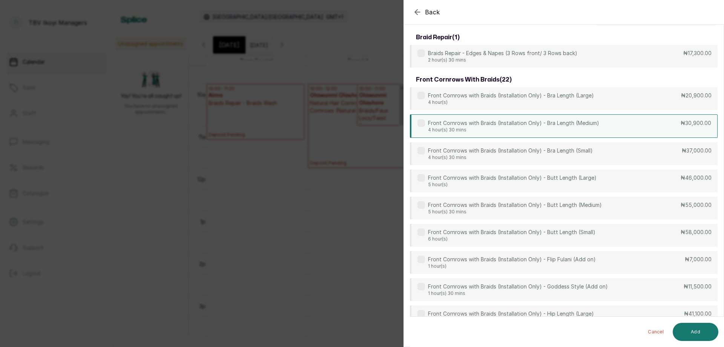
scroll to position [0, 0]
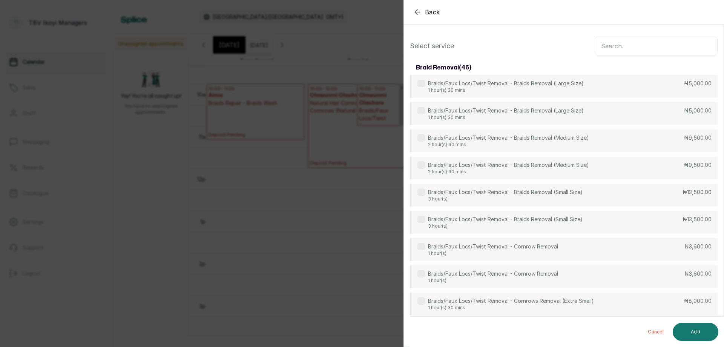
click at [652, 44] on input "text" at bounding box center [656, 46] width 123 height 19
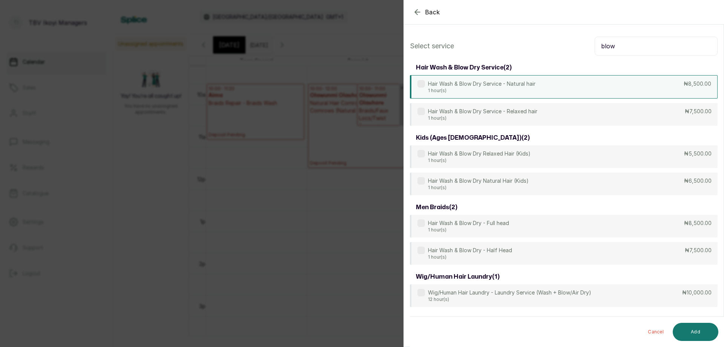
type input "blow"
click at [586, 88] on div "Hair Wash & Blow Dry Service - Natural hair 1 hour(s) ₦8,500.00" at bounding box center [564, 86] width 308 height 23
click at [706, 334] on button "Add" at bounding box center [696, 331] width 46 height 18
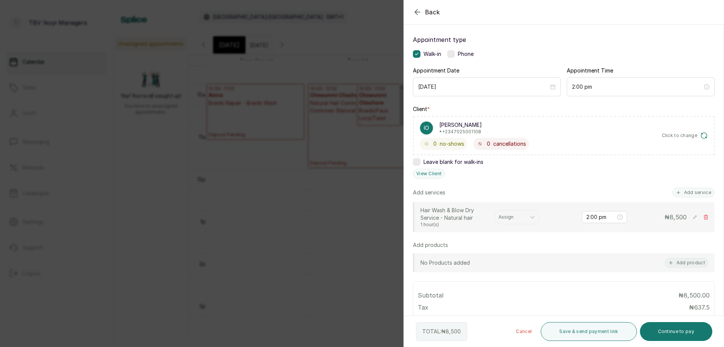
scroll to position [113, 0]
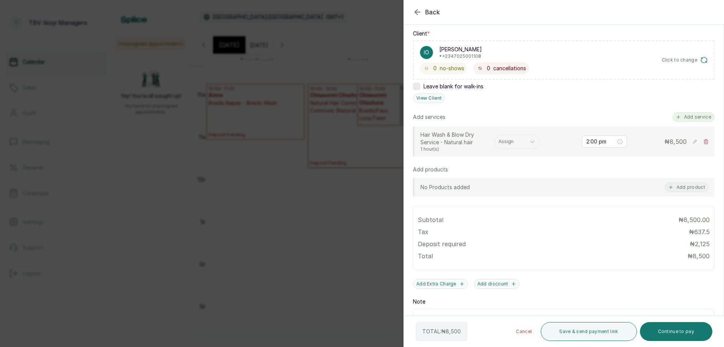
click at [690, 118] on button "Add service" at bounding box center [693, 117] width 42 height 10
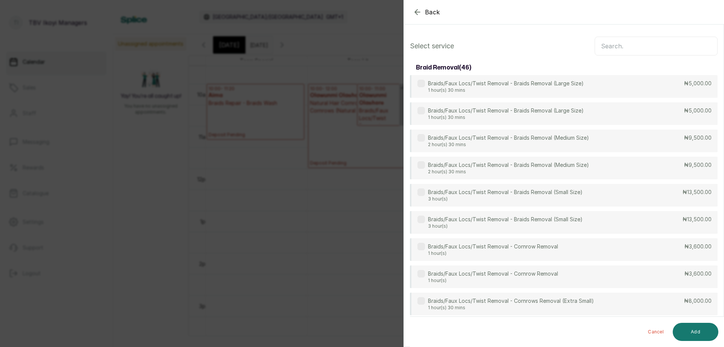
scroll to position [0, 0]
click at [624, 45] on input "text" at bounding box center [656, 46] width 123 height 19
type input "t"
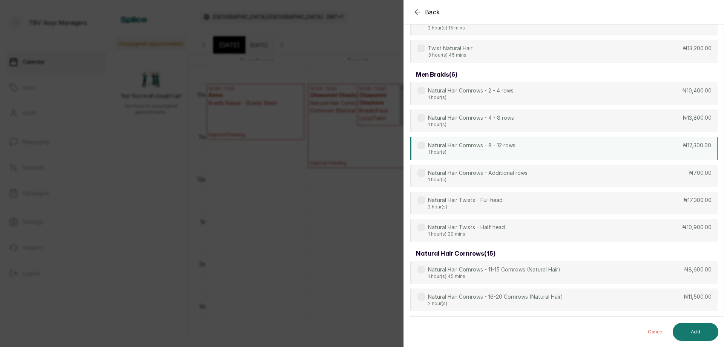
scroll to position [442, 0]
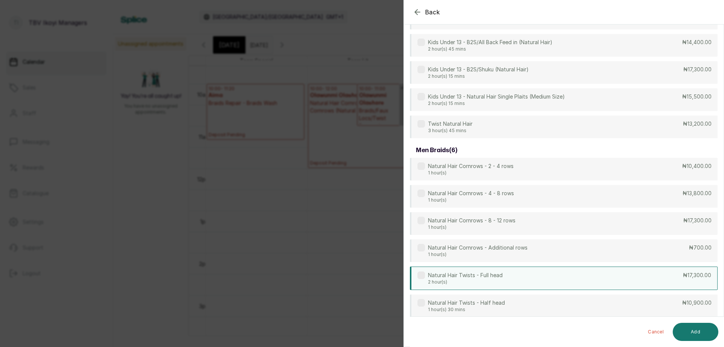
type input "natural"
click at [673, 275] on div "Natural Hair Twists - Full head 2 hour(s) ₦17,300.00" at bounding box center [564, 277] width 308 height 23
click at [688, 334] on button "Add" at bounding box center [696, 331] width 46 height 18
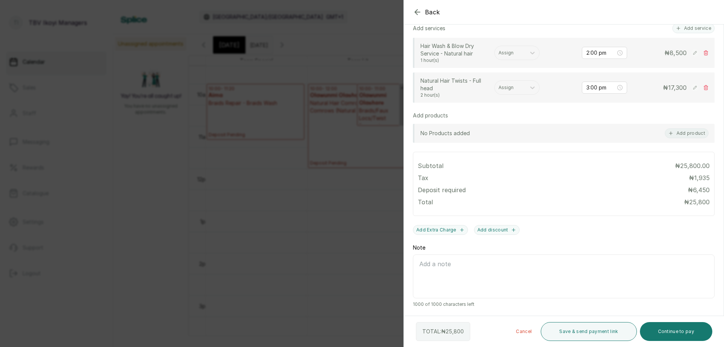
scroll to position [126, 0]
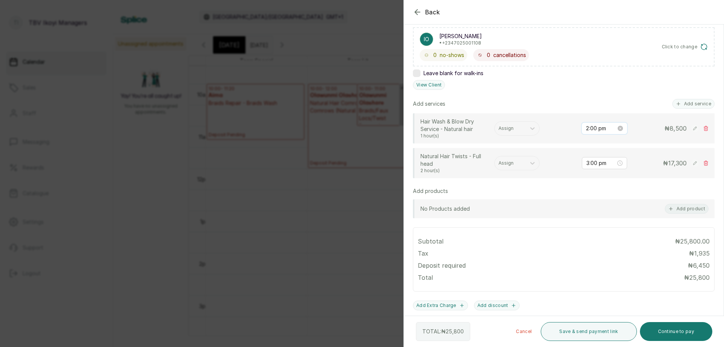
click at [589, 127] on input "2:00 pm" at bounding box center [601, 128] width 30 height 8
click at [583, 141] on div "12" at bounding box center [587, 143] width 18 height 11
type input "12:00 pm"
drag, startPoint x: 625, startPoint y: 223, endPoint x: 626, endPoint y: 228, distance: 5.4
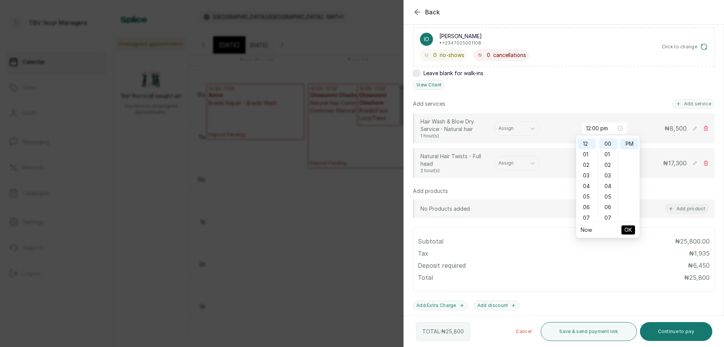
click at [626, 228] on span "OK" at bounding box center [629, 229] width 8 height 14
click at [594, 158] on div "1:00 pm" at bounding box center [604, 163] width 45 height 12
click at [584, 175] on div "12" at bounding box center [587, 178] width 18 height 11
type input "12:00 pm"
click at [626, 264] on span "OK" at bounding box center [629, 264] width 8 height 14
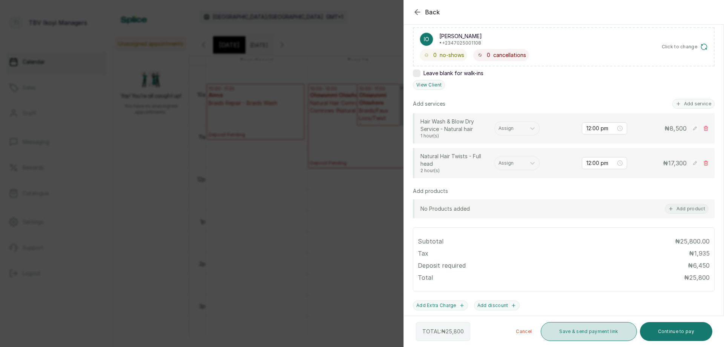
click at [582, 333] on button "Save & send payment link" at bounding box center [589, 331] width 96 height 19
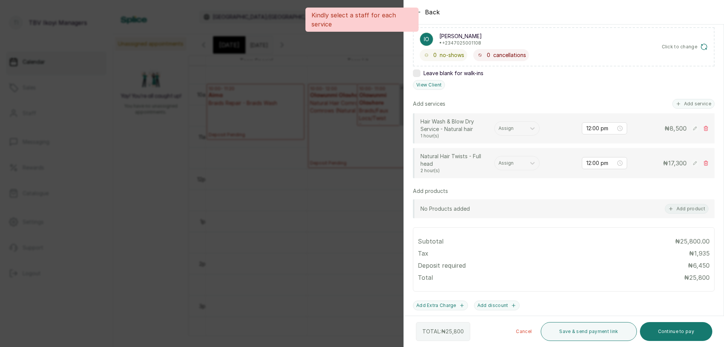
click at [522, 120] on div "Hair Wash & Blow Dry Service - Natural hair 1 hour(s) Assign 12:00 pm ₦ 8,500" at bounding box center [564, 128] width 288 height 21
click at [523, 131] on div "Assign" at bounding box center [510, 128] width 31 height 10
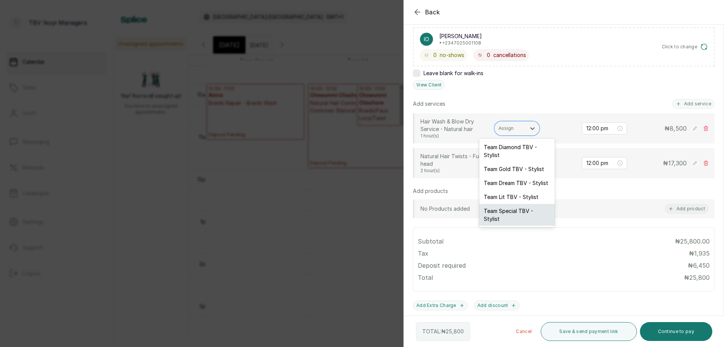
click at [512, 217] on div "Team Special TBV - Stylist" at bounding box center [516, 215] width 75 height 22
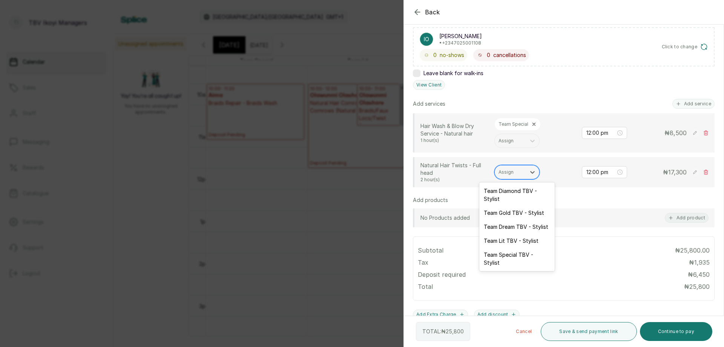
click at [519, 172] on div at bounding box center [510, 172] width 23 height 7
click at [501, 253] on div "Team Special TBV - Stylist" at bounding box center [516, 258] width 75 height 22
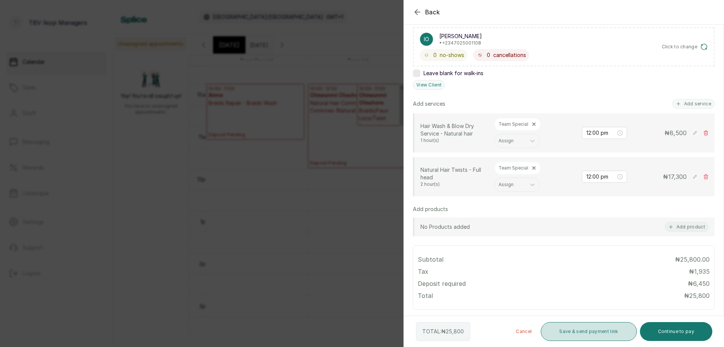
click at [575, 325] on button "Save & send payment link" at bounding box center [589, 331] width 96 height 19
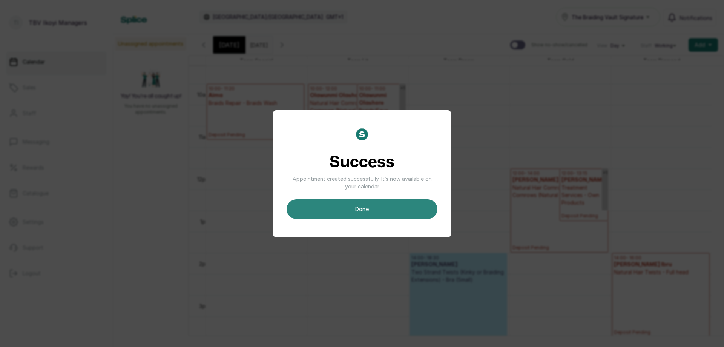
click at [342, 202] on button "done" at bounding box center [362, 209] width 151 height 20
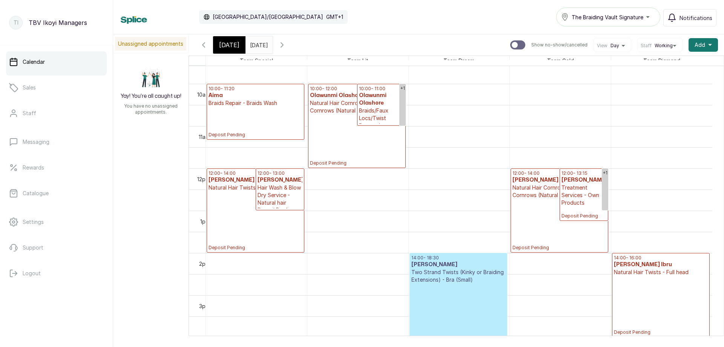
scroll to position [292, 0]
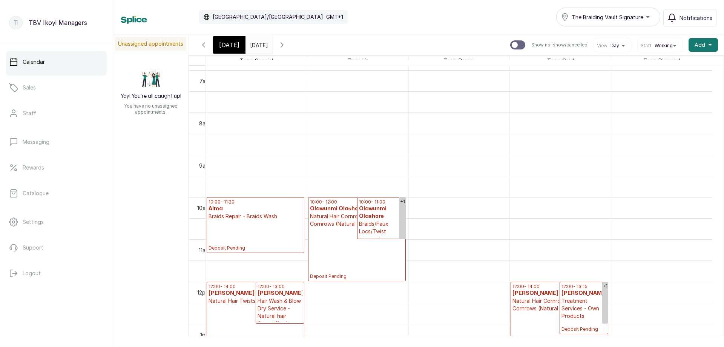
click at [231, 44] on span "[DATE]" at bounding box center [229, 44] width 20 height 9
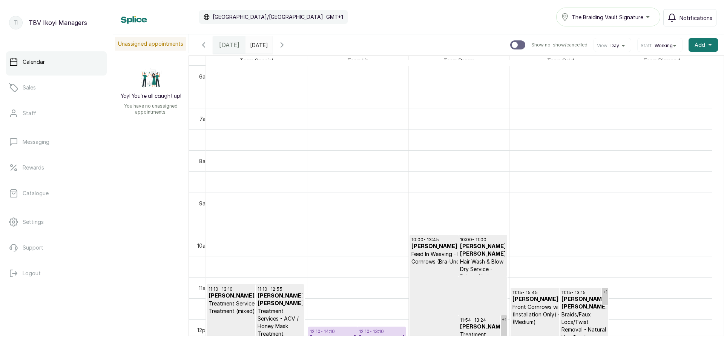
scroll to position [367, 0]
